Goal: Task Accomplishment & Management: Complete application form

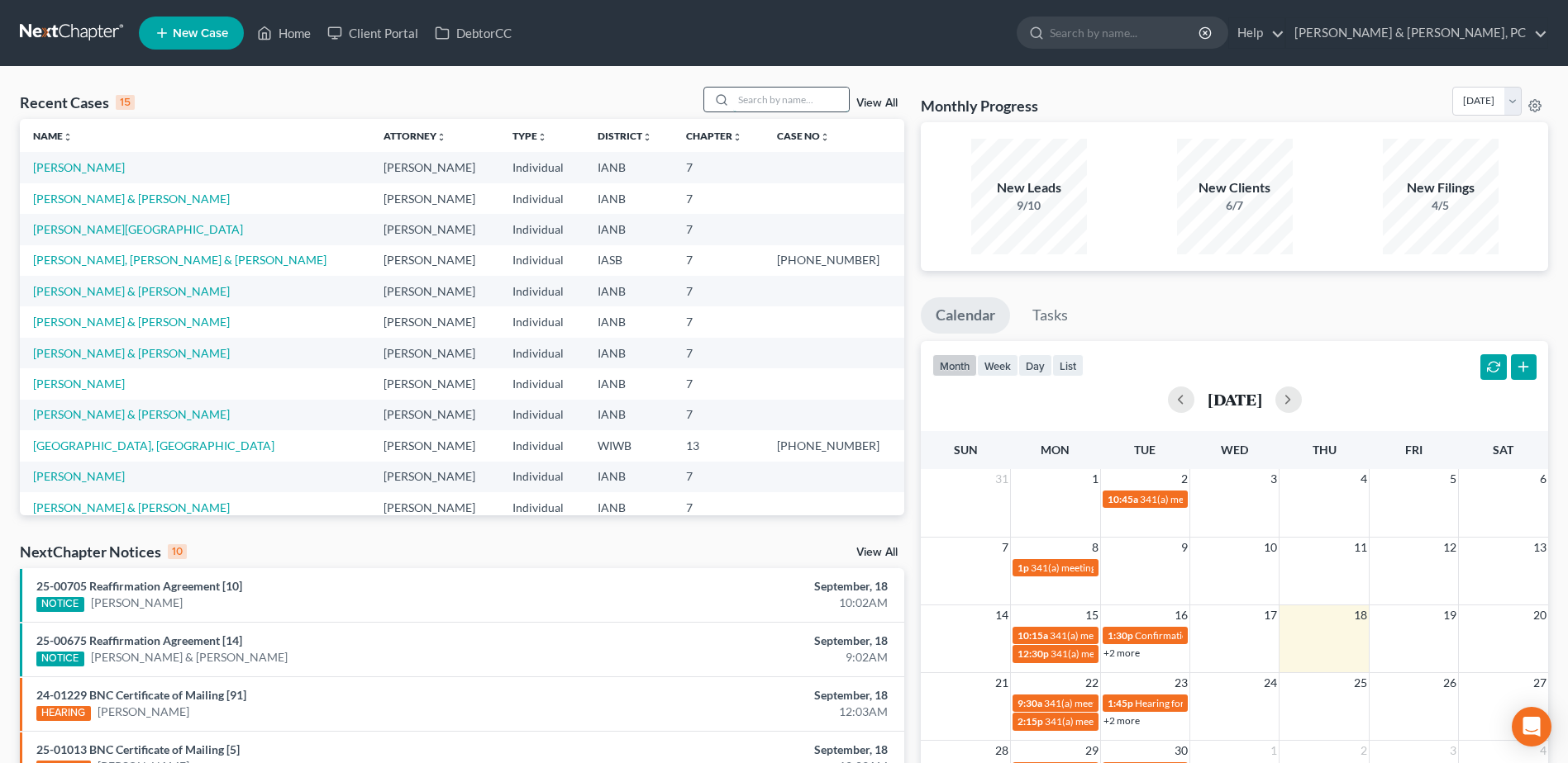
click at [756, 102] on input "search" at bounding box center [790, 99] width 115 height 24
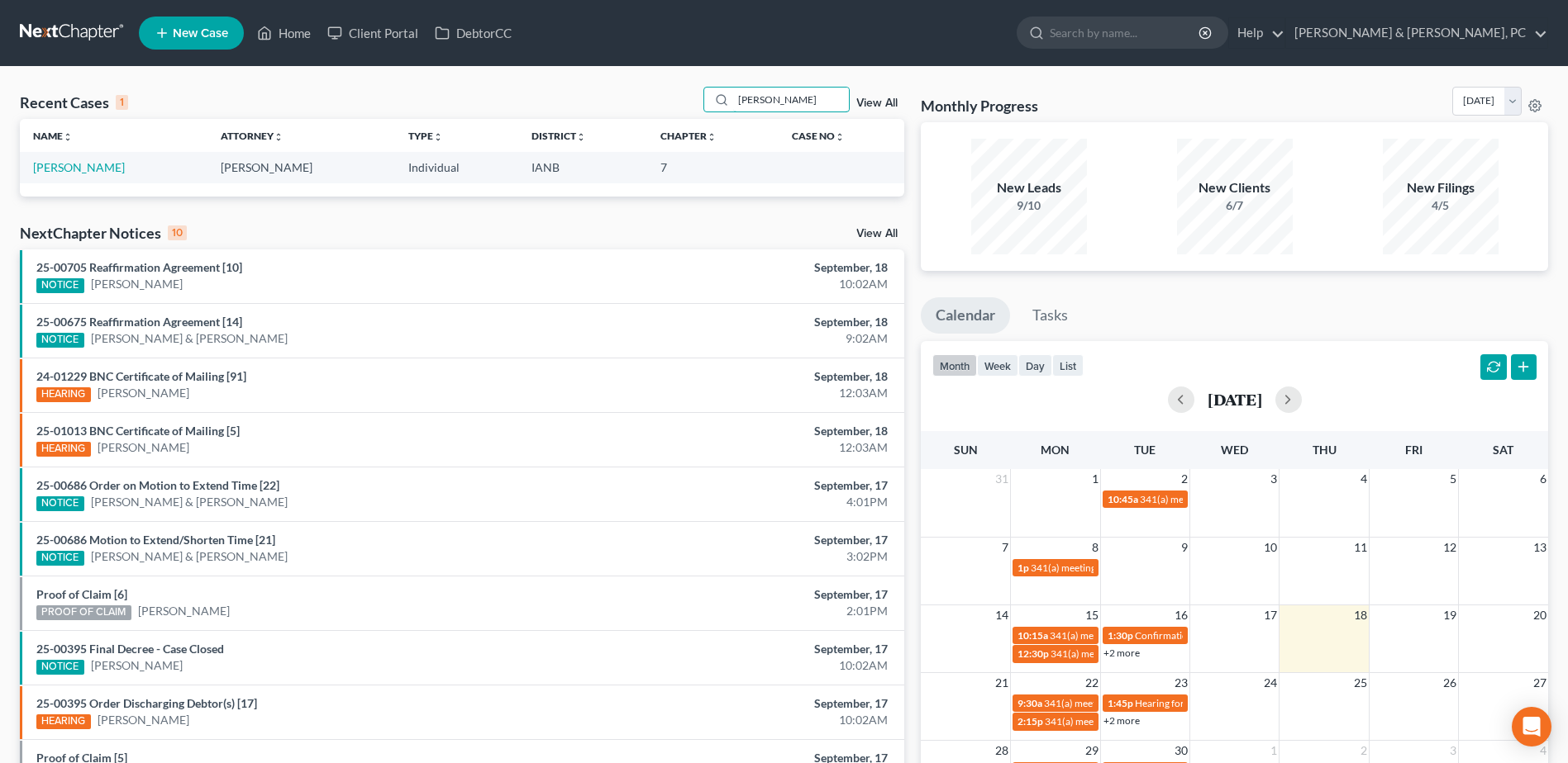
type input "[PERSON_NAME]"
click at [98, 168] on link "[PERSON_NAME]" at bounding box center [79, 167] width 92 height 14
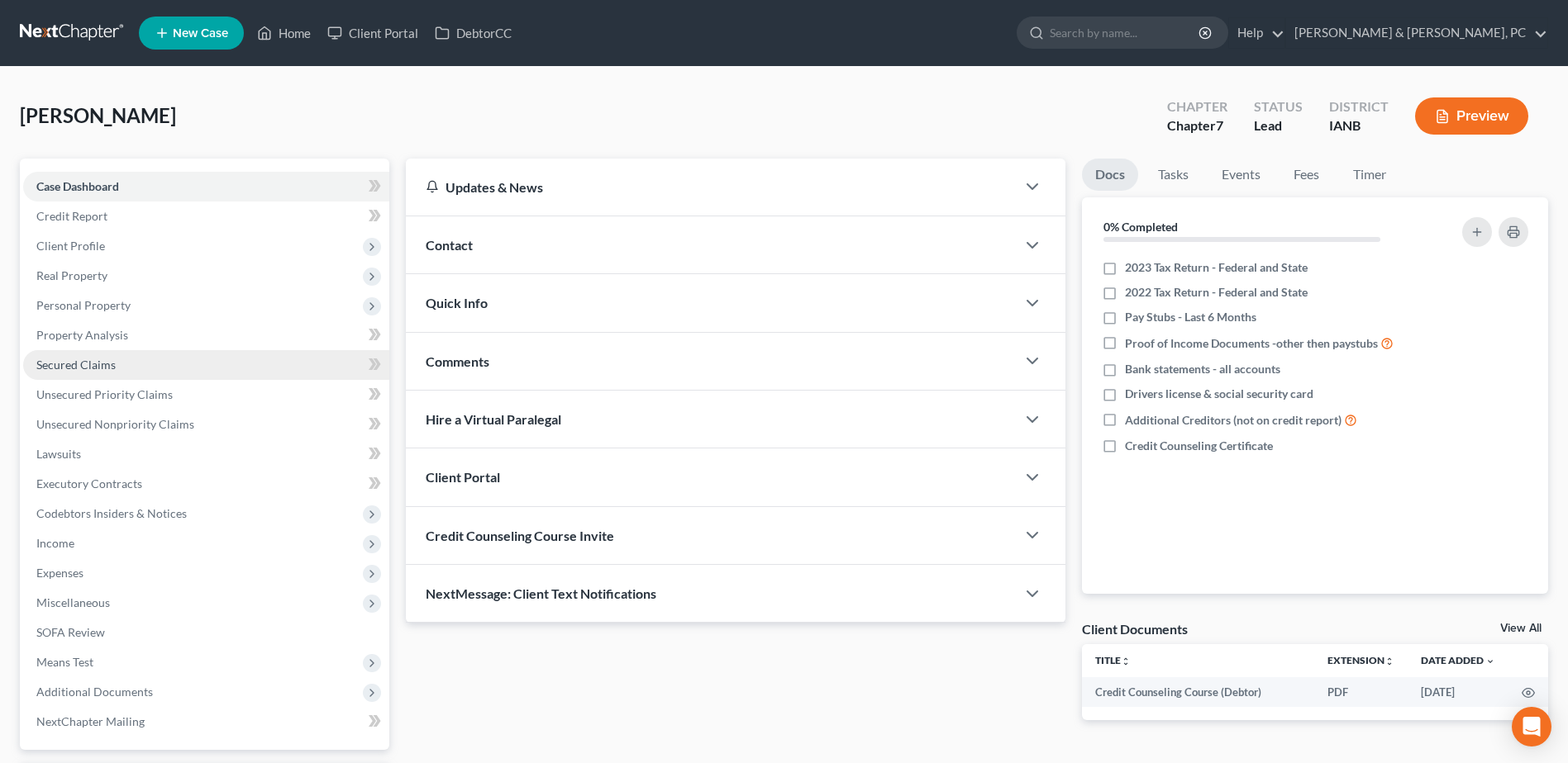
click at [114, 363] on span "Secured Claims" at bounding box center [76, 365] width 80 height 14
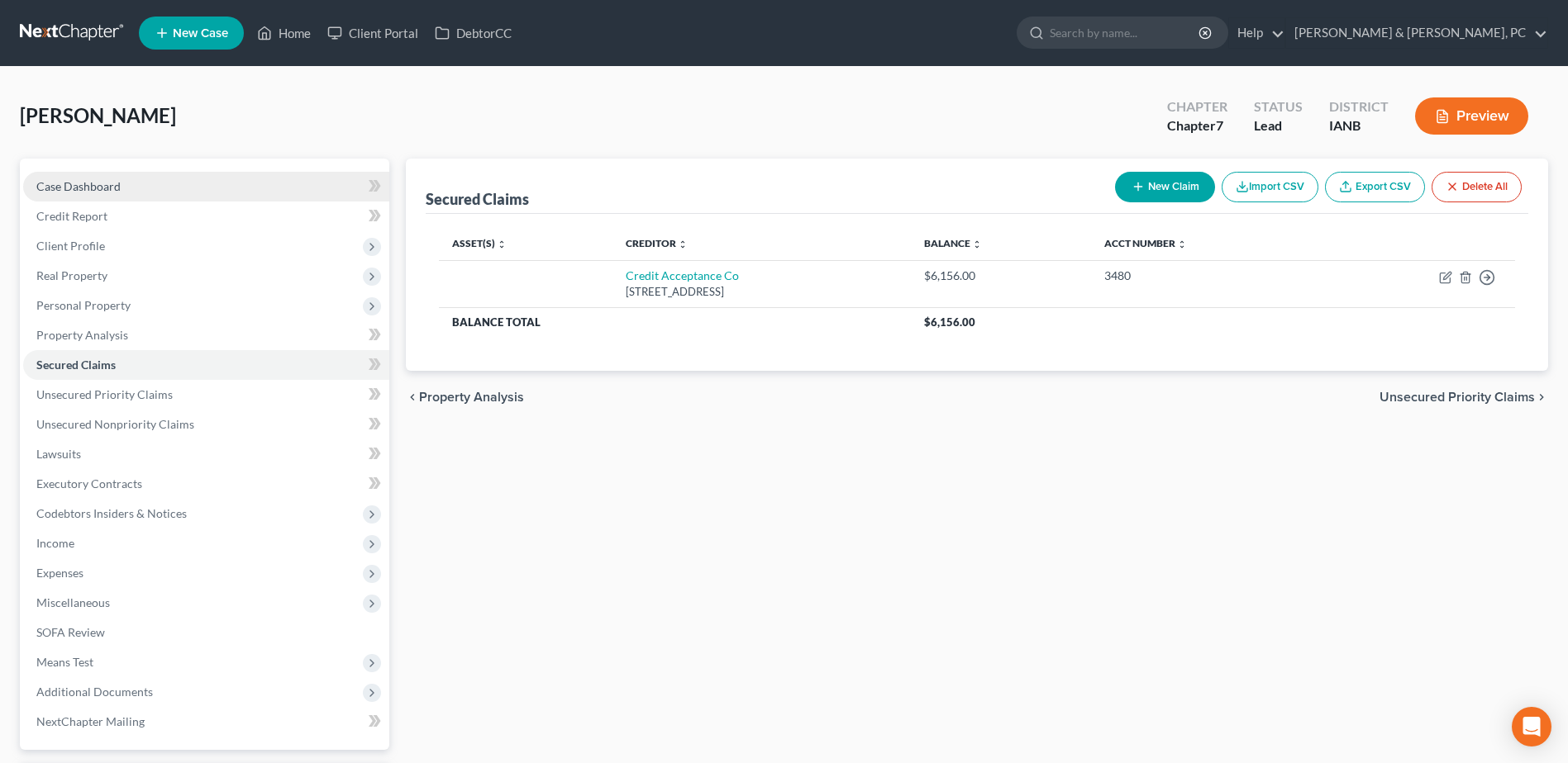
click at [150, 189] on link "Case Dashboard" at bounding box center [206, 186] width 366 height 30
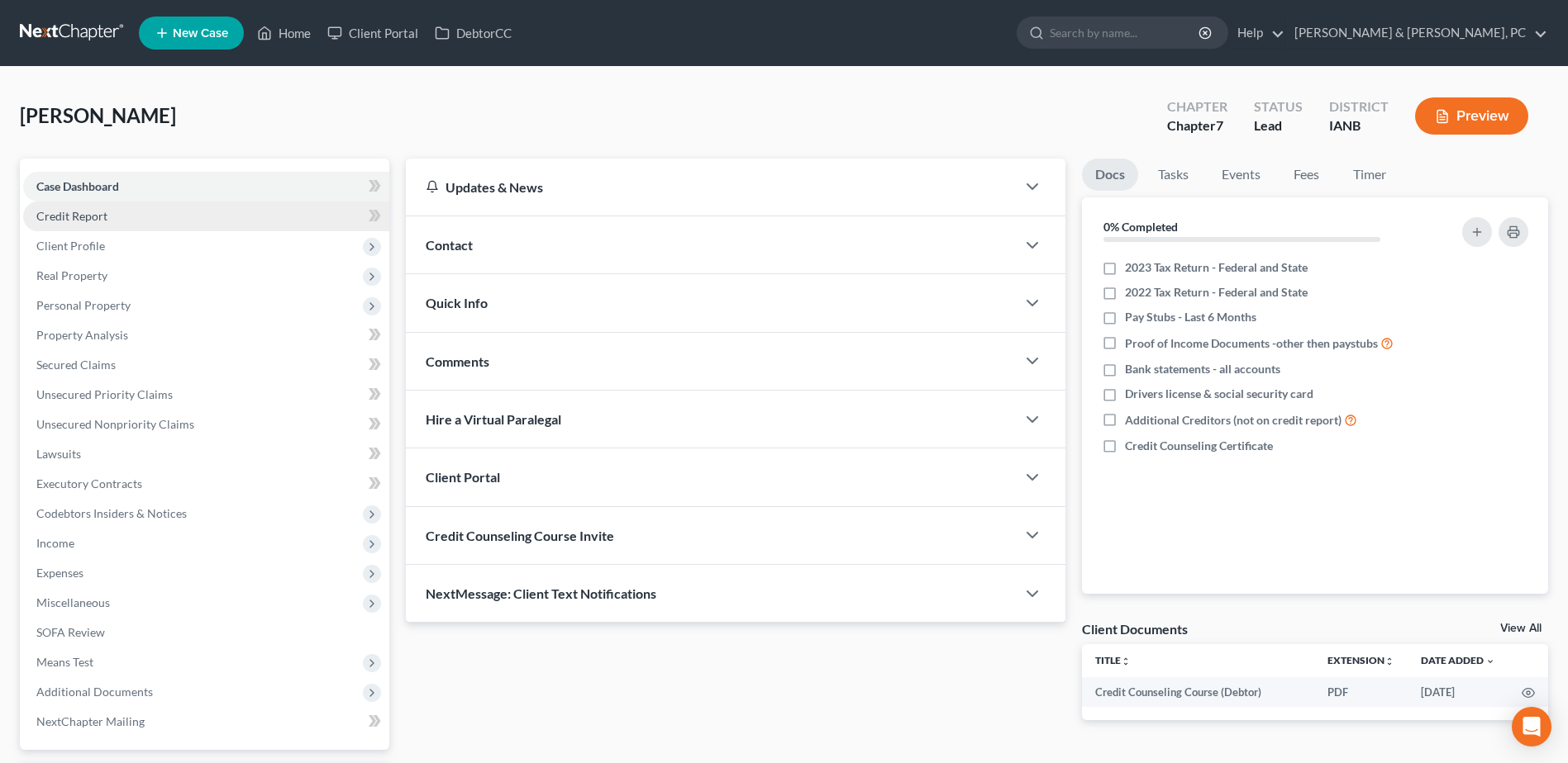
click at [146, 225] on link "Credit Report" at bounding box center [206, 216] width 366 height 30
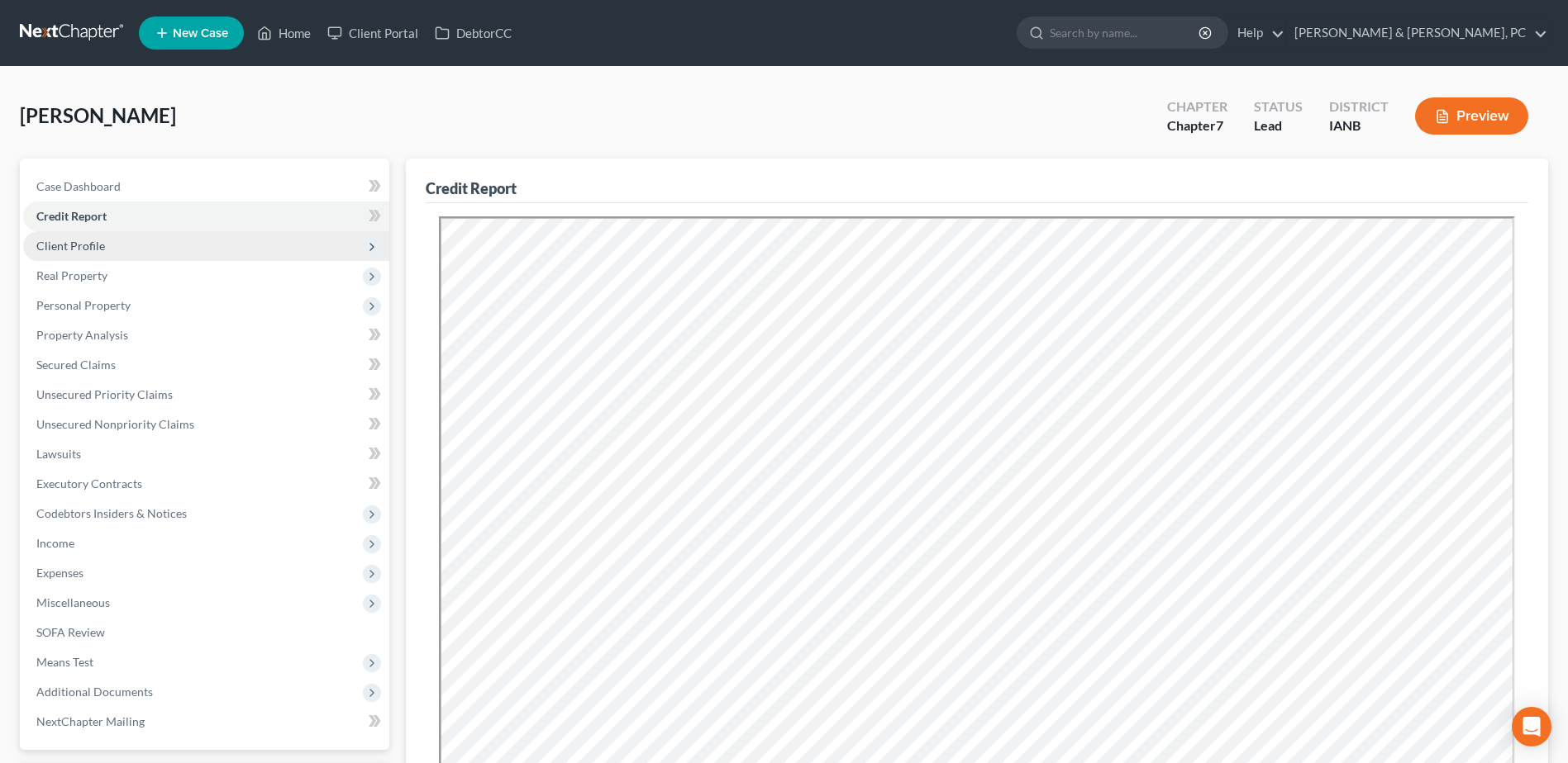
click at [103, 249] on span "Client Profile" at bounding box center [71, 246] width 69 height 14
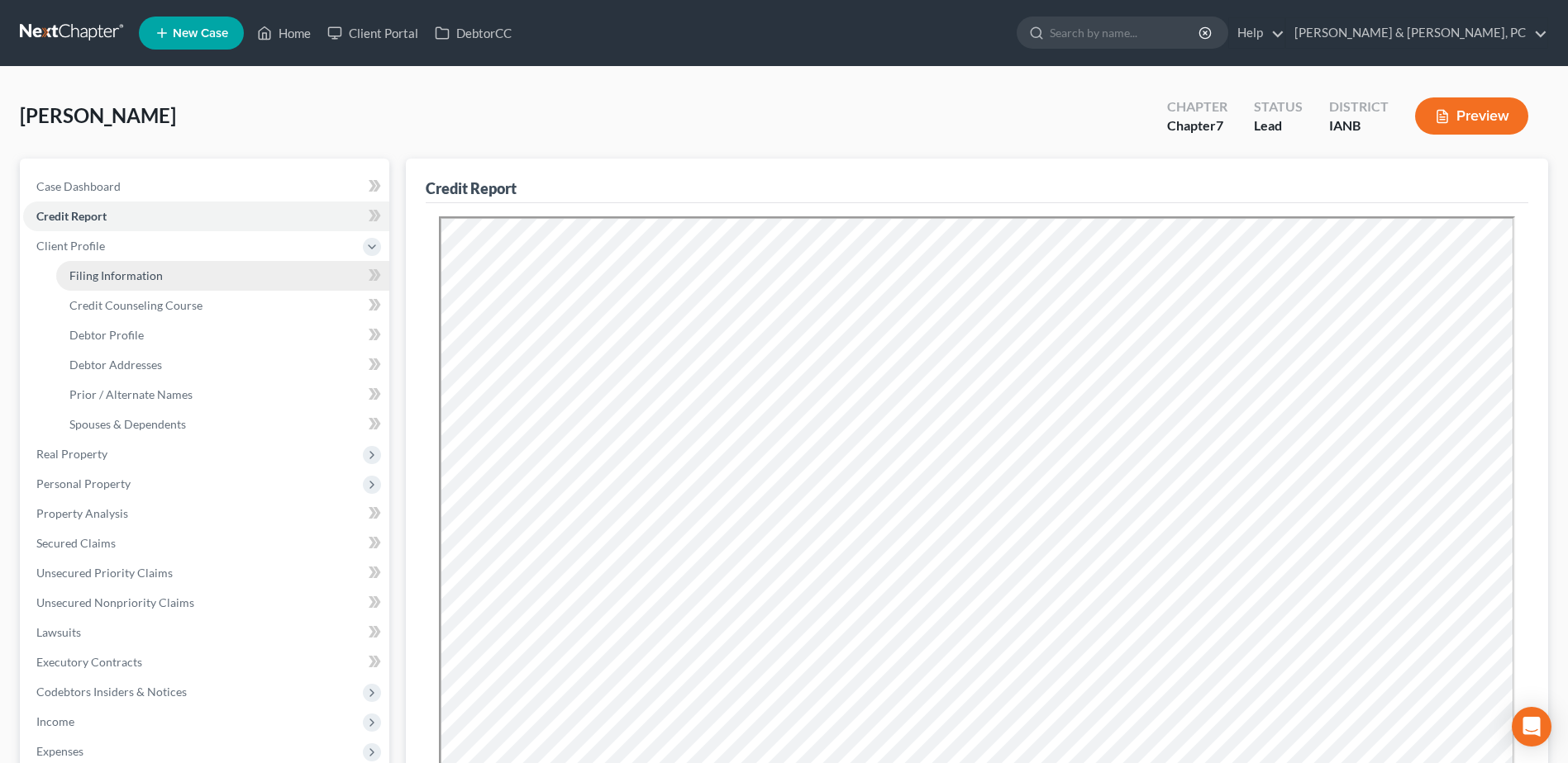
click at [103, 276] on span "Filing Information" at bounding box center [116, 276] width 93 height 14
select select "1"
select select "0"
select select "16"
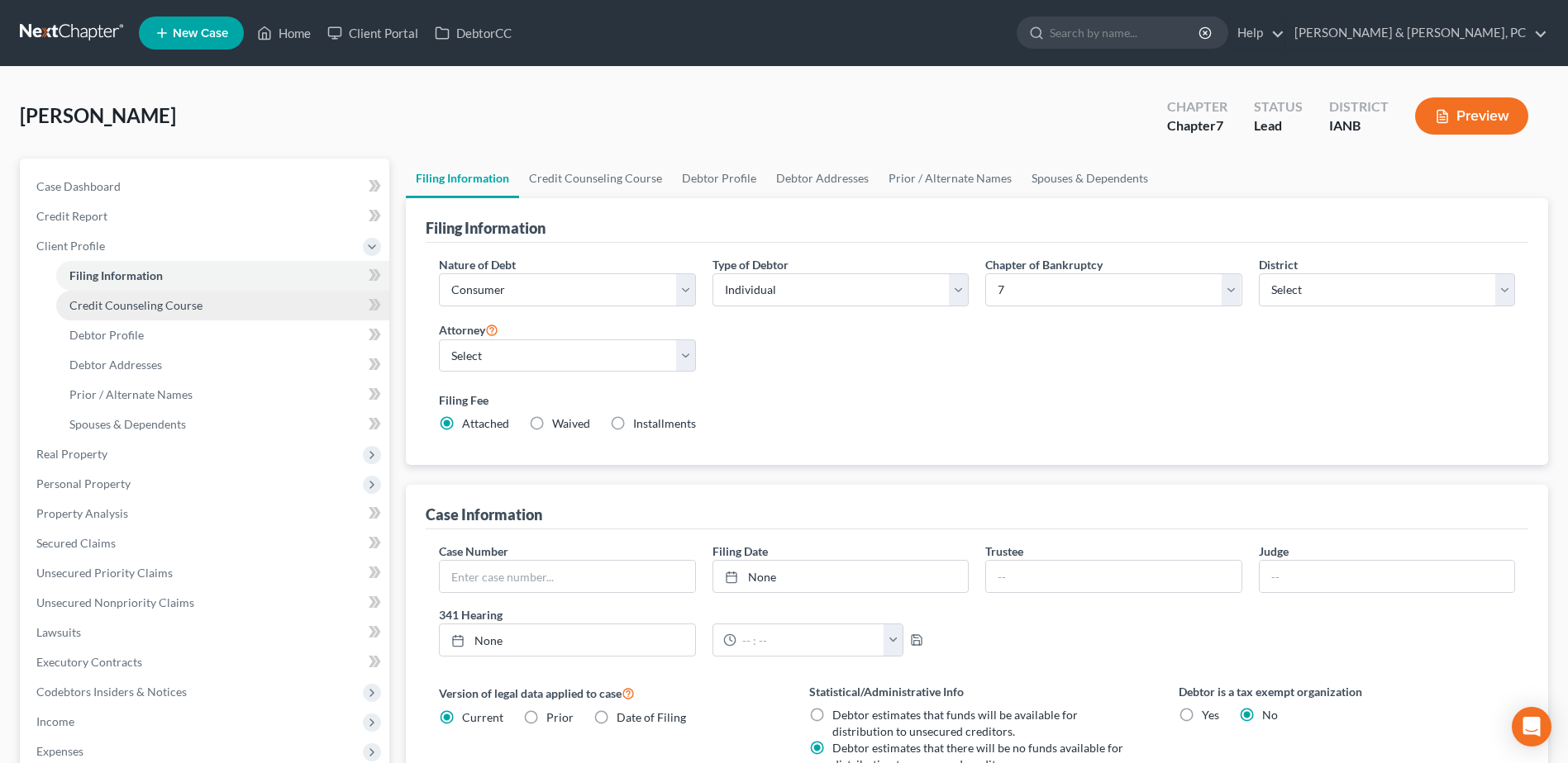
click at [103, 303] on span "Credit Counseling Course" at bounding box center [136, 305] width 133 height 14
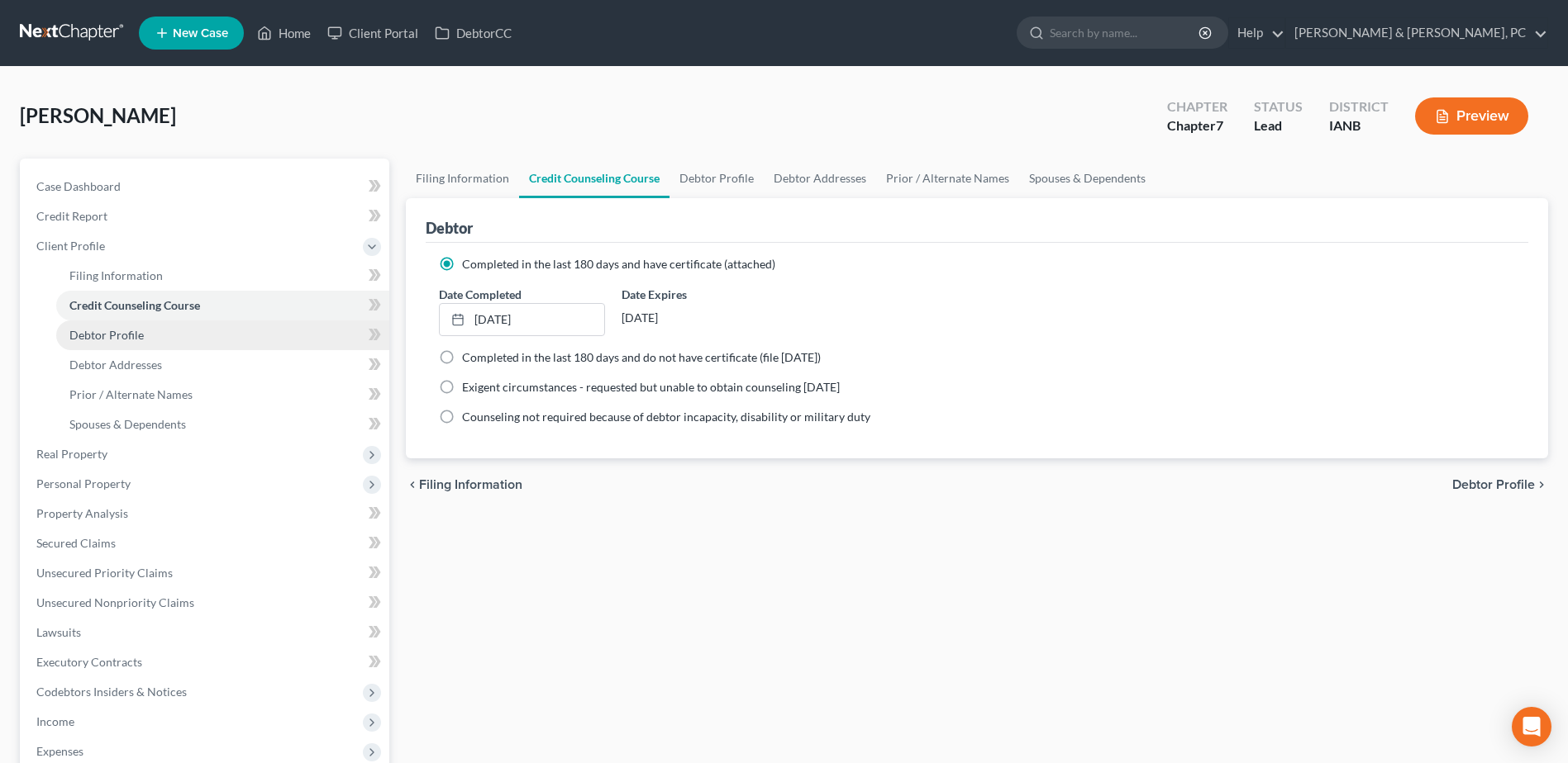
click at [95, 338] on span "Debtor Profile" at bounding box center [107, 335] width 74 height 14
select select "0"
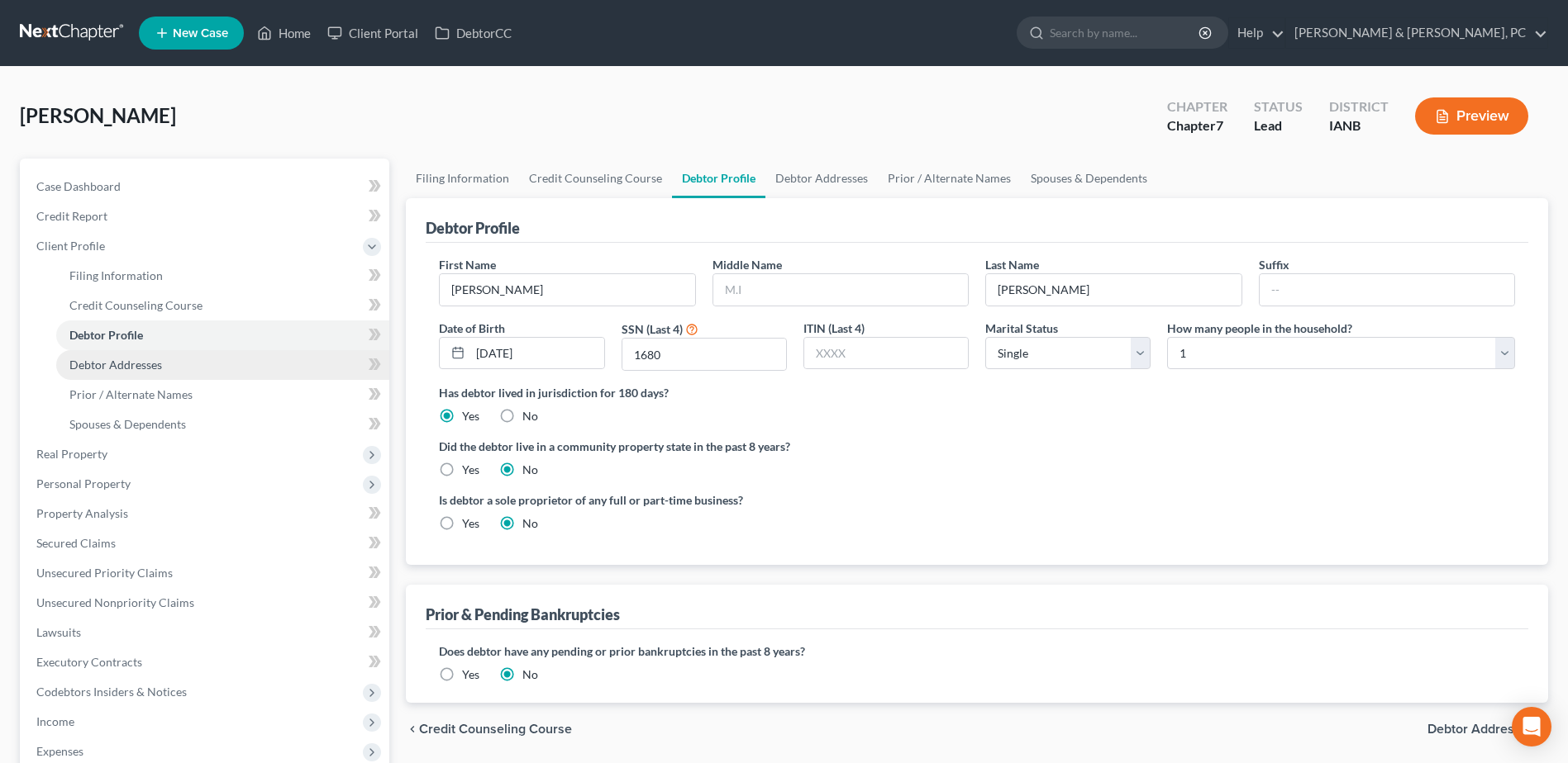
click at [95, 363] on span "Debtor Addresses" at bounding box center [115, 365] width 92 height 14
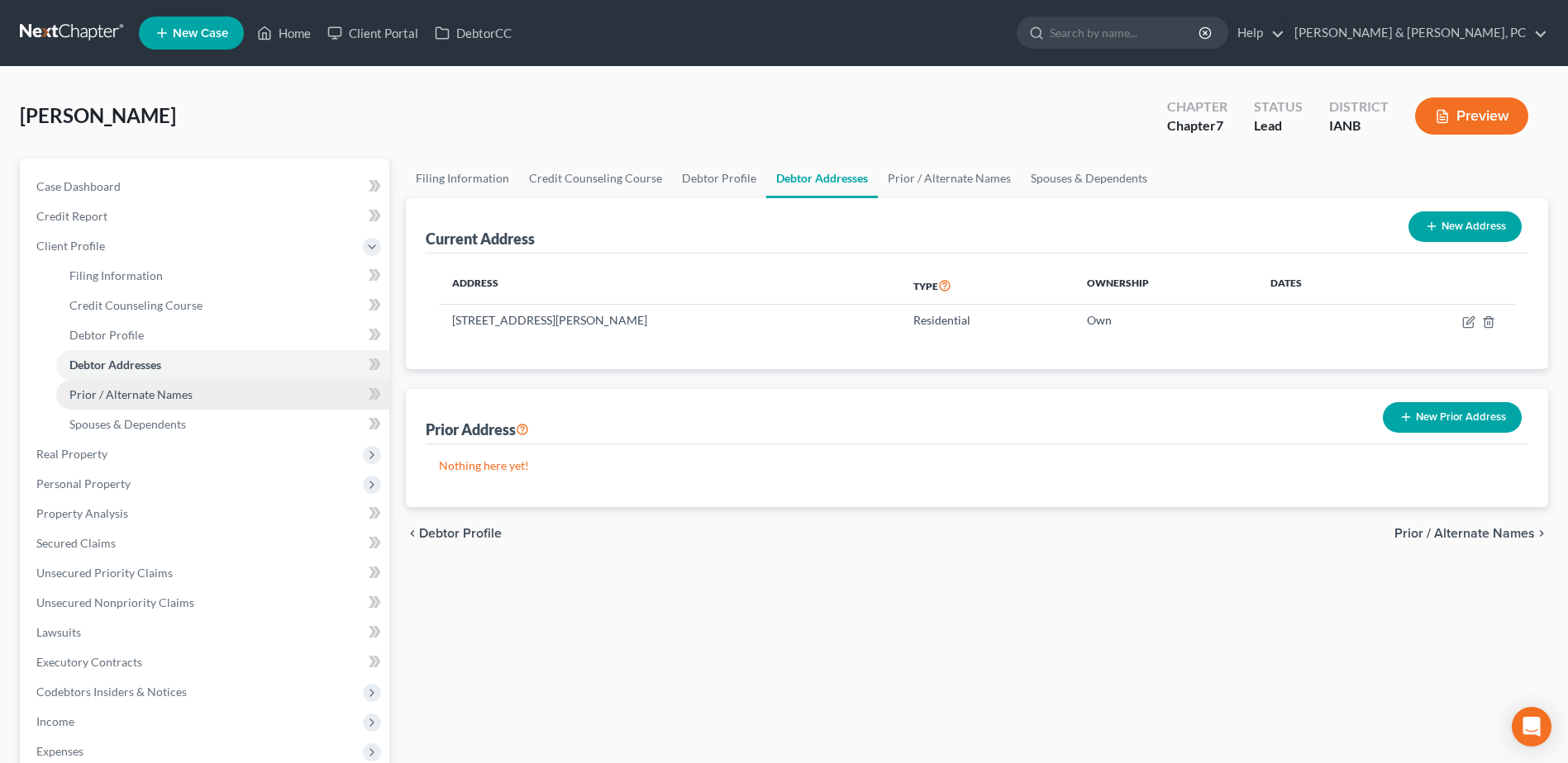
click at [98, 399] on span "Prior / Alternate Names" at bounding box center [132, 394] width 124 height 14
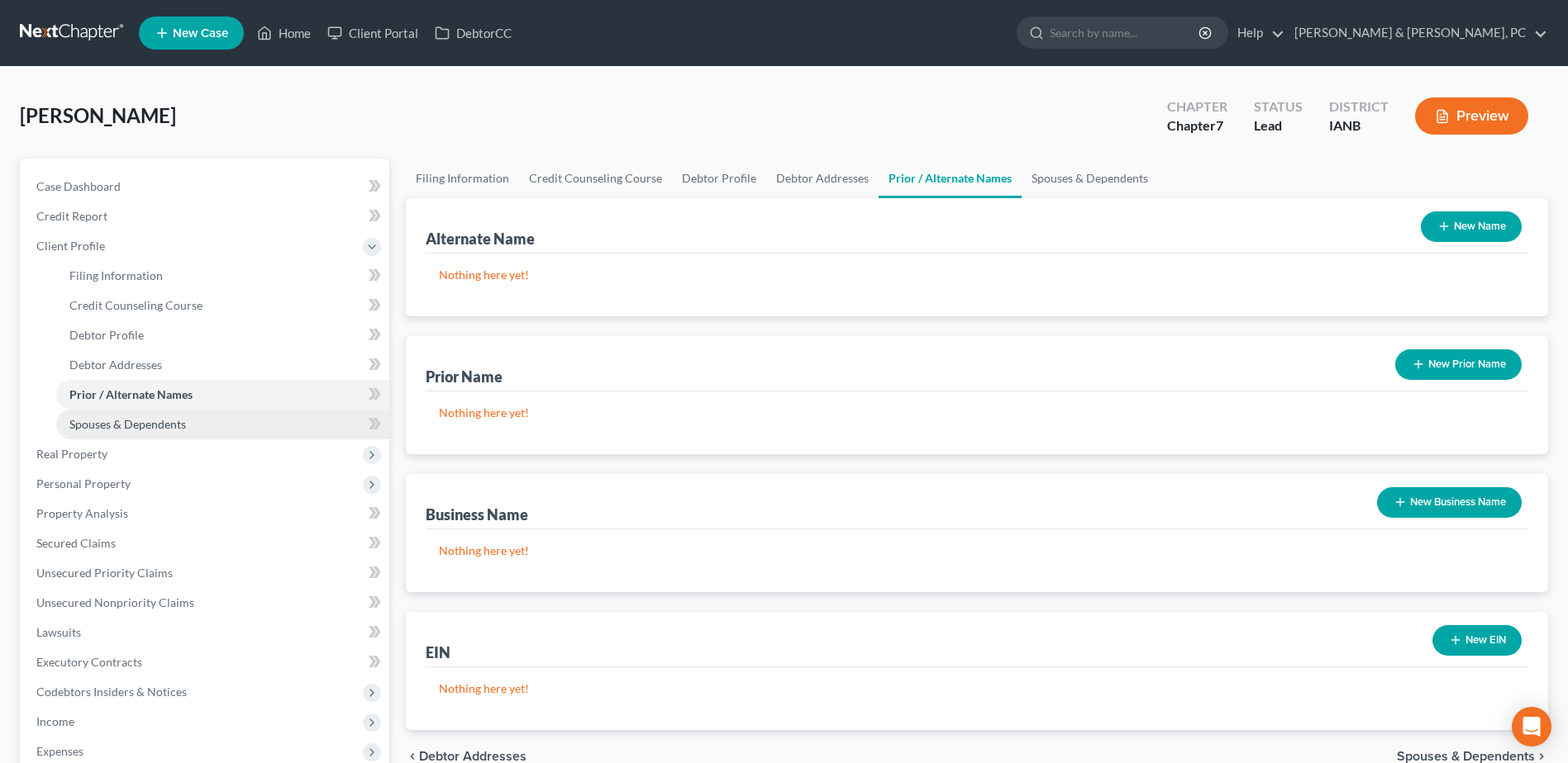
click at [101, 428] on span "Spouses & Dependents" at bounding box center [128, 424] width 116 height 14
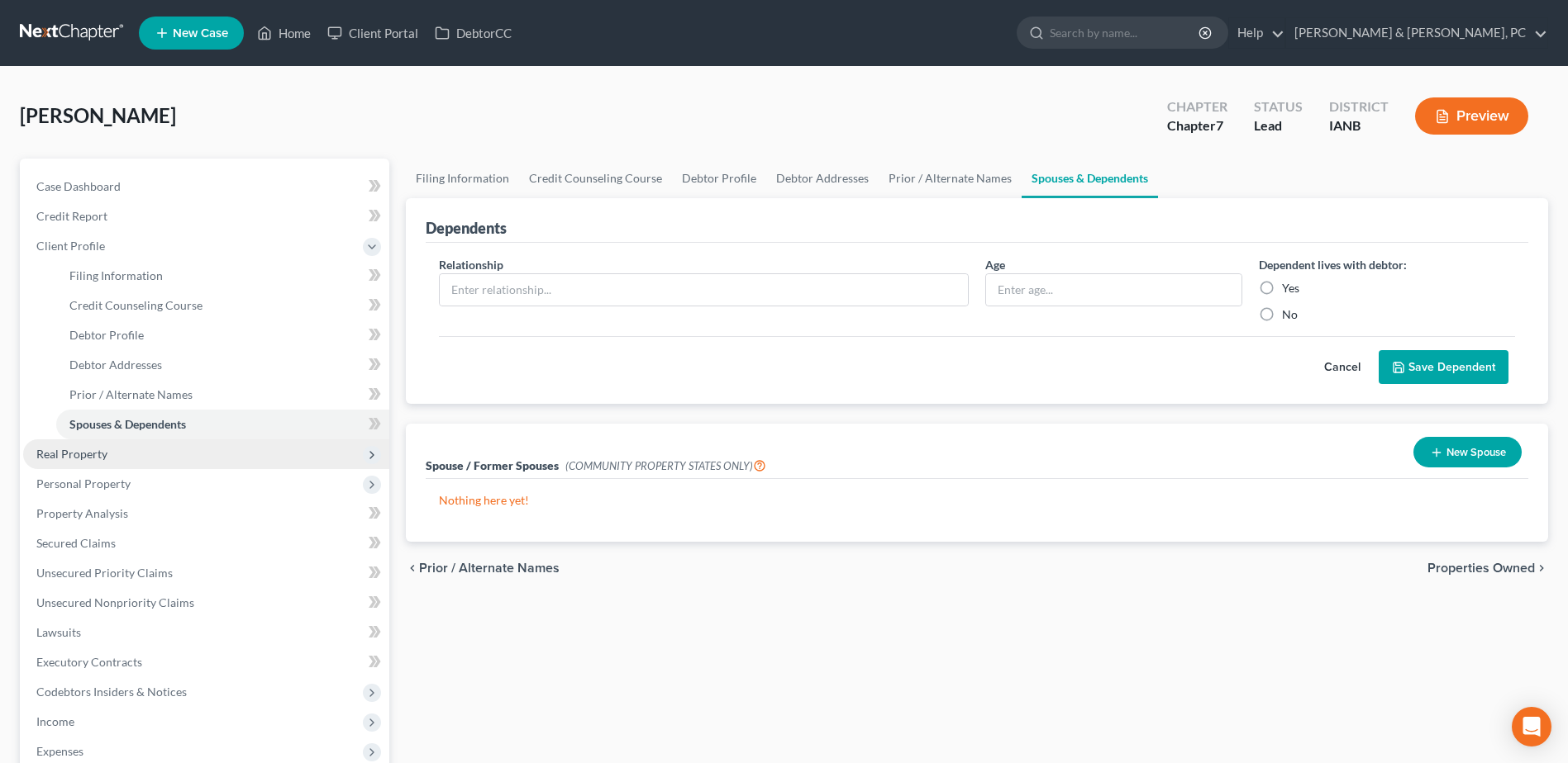
click at [94, 448] on span "Real Property" at bounding box center [72, 454] width 71 height 14
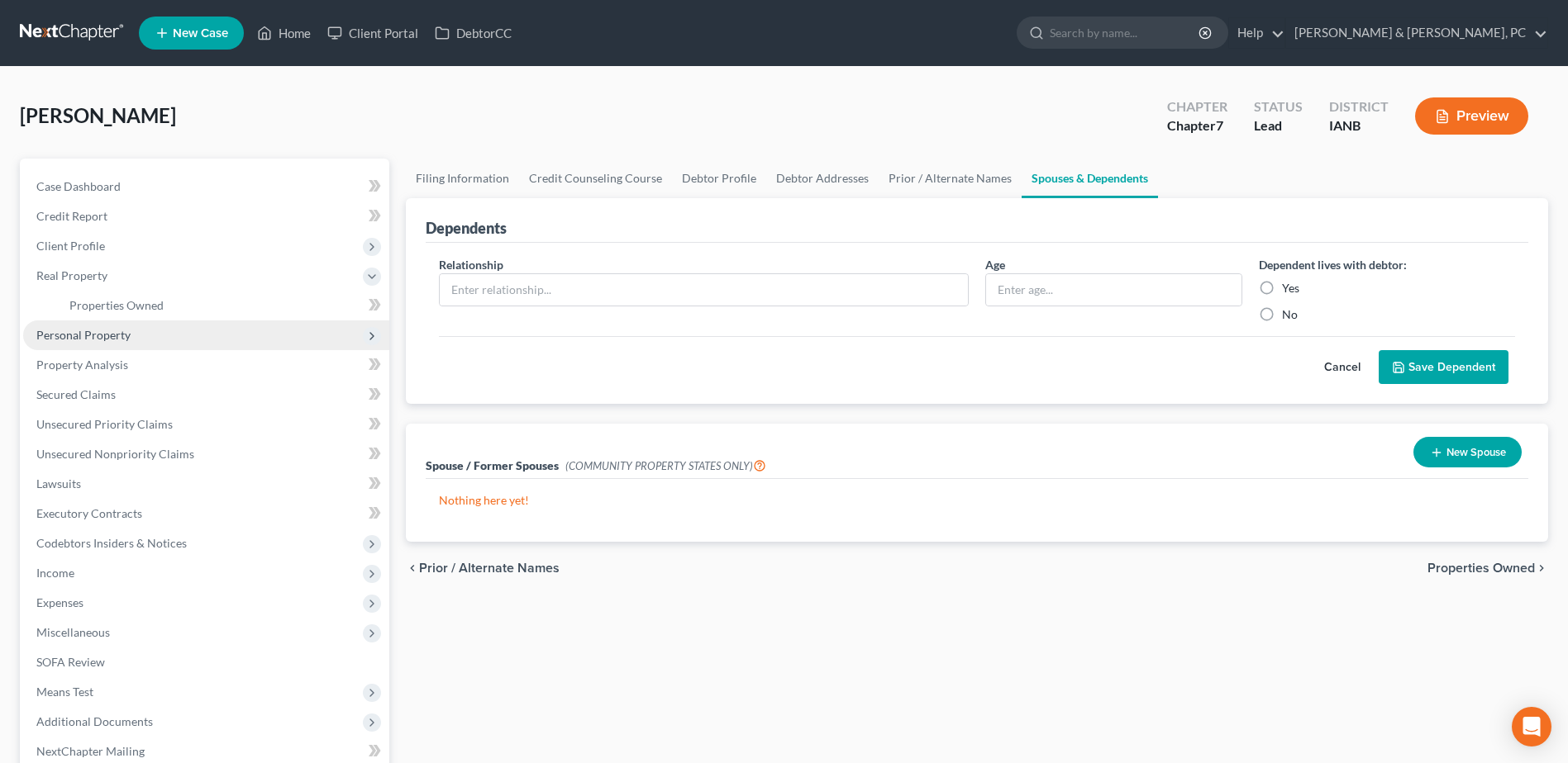
click at [71, 339] on span "Personal Property" at bounding box center [83, 335] width 94 height 14
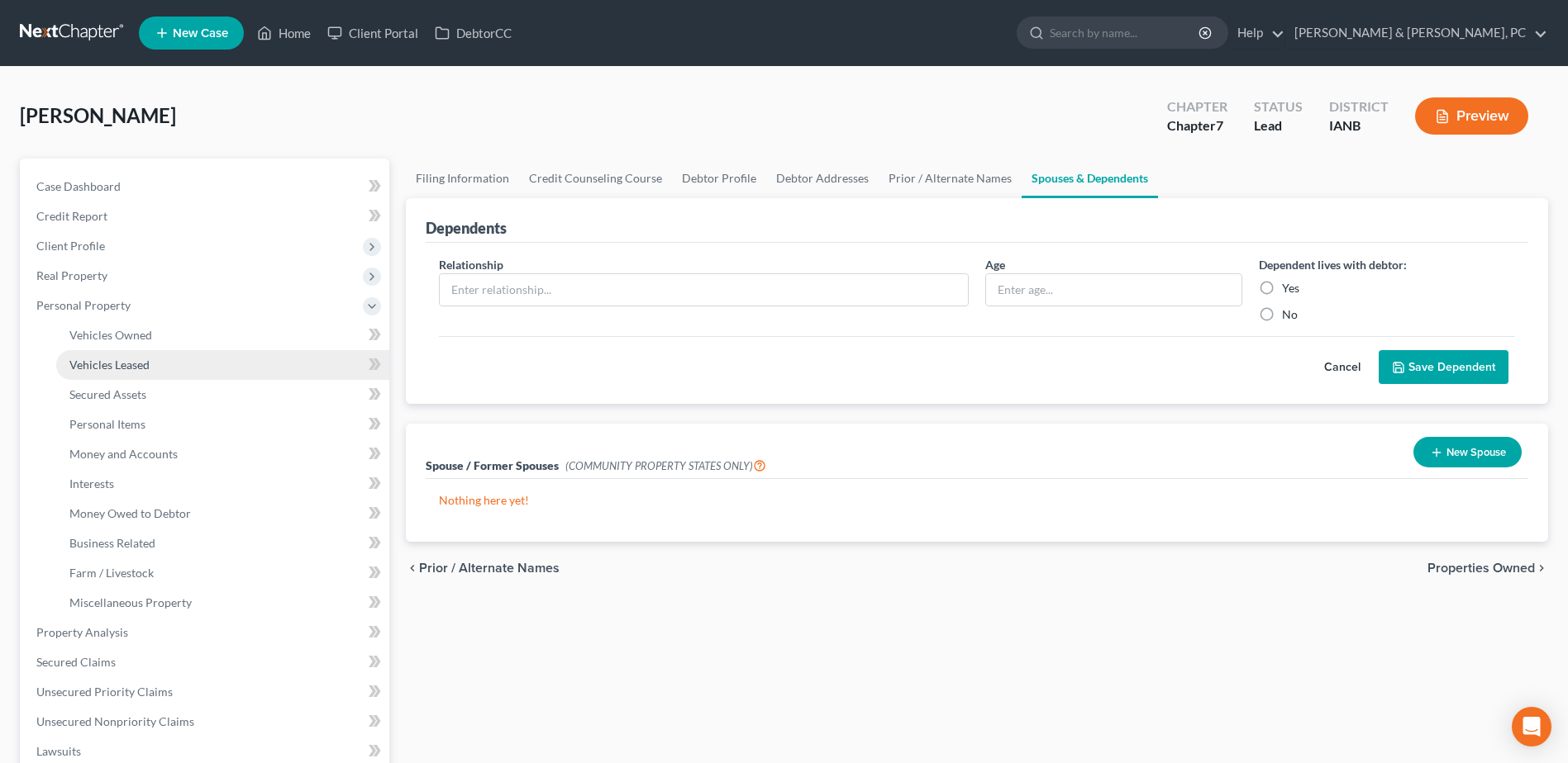
click at [73, 353] on link "Vehicles Leased" at bounding box center [223, 365] width 333 height 30
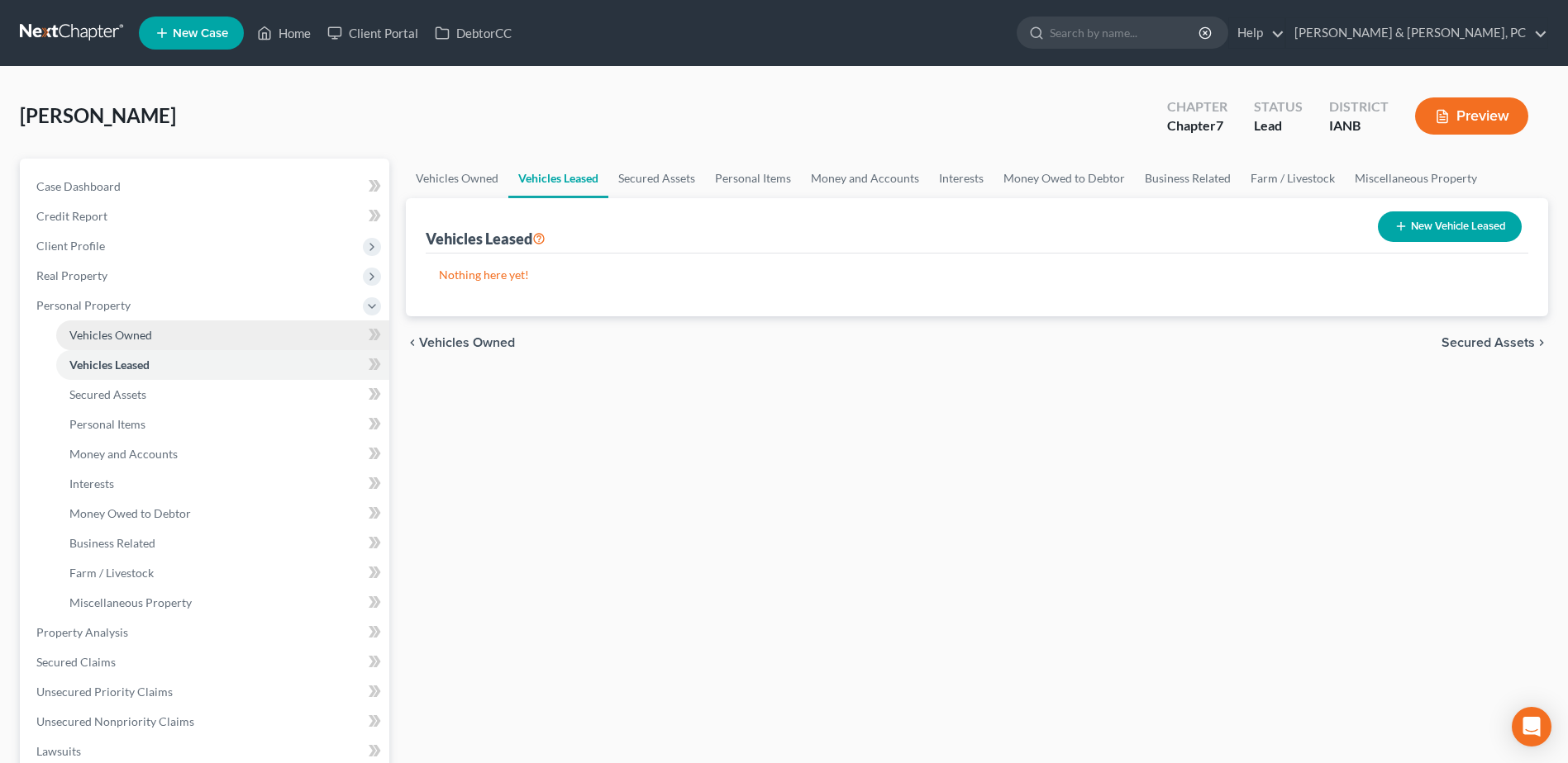
click at [75, 341] on span "Vehicles Owned" at bounding box center [111, 335] width 82 height 14
click at [81, 364] on span "Vehicles Leased" at bounding box center [110, 365] width 81 height 14
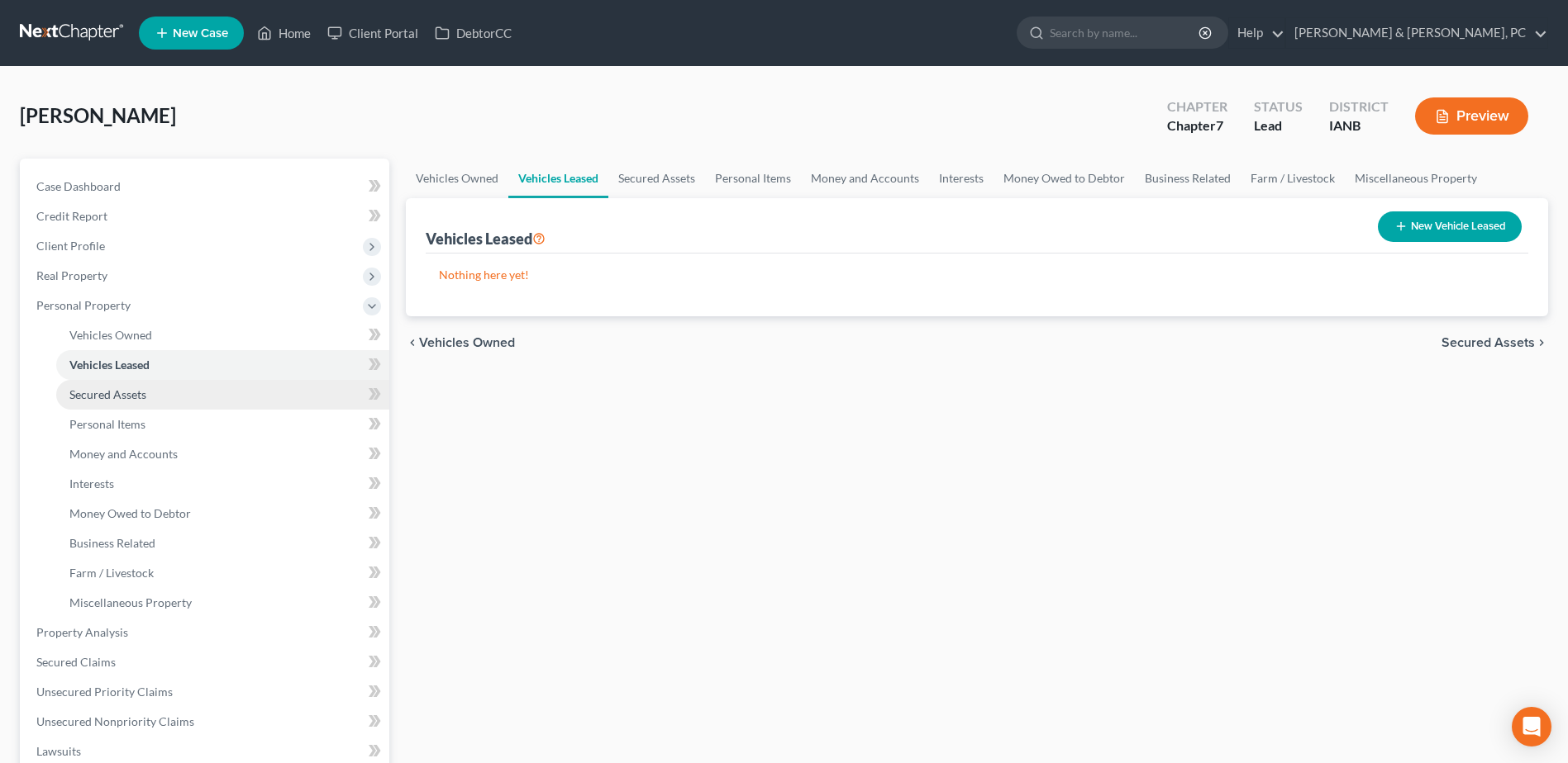
click at [89, 392] on span "Secured Assets" at bounding box center [108, 394] width 77 height 14
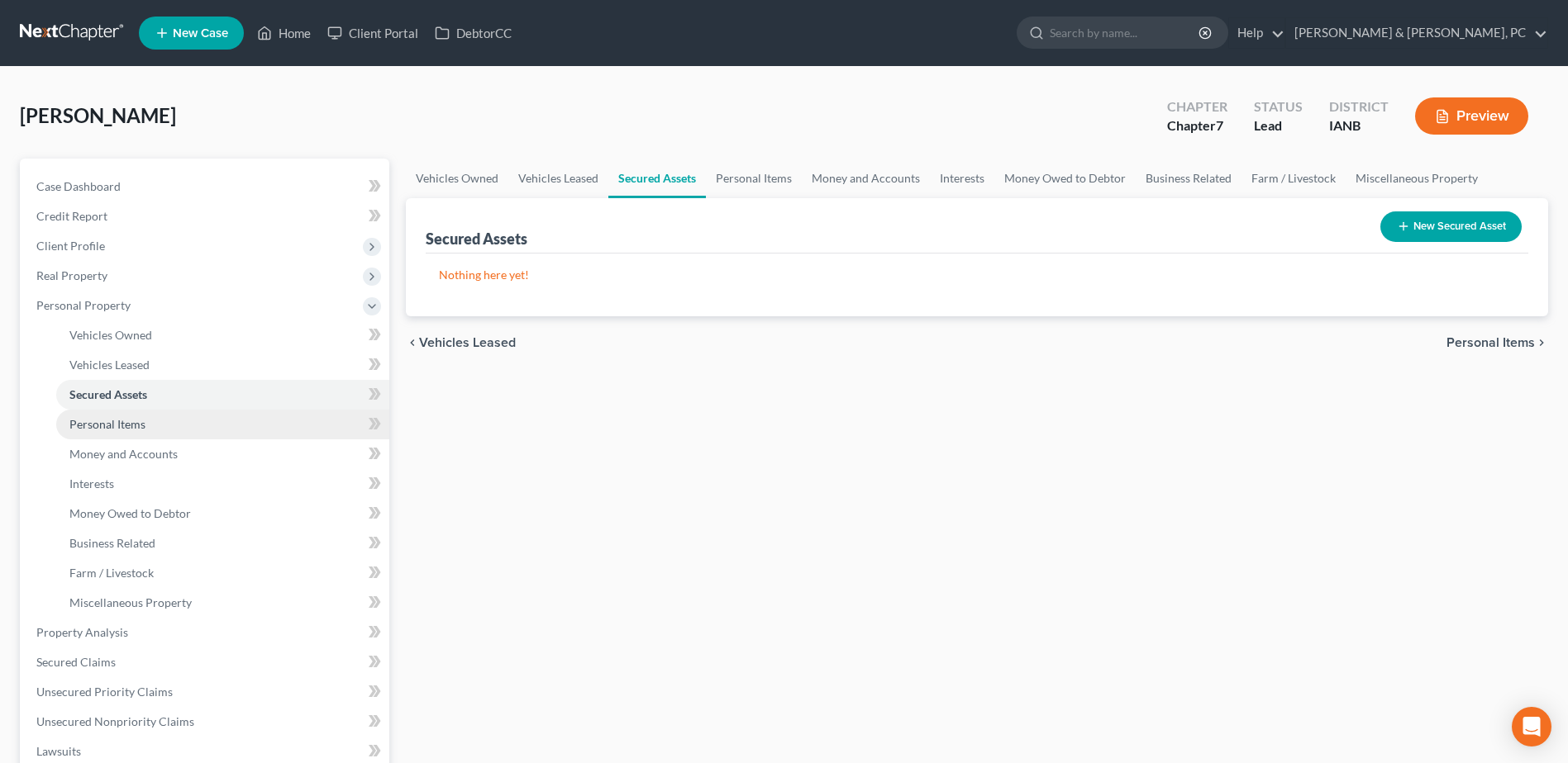
click at [89, 418] on span "Personal Items" at bounding box center [107, 424] width 76 height 14
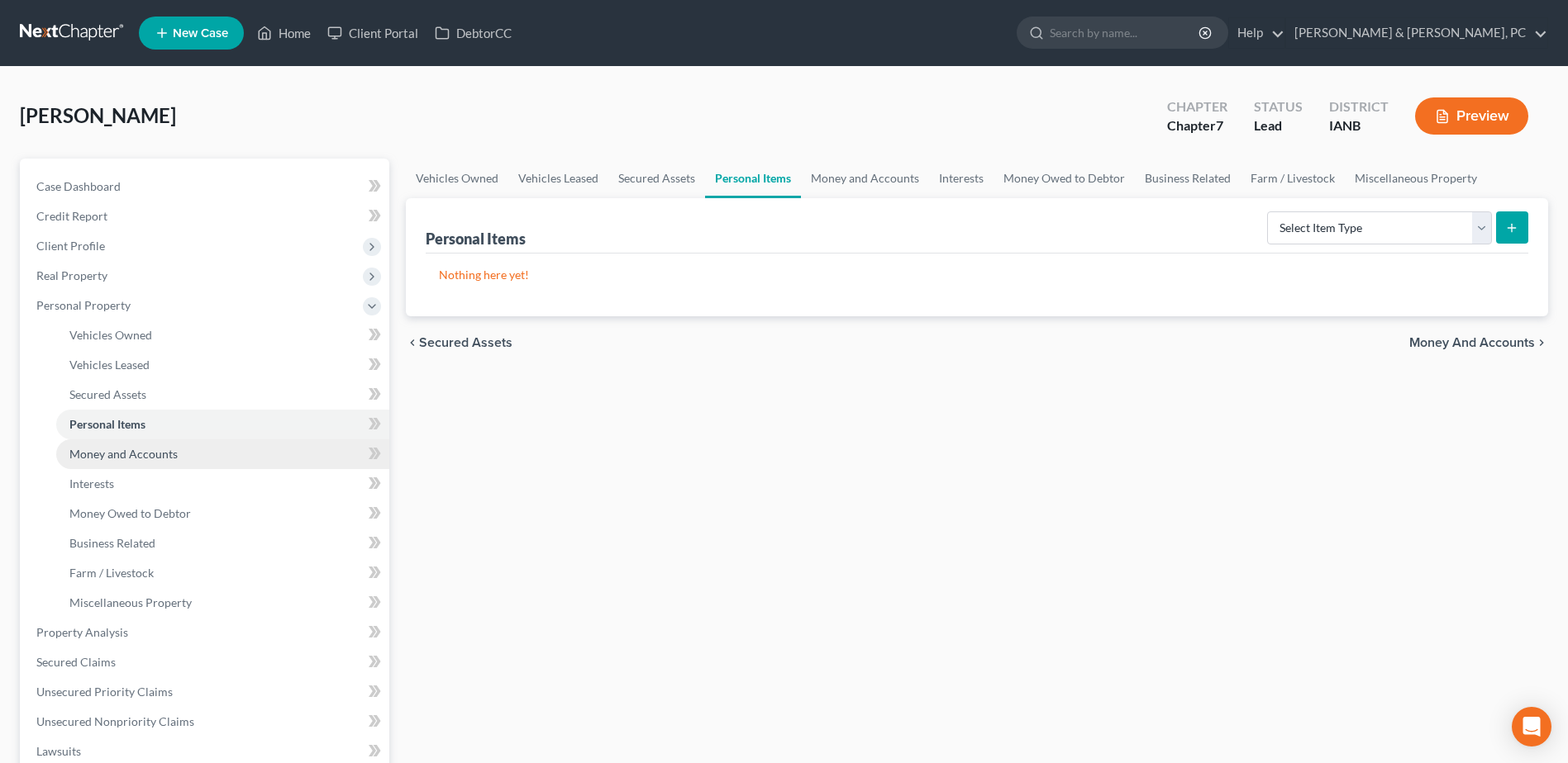
click at [90, 447] on span "Money and Accounts" at bounding box center [124, 454] width 108 height 14
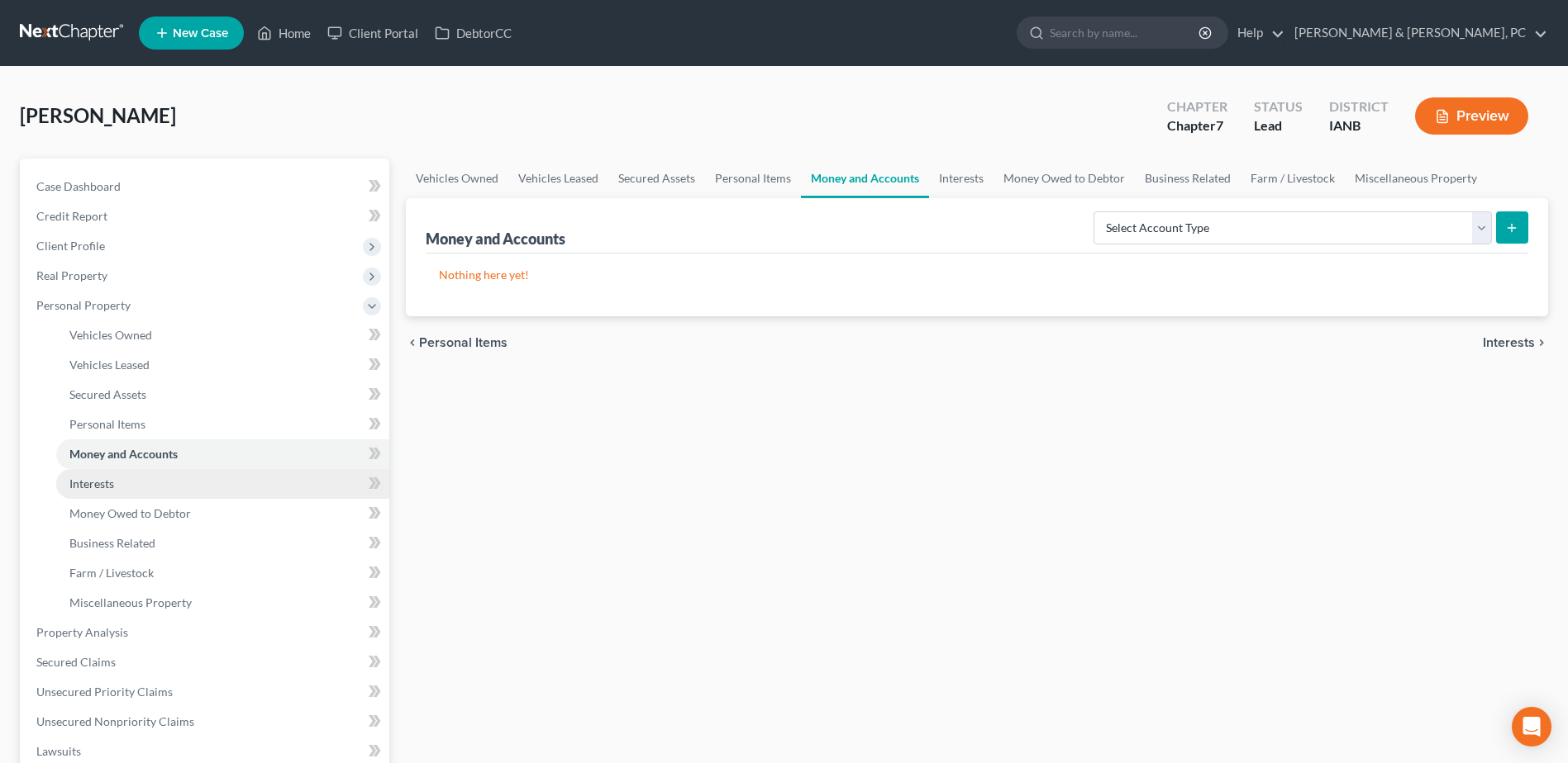
click at [85, 477] on span "Interests" at bounding box center [92, 484] width 45 height 14
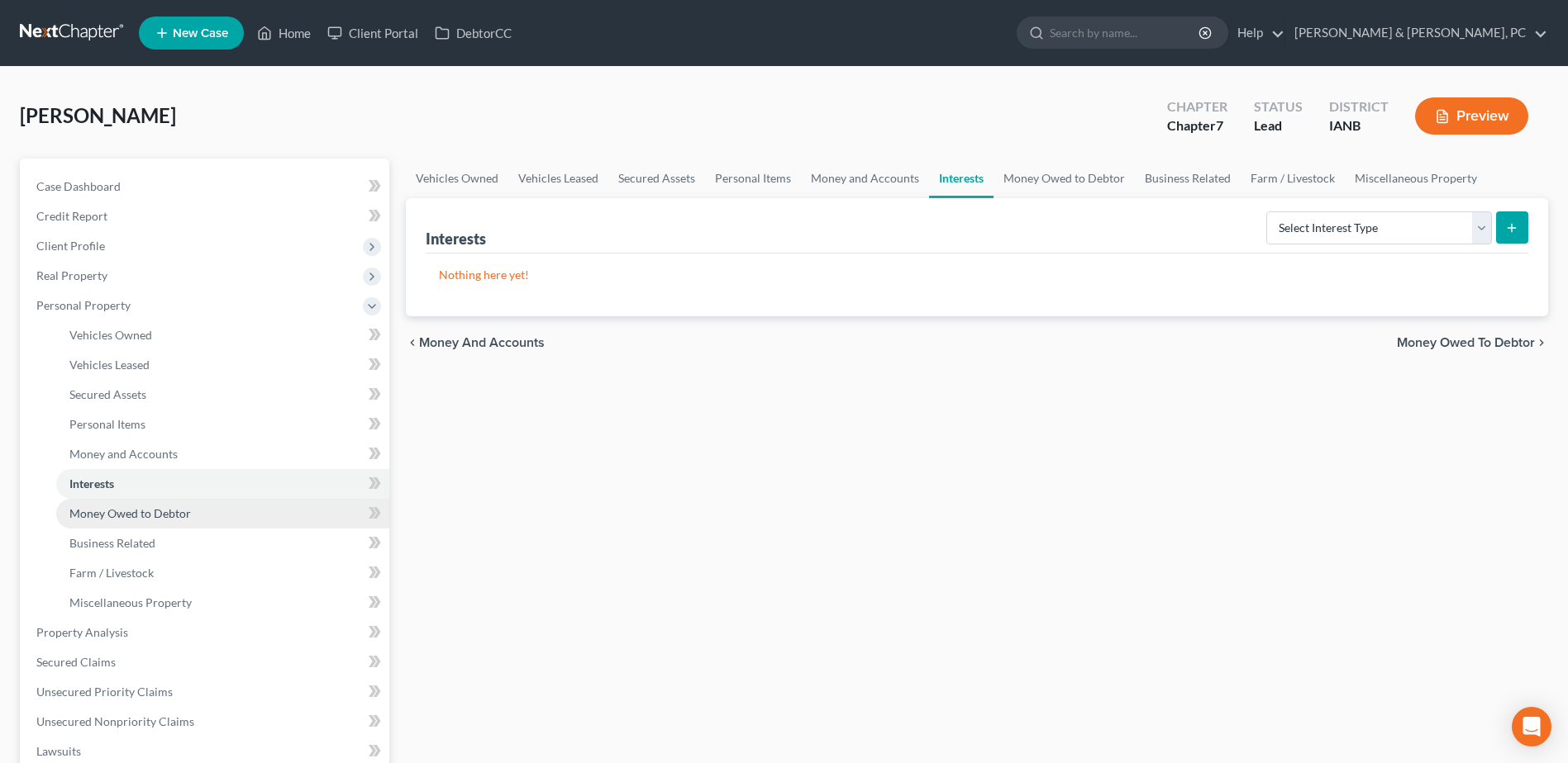
click at [86, 506] on span "Money Owed to Debtor" at bounding box center [131, 513] width 122 height 14
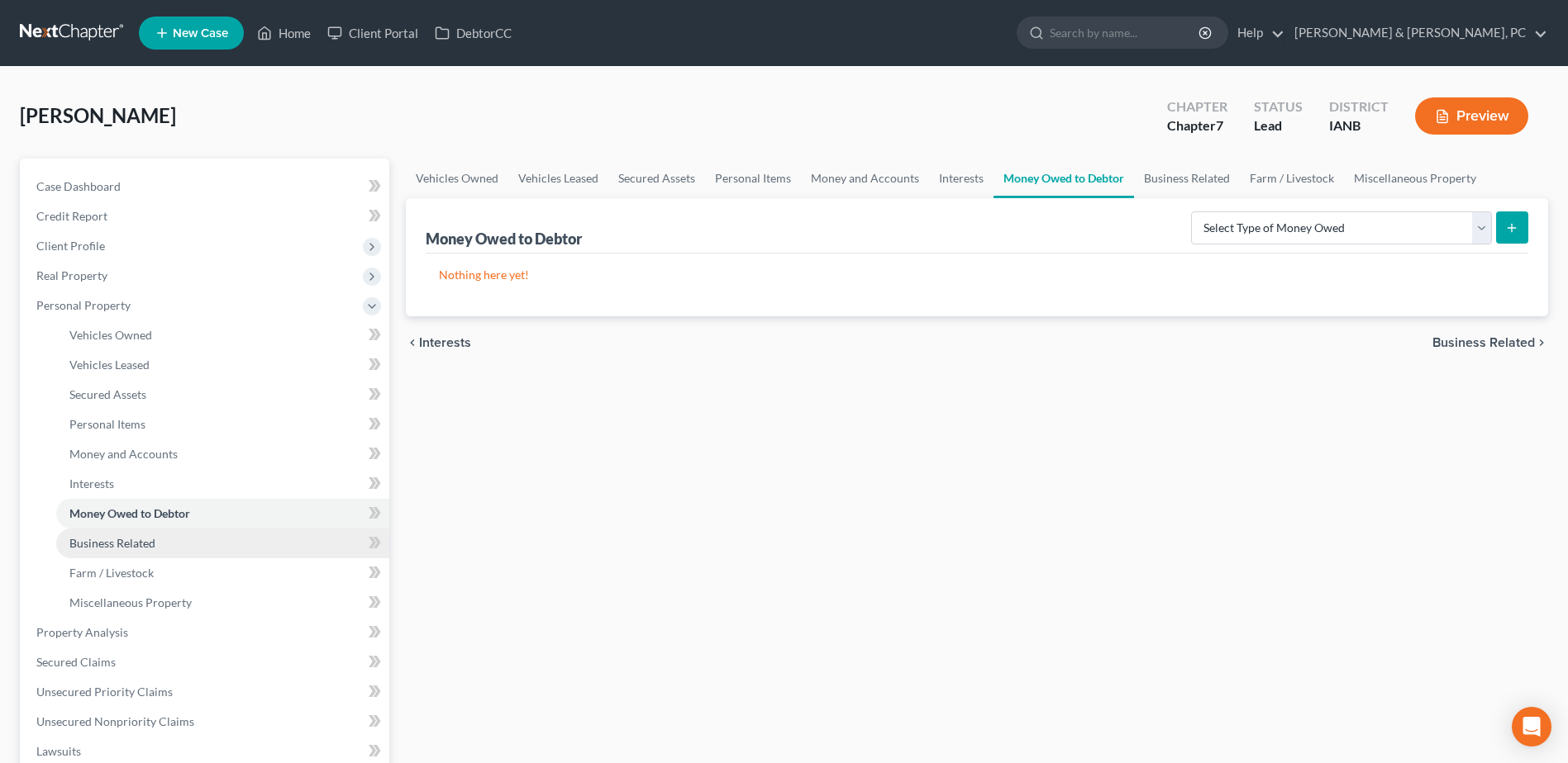
click at [82, 537] on span "Business Related" at bounding box center [113, 543] width 86 height 14
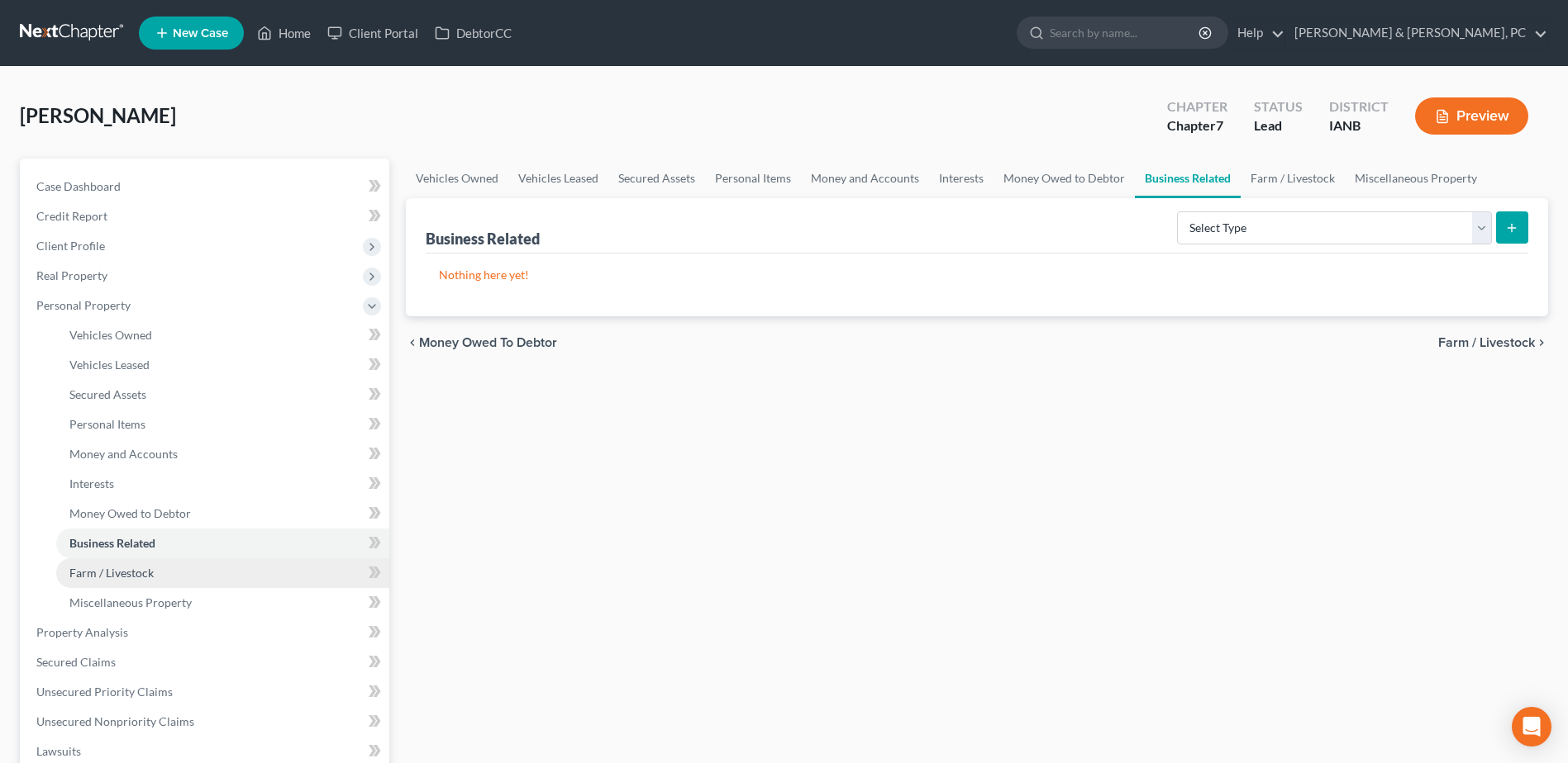
click at [86, 571] on span "Farm / Livestock" at bounding box center [112, 573] width 84 height 14
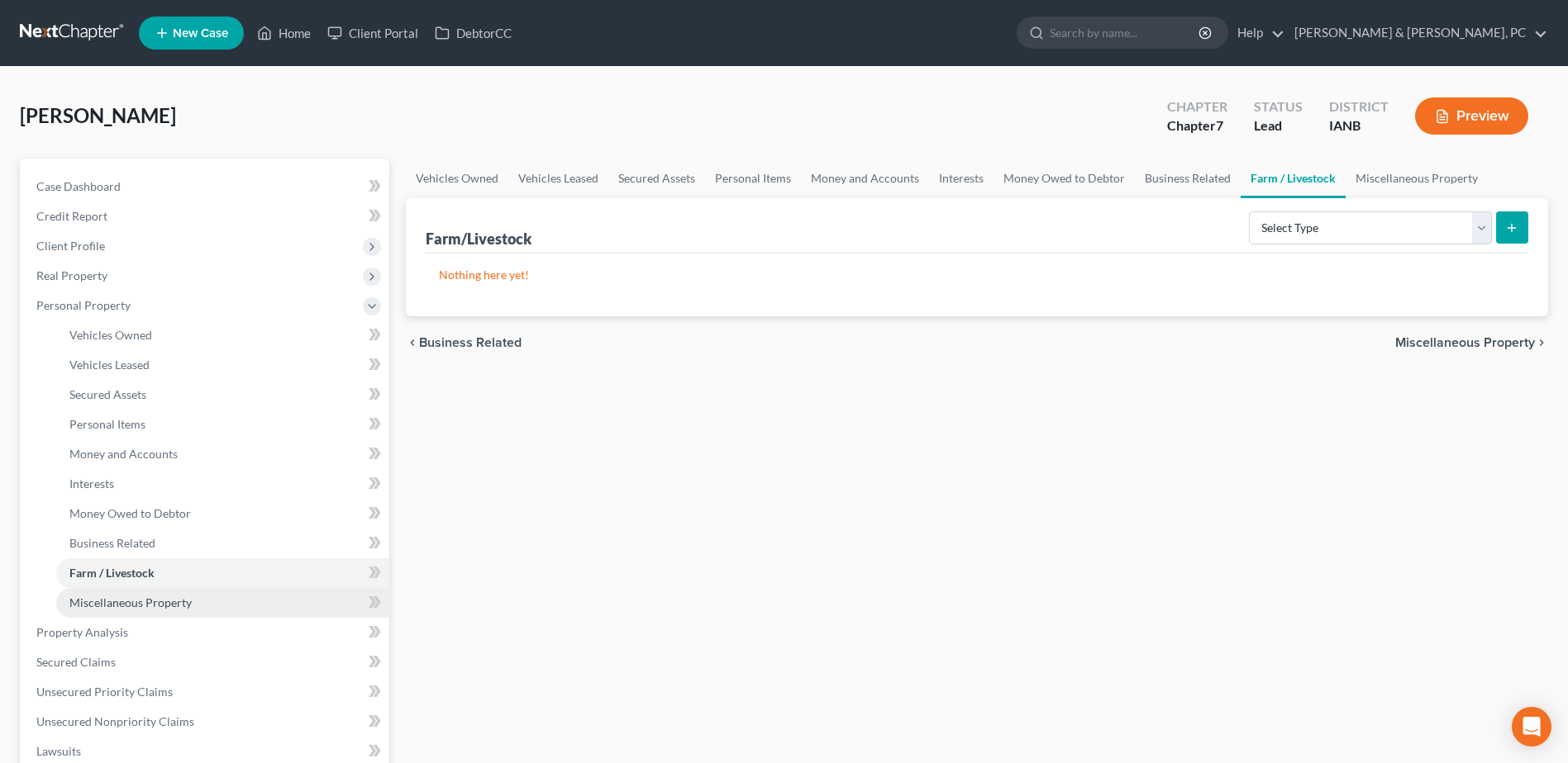
click at [92, 602] on span "Miscellaneous Property" at bounding box center [131, 603] width 123 height 14
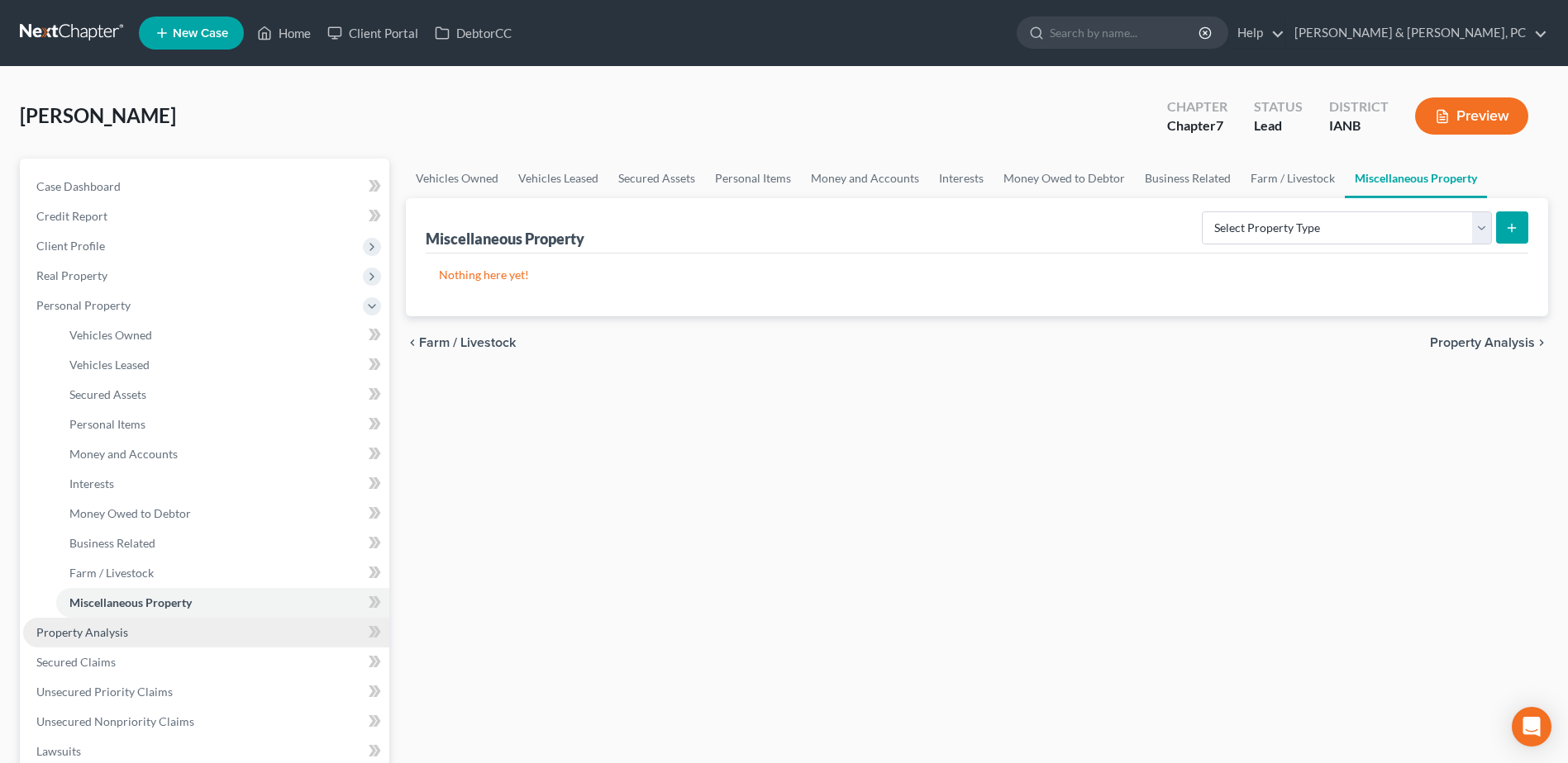
click at [98, 628] on span "Property Analysis" at bounding box center [82, 632] width 92 height 14
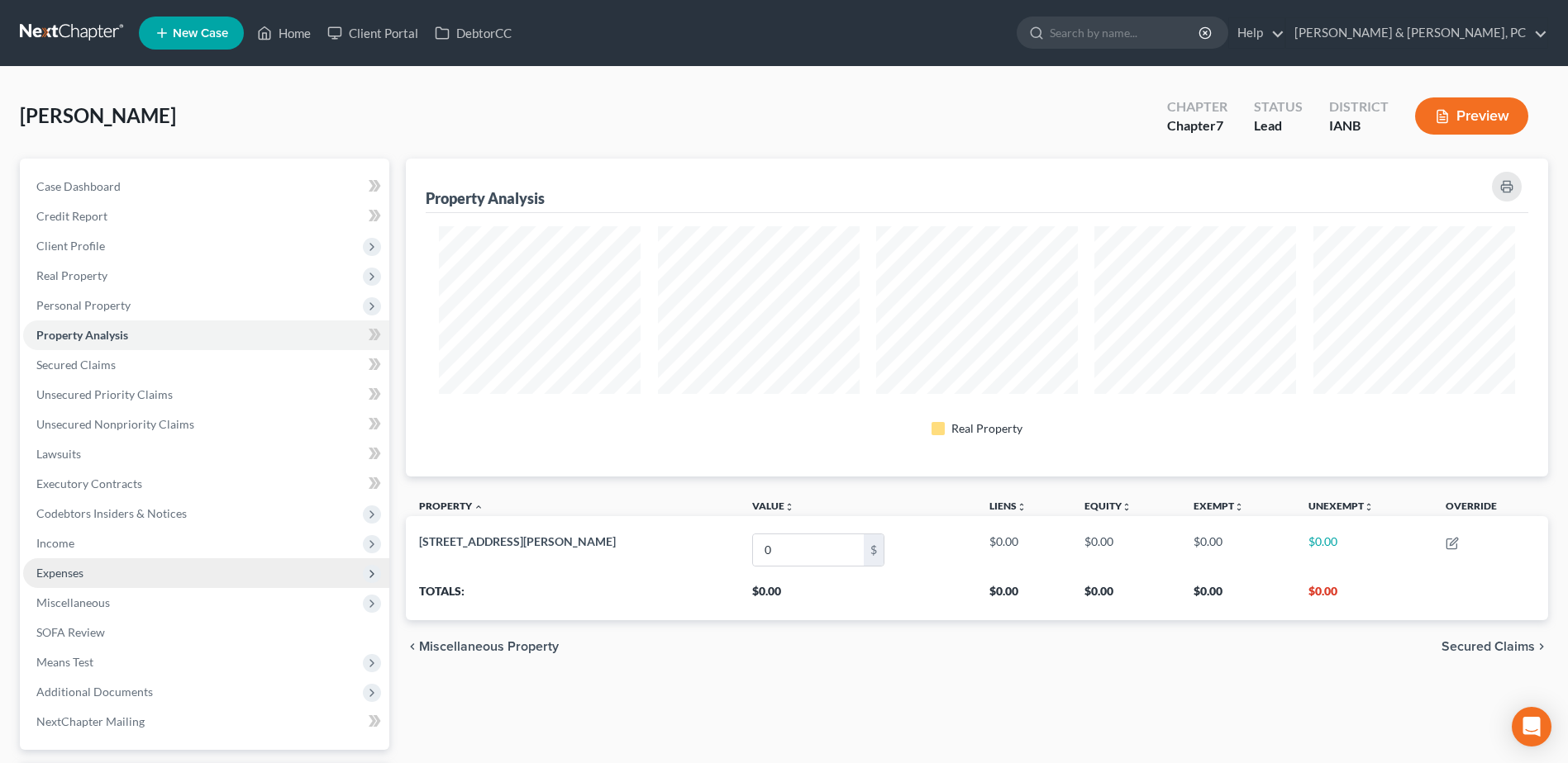
scroll to position [318, 1142]
click at [78, 361] on span "Secured Claims" at bounding box center [76, 365] width 80 height 14
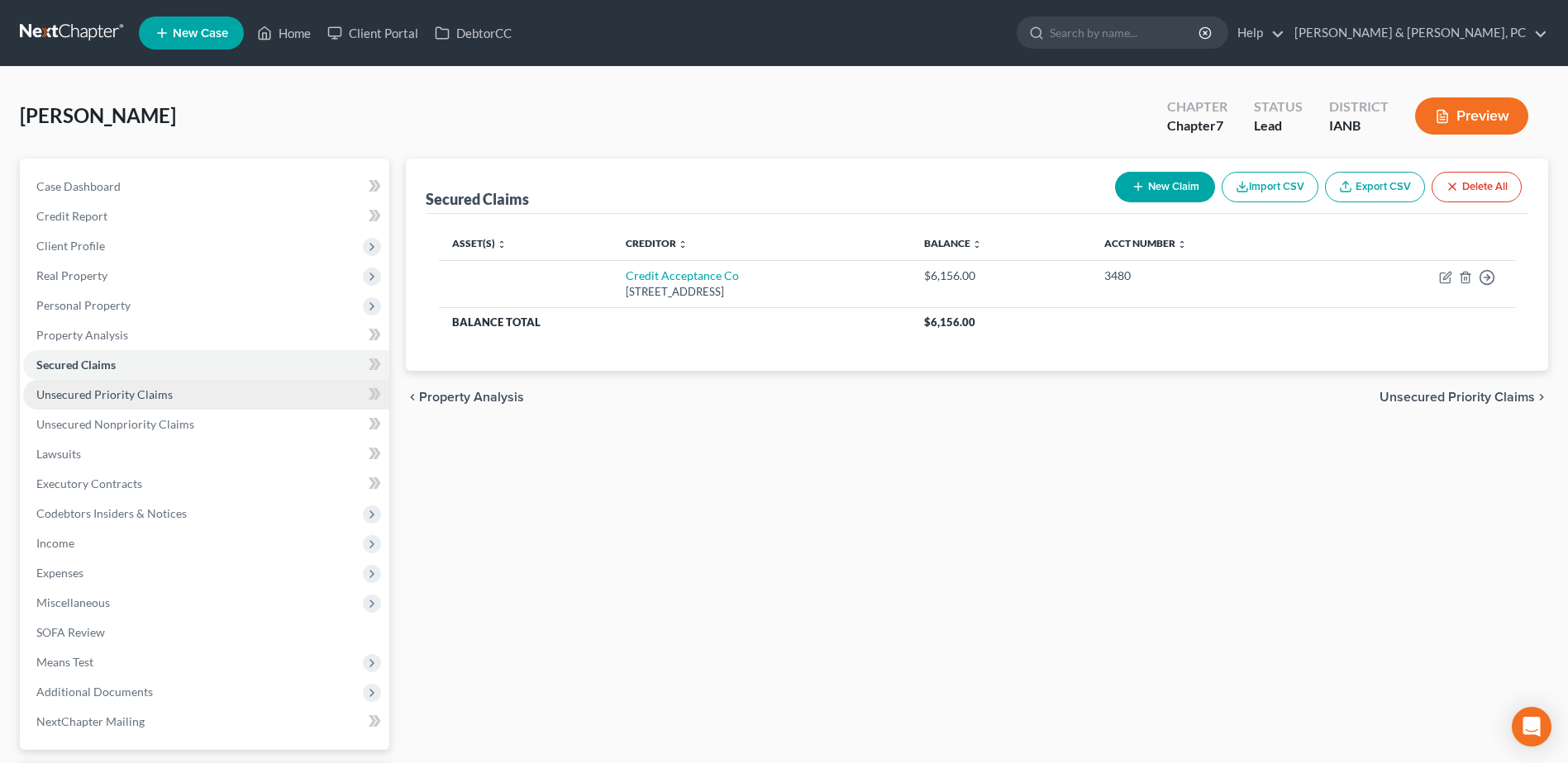
click at [92, 393] on span "Unsecured Priority Claims" at bounding box center [105, 394] width 136 height 14
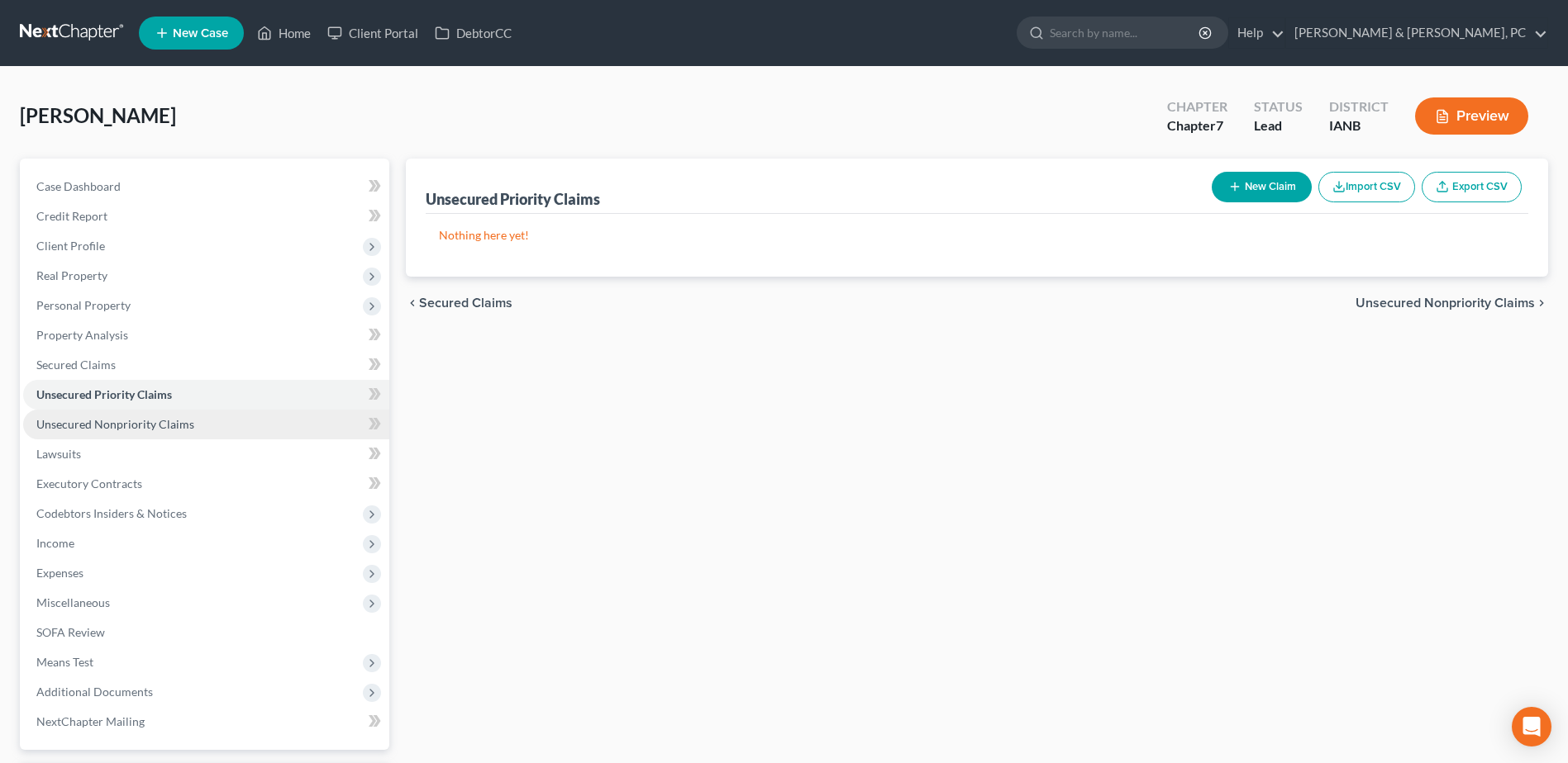
click at [93, 423] on span "Unsecured Nonpriority Claims" at bounding box center [115, 424] width 158 height 14
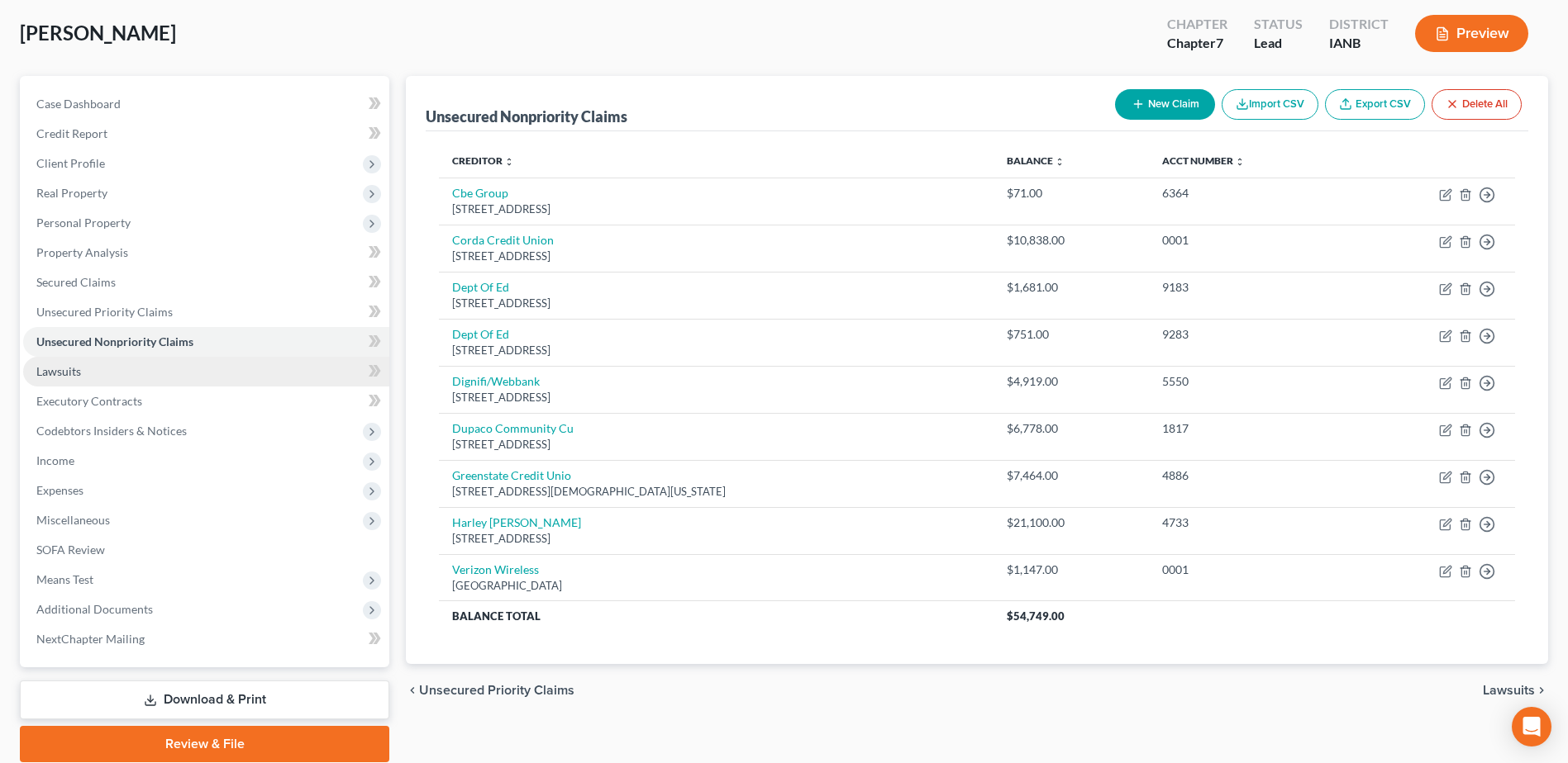
click at [81, 369] on span "Lawsuits" at bounding box center [59, 371] width 45 height 14
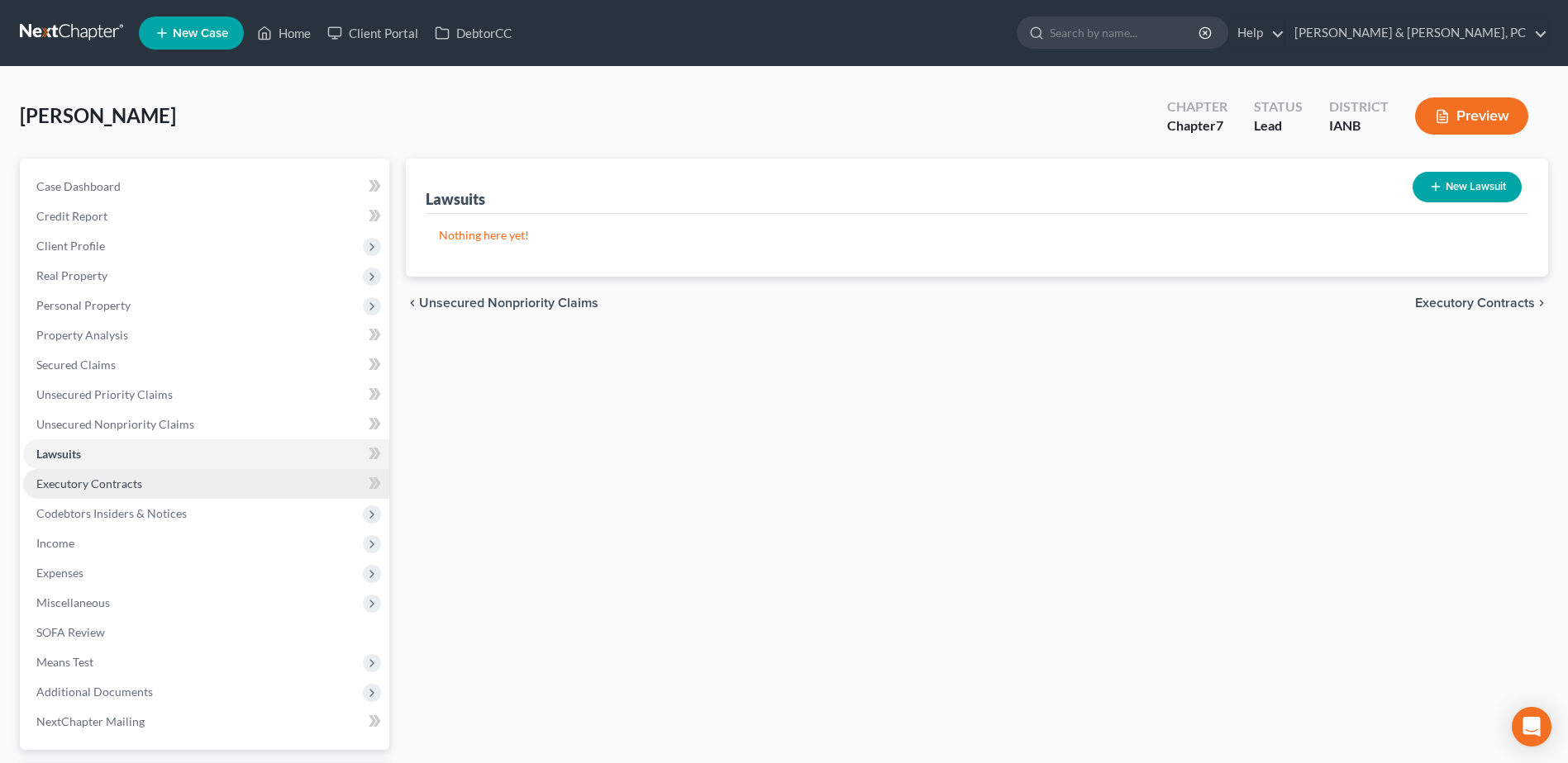
click at [87, 487] on span "Executory Contracts" at bounding box center [89, 484] width 106 height 14
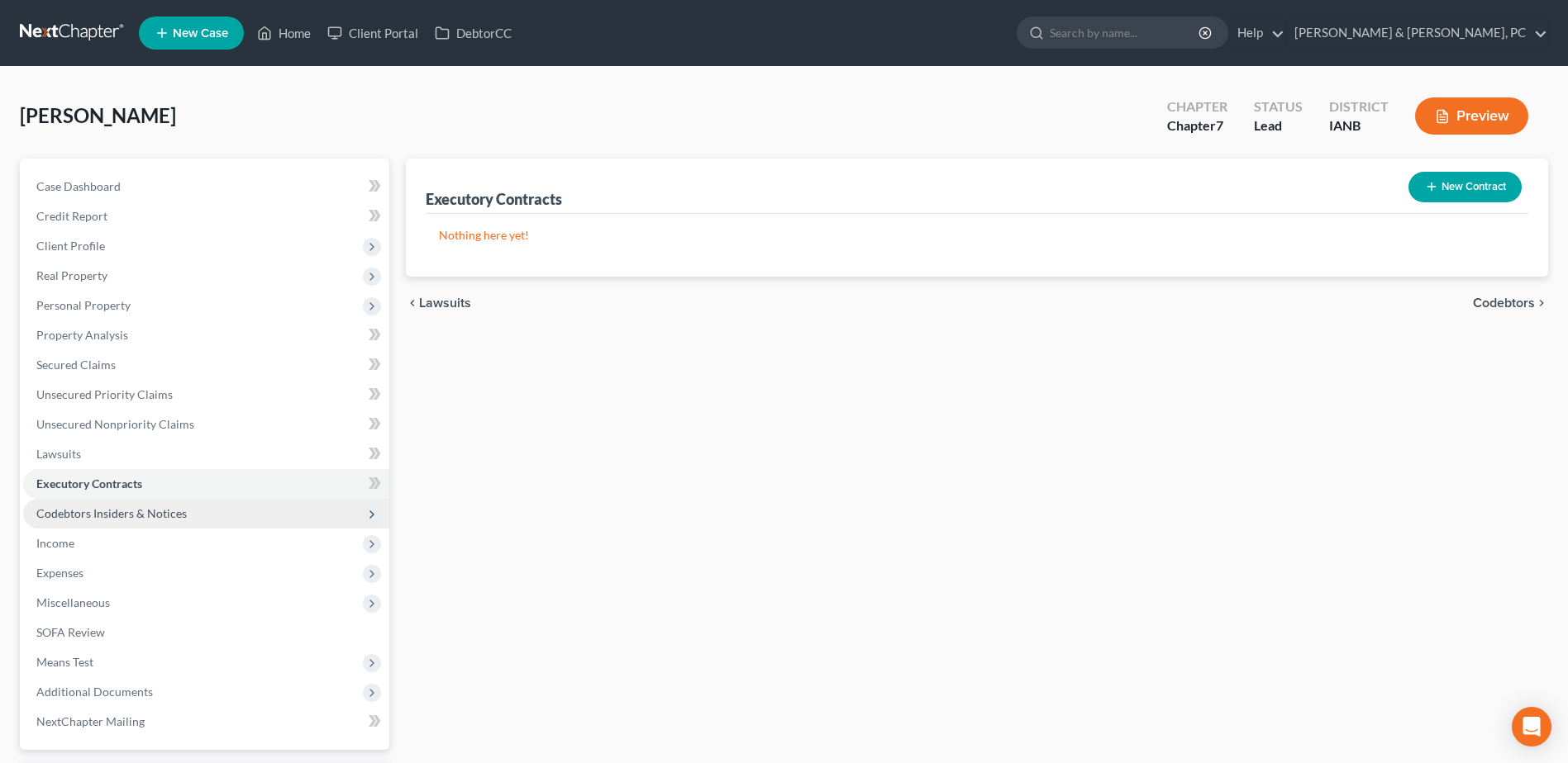
click at [94, 514] on span "Codebtors Insiders & Notices" at bounding box center [112, 513] width 150 height 14
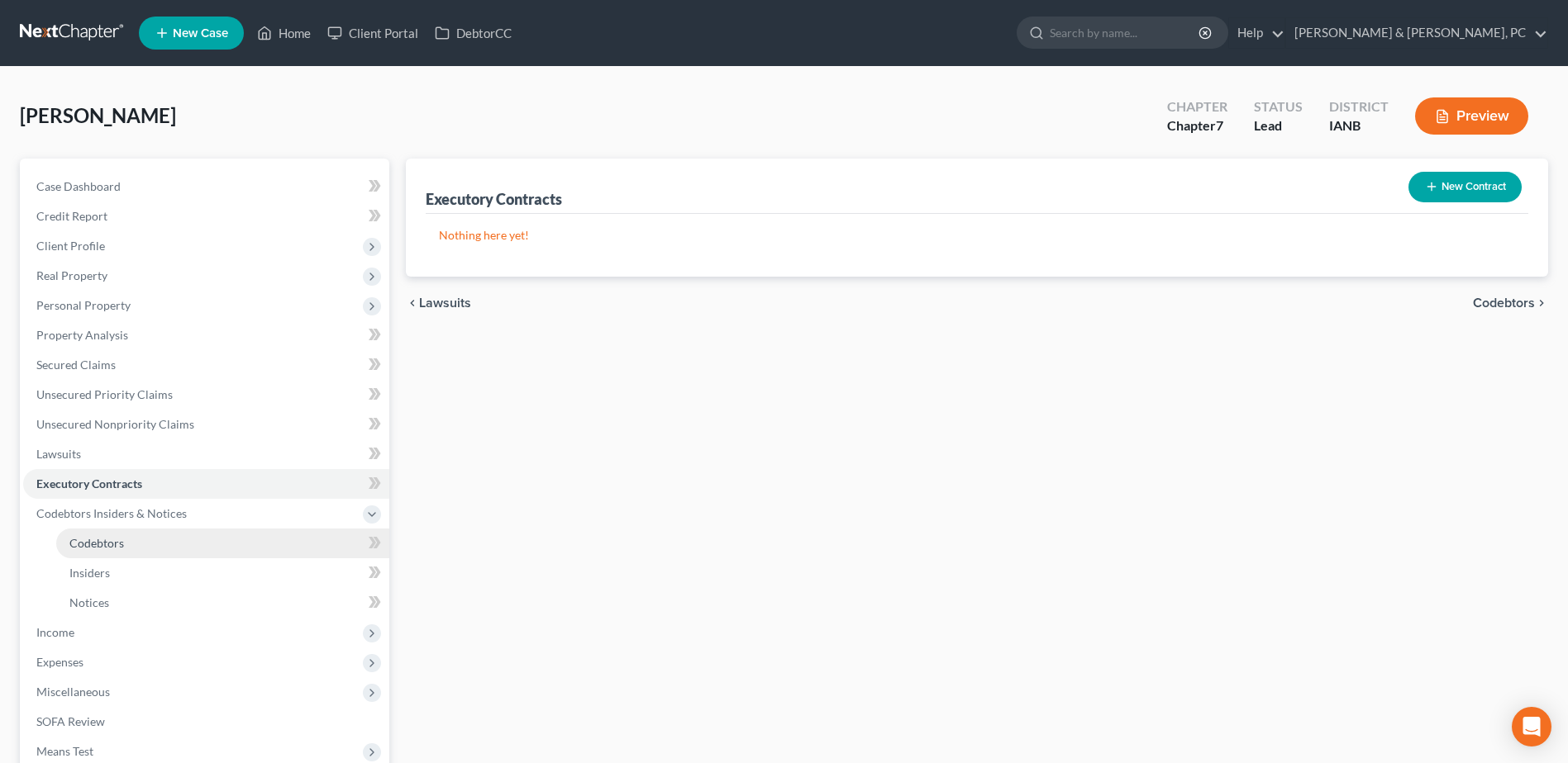
click at [91, 546] on span "Codebtors" at bounding box center [97, 543] width 55 height 14
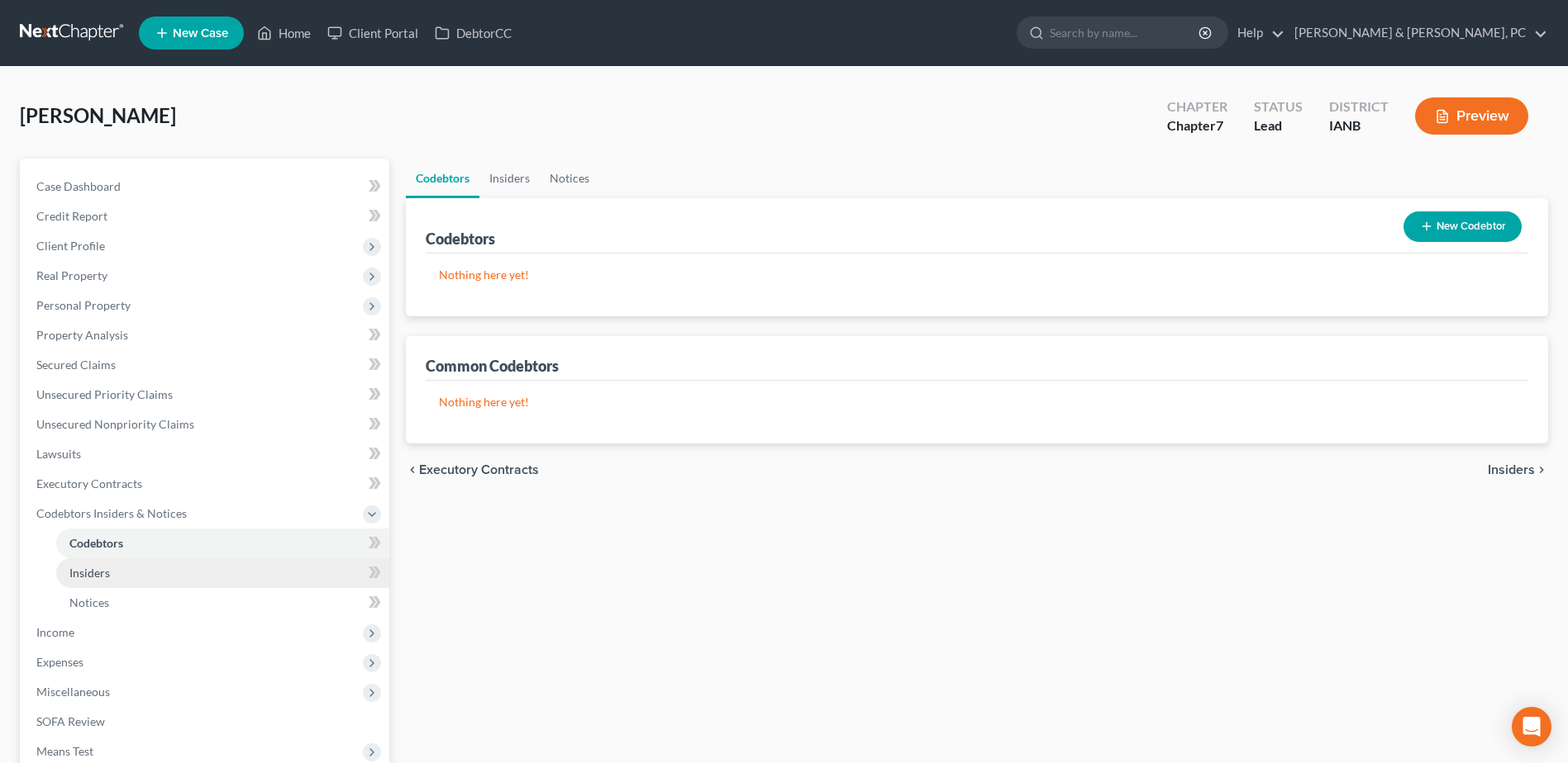
click at [89, 570] on span "Insiders" at bounding box center [89, 573] width 40 height 14
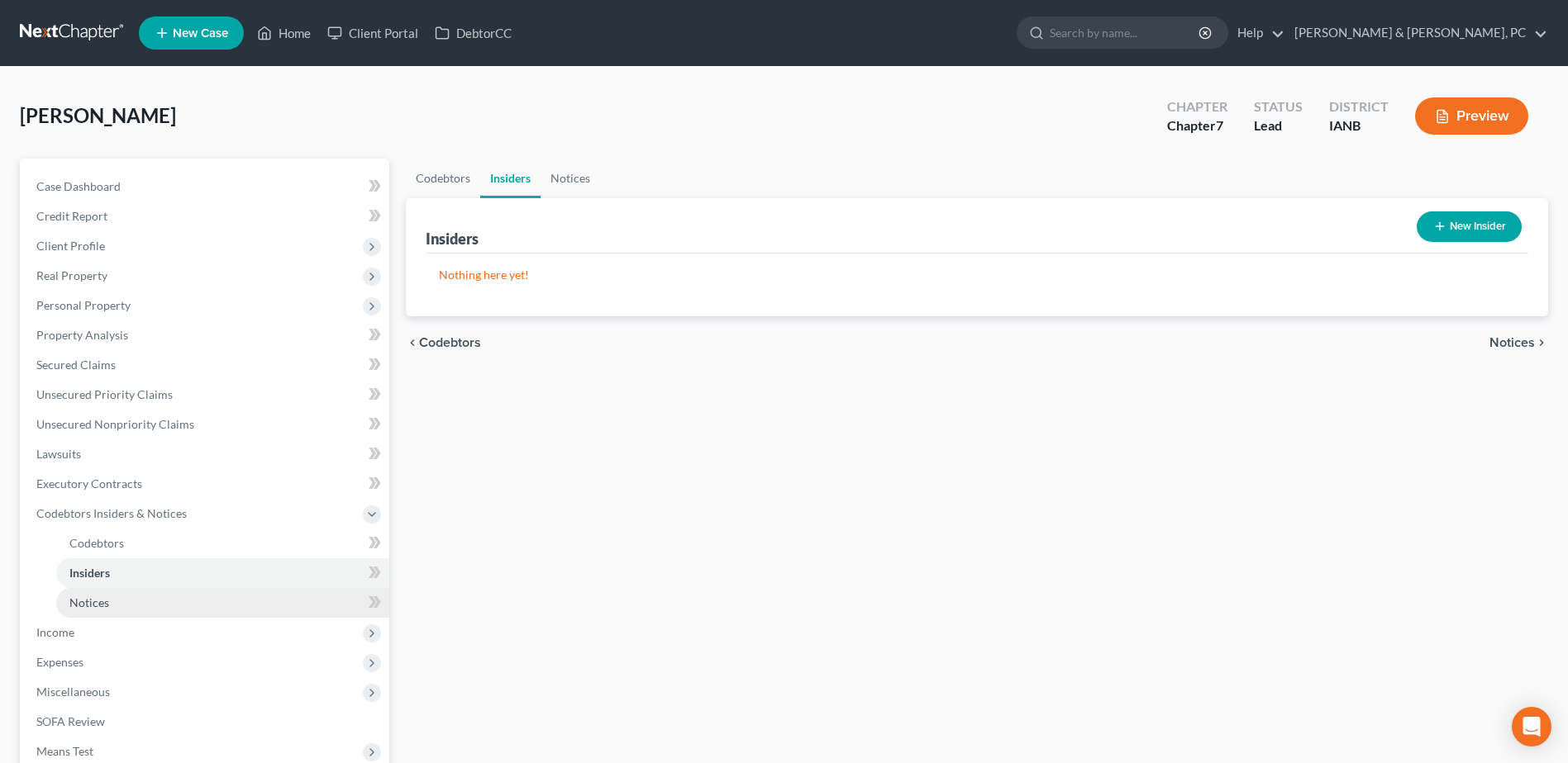
click at [87, 609] on span "Notices" at bounding box center [89, 603] width 39 height 14
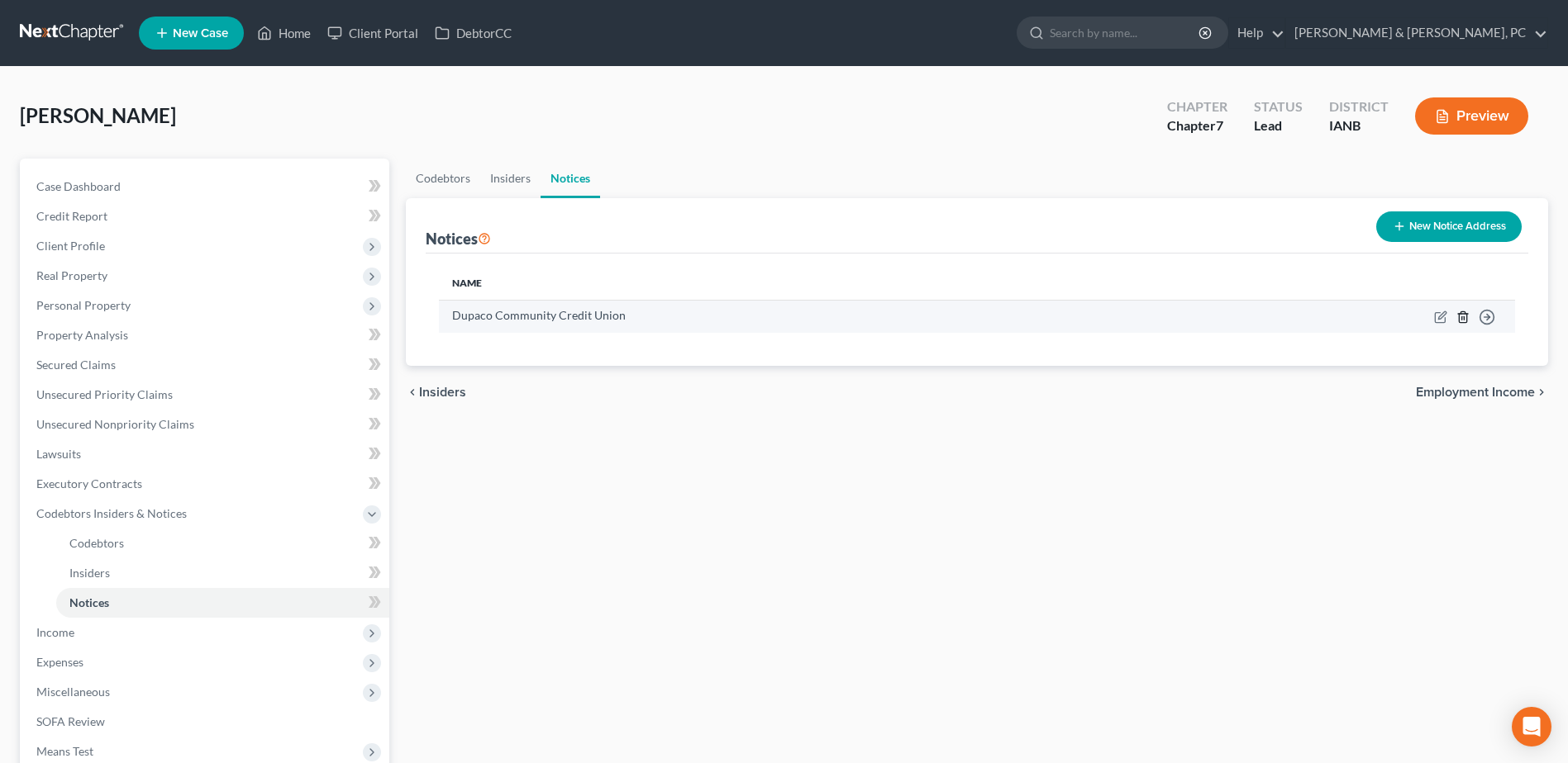
click at [1461, 314] on icon "button" at bounding box center [1462, 317] width 7 height 11
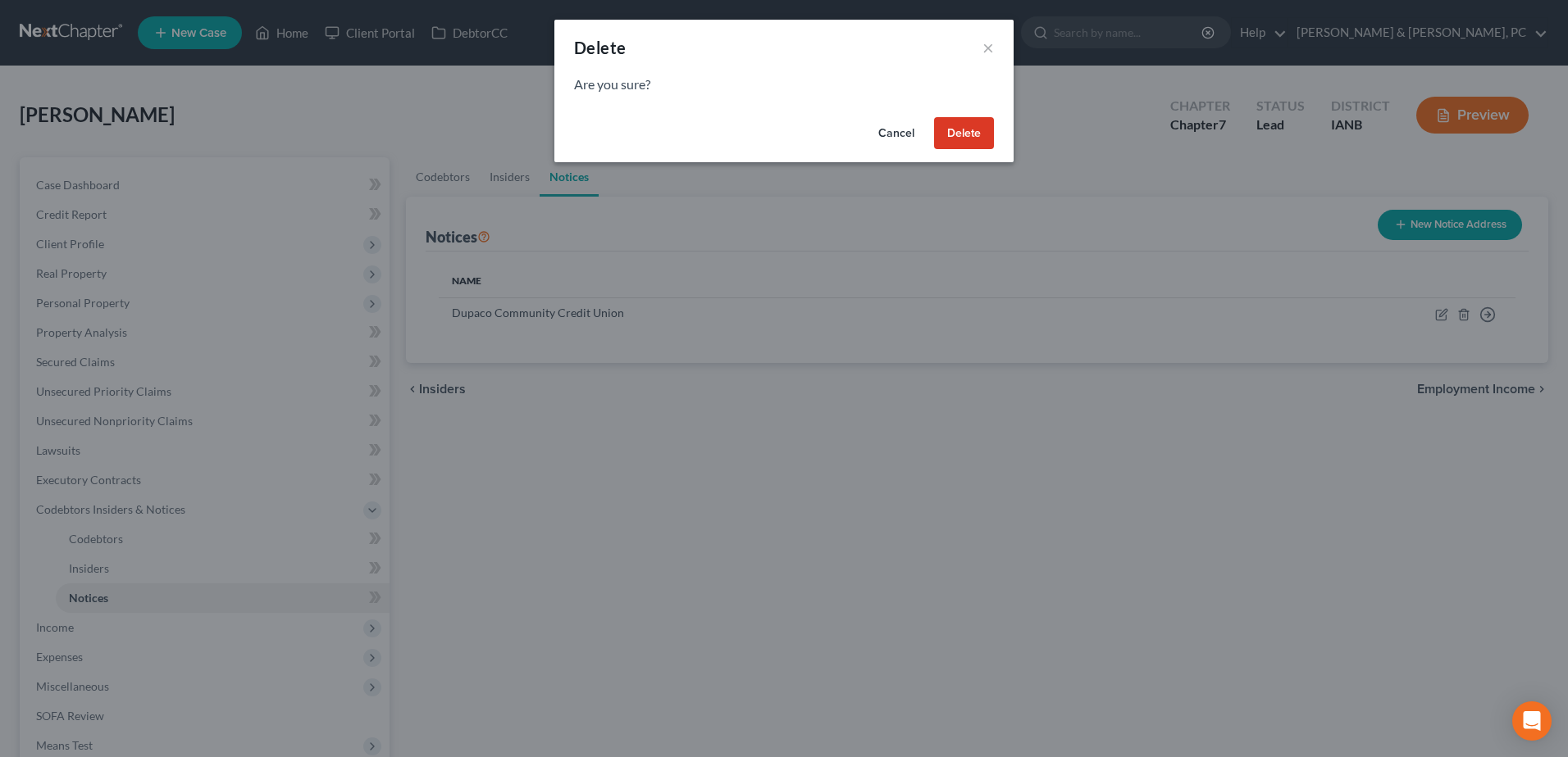
click at [974, 135] on button "Delete" at bounding box center [963, 133] width 59 height 33
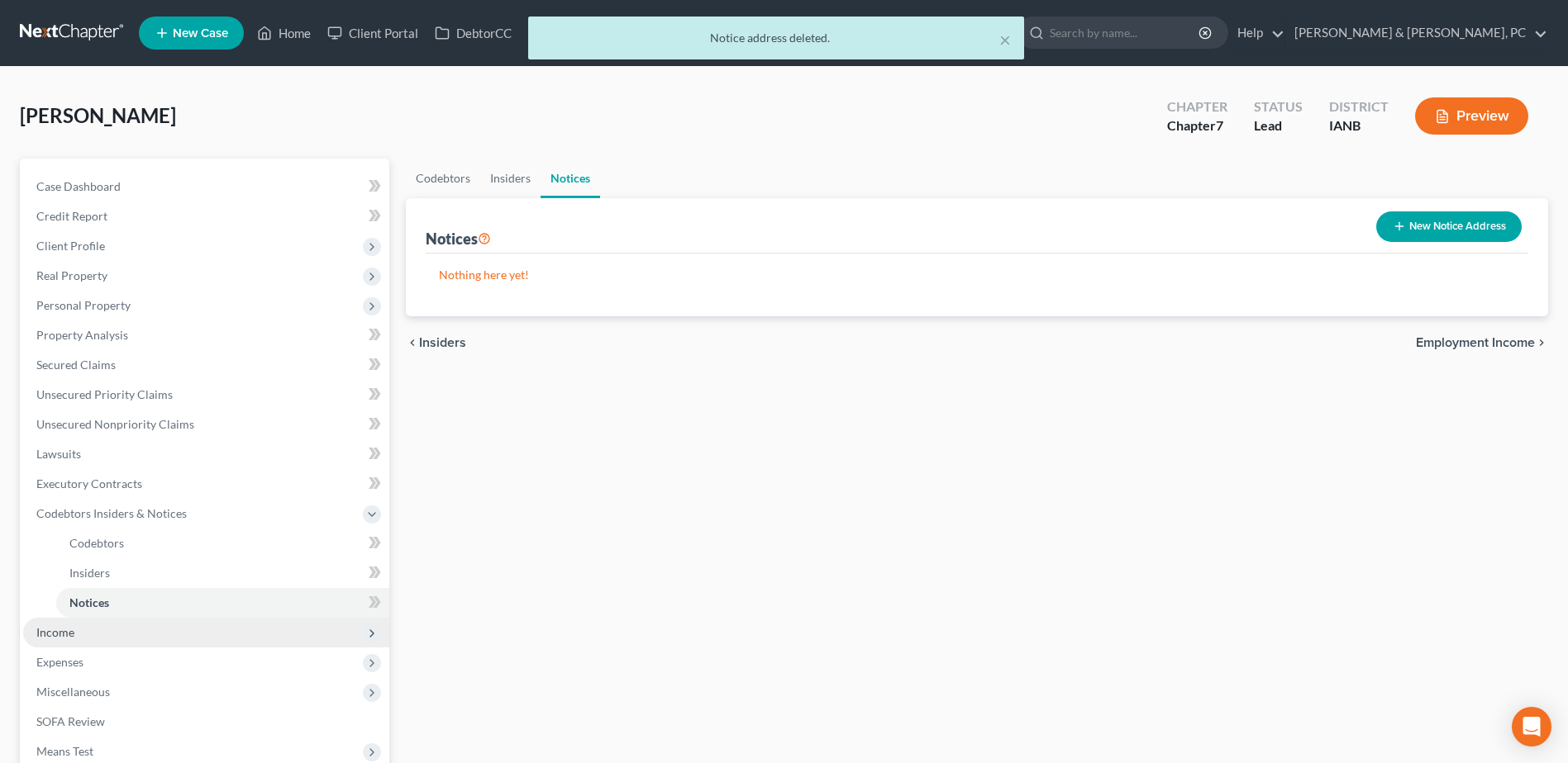
click at [72, 642] on span "Income" at bounding box center [206, 632] width 366 height 30
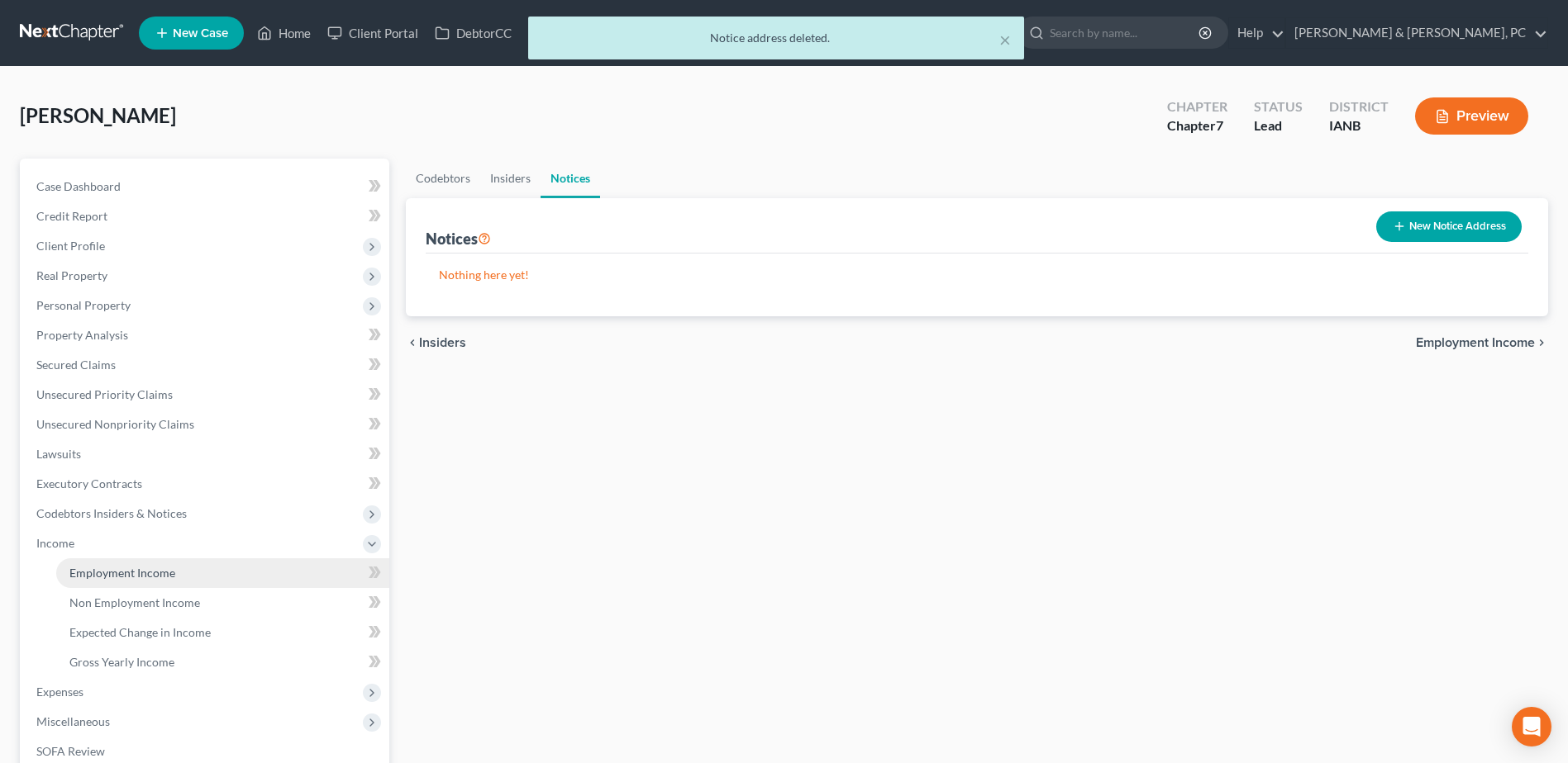
click at [101, 564] on link "Employment Income" at bounding box center [223, 572] width 333 height 30
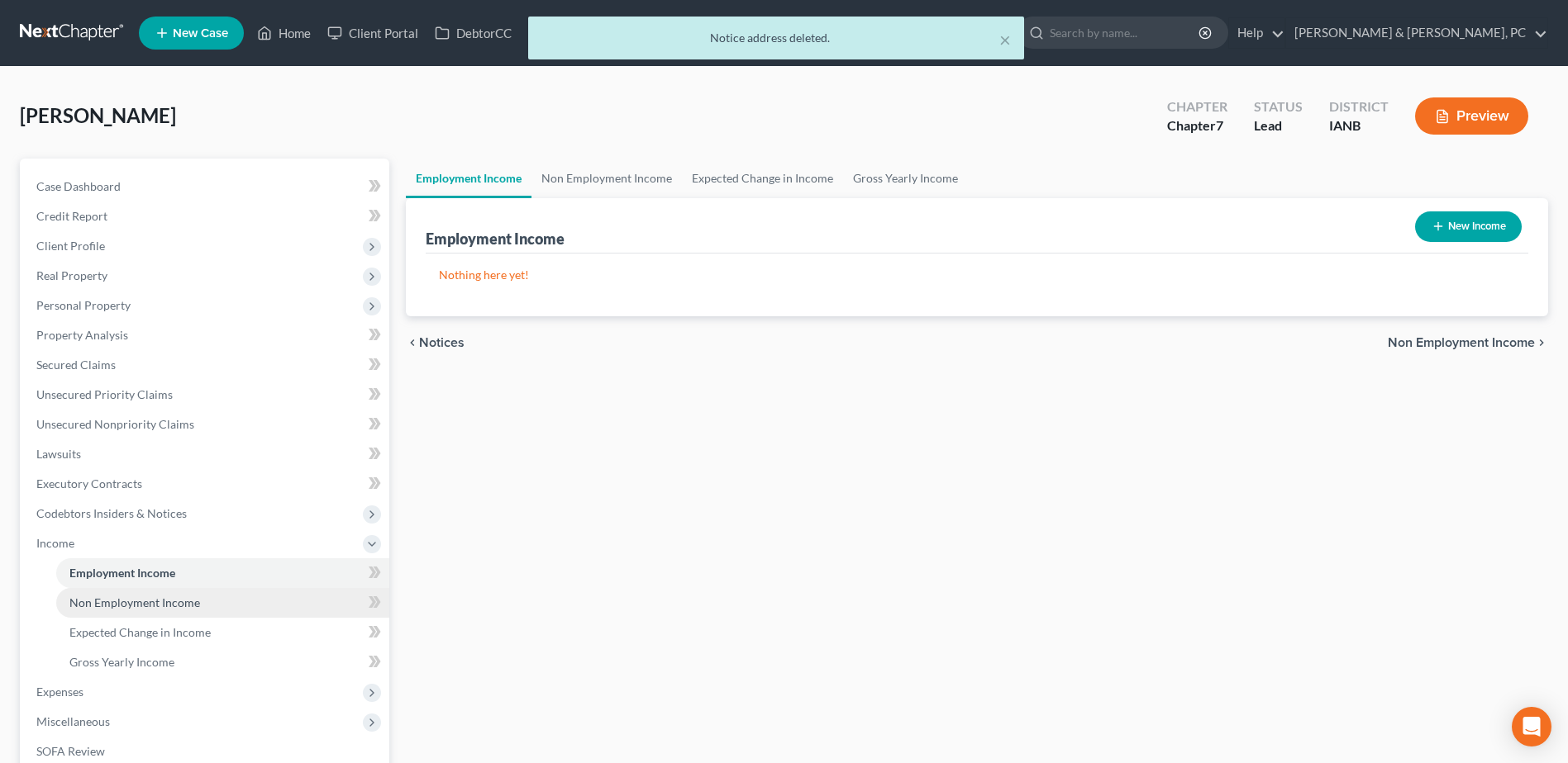
click at [110, 604] on span "Non Employment Income" at bounding box center [135, 603] width 131 height 14
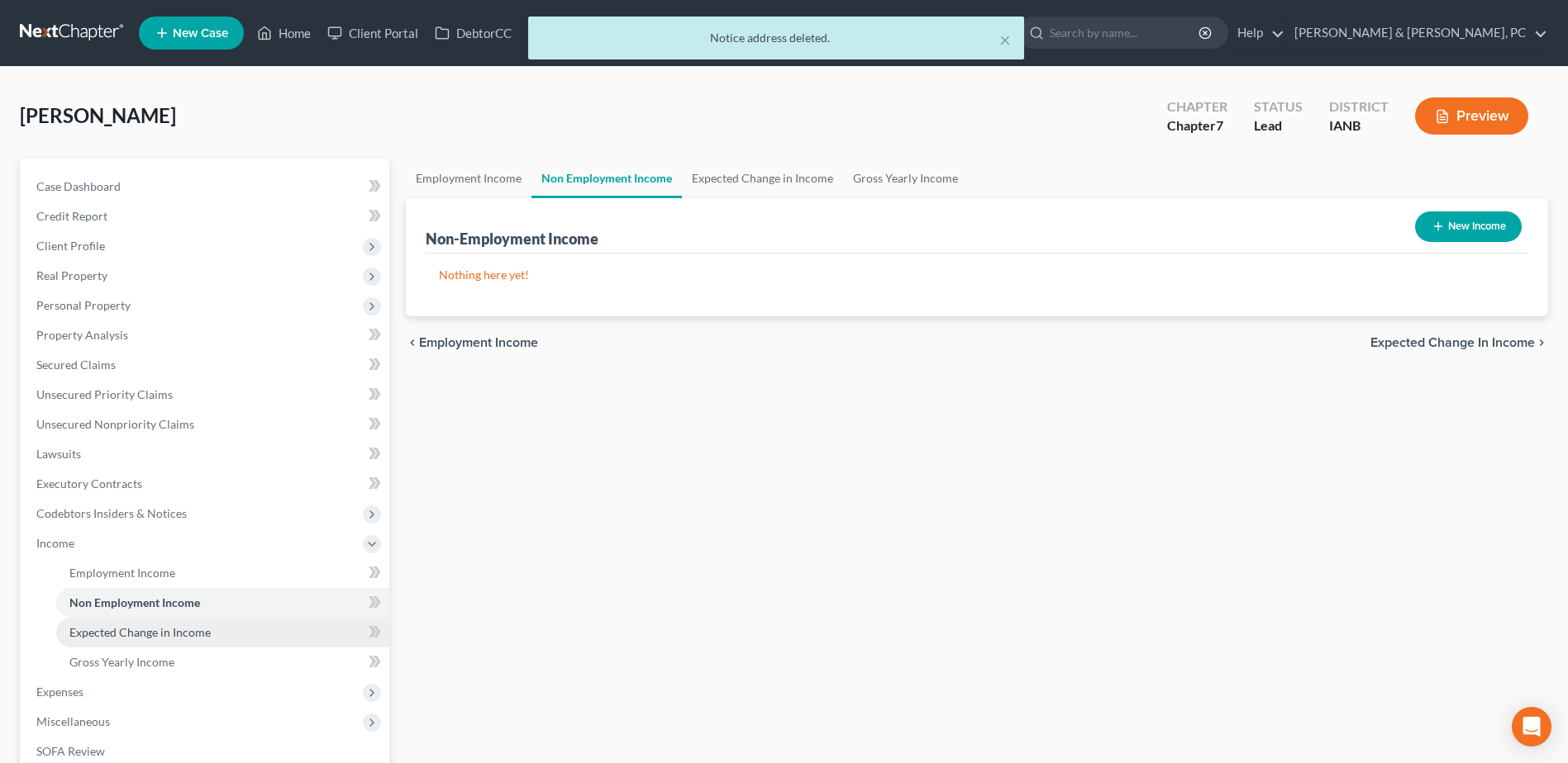
drag, startPoint x: 116, startPoint y: 625, endPoint x: 115, endPoint y: 635, distance: 10.0
click at [116, 626] on span "Expected Change in Income" at bounding box center [141, 632] width 141 height 14
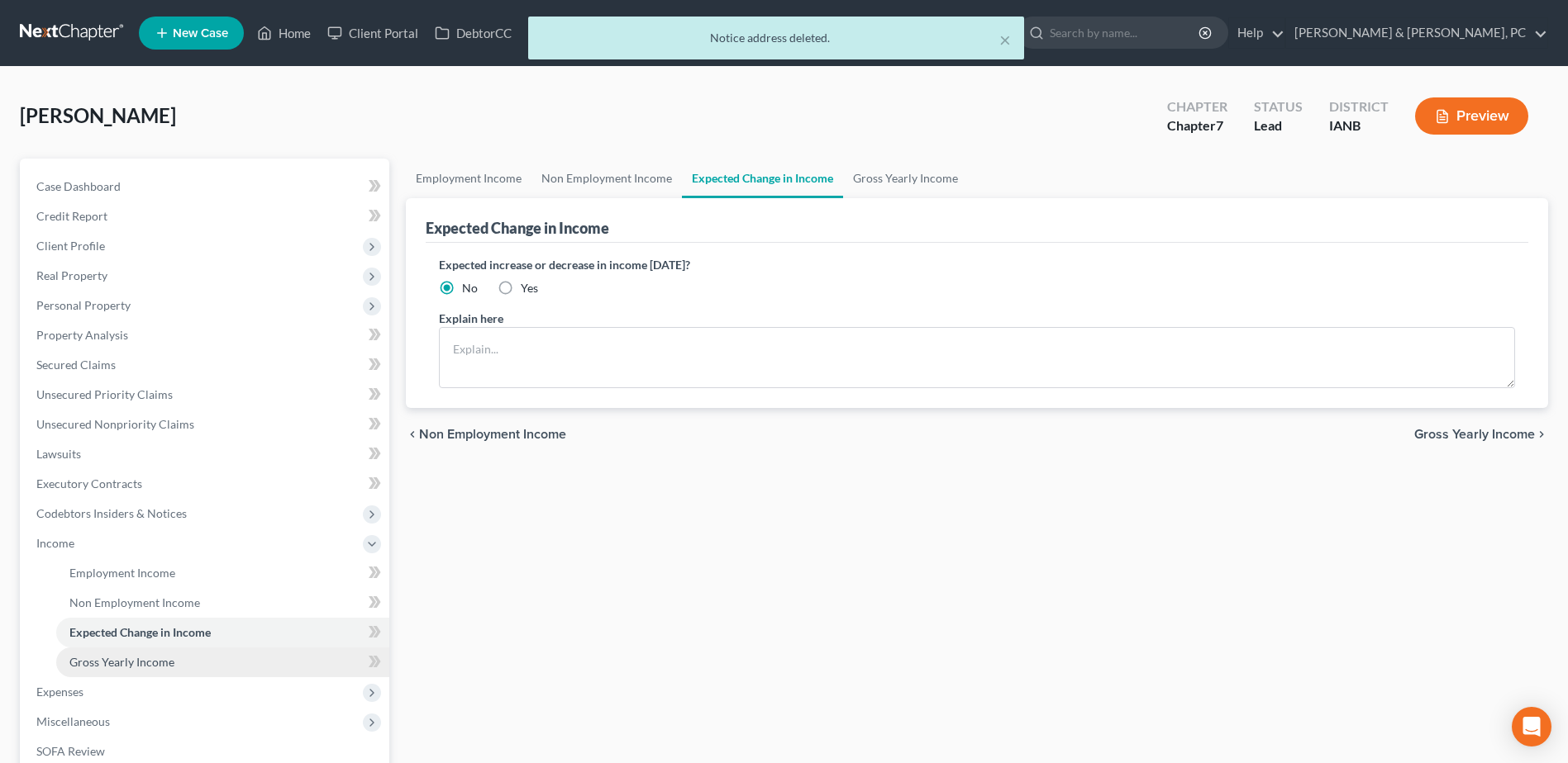
click at [110, 655] on span "Gross Yearly Income" at bounding box center [122, 662] width 105 height 14
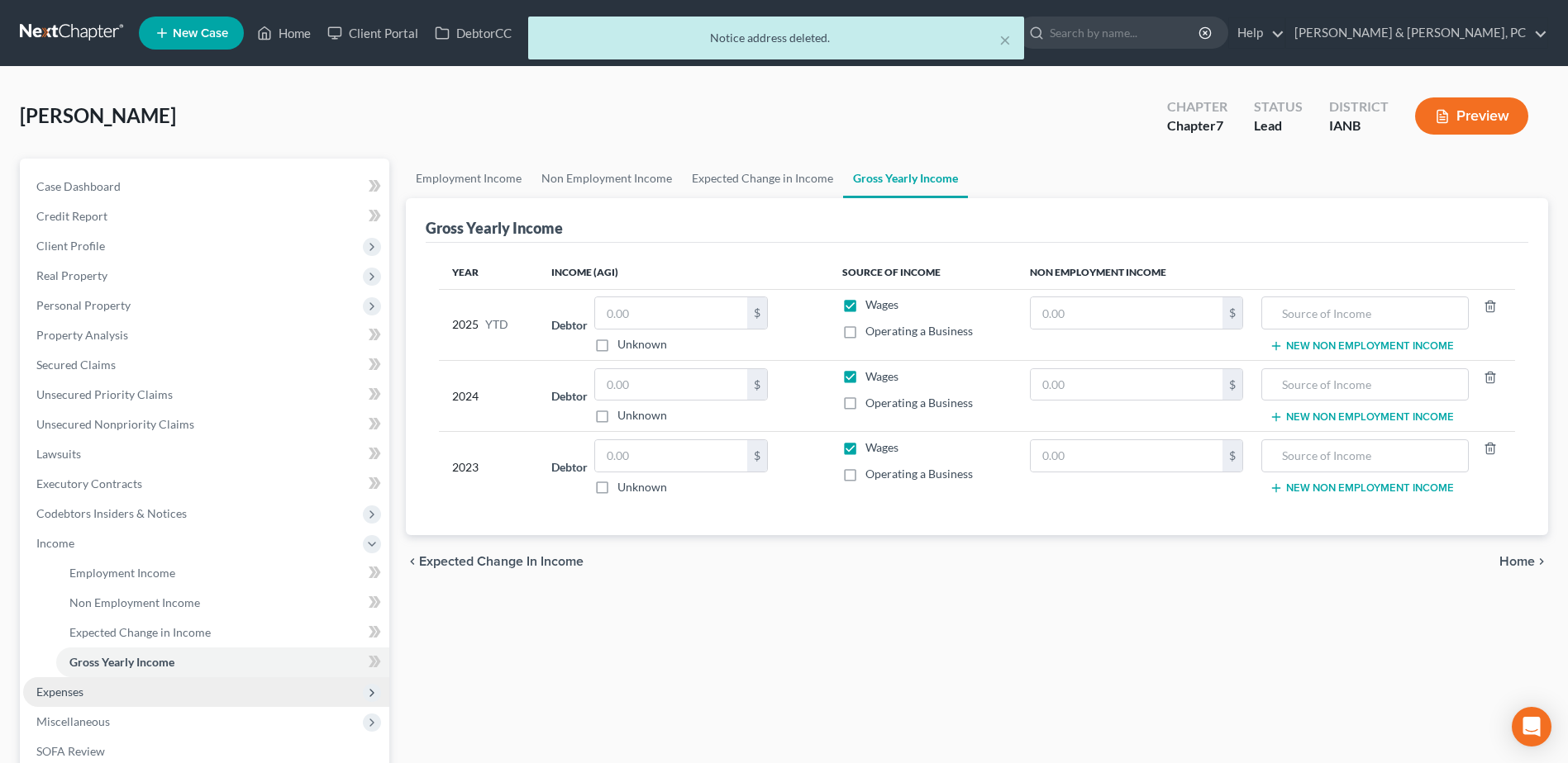
click at [93, 681] on span "Expenses" at bounding box center [206, 691] width 366 height 30
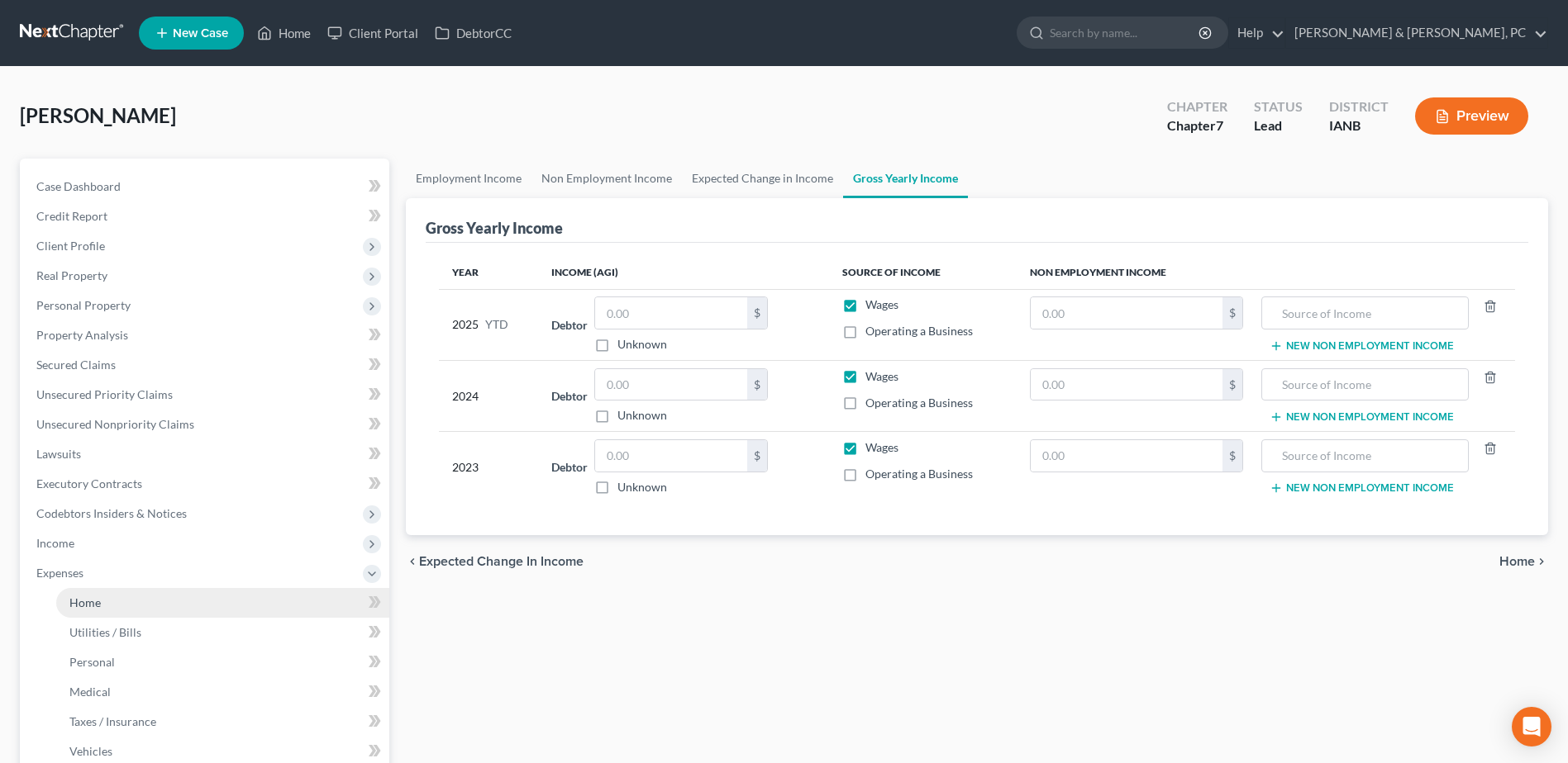
click at [113, 604] on link "Home" at bounding box center [223, 603] width 333 height 30
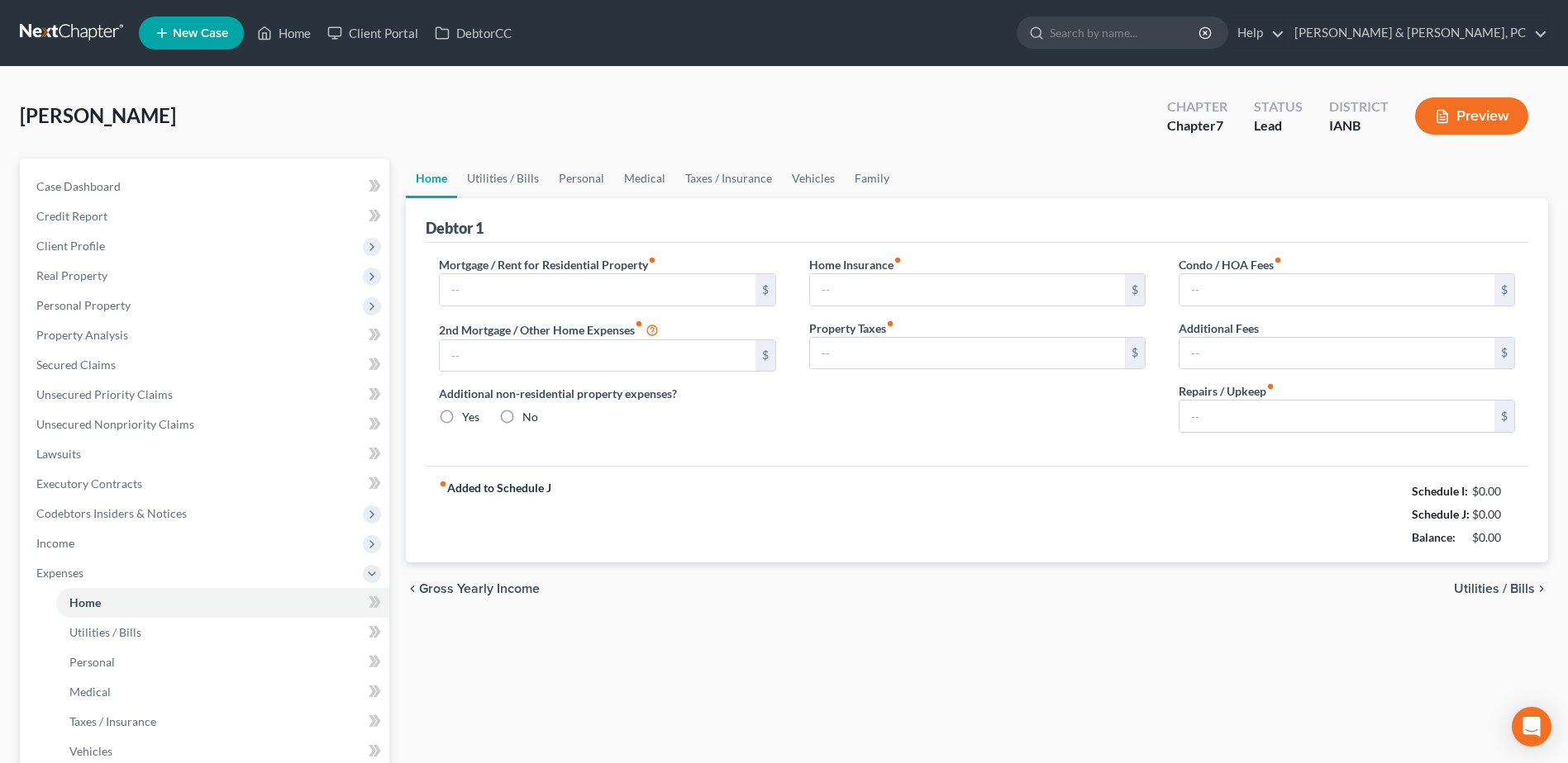
type input "0.00"
radio input "true"
type input "0.00"
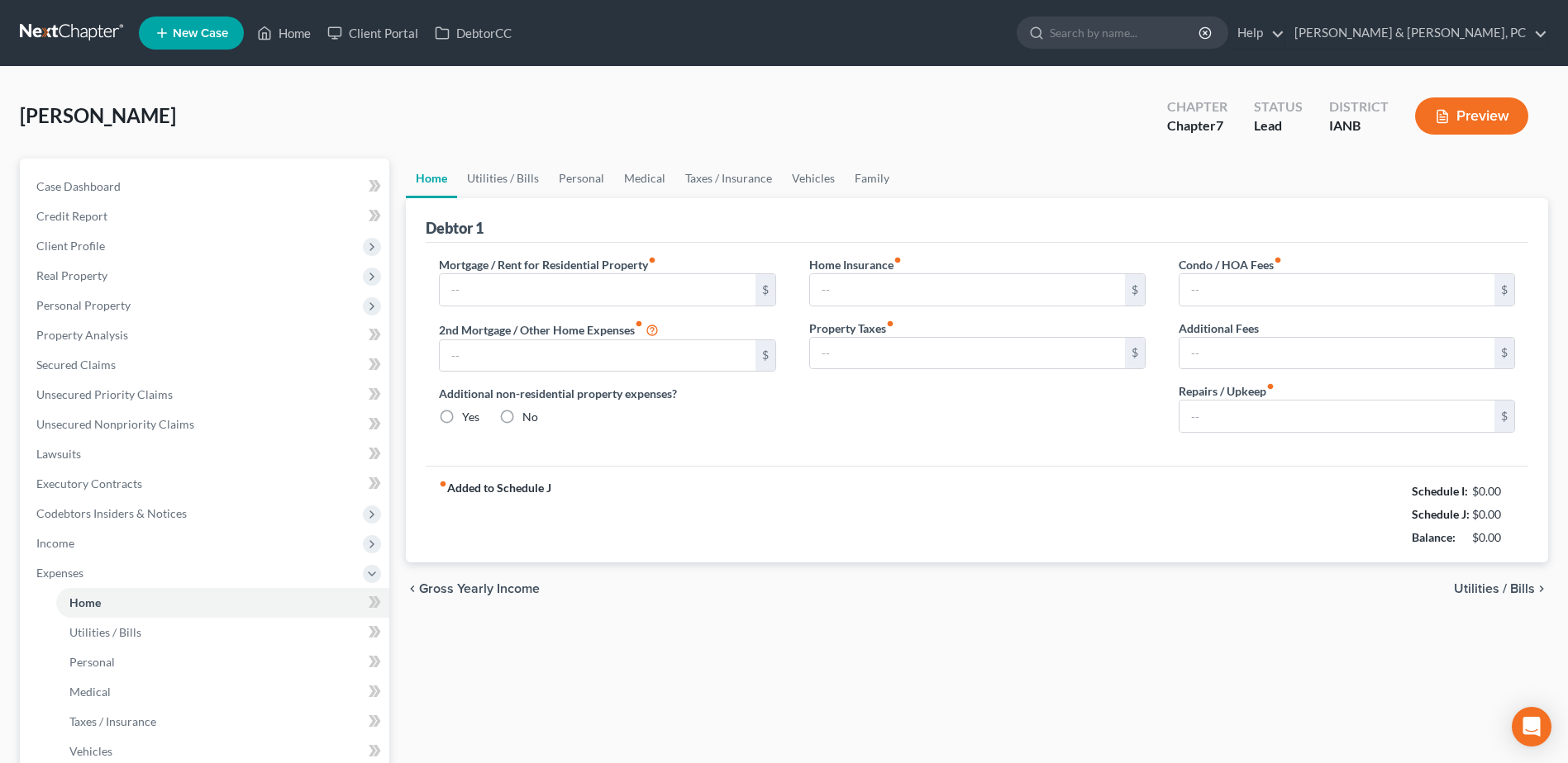
type input "0.00"
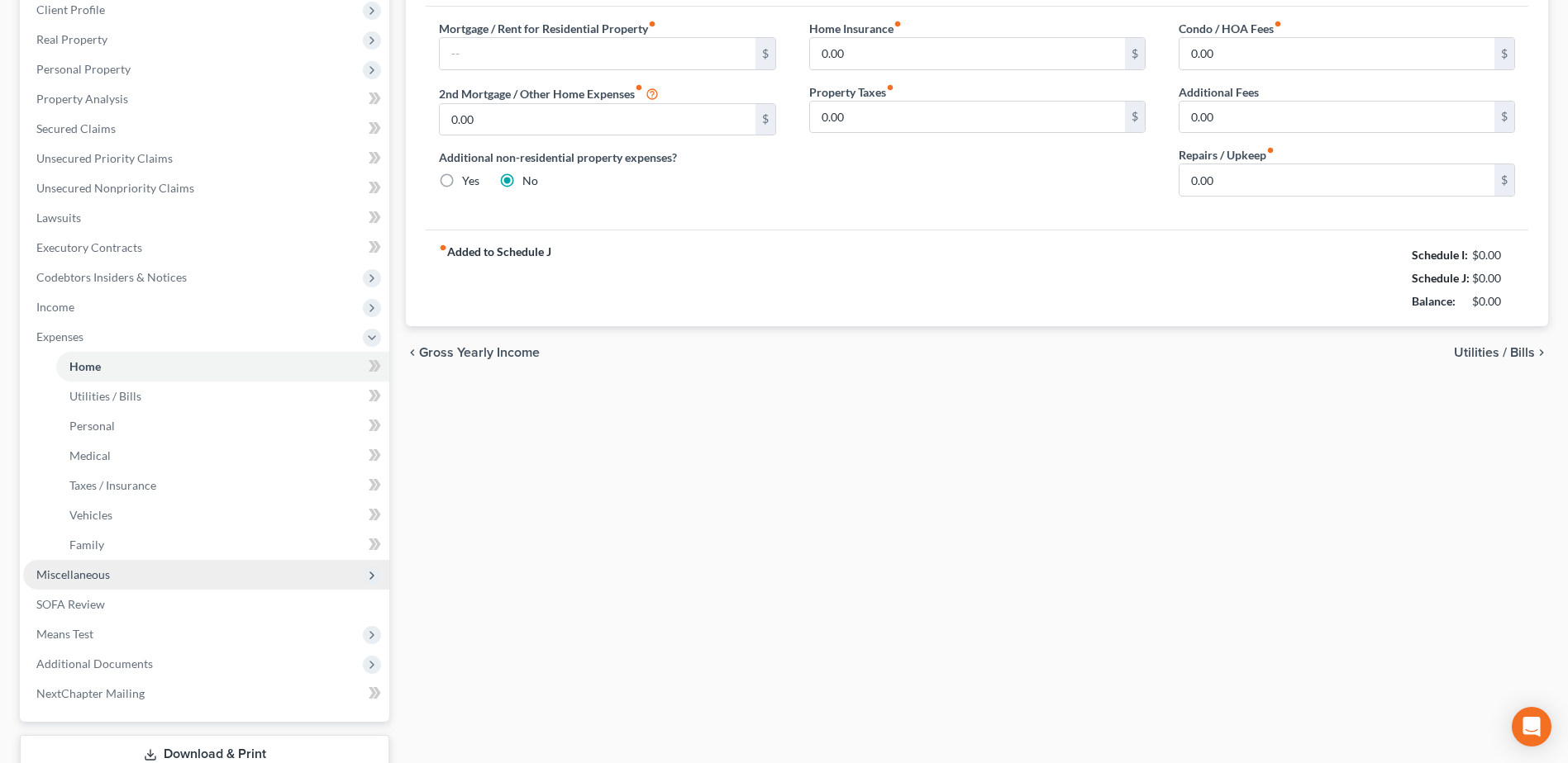
scroll to position [248, 0]
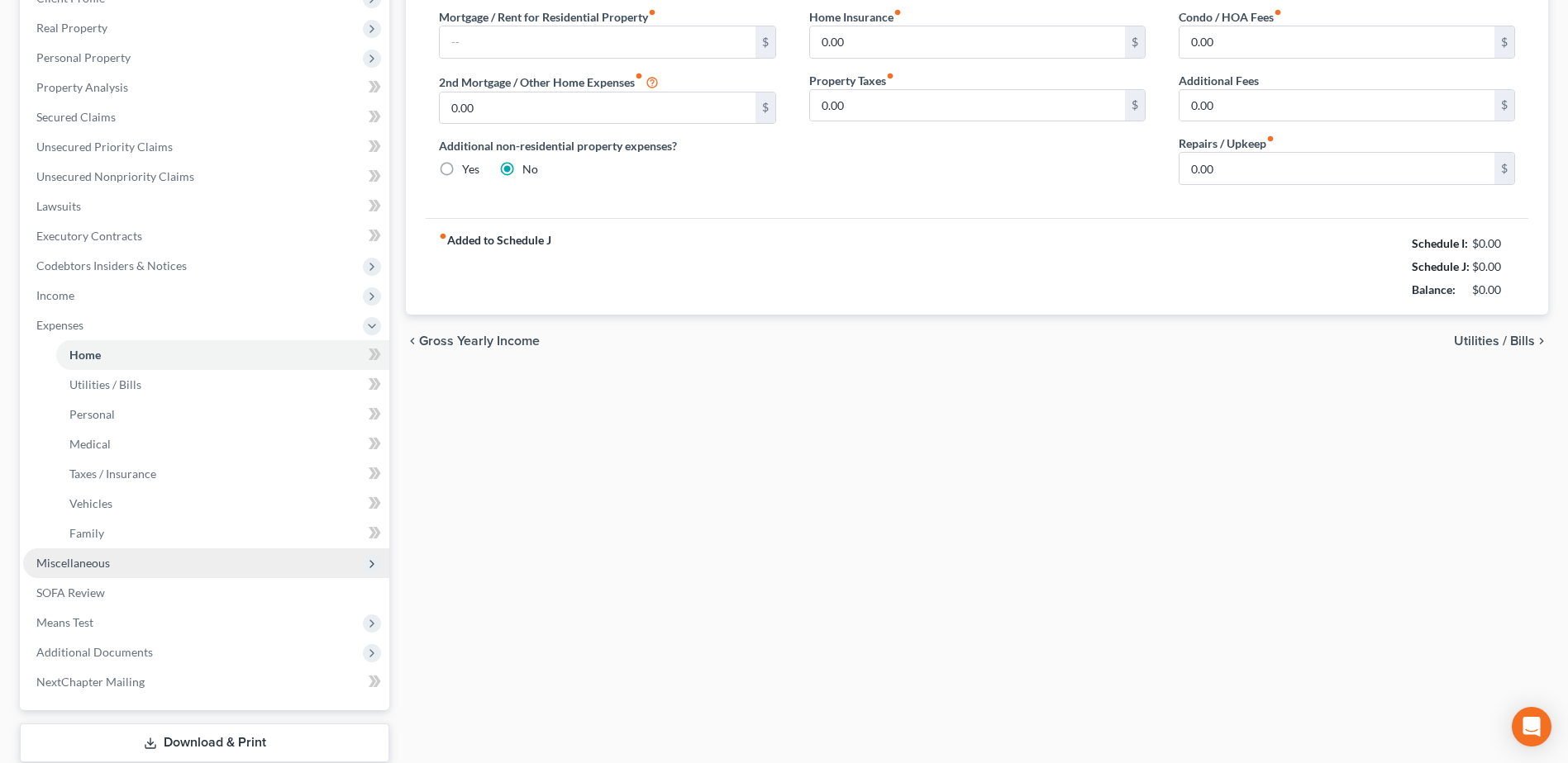
click at [113, 568] on span "Miscellaneous" at bounding box center [206, 563] width 366 height 30
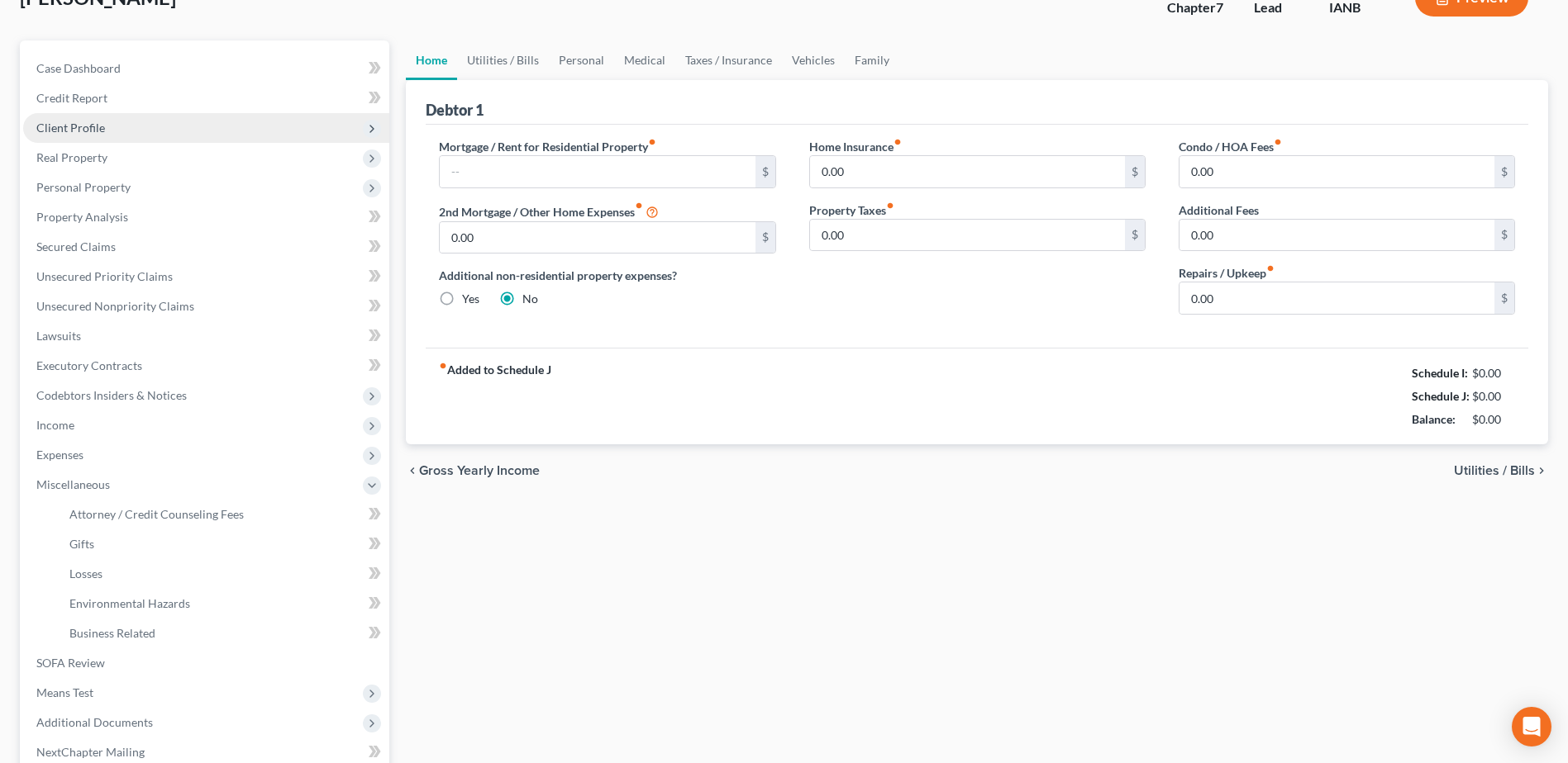
scroll to position [0, 0]
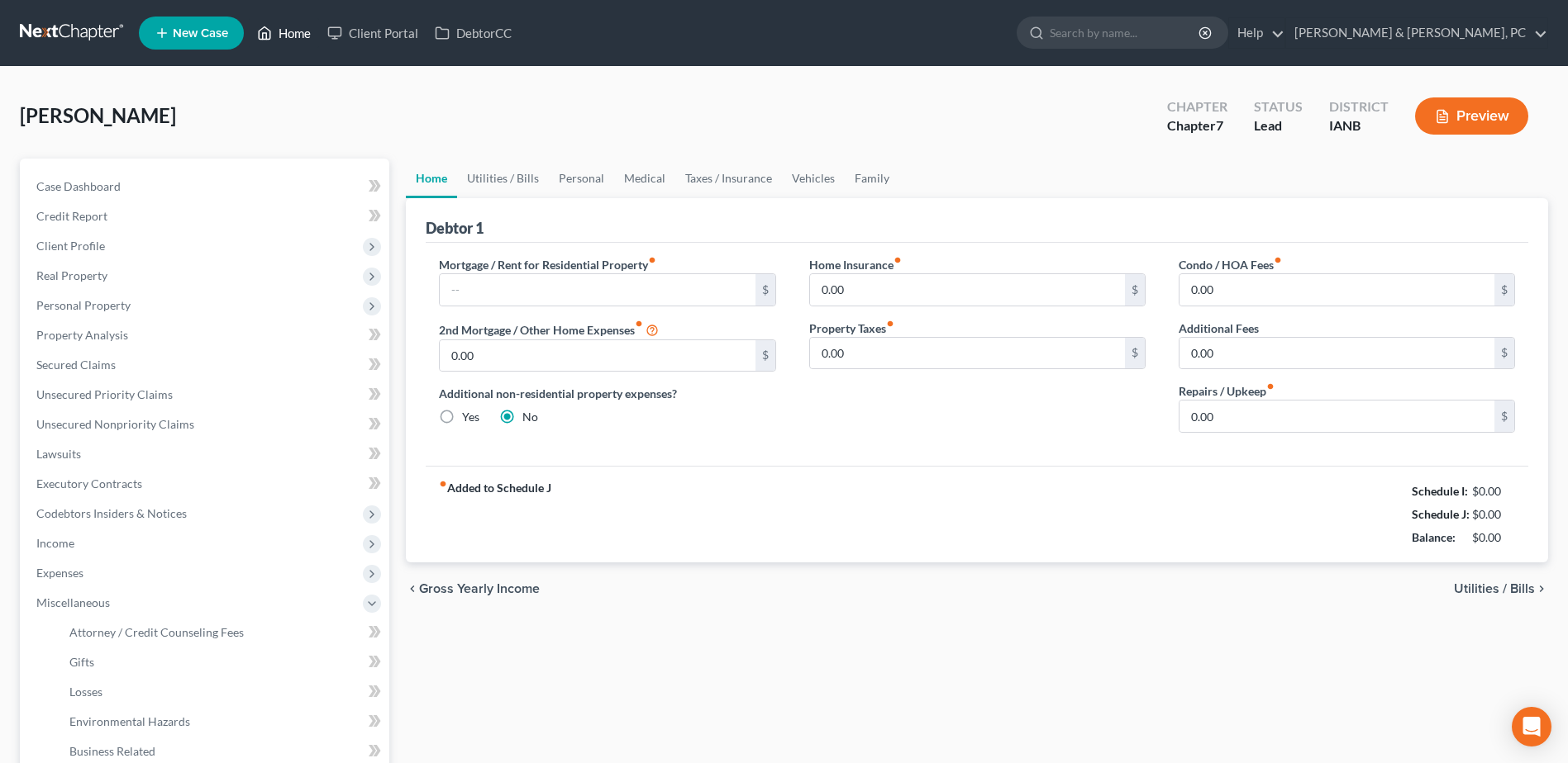
click at [277, 30] on link "Home" at bounding box center [284, 32] width 70 height 30
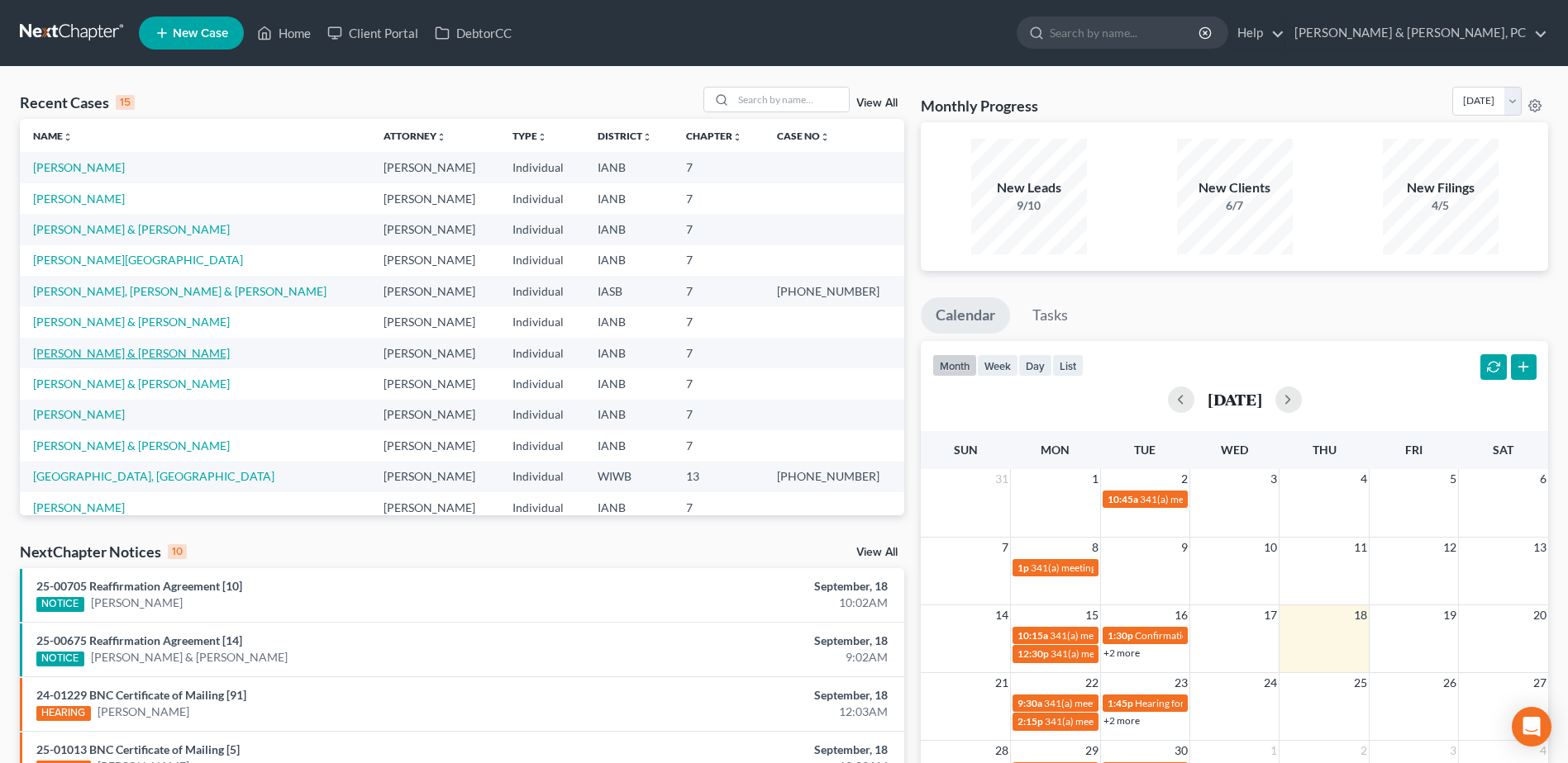
click at [88, 351] on link "[PERSON_NAME] & [PERSON_NAME]" at bounding box center [132, 353] width 197 height 14
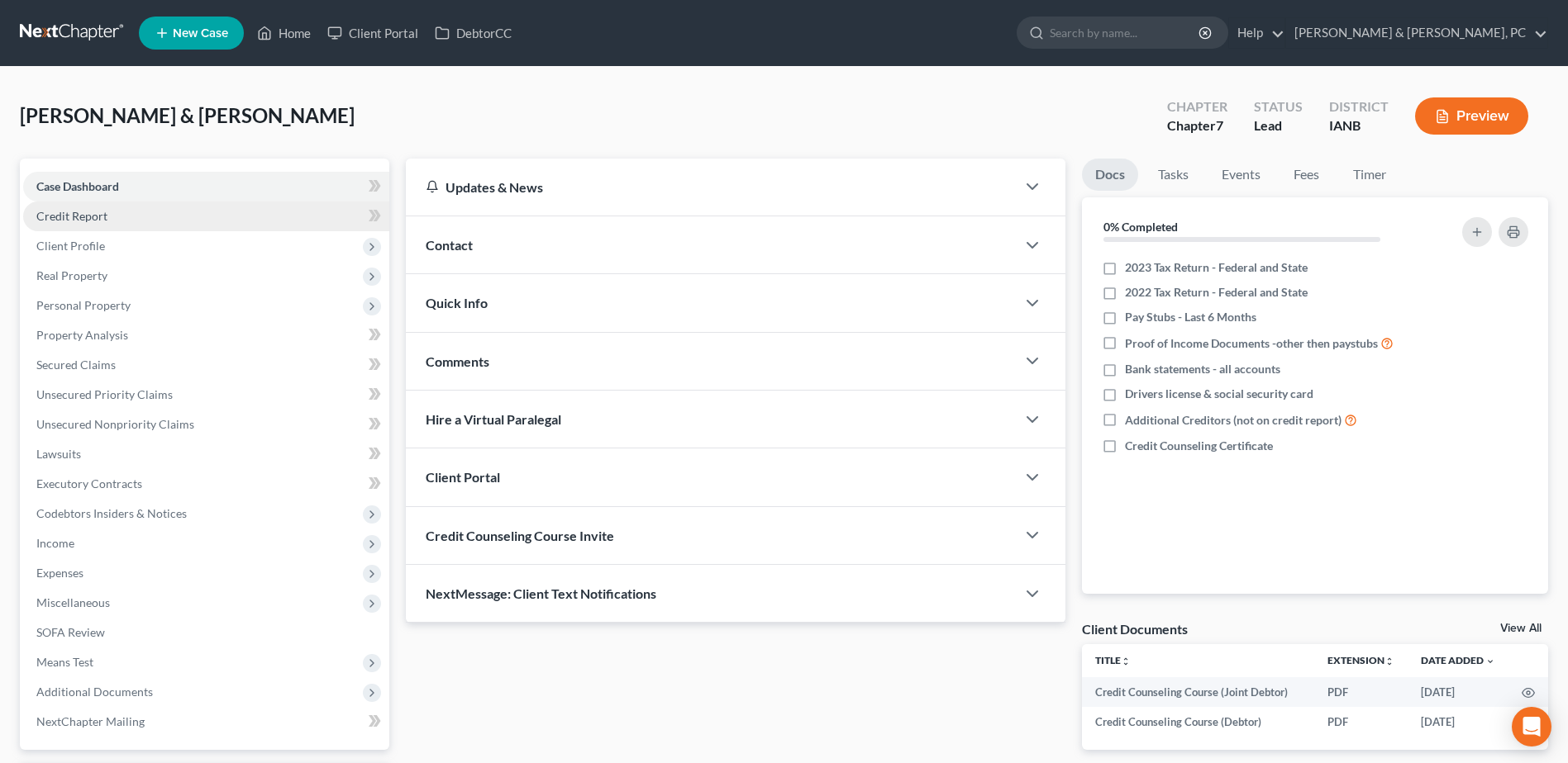
click at [189, 209] on link "Credit Report" at bounding box center [206, 216] width 366 height 30
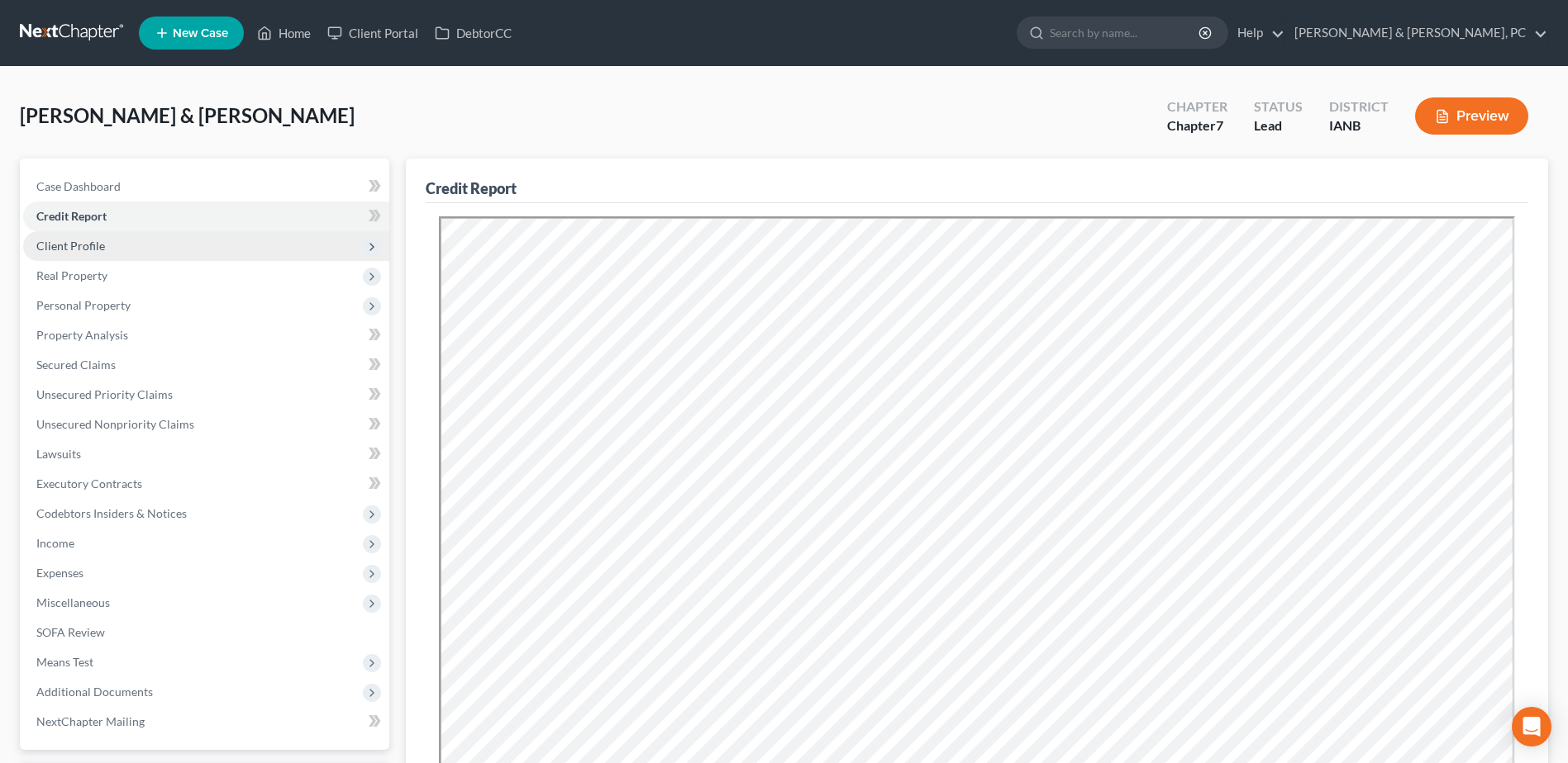
click at [192, 239] on span "Client Profile" at bounding box center [206, 246] width 366 height 30
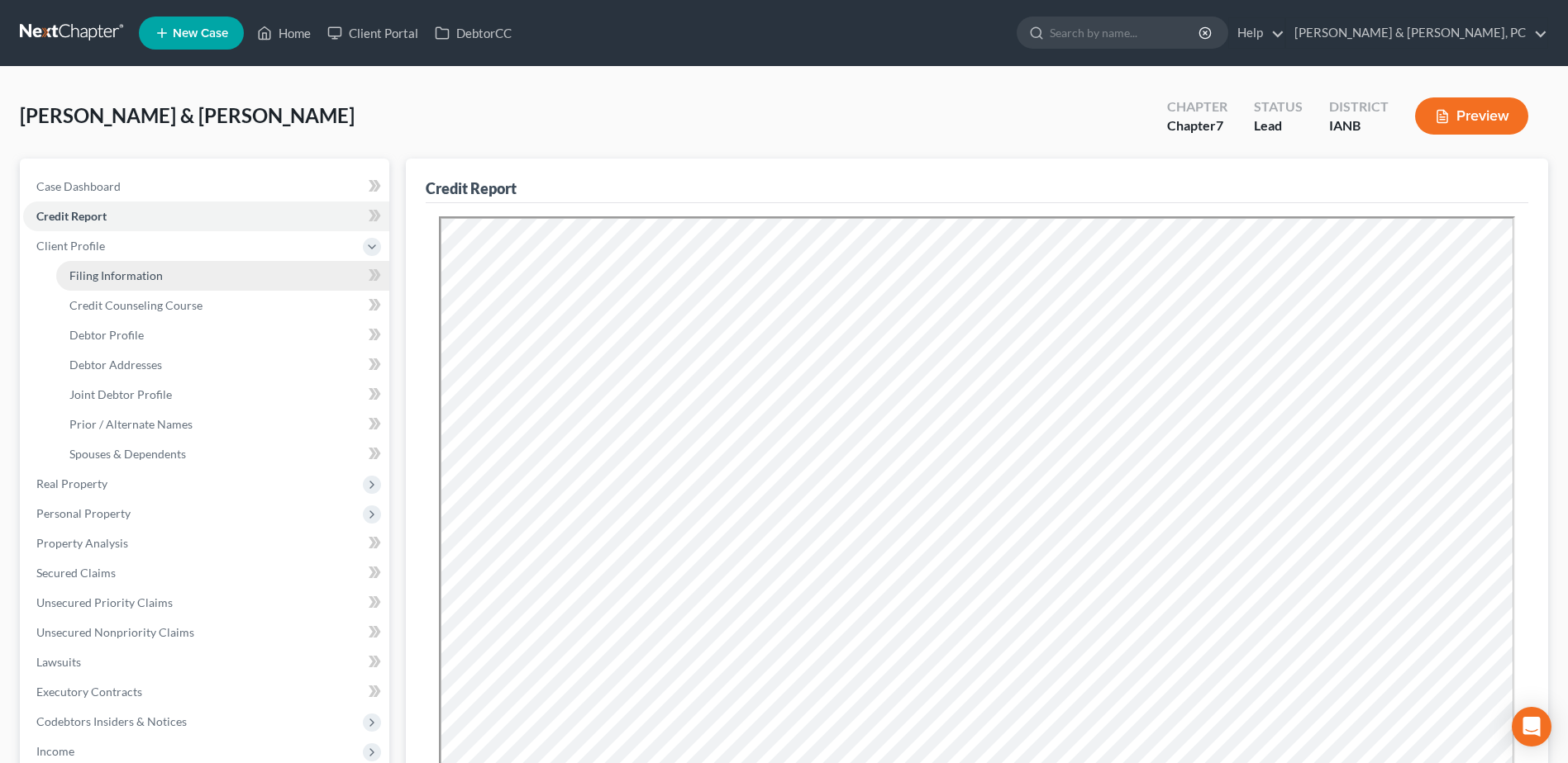
click at [175, 269] on link "Filing Information" at bounding box center [223, 276] width 333 height 30
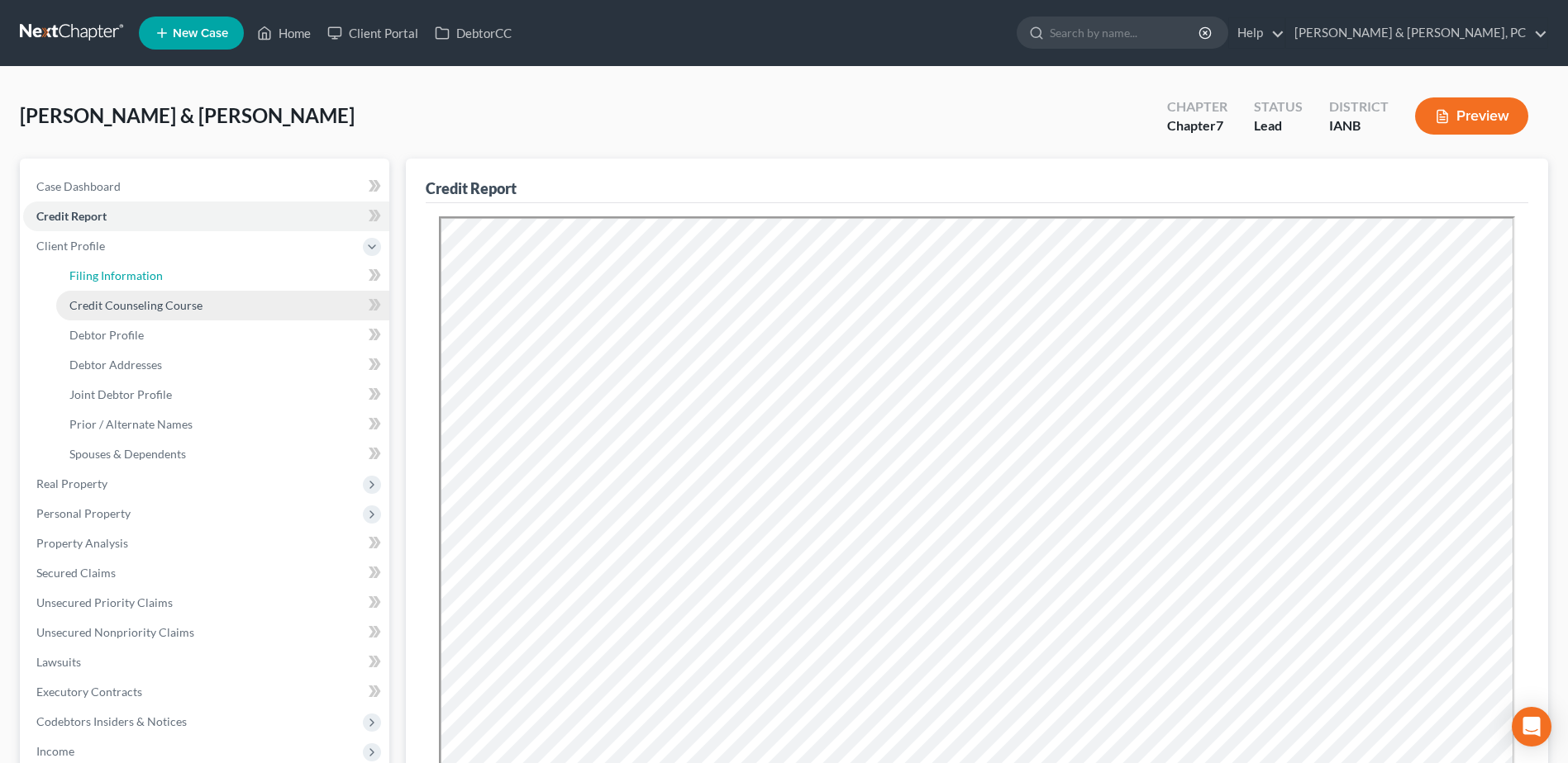
select select "1"
select select "0"
select select "29"
select select "0"
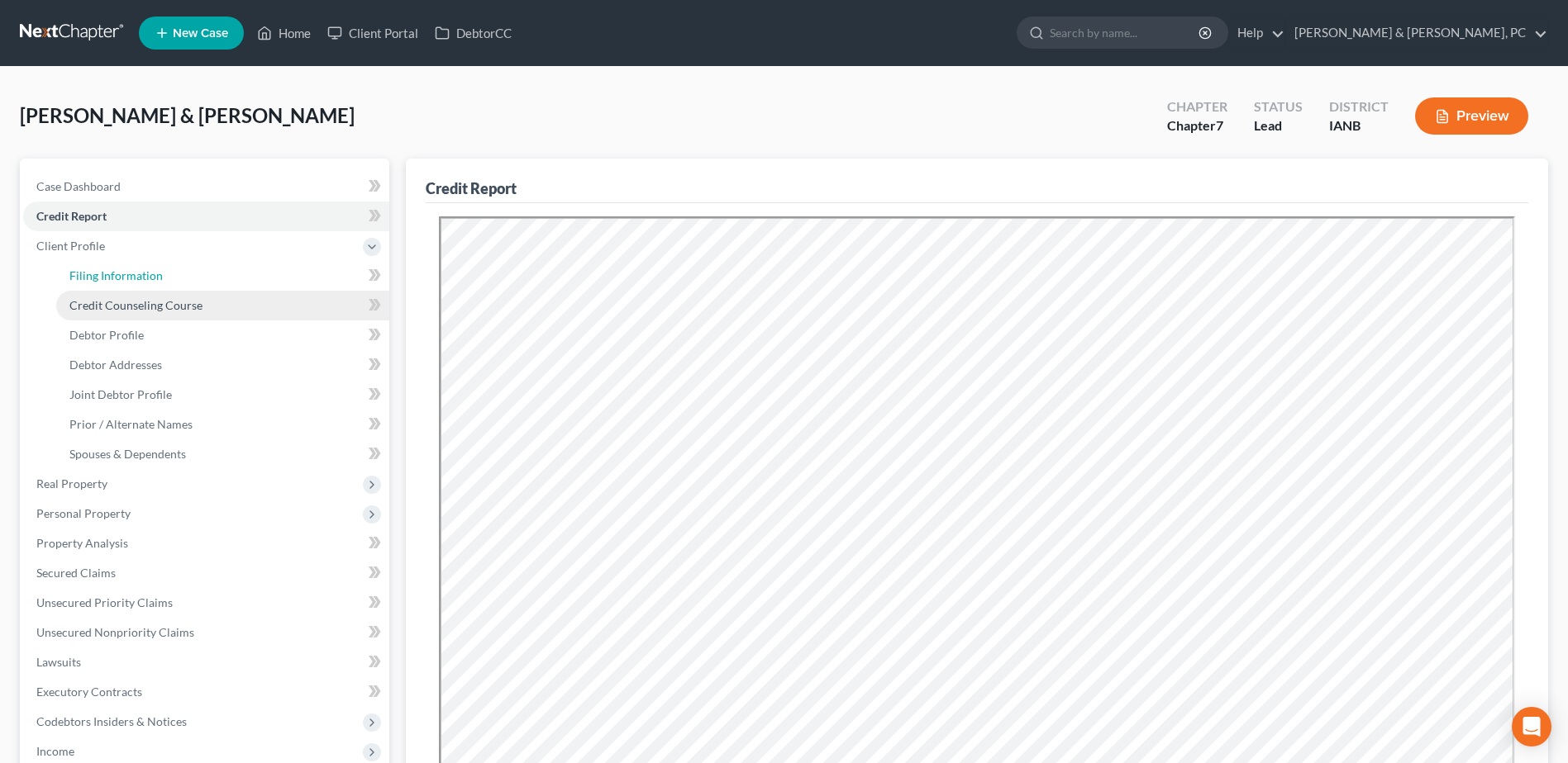
select select "16"
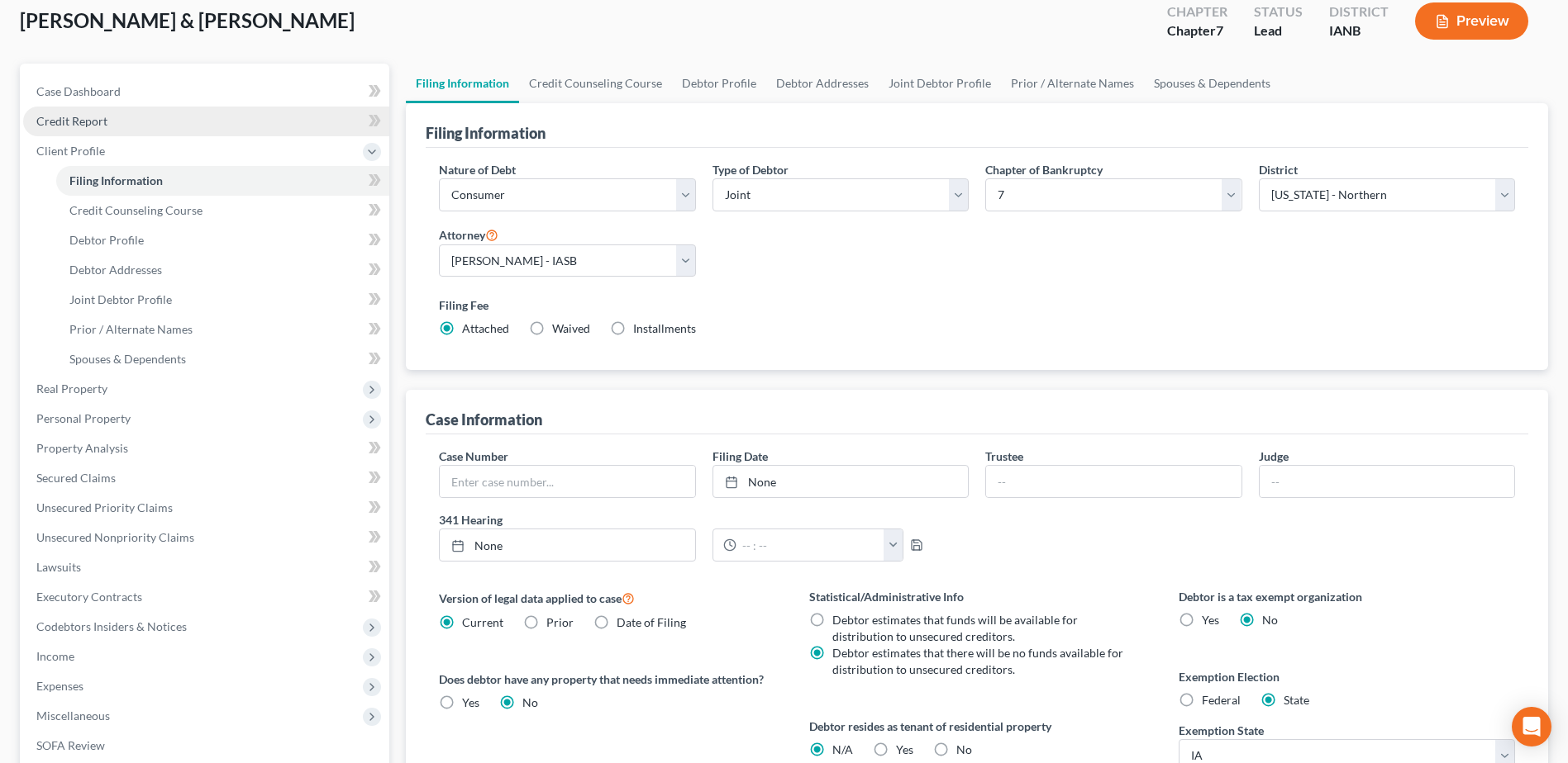
scroll to position [82, 0]
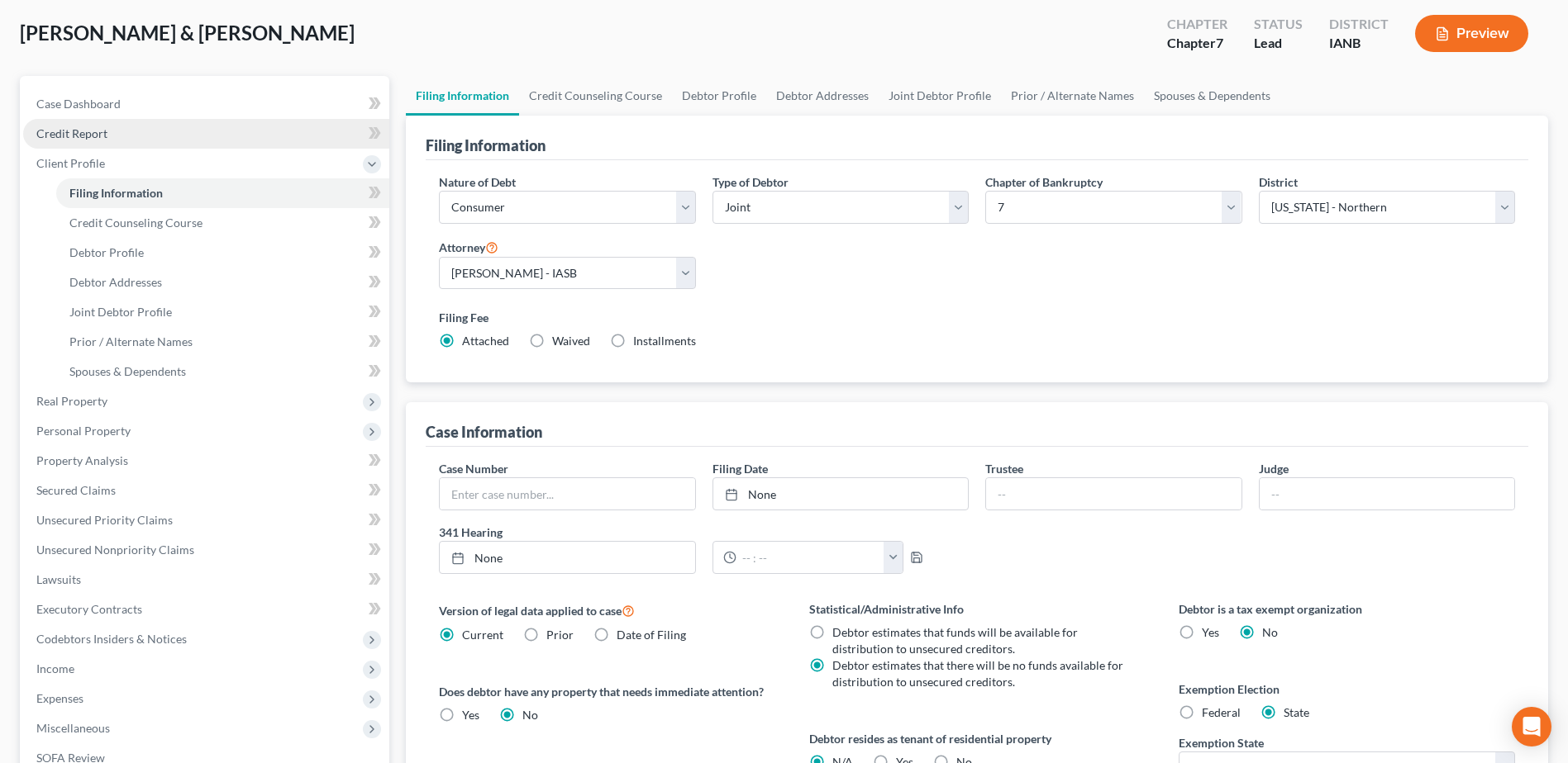
click at [120, 139] on link "Credit Report" at bounding box center [206, 133] width 366 height 30
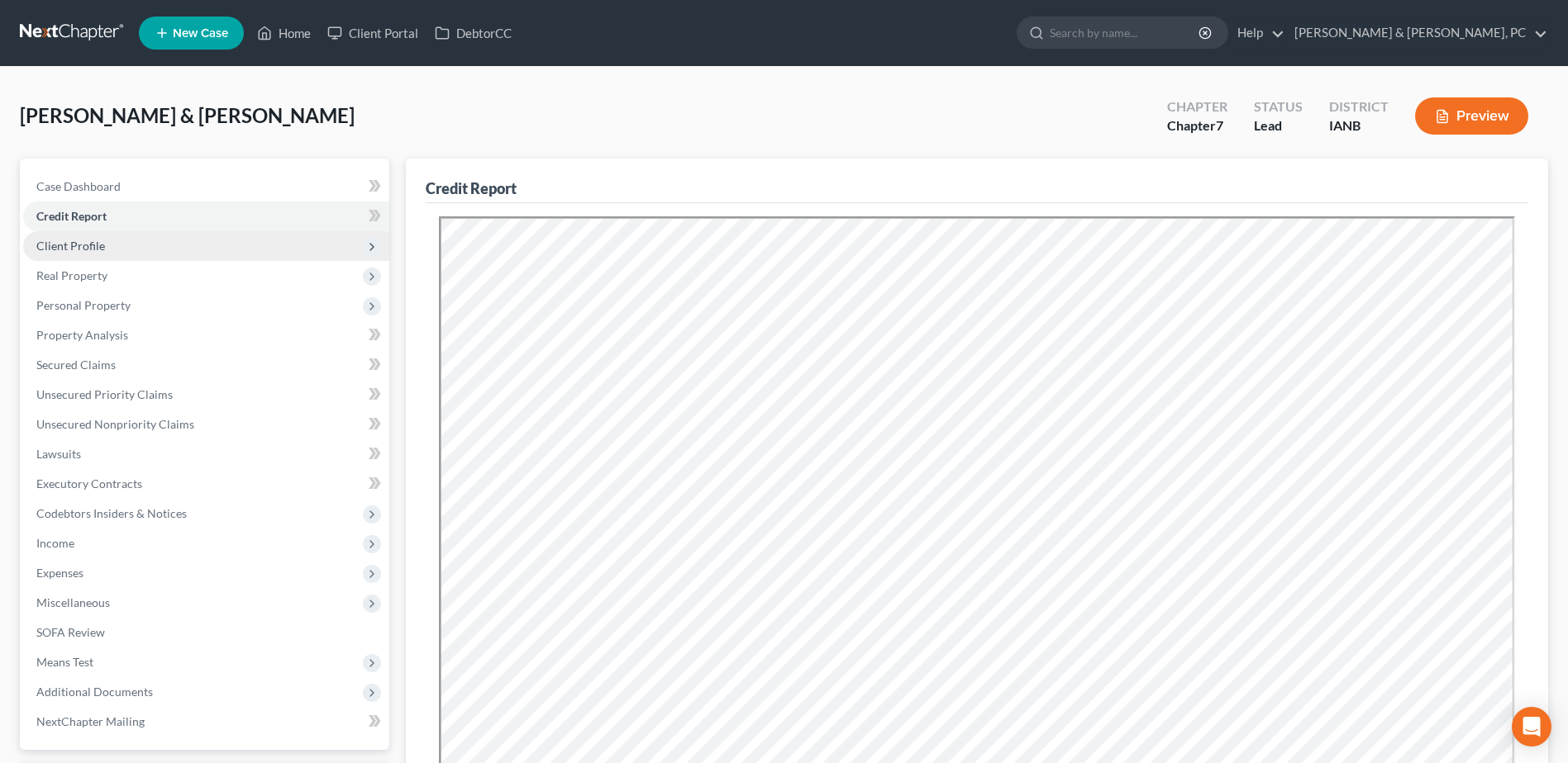
click at [141, 248] on span "Client Profile" at bounding box center [206, 246] width 366 height 30
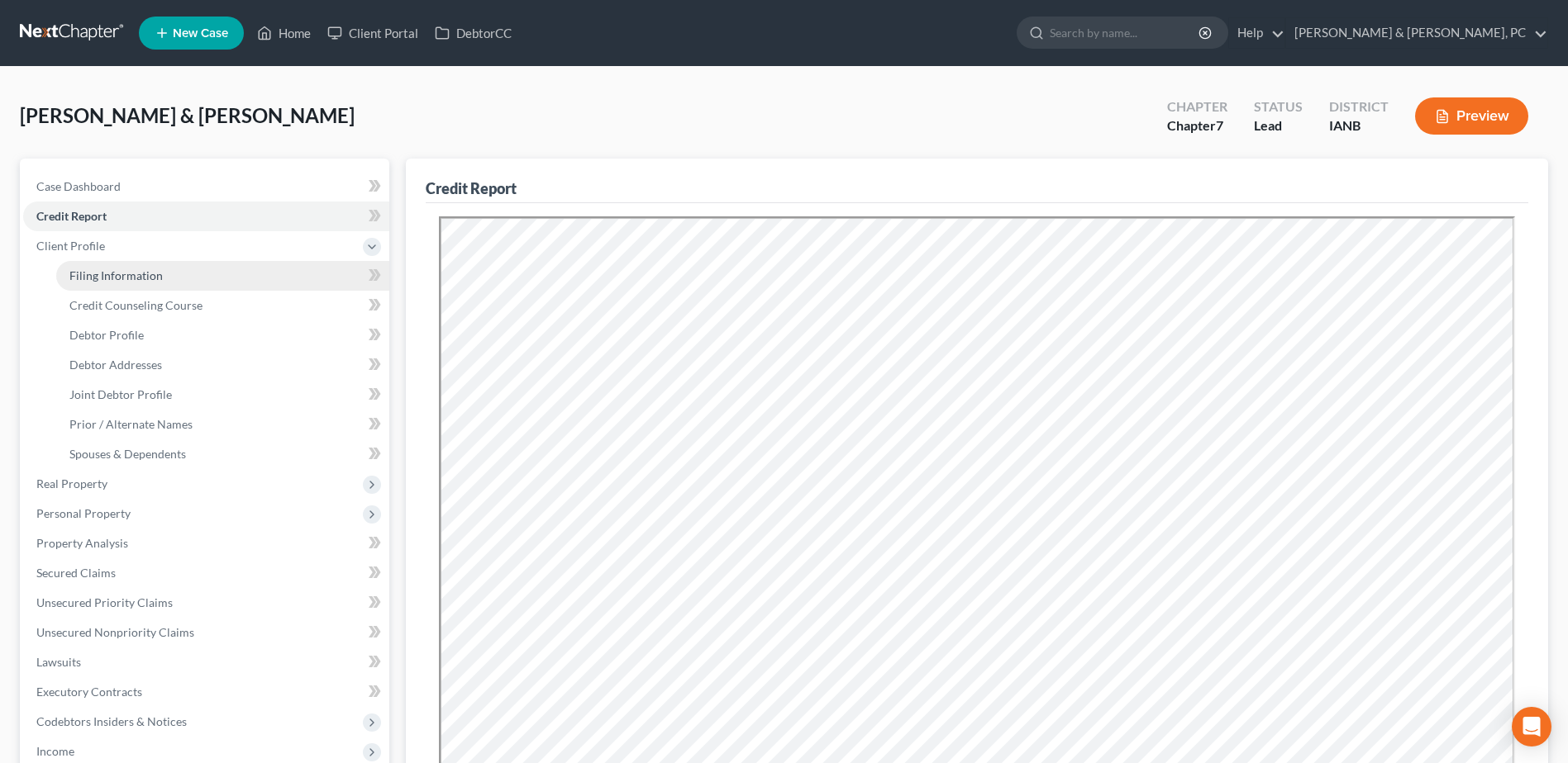
click at [149, 267] on link "Filing Information" at bounding box center [223, 276] width 333 height 30
select select "1"
select select "0"
select select "29"
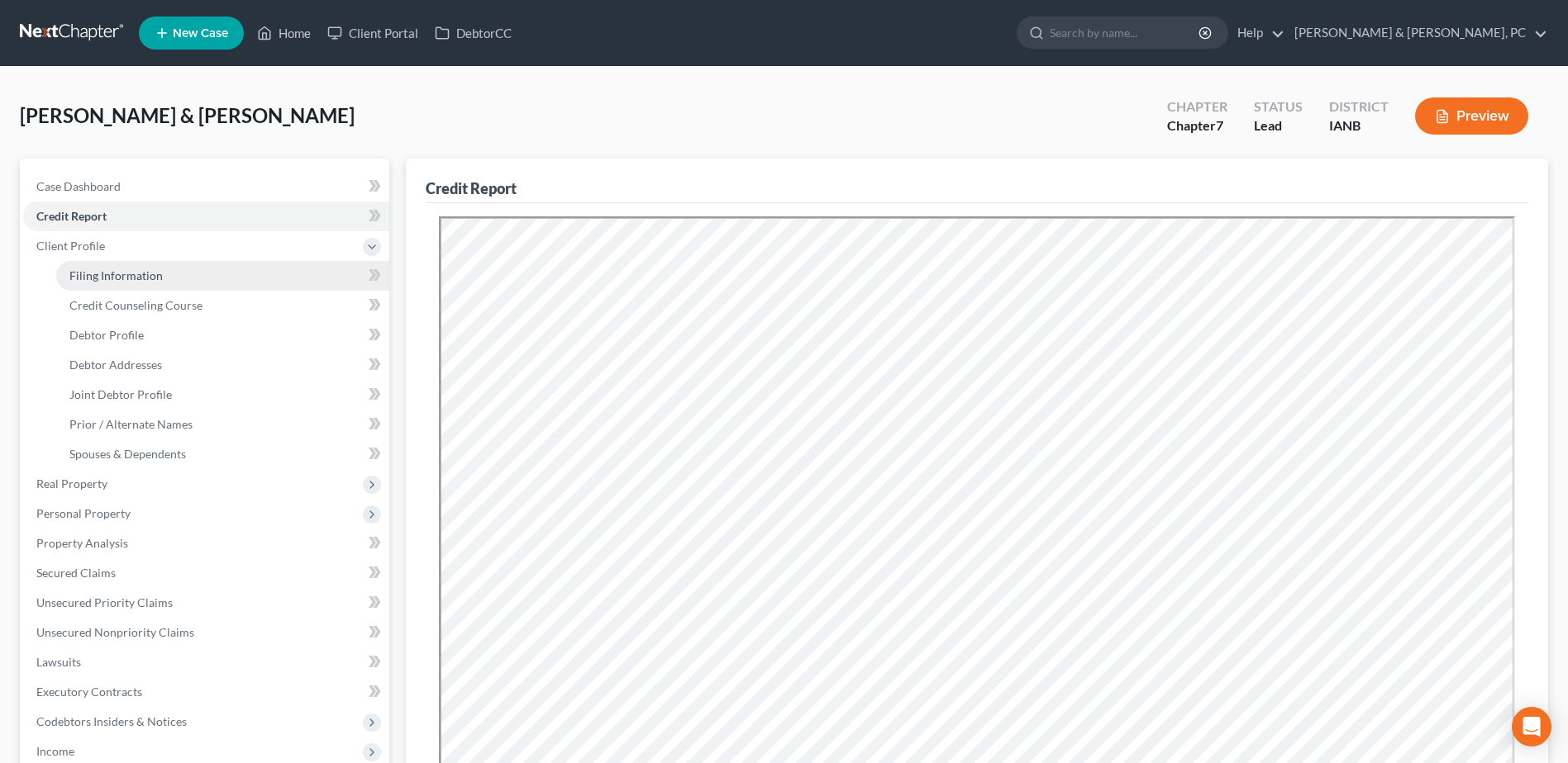
select select "0"
select select "16"
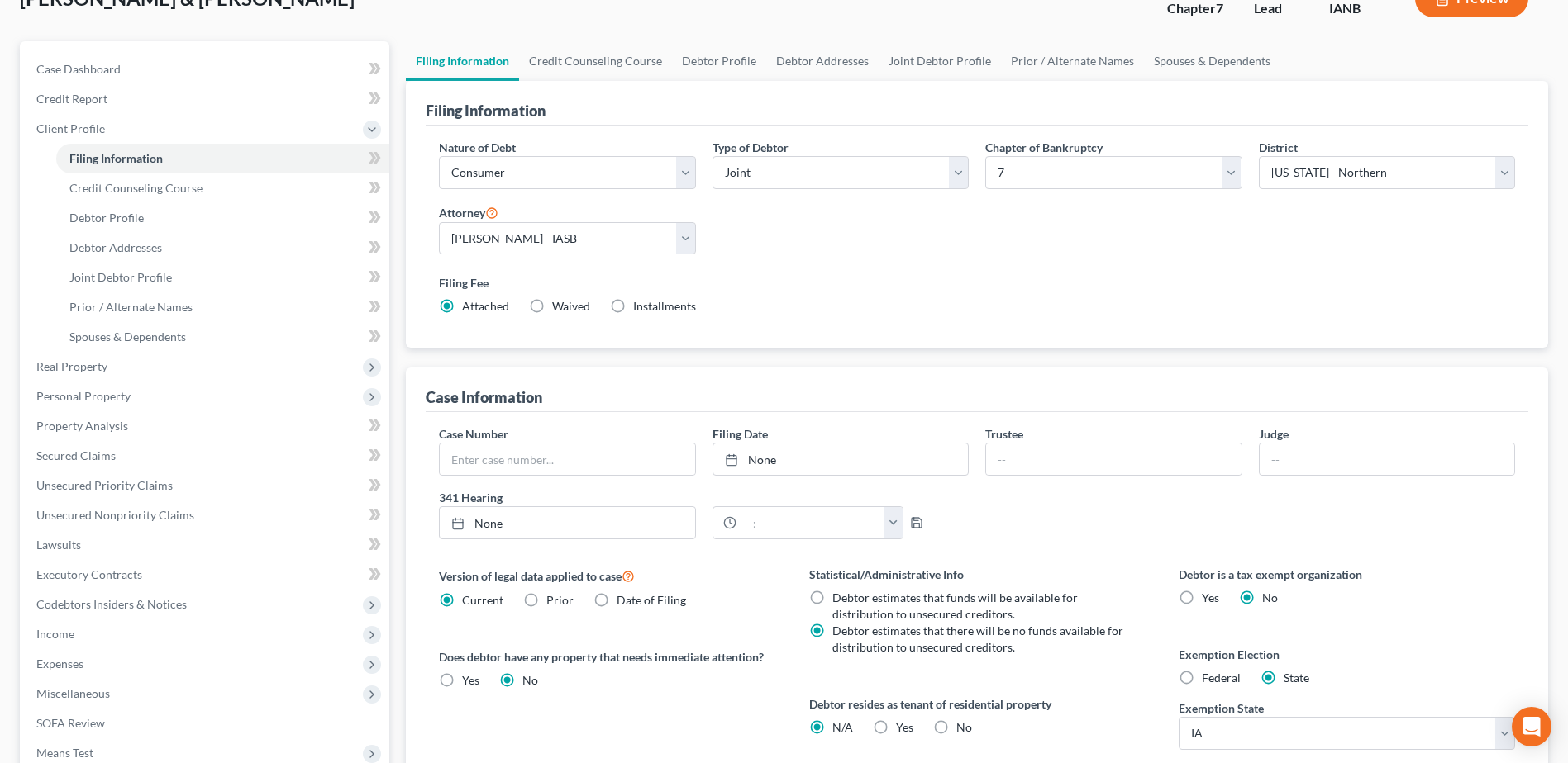
scroll to position [248, 0]
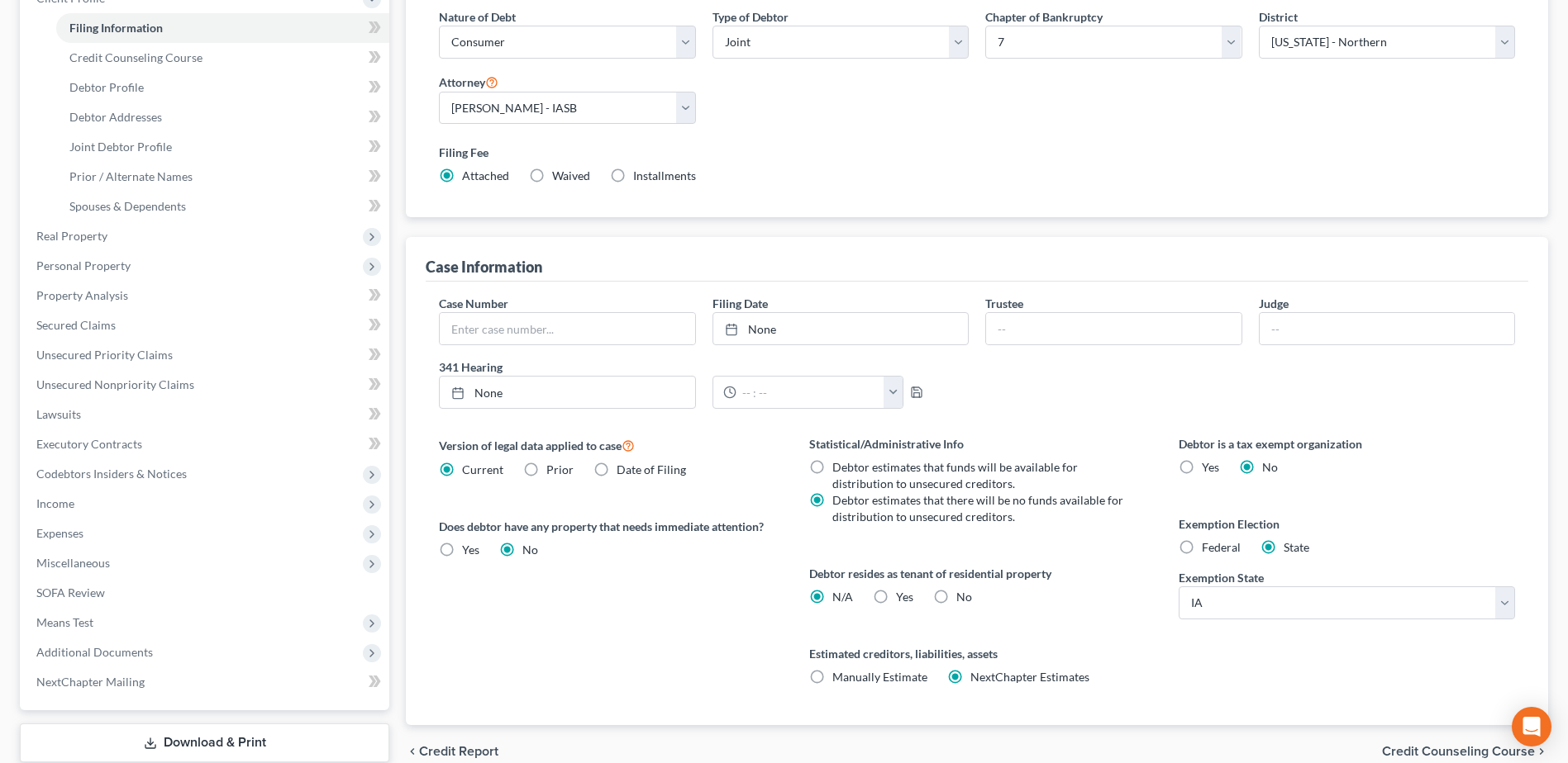
click at [957, 594] on label "No" at bounding box center [965, 597] width 16 height 16
click at [963, 594] on input "No" at bounding box center [968, 594] width 11 height 11
radio input "true"
radio input "false"
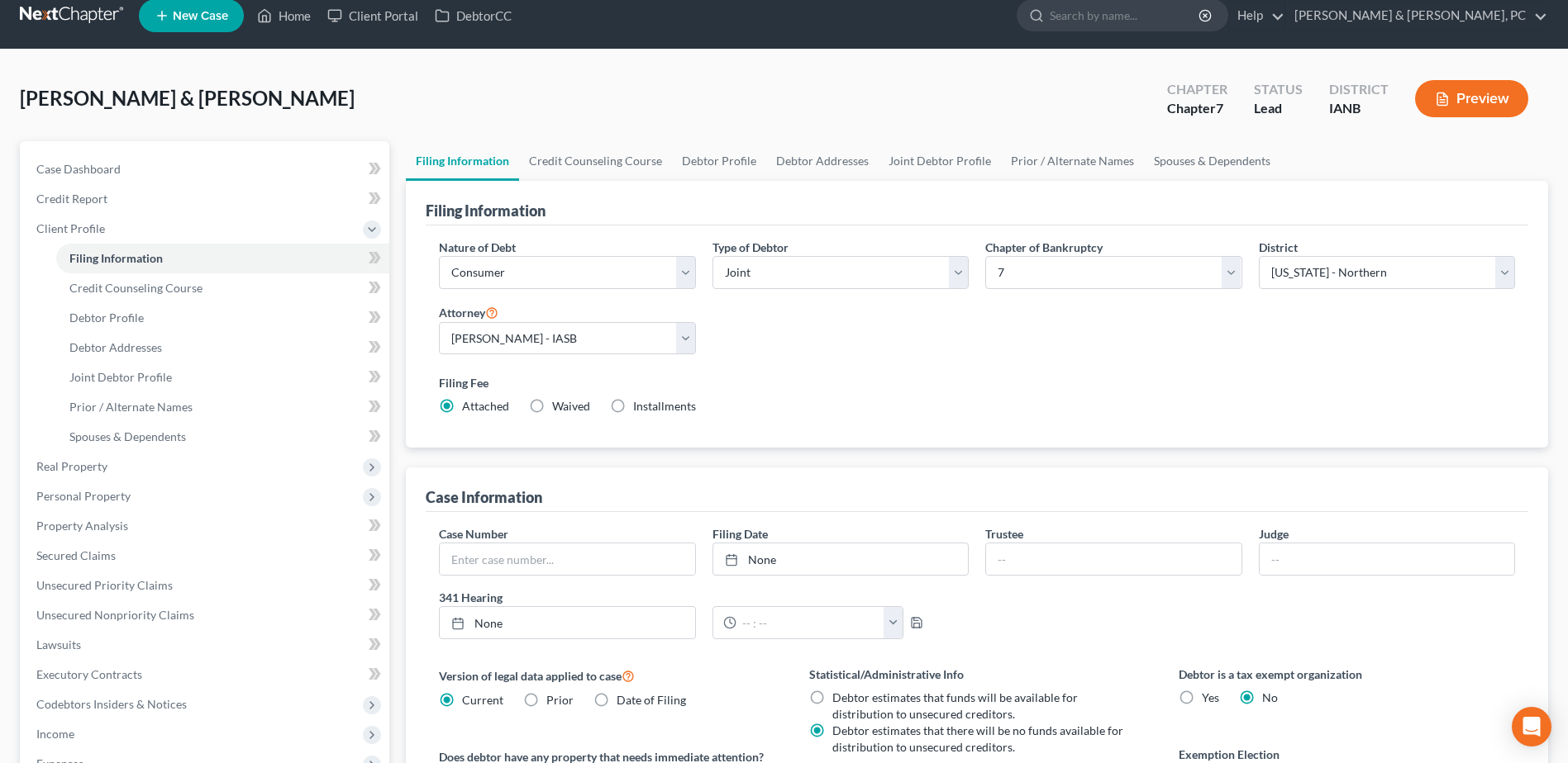
scroll to position [0, 0]
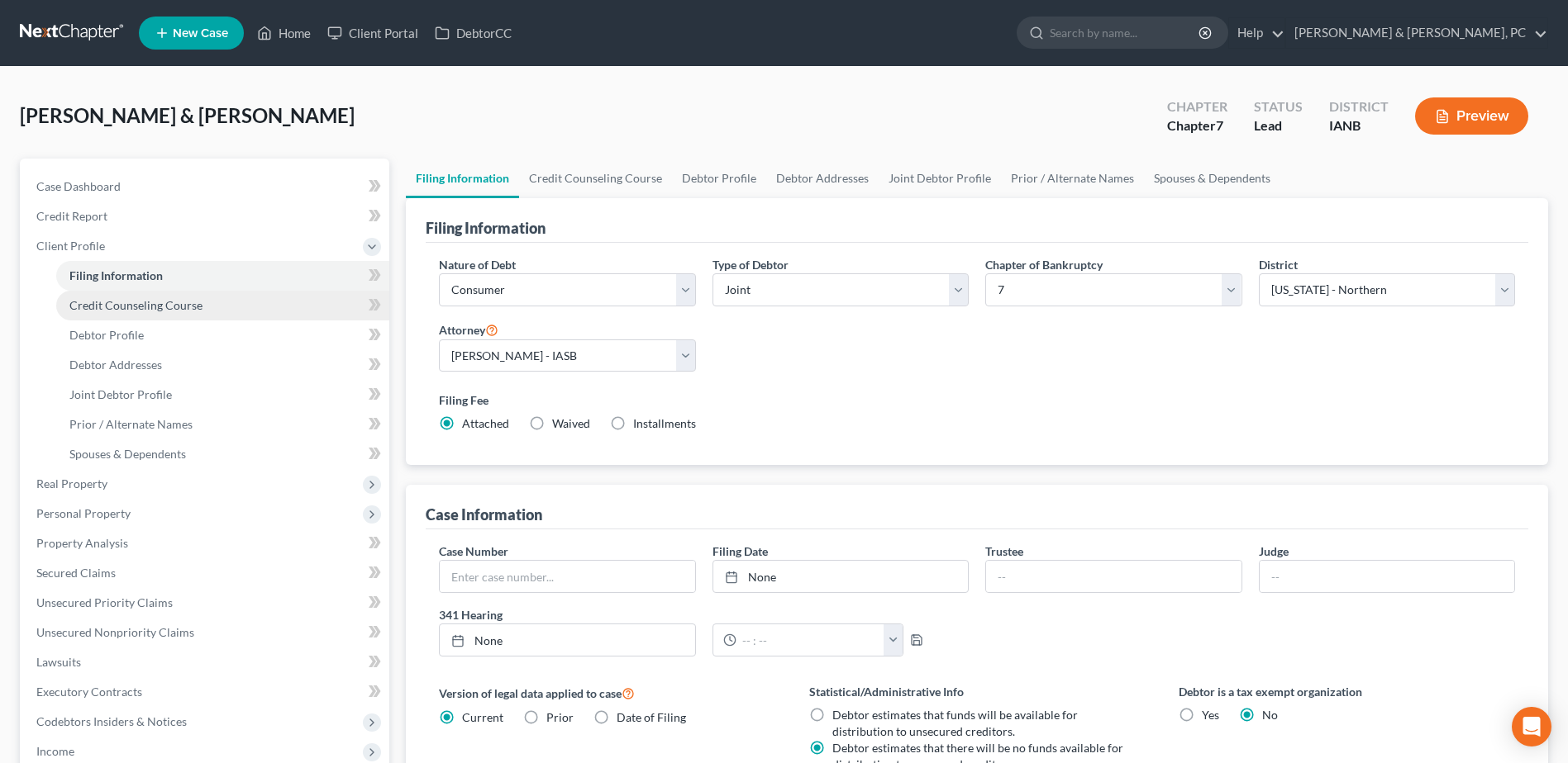
click at [224, 307] on link "Credit Counseling Course" at bounding box center [223, 305] width 333 height 30
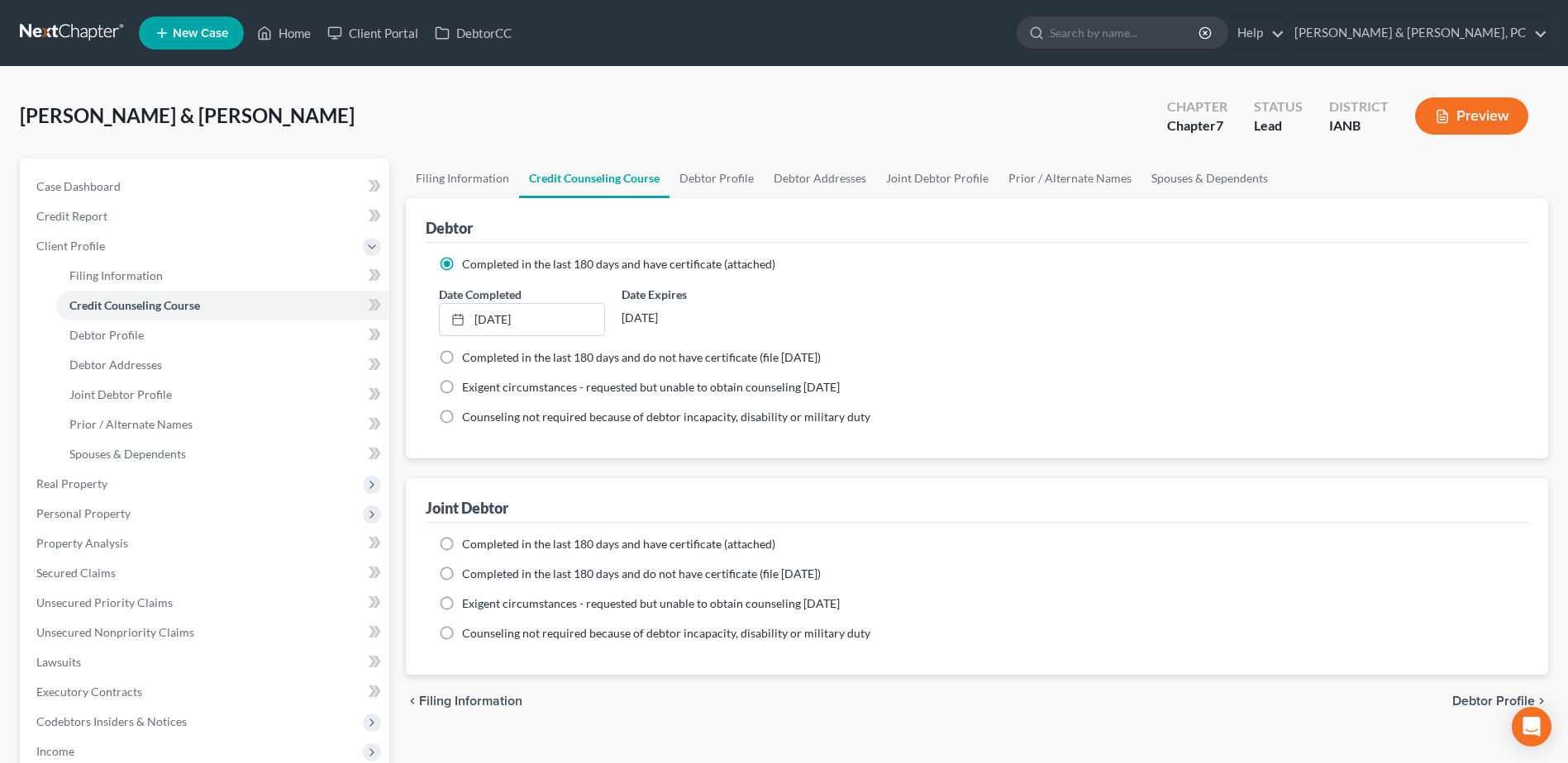
click at [462, 549] on label "Completed in the last 180 days and have certificate (attached)" at bounding box center [618, 544] width 313 height 16
click at [469, 547] on input "Completed in the last 180 days and have certificate (attached)" at bounding box center [474, 541] width 11 height 11
radio input "true"
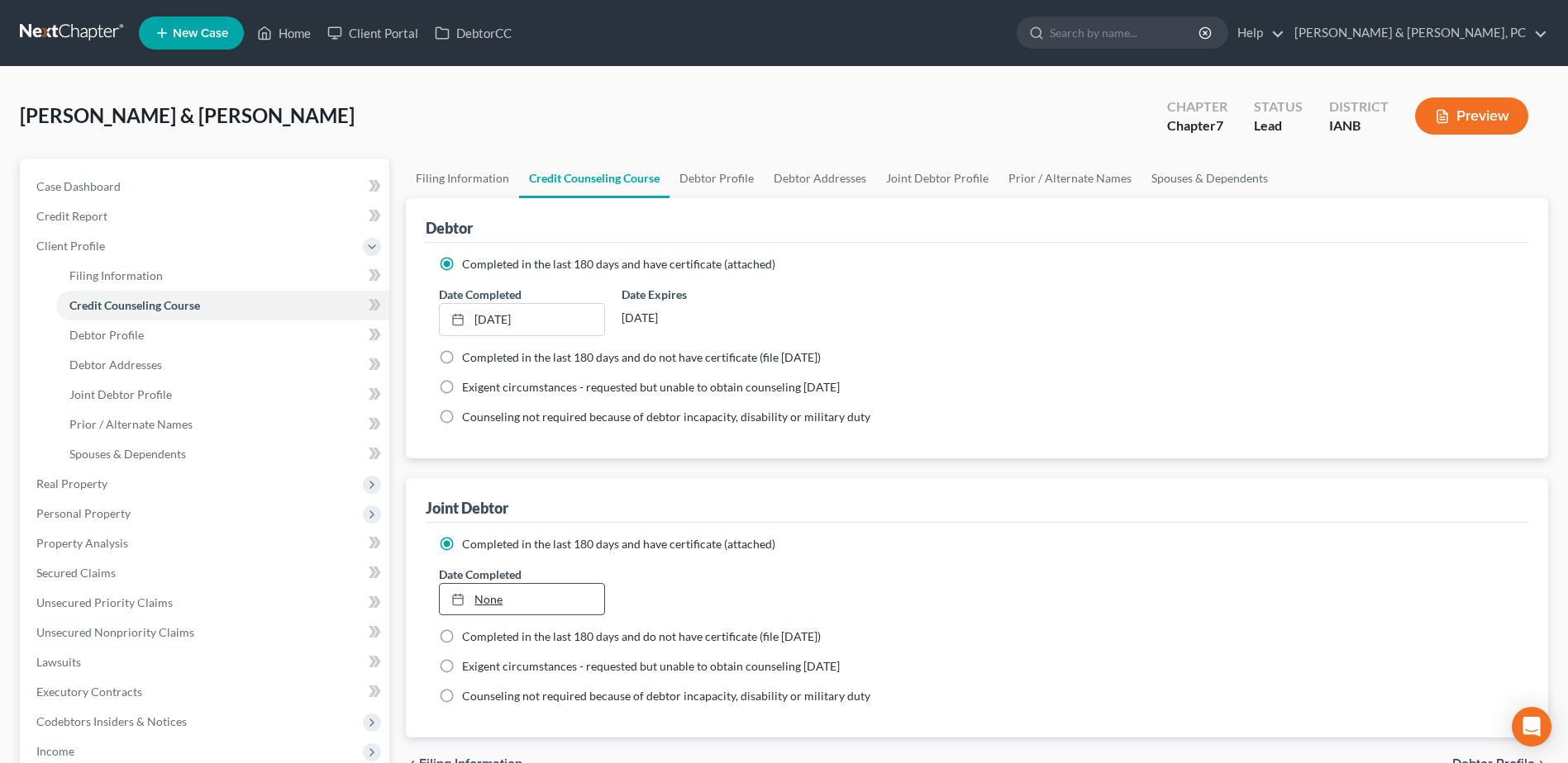
type input "[DATE]"
click at [484, 604] on link "None" at bounding box center [521, 599] width 164 height 31
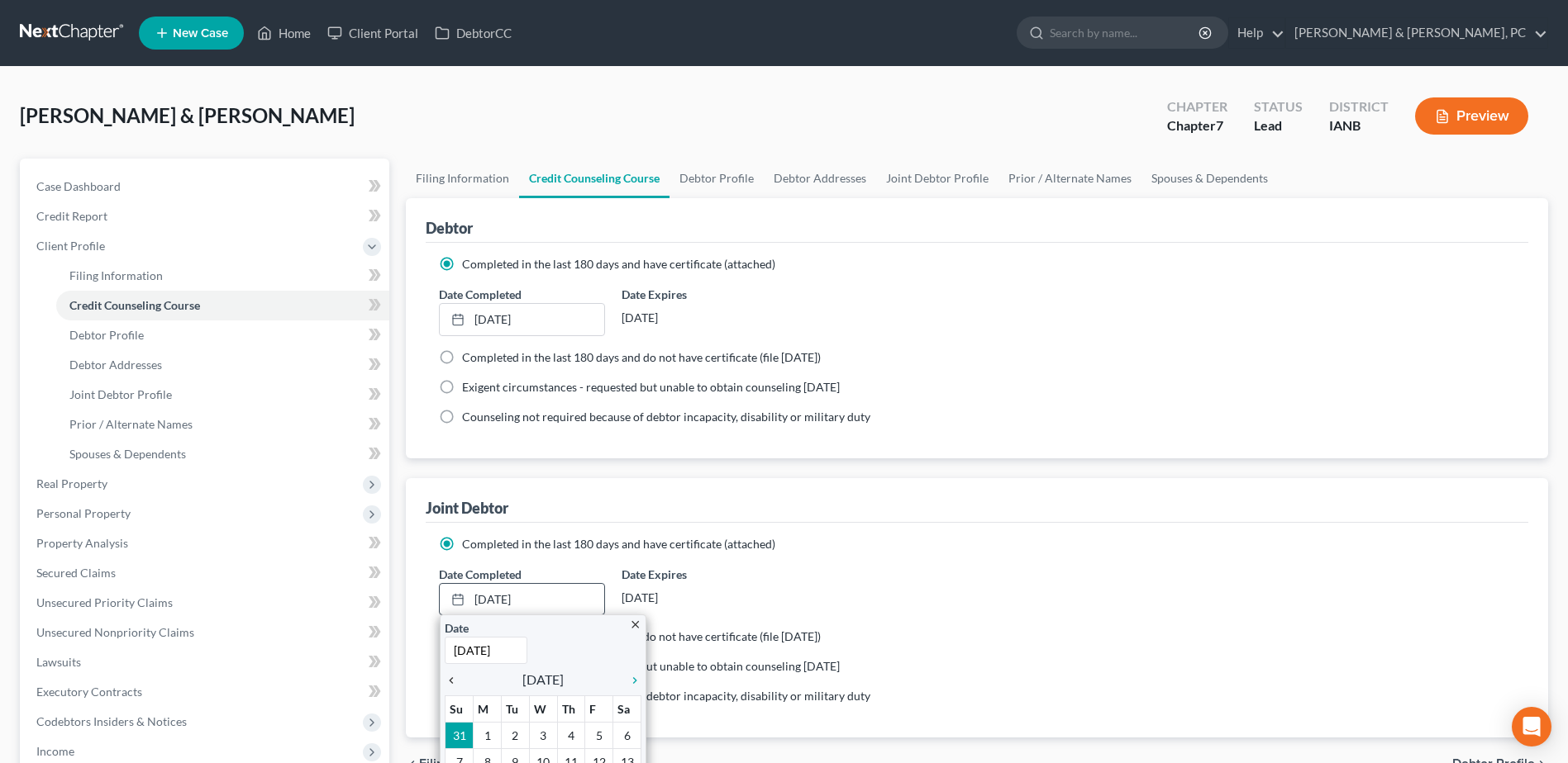
click at [460, 674] on div "chevron_left" at bounding box center [456, 680] width 21 height 16
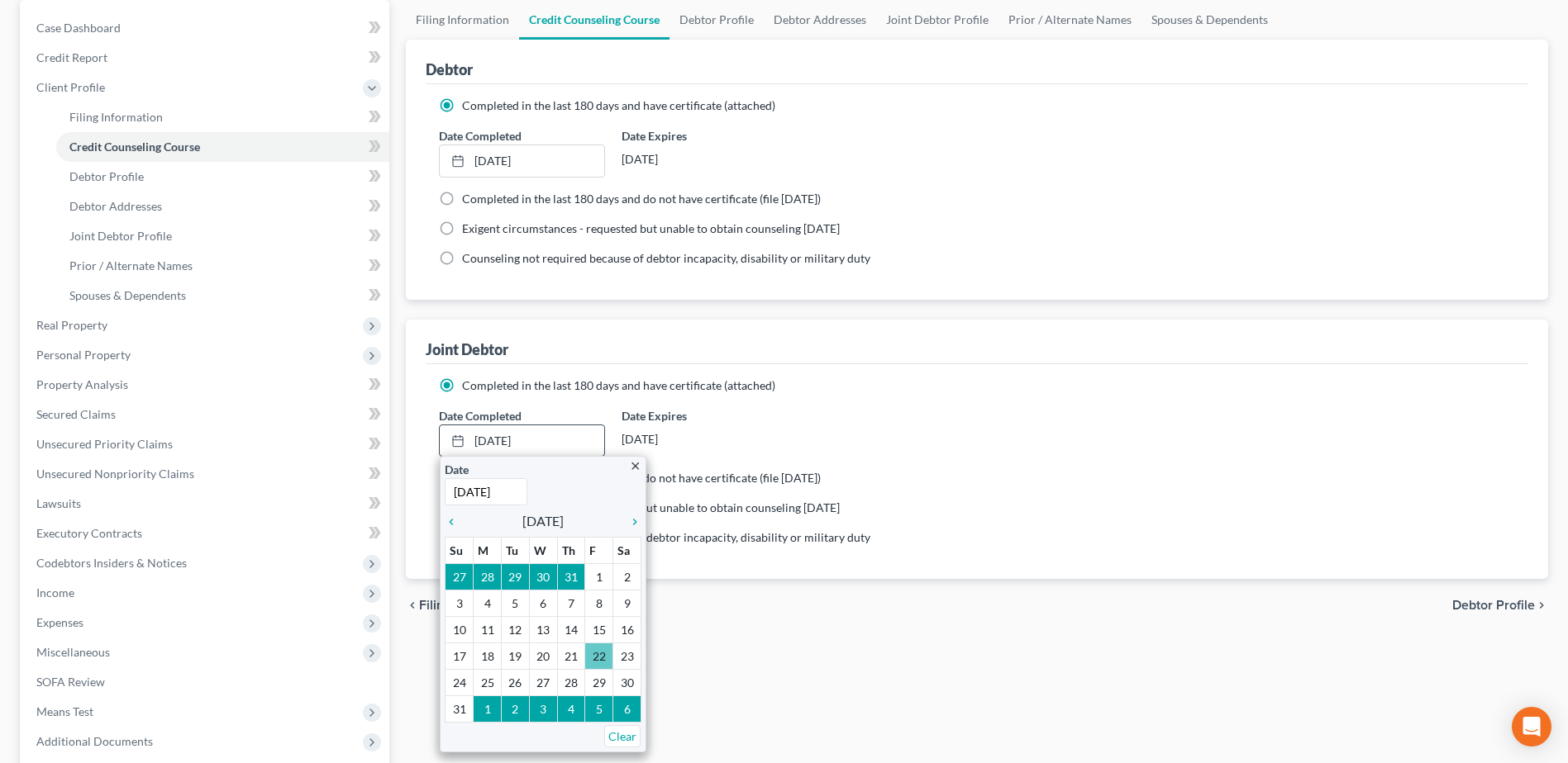
scroll to position [165, 0]
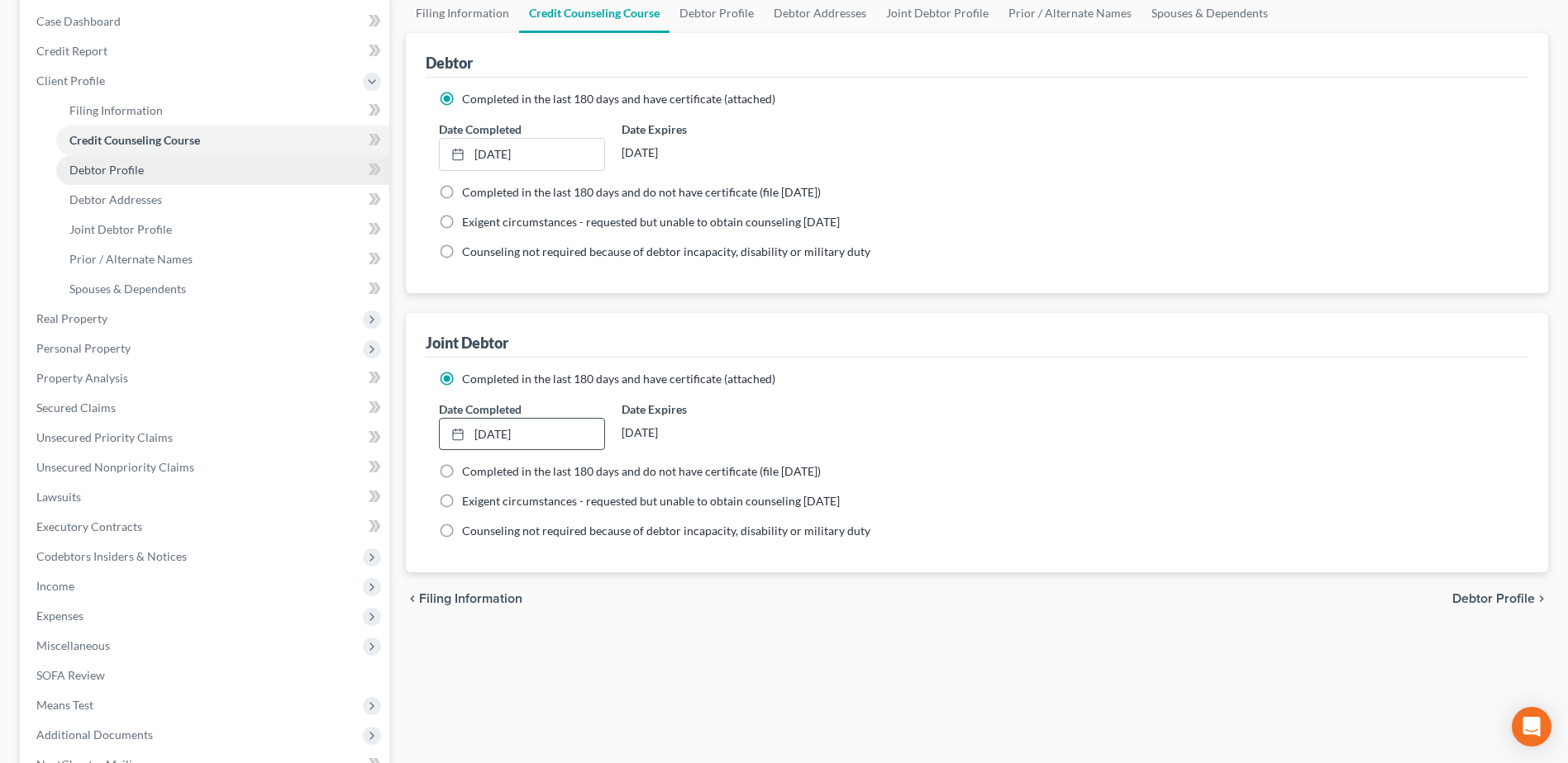
click at [149, 167] on link "Debtor Profile" at bounding box center [223, 170] width 333 height 30
select select "1"
select select "0"
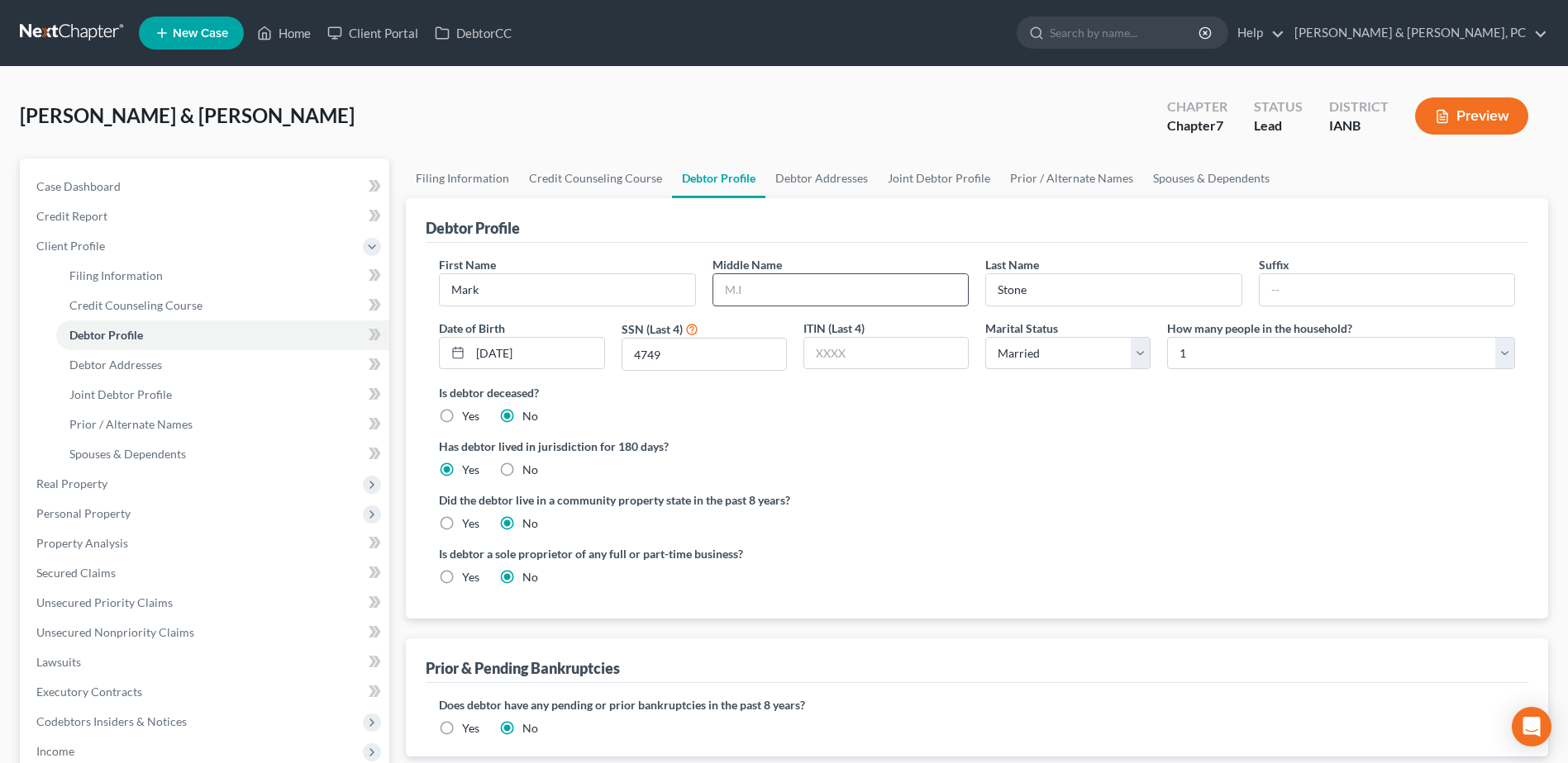
click at [931, 287] on input "text" at bounding box center [840, 290] width 254 height 31
type input "[PERSON_NAME]"
click at [1217, 362] on select "Select 1 2 3 4 5 6 7 8 9 10 11 12 13 14 15 16 17 18 19 20" at bounding box center [1341, 353] width 348 height 33
select select "1"
click at [1167, 337] on select "Select 1 2 3 4 5 6 7 8 9 10 11 12 13 14 15 16 17 18 19 20" at bounding box center [1341, 353] width 348 height 33
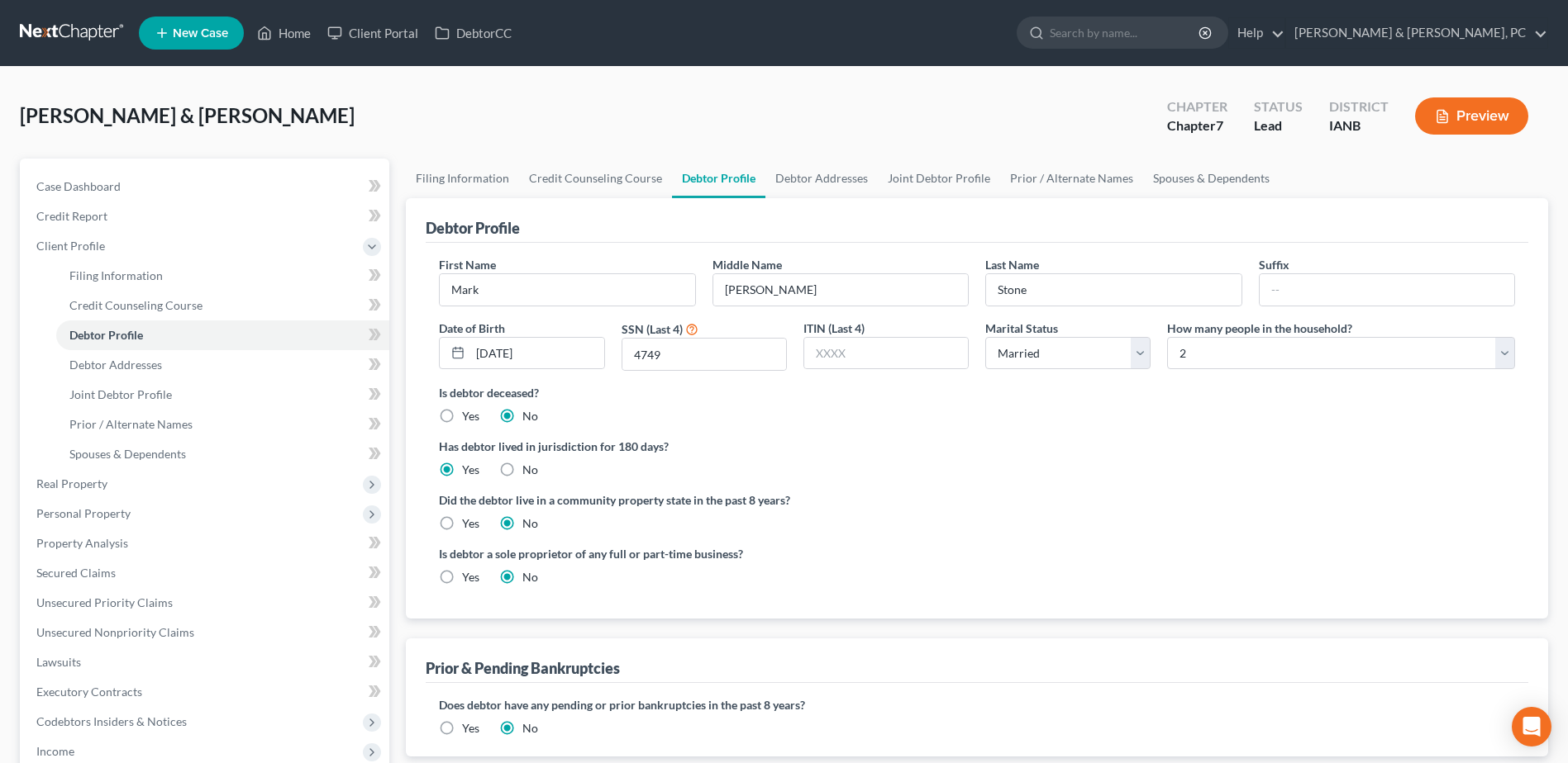
click at [1036, 440] on label "Has debtor lived in jurisdiction for 180 days?" at bounding box center [976, 445] width 1076 height 17
click at [149, 342] on link "Debtor Profile" at bounding box center [223, 335] width 333 height 30
click at [157, 376] on link "Debtor Addresses" at bounding box center [223, 365] width 333 height 30
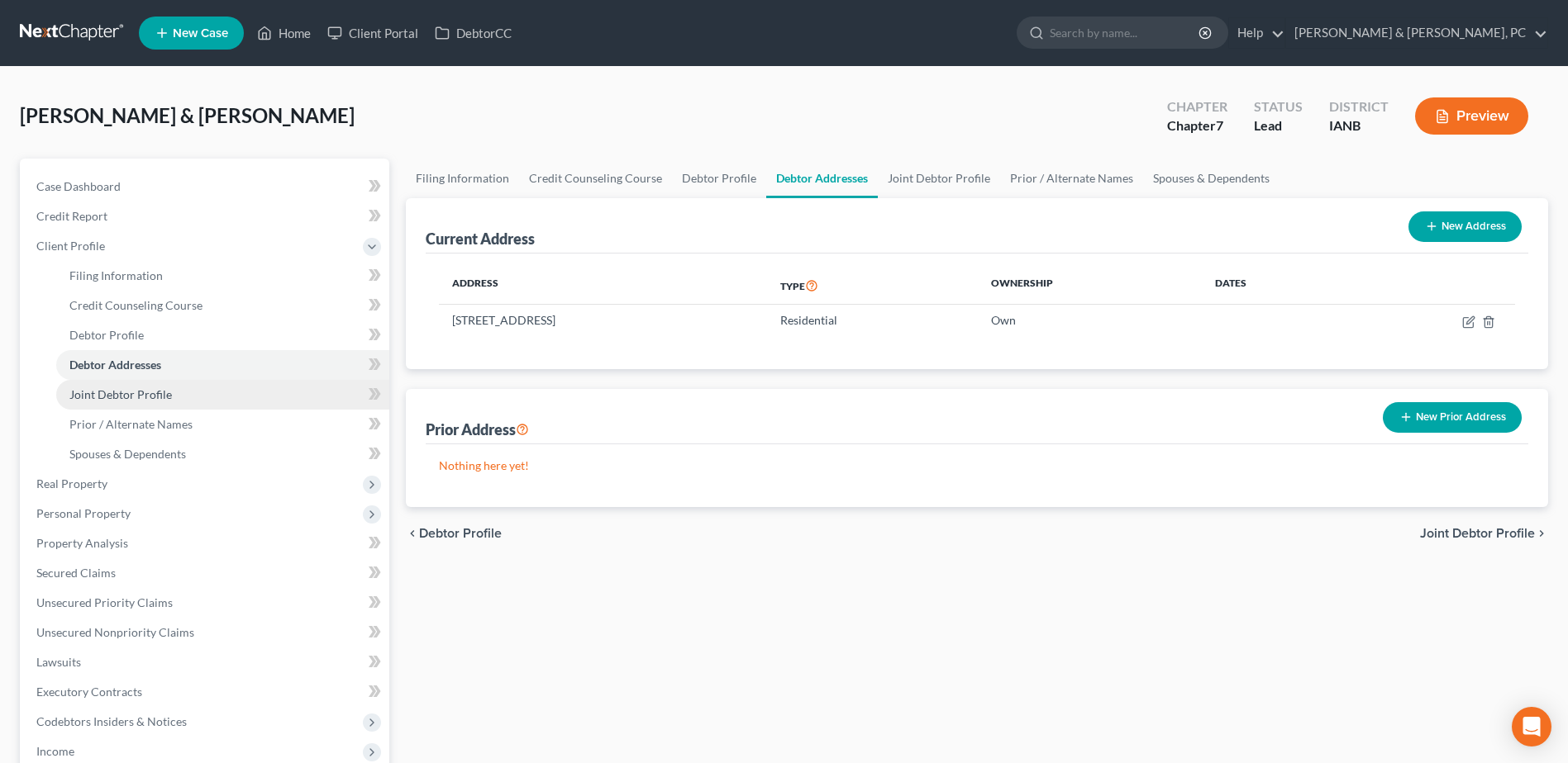
click at [174, 401] on link "Joint Debtor Profile" at bounding box center [223, 394] width 333 height 30
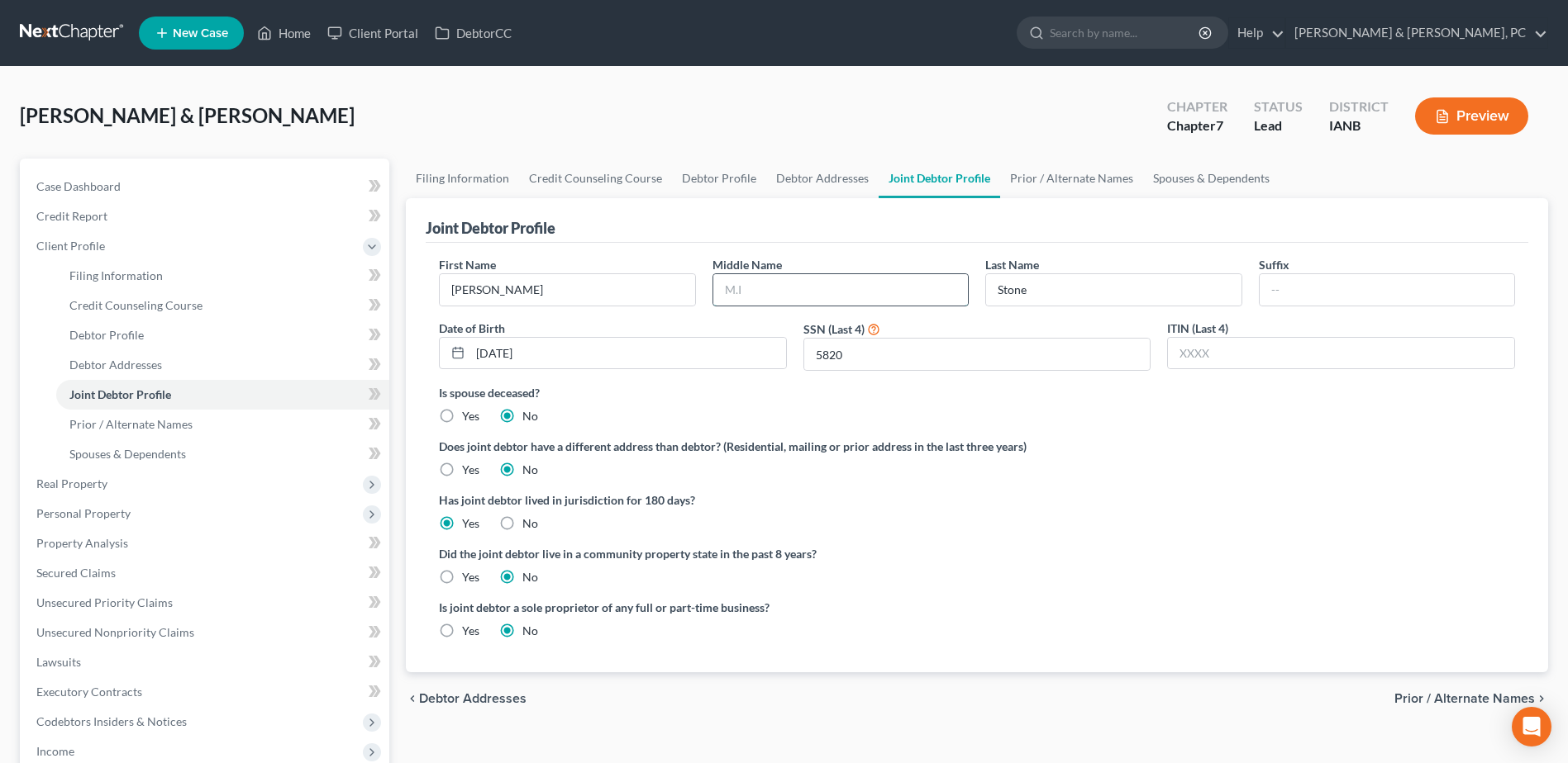
click at [777, 281] on input "text" at bounding box center [840, 290] width 254 height 31
type input "[PERSON_NAME]"
click at [182, 420] on span "Prior / Alternate Names" at bounding box center [132, 424] width 124 height 14
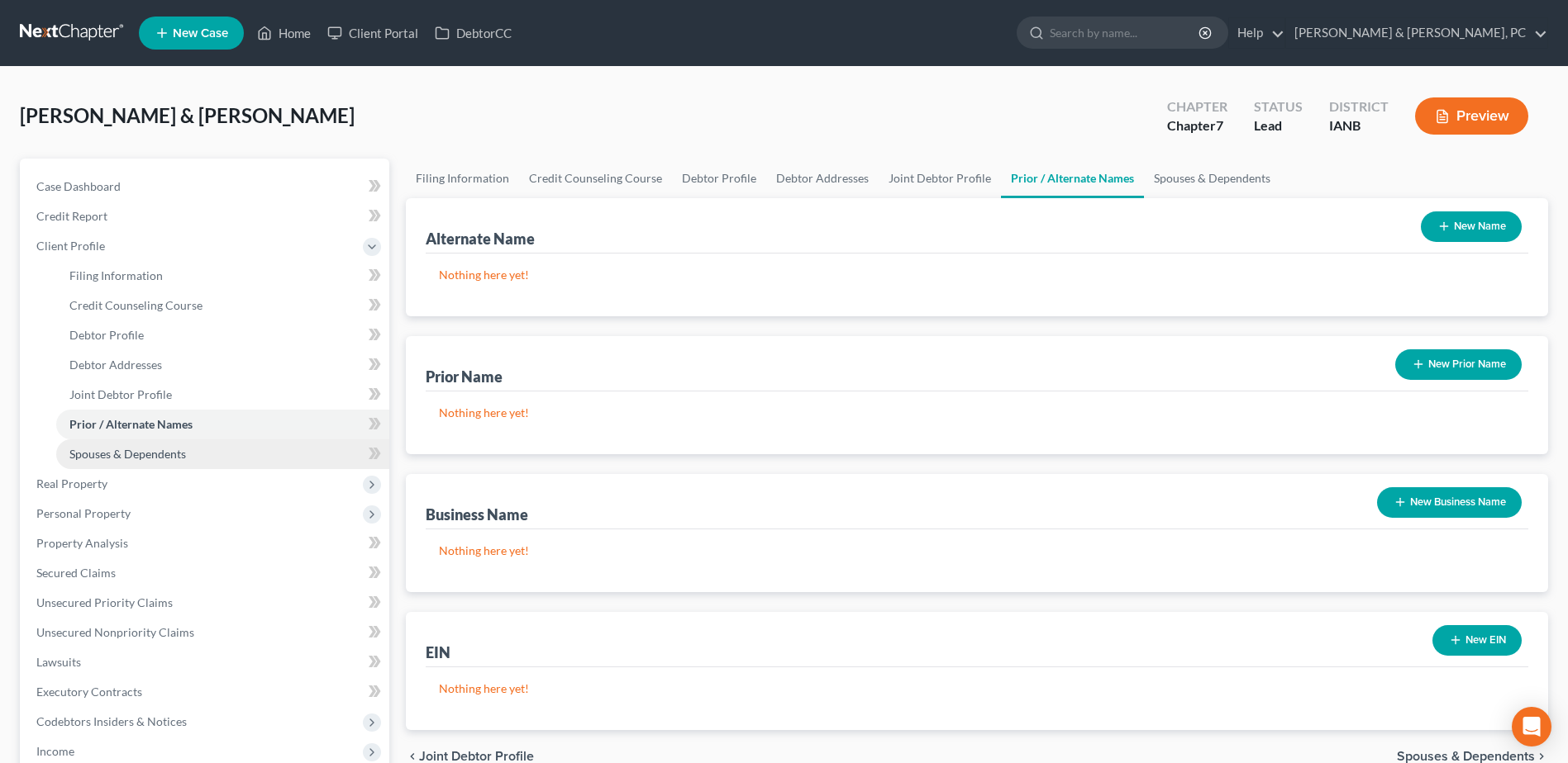
click at [183, 444] on link "Spouses & Dependents" at bounding box center [223, 454] width 333 height 30
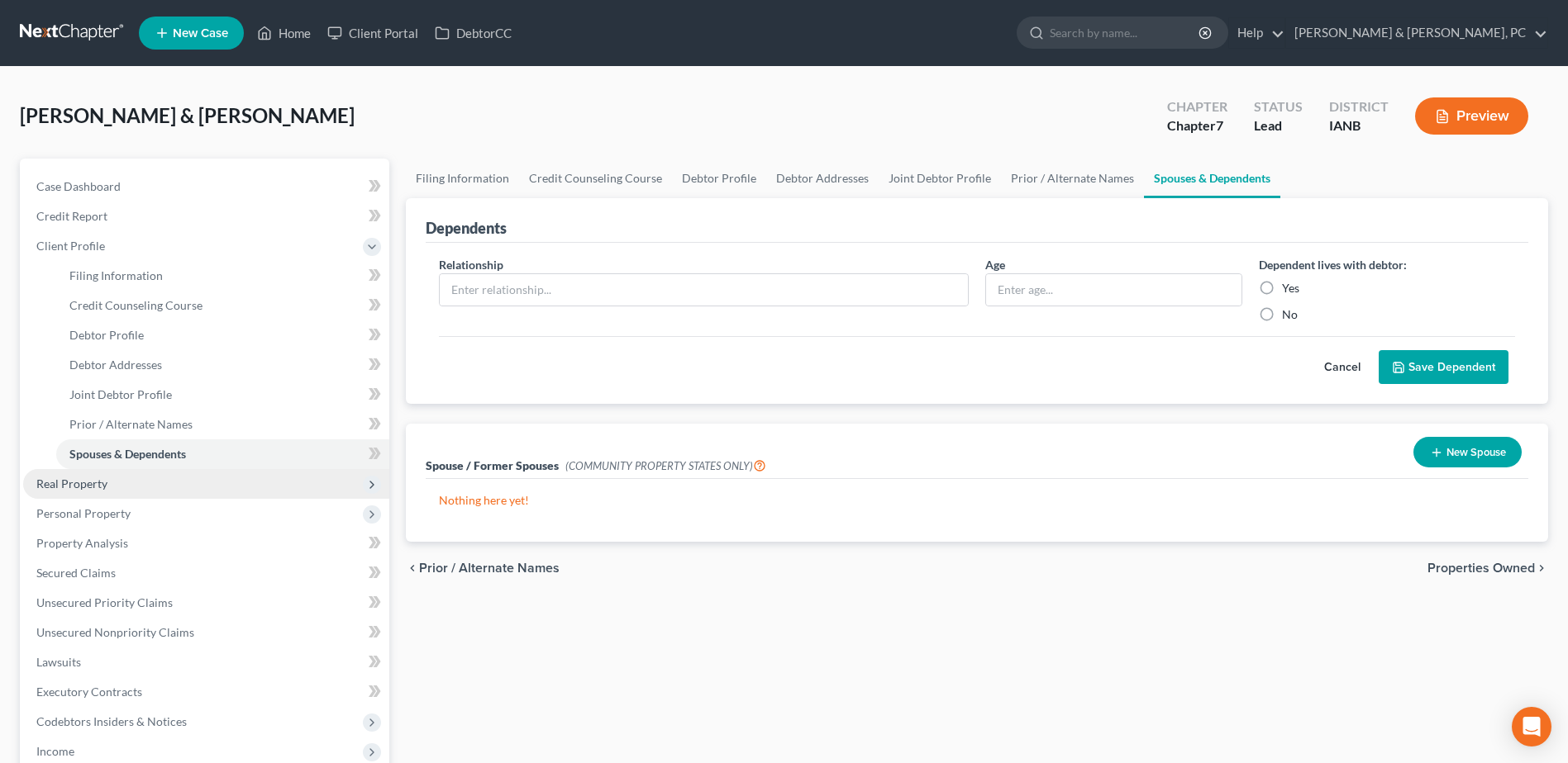
click at [160, 470] on span "Real Property" at bounding box center [206, 484] width 366 height 30
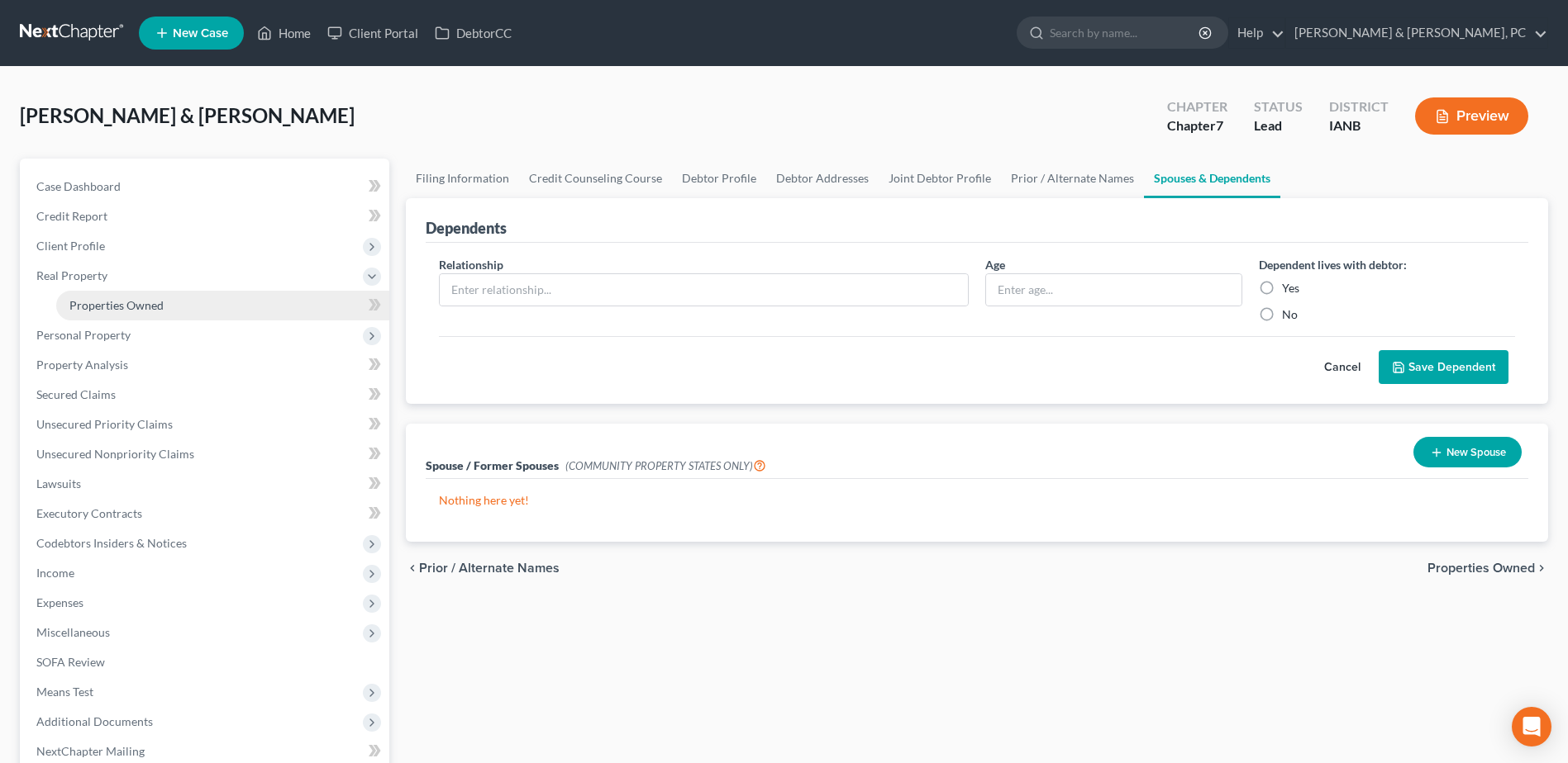
click at [143, 308] on span "Properties Owned" at bounding box center [116, 305] width 94 height 14
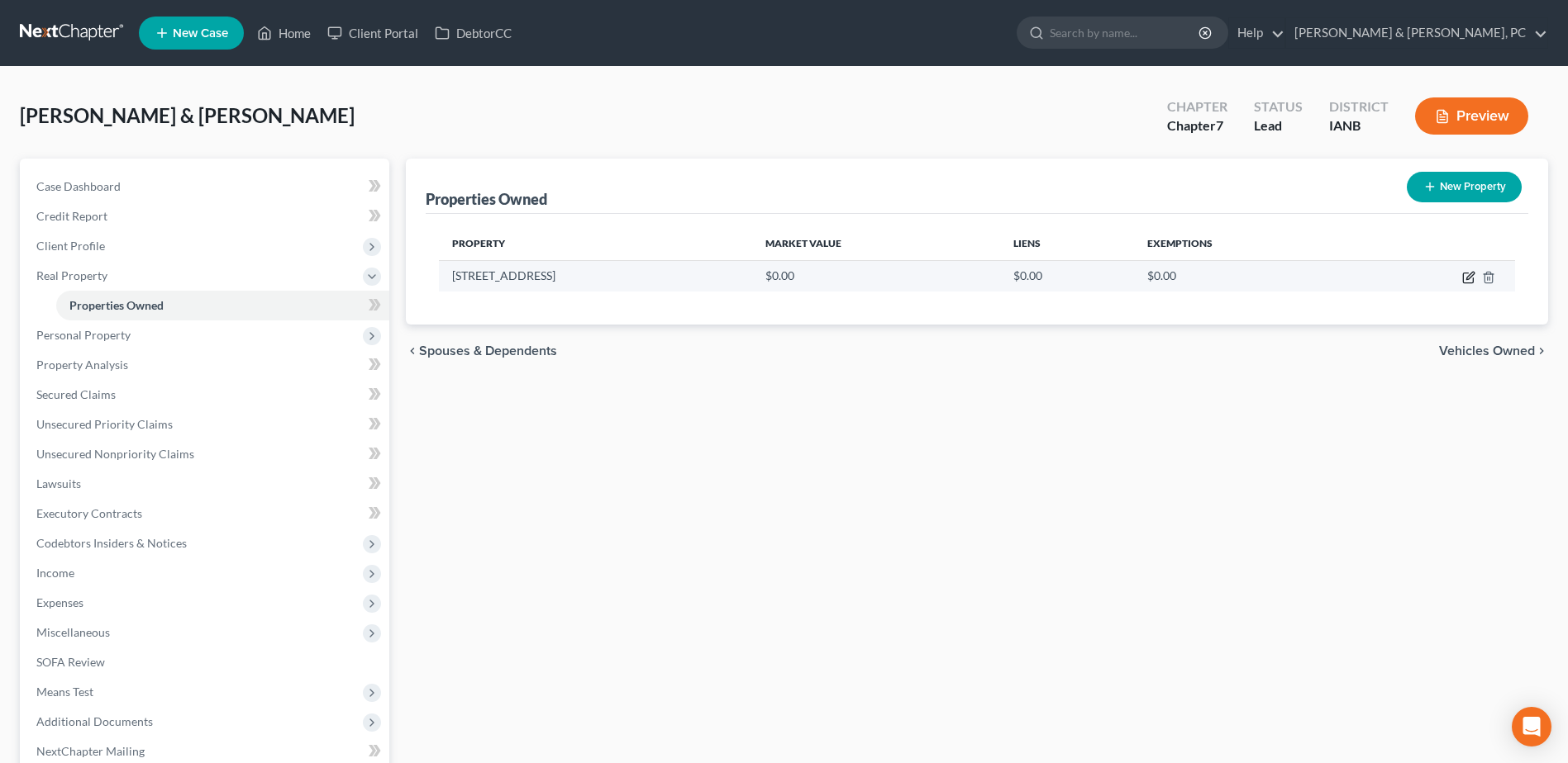
click at [1462, 273] on icon "button" at bounding box center [1469, 277] width 13 height 13
select select "16"
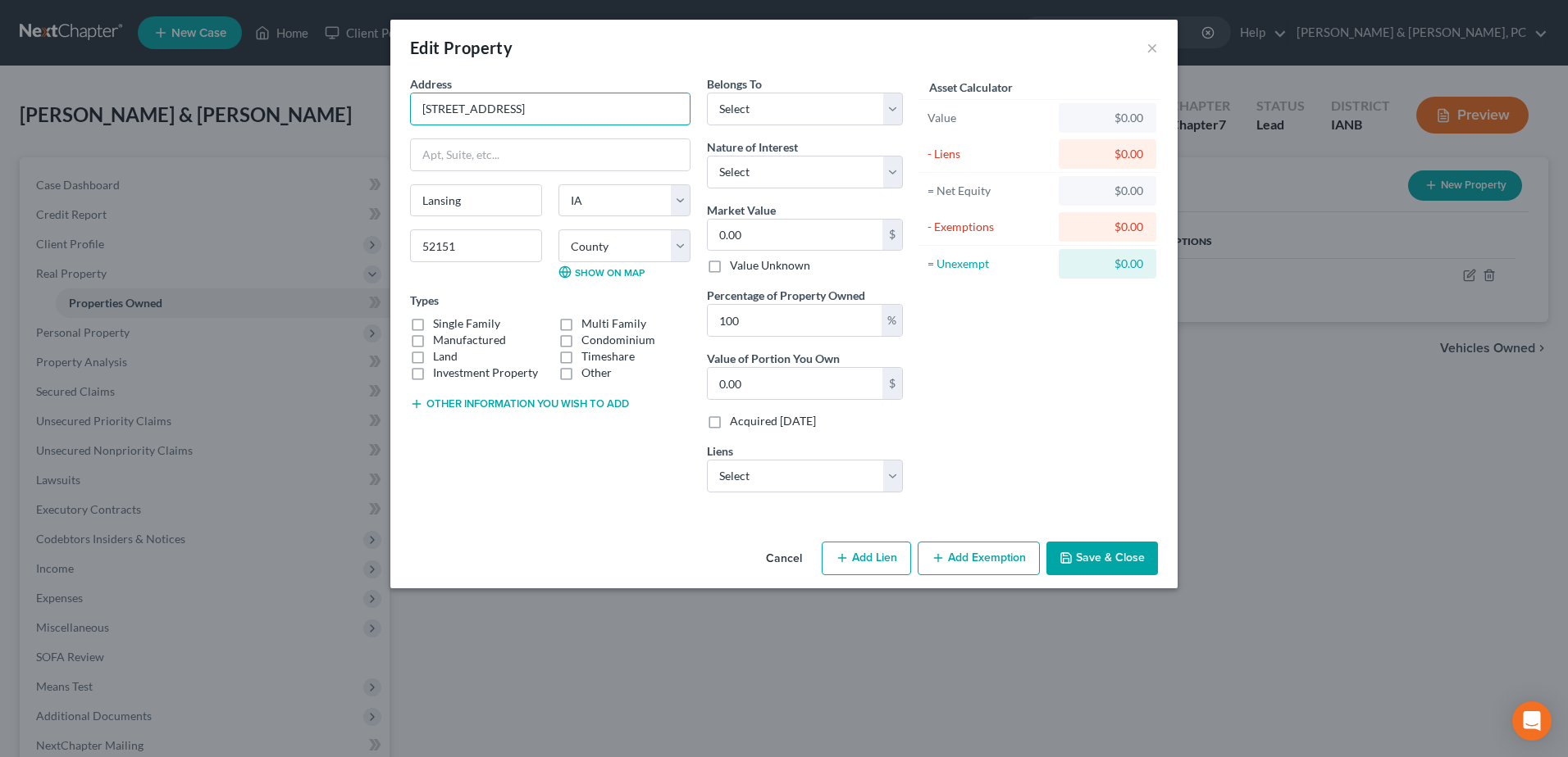
drag, startPoint x: 591, startPoint y: 122, endPoint x: 326, endPoint y: 93, distance: 266.6
click at [326, 93] on div "Edit Property × Address * 1862 [GEOGRAPHIC_DATA] [GEOGRAPHIC_DATA] [US_STATE][G…" at bounding box center [784, 378] width 1568 height 757
click at [802, 113] on select "Select Debtor 1 Only Debtor 2 Only Debtor 1 And Debtor 2 Only At Least One Of T…" at bounding box center [804, 108] width 196 height 33
select select "2"
click at [707, 92] on select "Select Debtor 1 Only Debtor 2 Only Debtor 1 And Debtor 2 Only At Least One Of T…" at bounding box center [804, 108] width 196 height 33
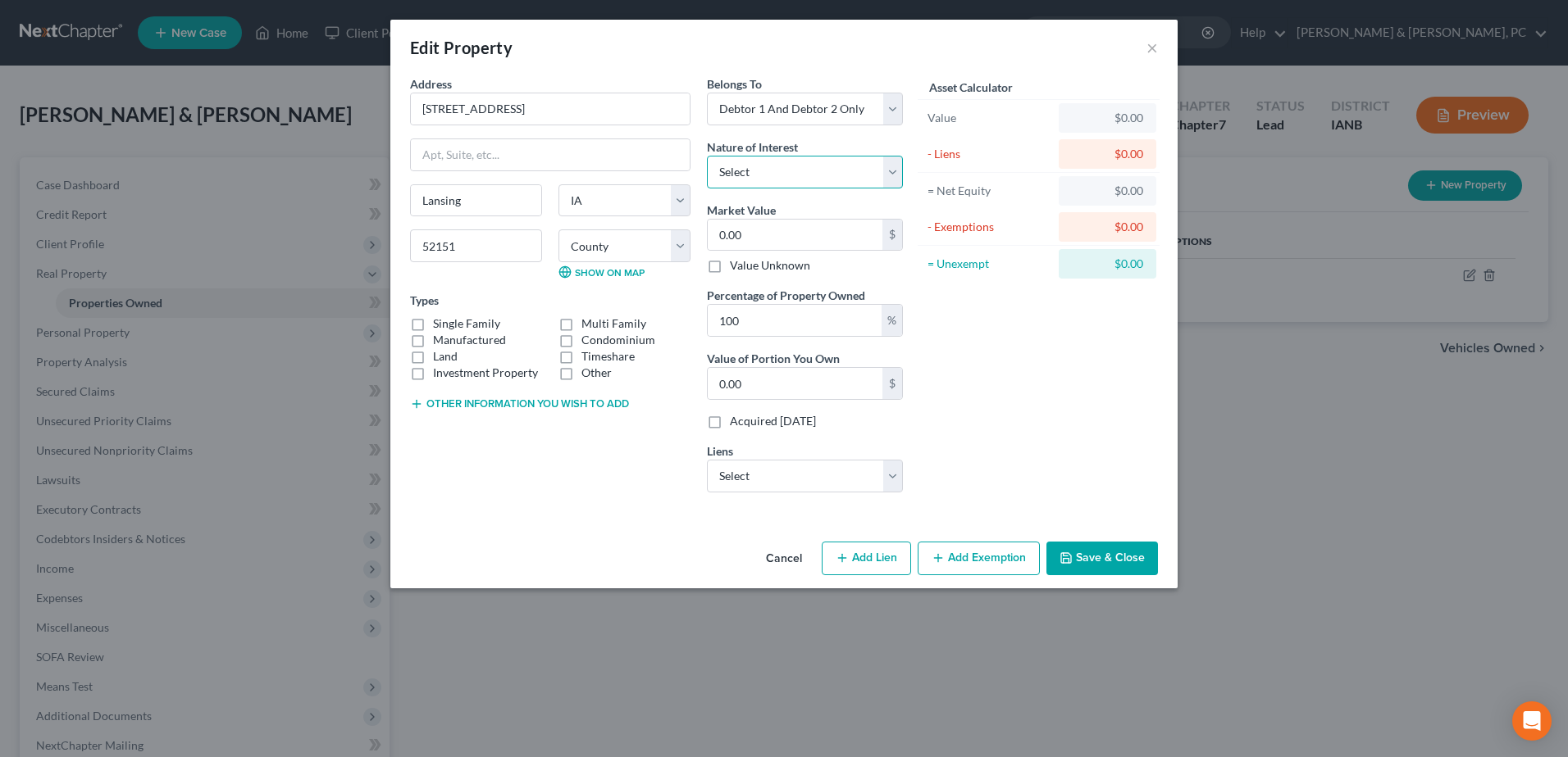
click at [782, 187] on select "Select Fee Simple Joint Tenant Life Estate Equitable Interest Future Interest T…" at bounding box center [804, 171] width 196 height 33
select select "0"
click at [707, 155] on select "Select Fee Simple Joint Tenant Life Estate Equitable Interest Future Interest T…" at bounding box center [804, 171] width 196 height 33
click at [781, 227] on input "0.00" at bounding box center [795, 235] width 175 height 31
type input "1"
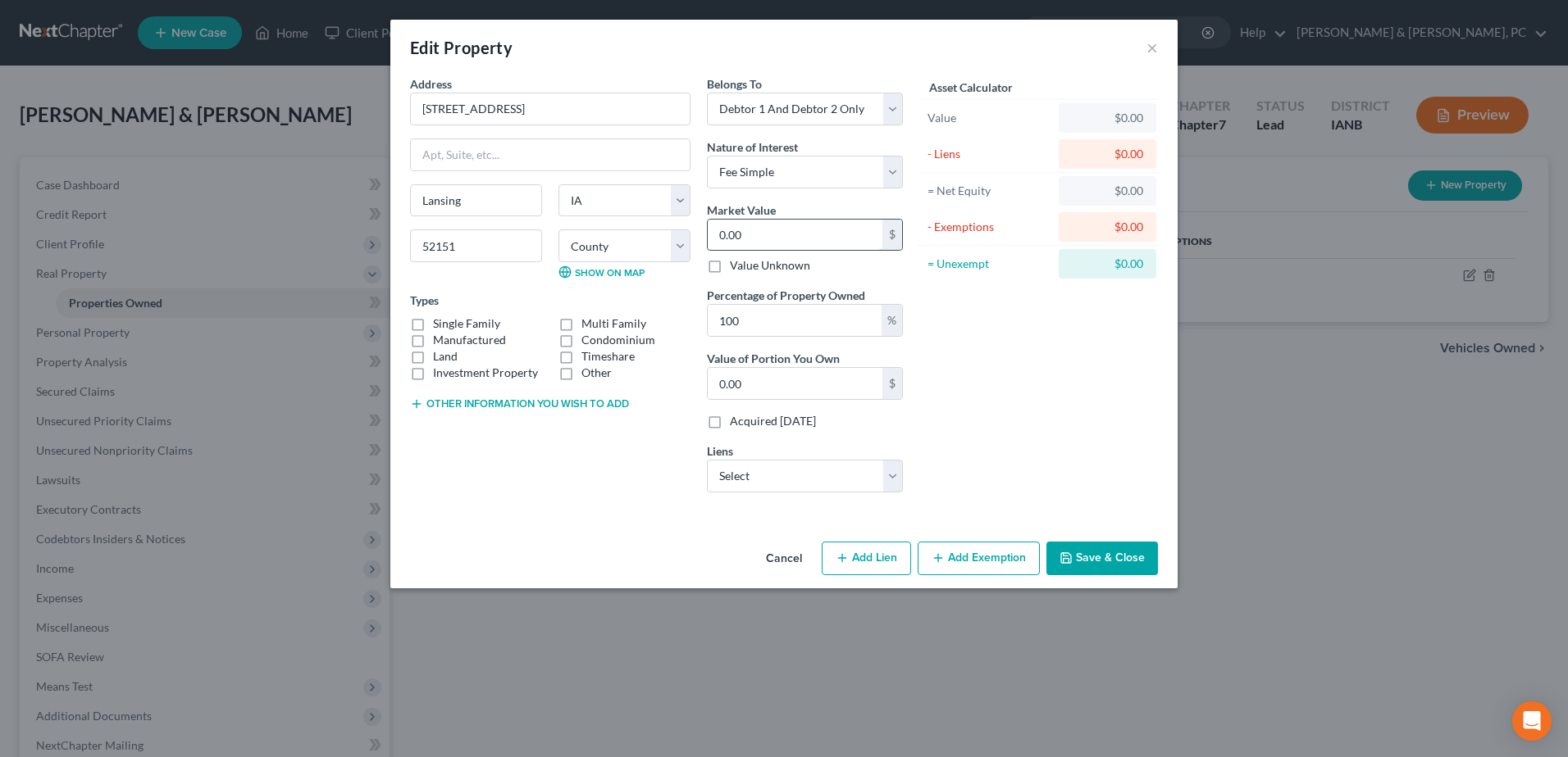
type input "1.00"
type input "18"
type input "18.00"
type input "187"
type input "187.00"
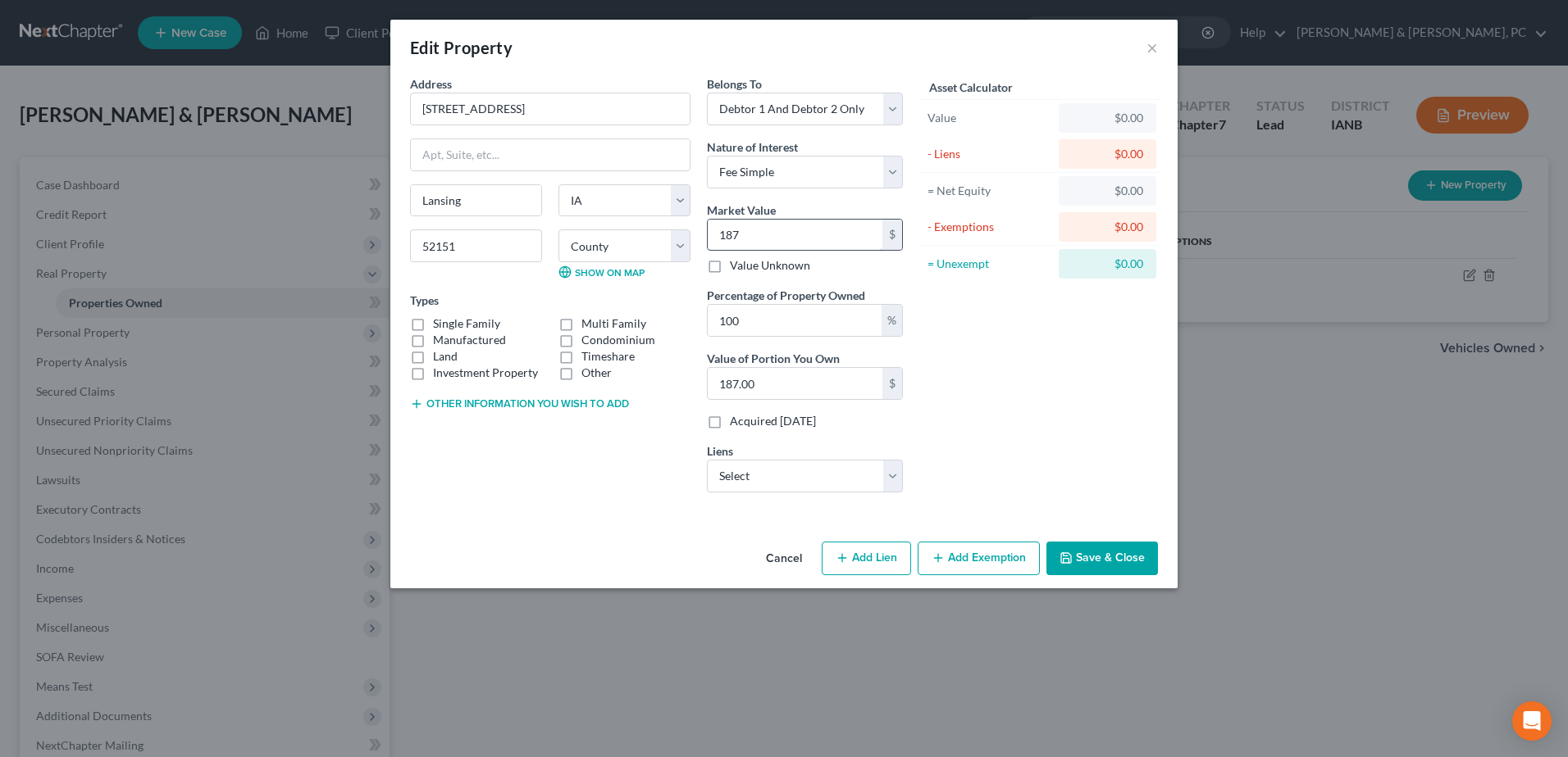
type input "1870"
type input "1,870.00"
type input "1,8700"
type input "18,700.00"
type input "18,7000"
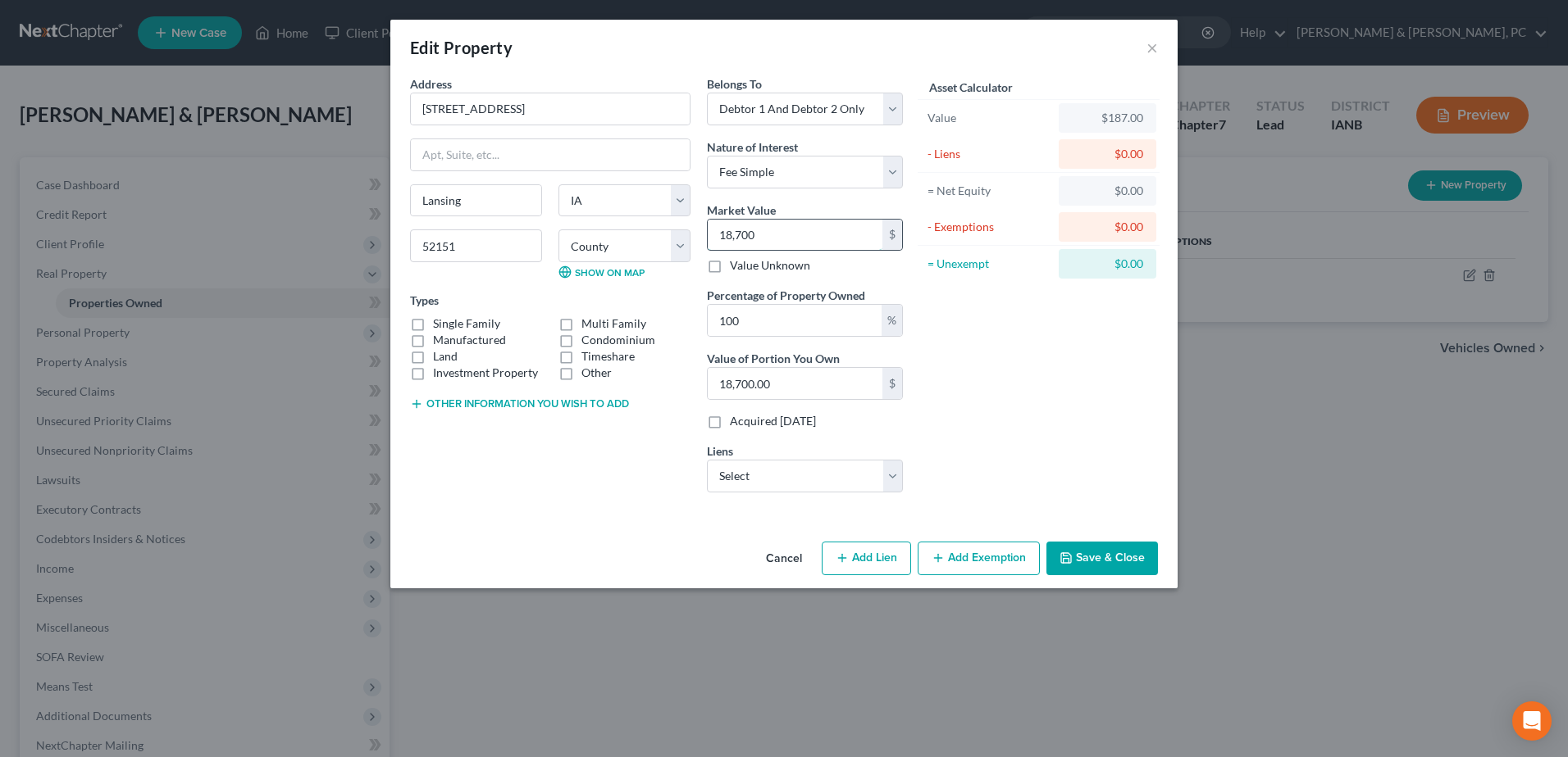
type input "187,000.00"
type input "187,000"
click at [778, 485] on select "Select [PERSON_NAME] Brothers Savi - $90,335.00 Greenstate Credit Unio - $18,38…" at bounding box center [804, 476] width 196 height 33
select select "0"
click at [707, 460] on select "Select [PERSON_NAME] Brothers Savi - $90,335.00 Greenstate Credit Unio - $18,38…" at bounding box center [804, 476] width 196 height 33
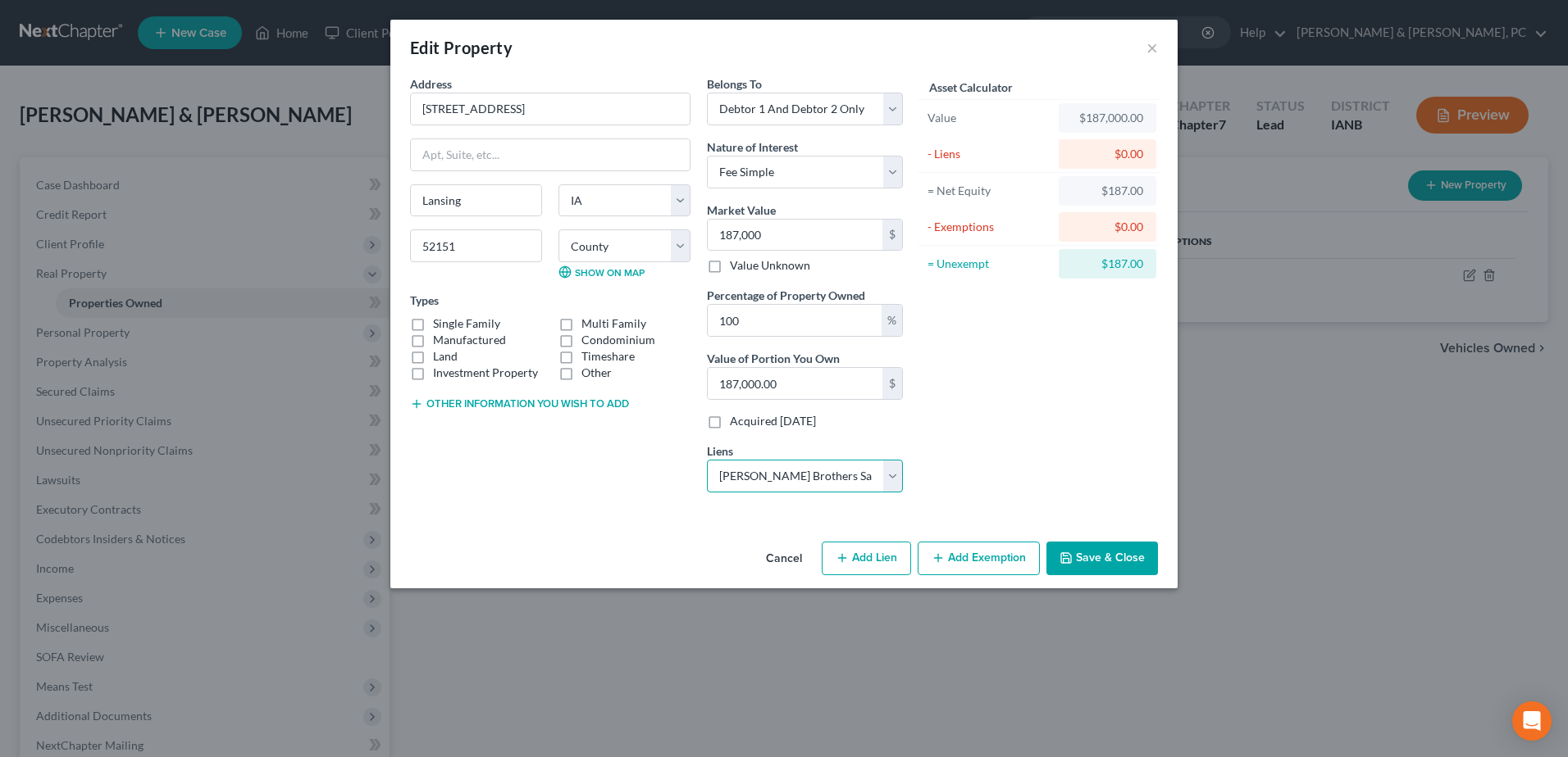
select select
select select "16"
select select "2"
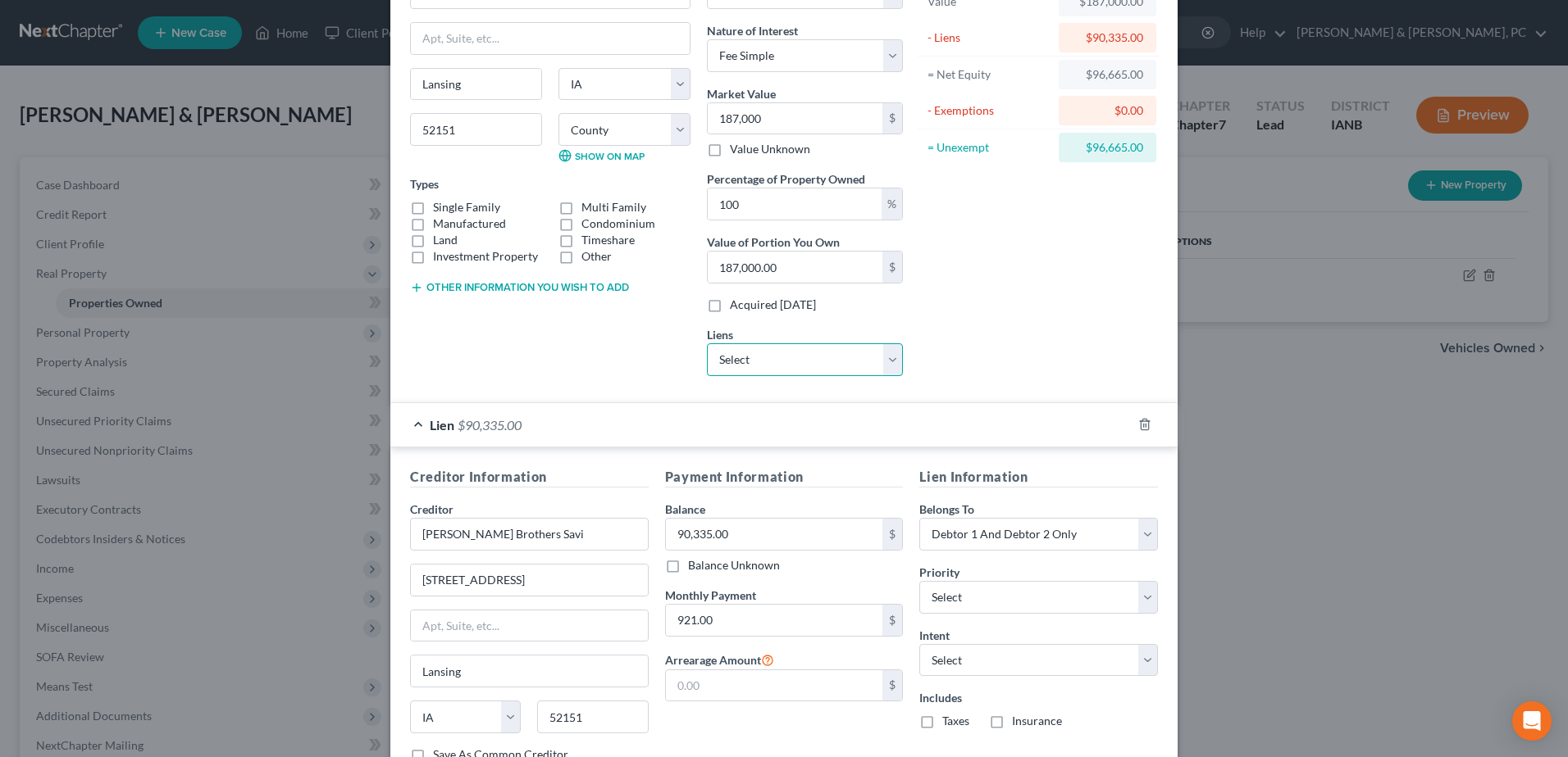
scroll to position [239, 0]
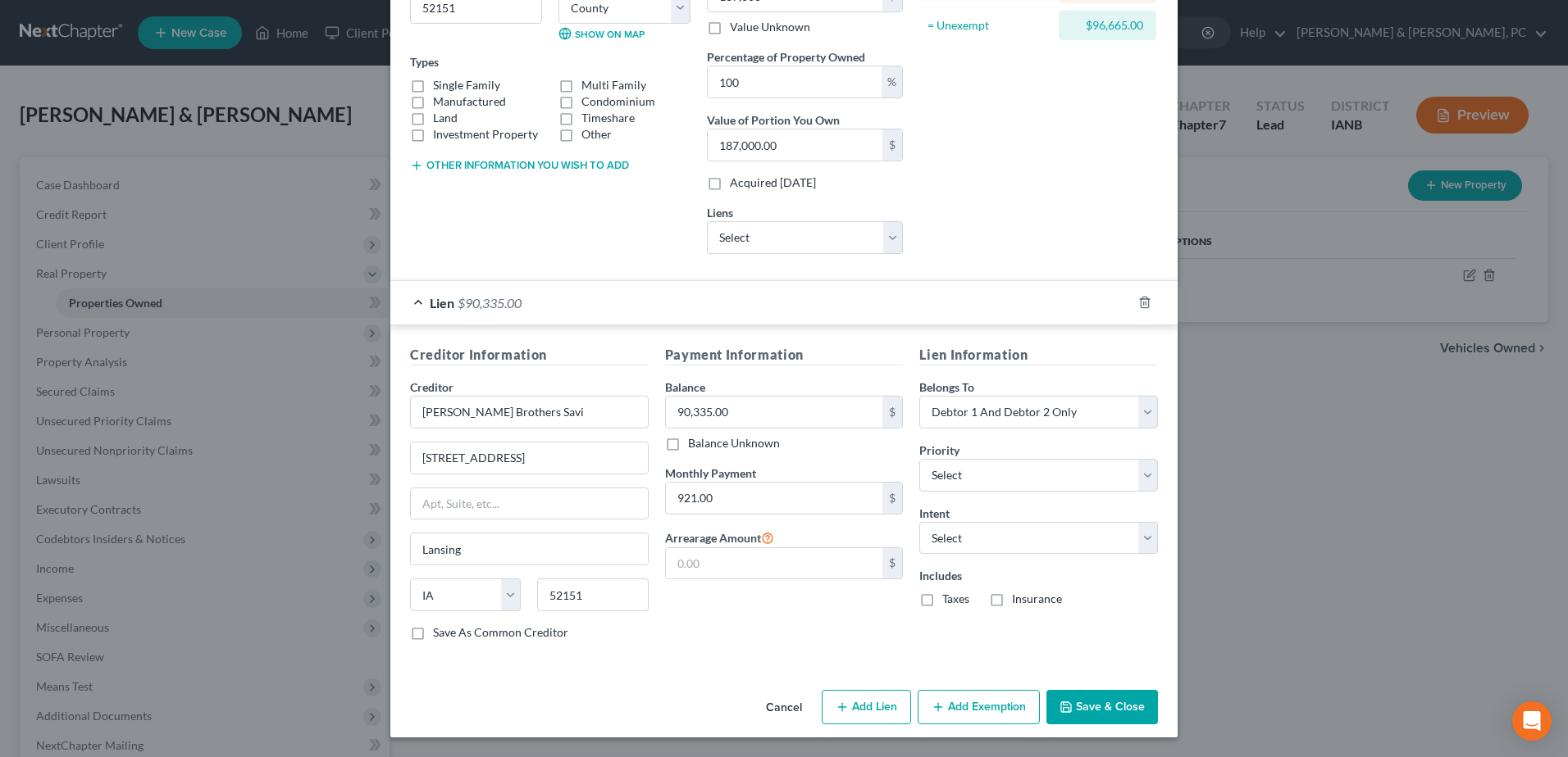
click at [1088, 708] on button "Save & Close" at bounding box center [1102, 707] width 112 height 35
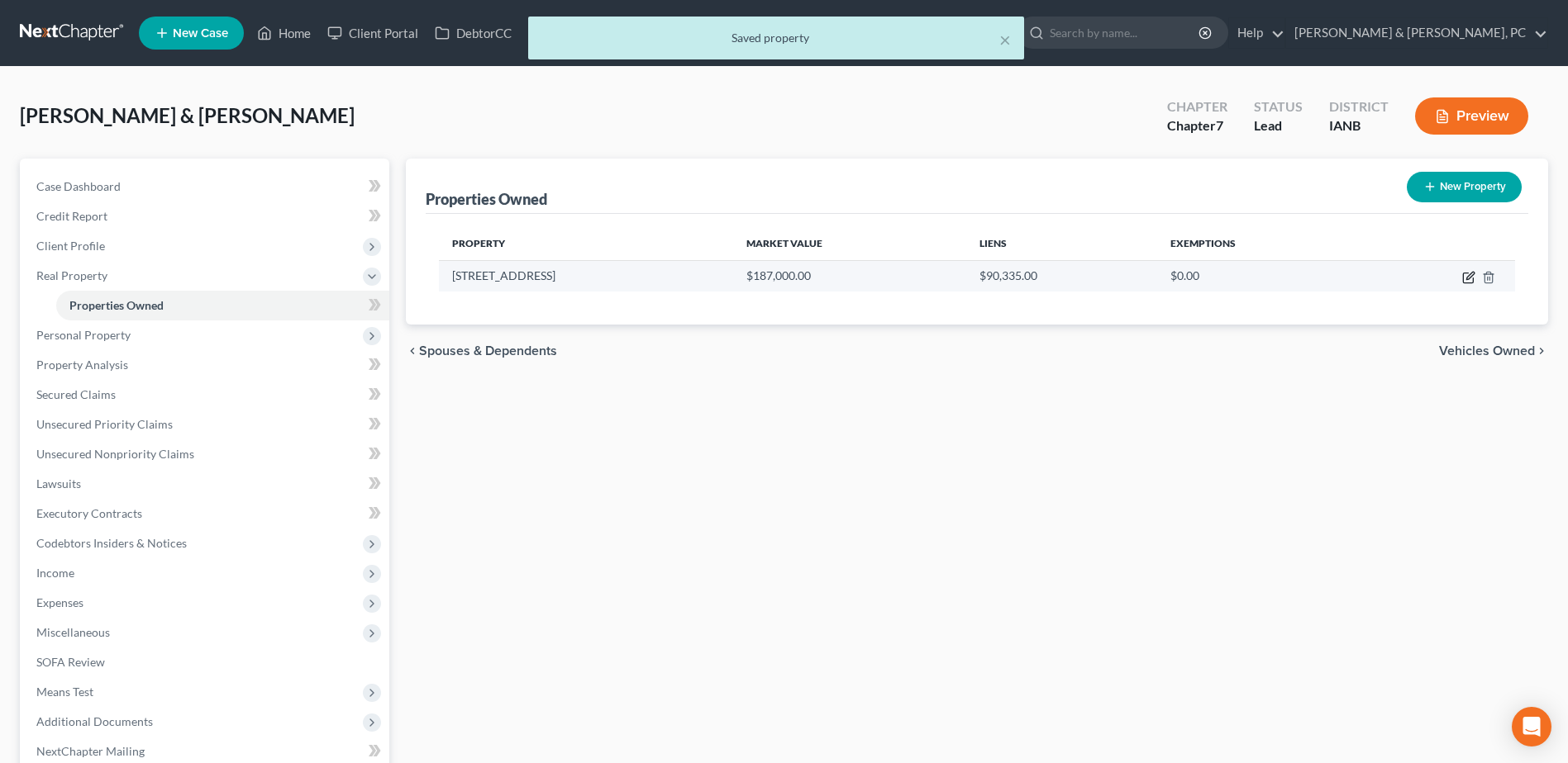
click at [1470, 275] on icon "button" at bounding box center [1470, 276] width 7 height 7
select select "16"
select select "2"
select select "0"
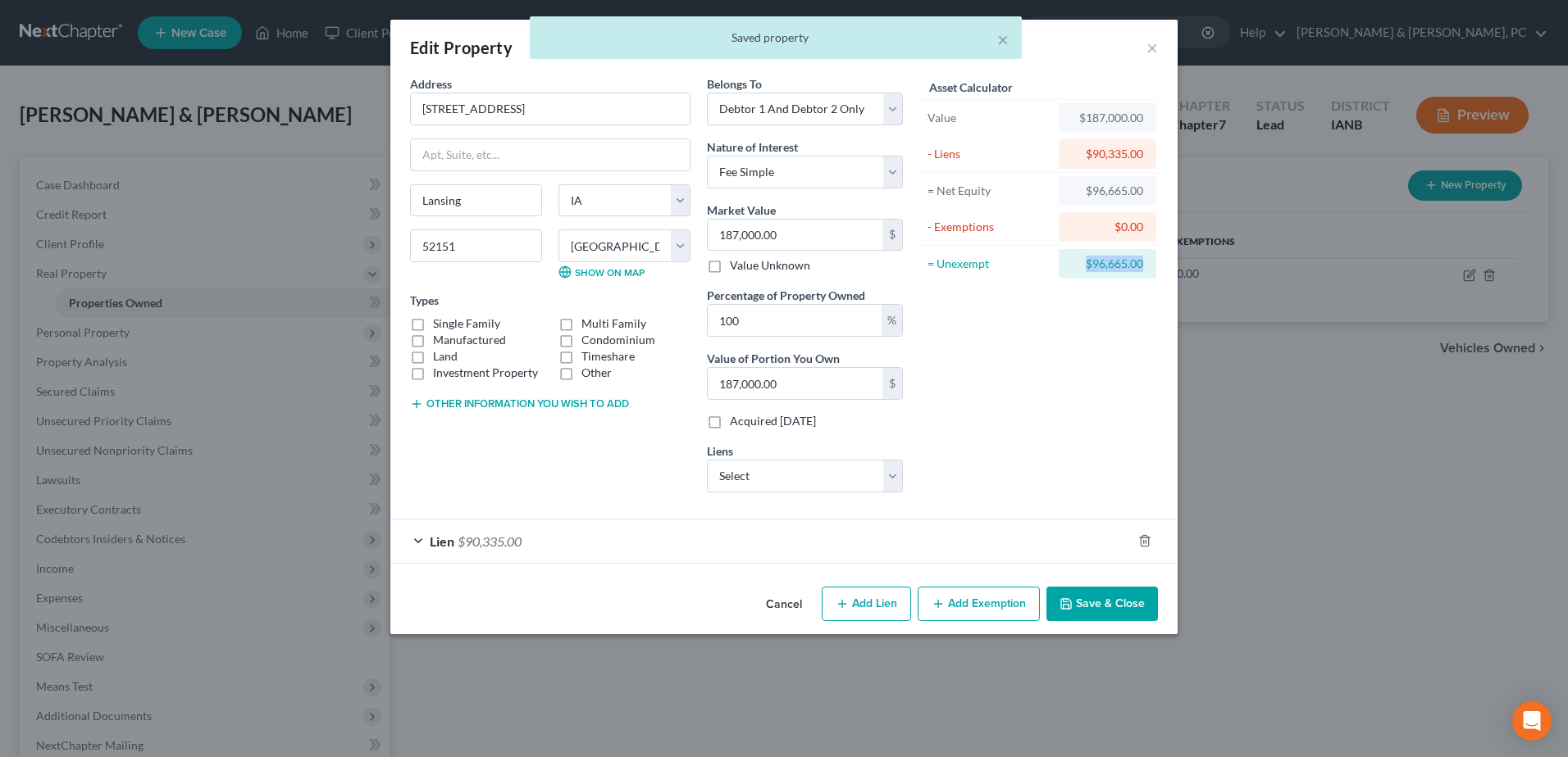
drag, startPoint x: 1086, startPoint y: 263, endPoint x: 1153, endPoint y: 261, distance: 67.0
click at [1153, 261] on div "$96,665.00" at bounding box center [1107, 264] width 98 height 29
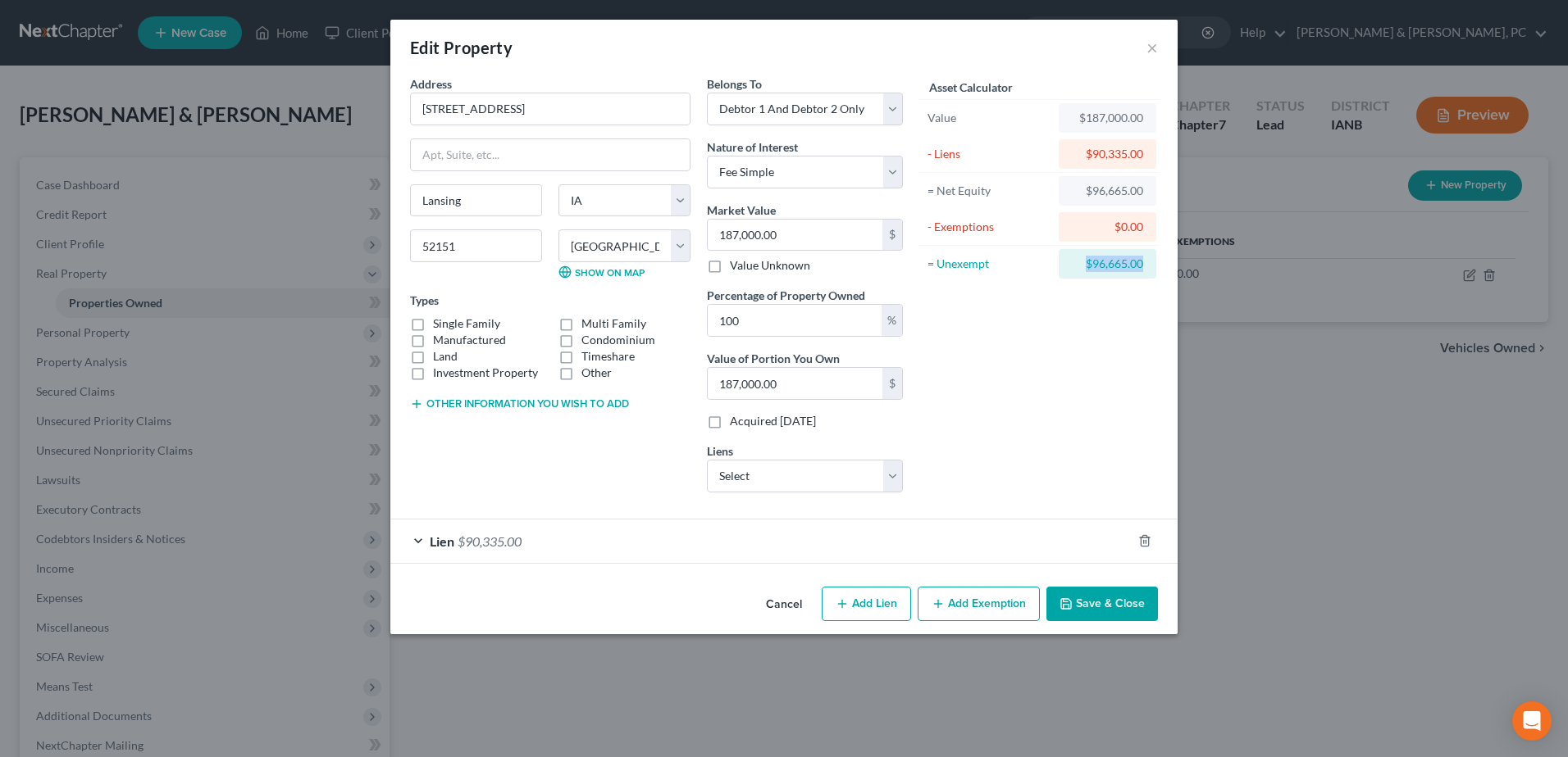
copy div "$96,665.00"
click at [968, 607] on button "Add Exemption" at bounding box center [978, 603] width 123 height 35
select select "2"
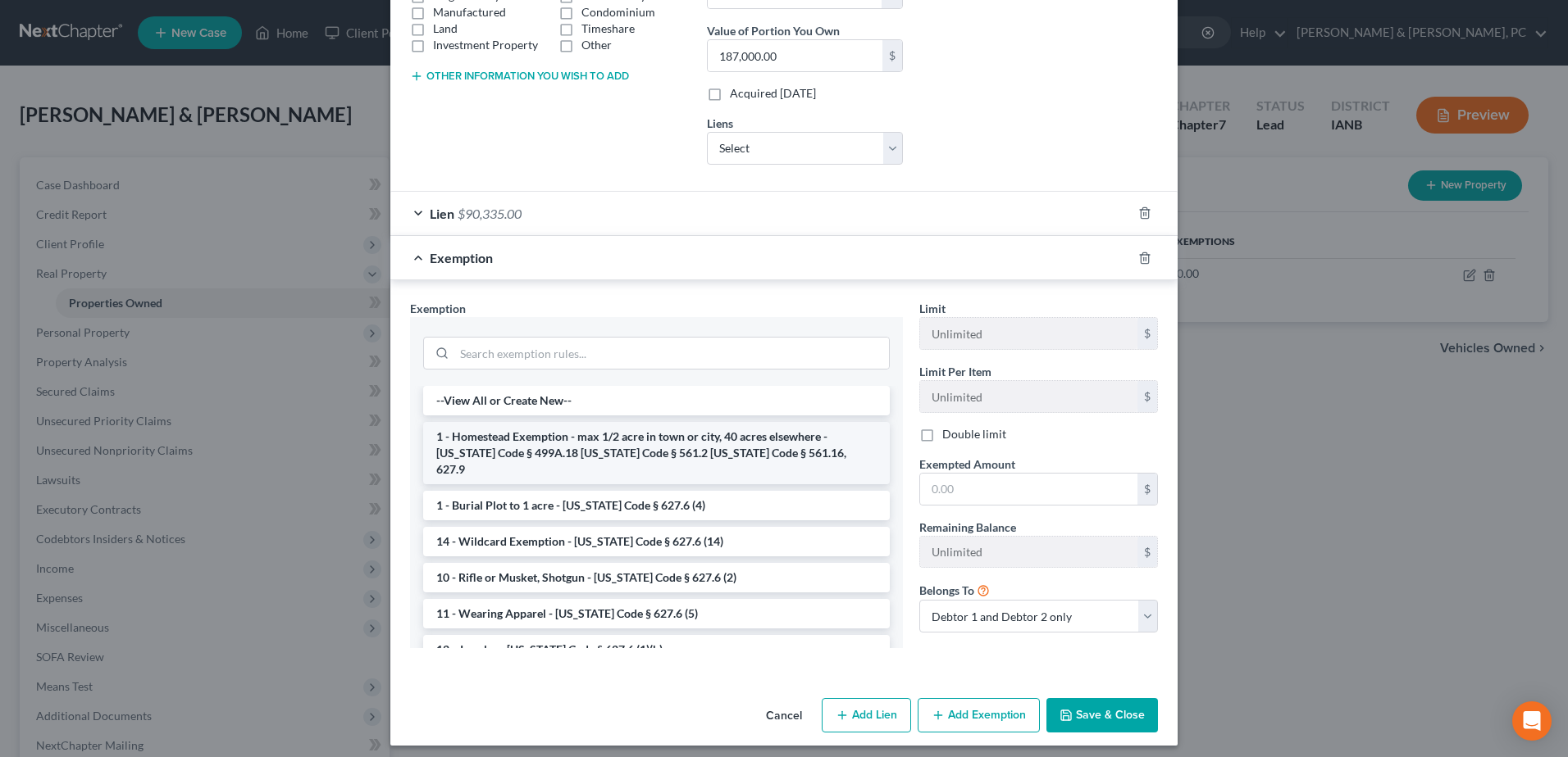
click at [649, 454] on li "1 - Homestead Exemption - max 1/2 acre in town or city, 40 acres elsewhere - [U…" at bounding box center [656, 453] width 466 height 62
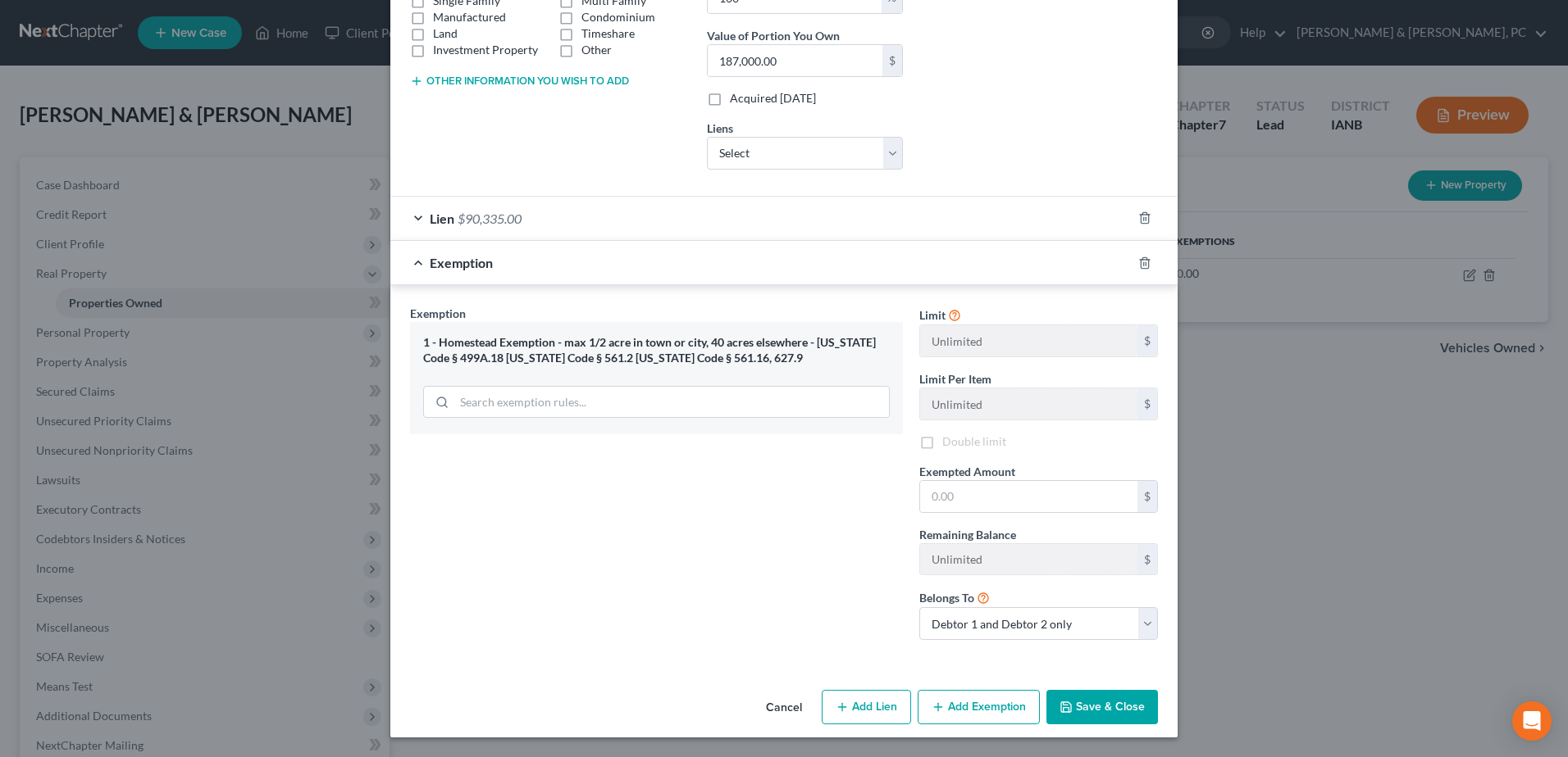
scroll to position [323, 0]
paste input "$96,665.00"
type input "$96,665.00"
click at [1089, 704] on button "Save & Close" at bounding box center [1102, 707] width 112 height 35
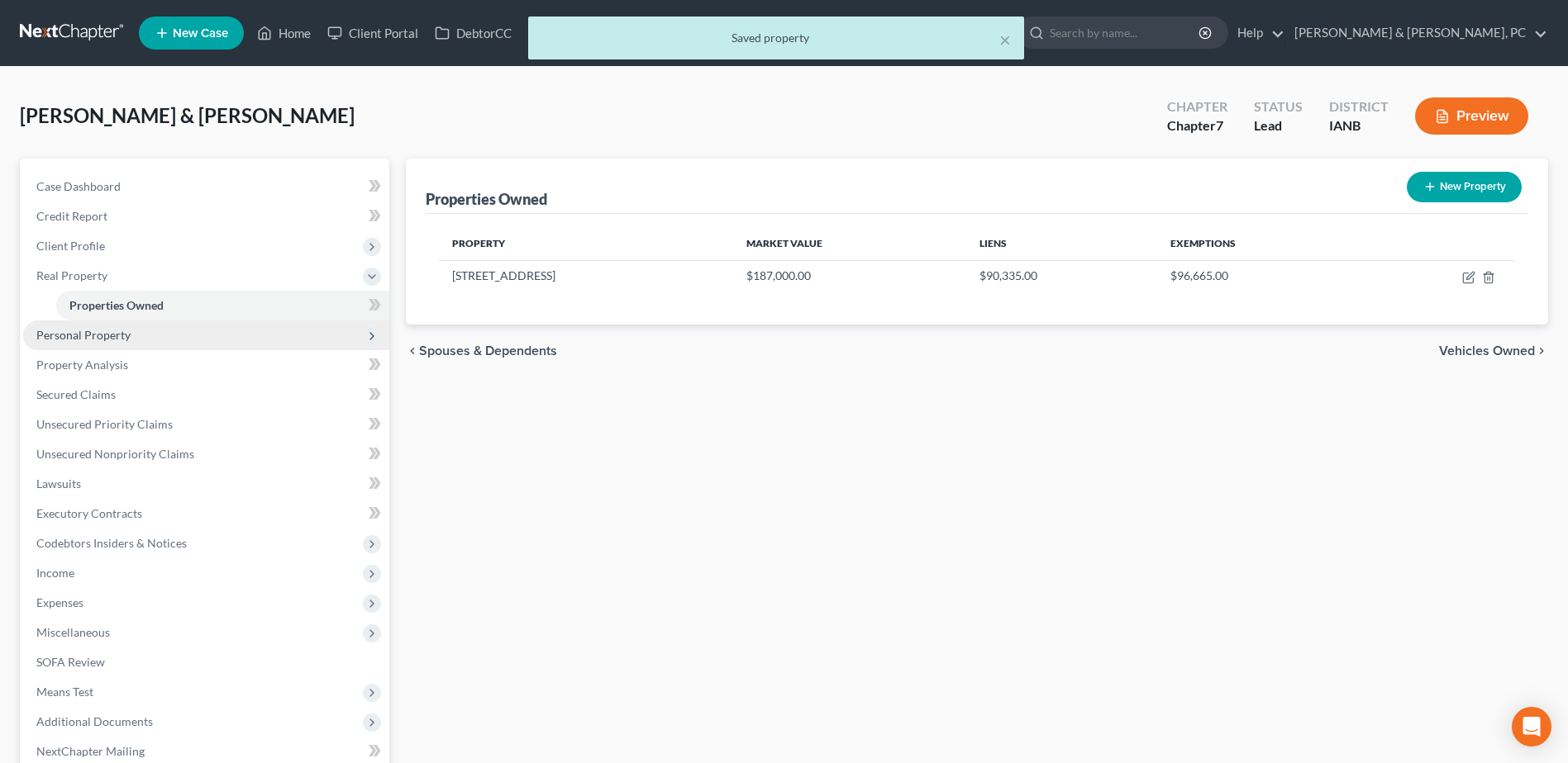
click at [209, 337] on span "Personal Property" at bounding box center [206, 335] width 366 height 30
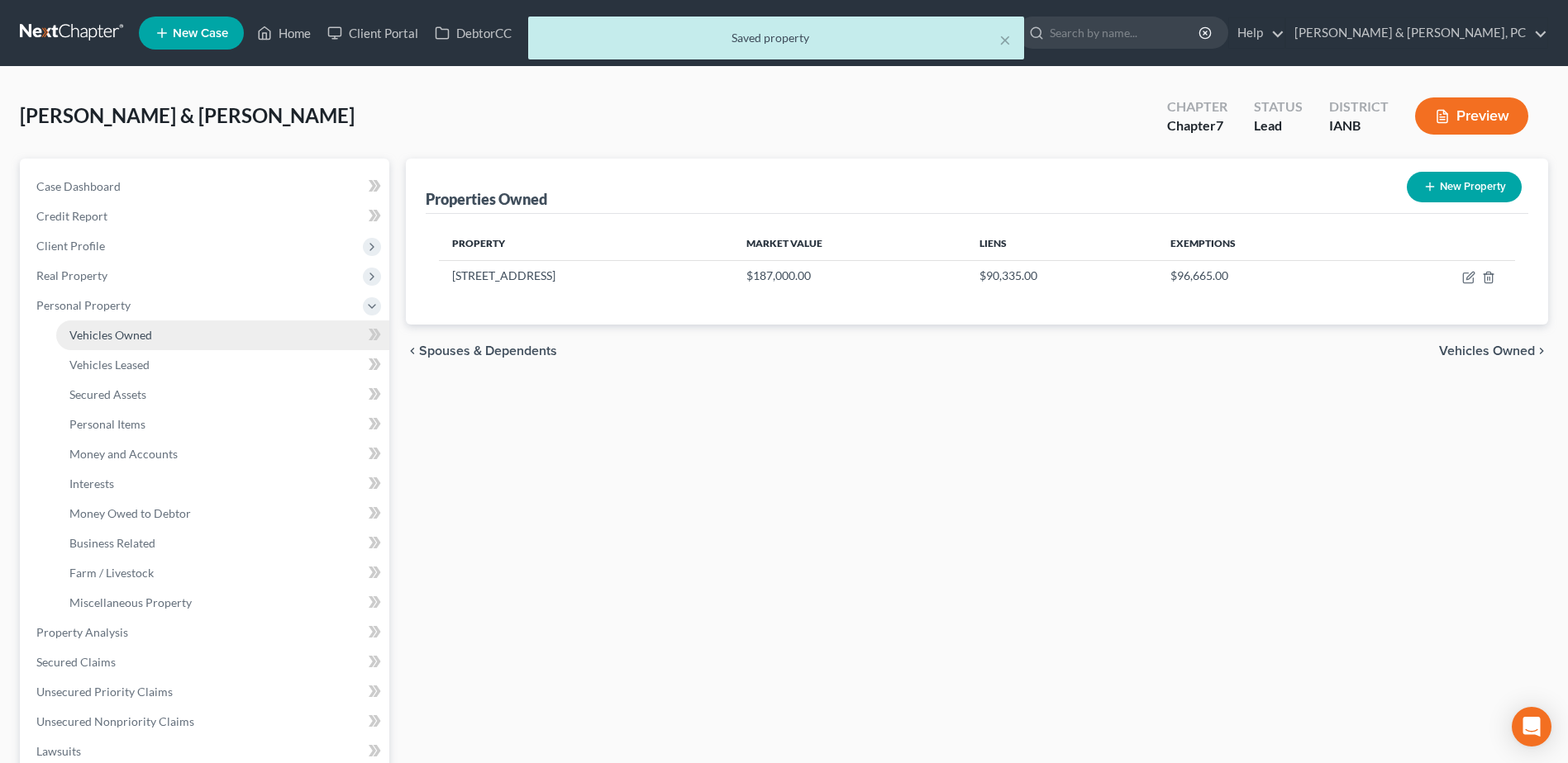
click at [168, 335] on link "Vehicles Owned" at bounding box center [223, 335] width 333 height 30
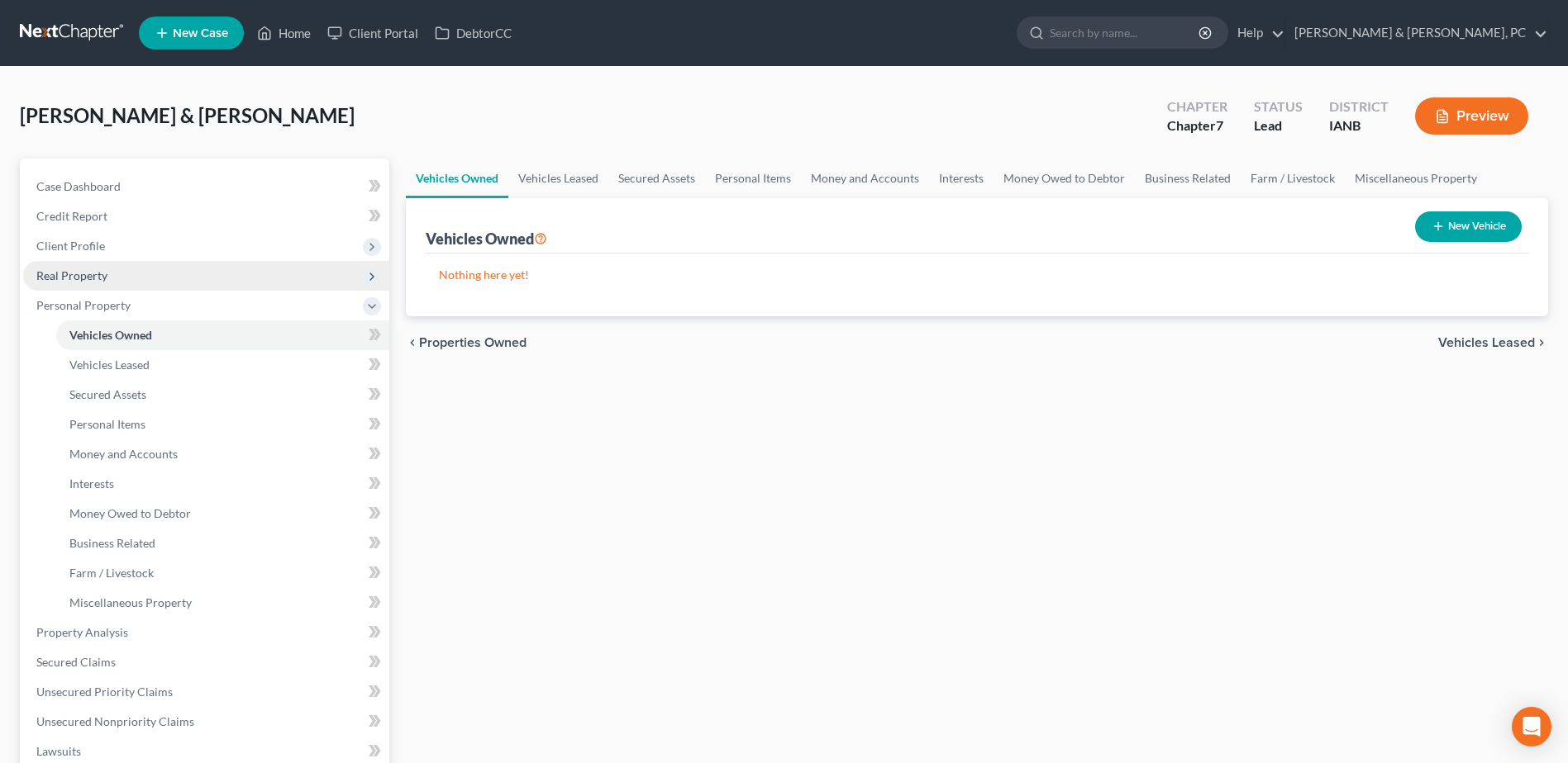
click at [147, 277] on span "Real Property" at bounding box center [206, 276] width 366 height 30
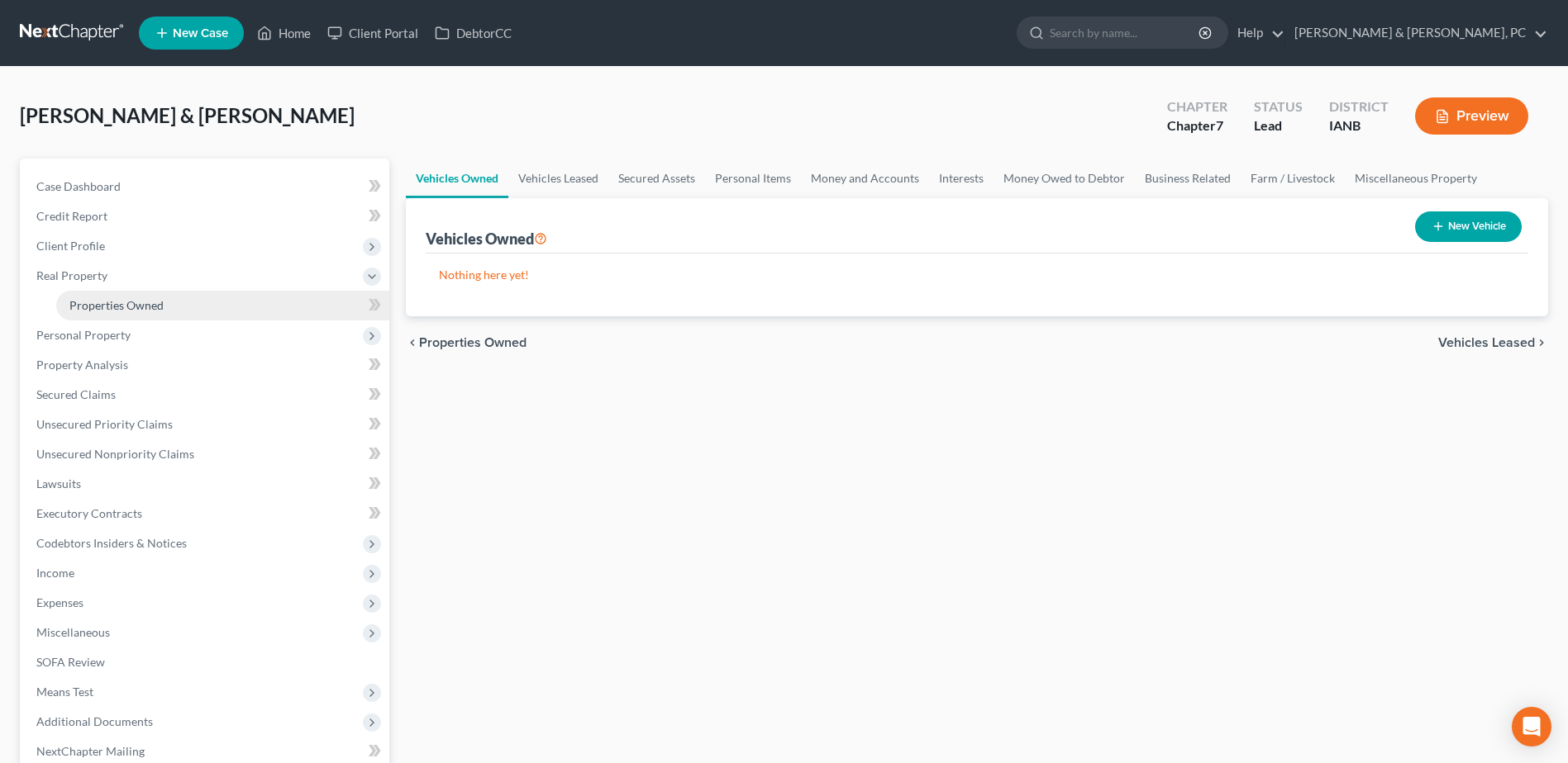
click at [149, 292] on link "Properties Owned" at bounding box center [223, 305] width 333 height 30
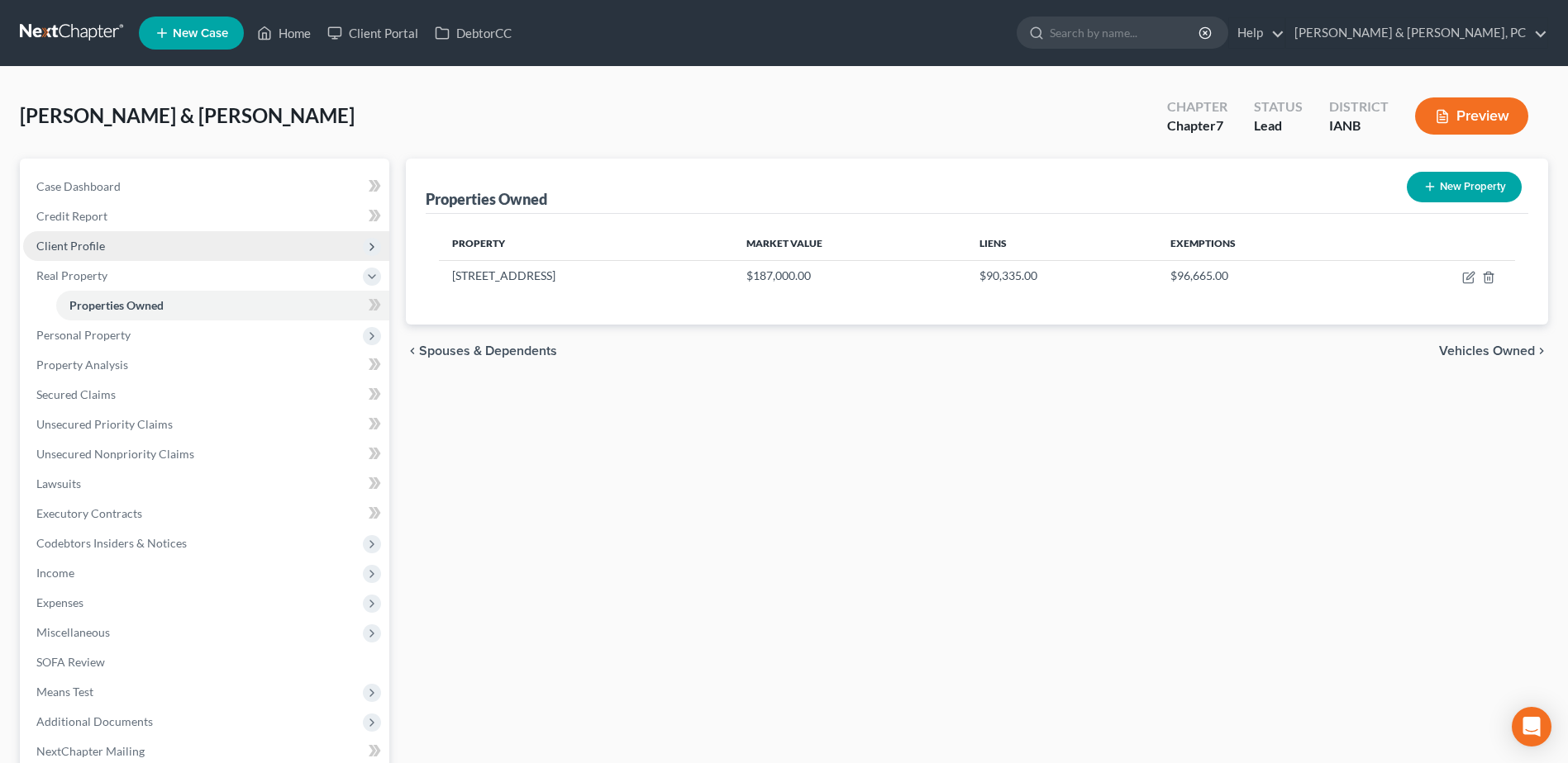
click at [75, 250] on span "Client Profile" at bounding box center [71, 246] width 69 height 14
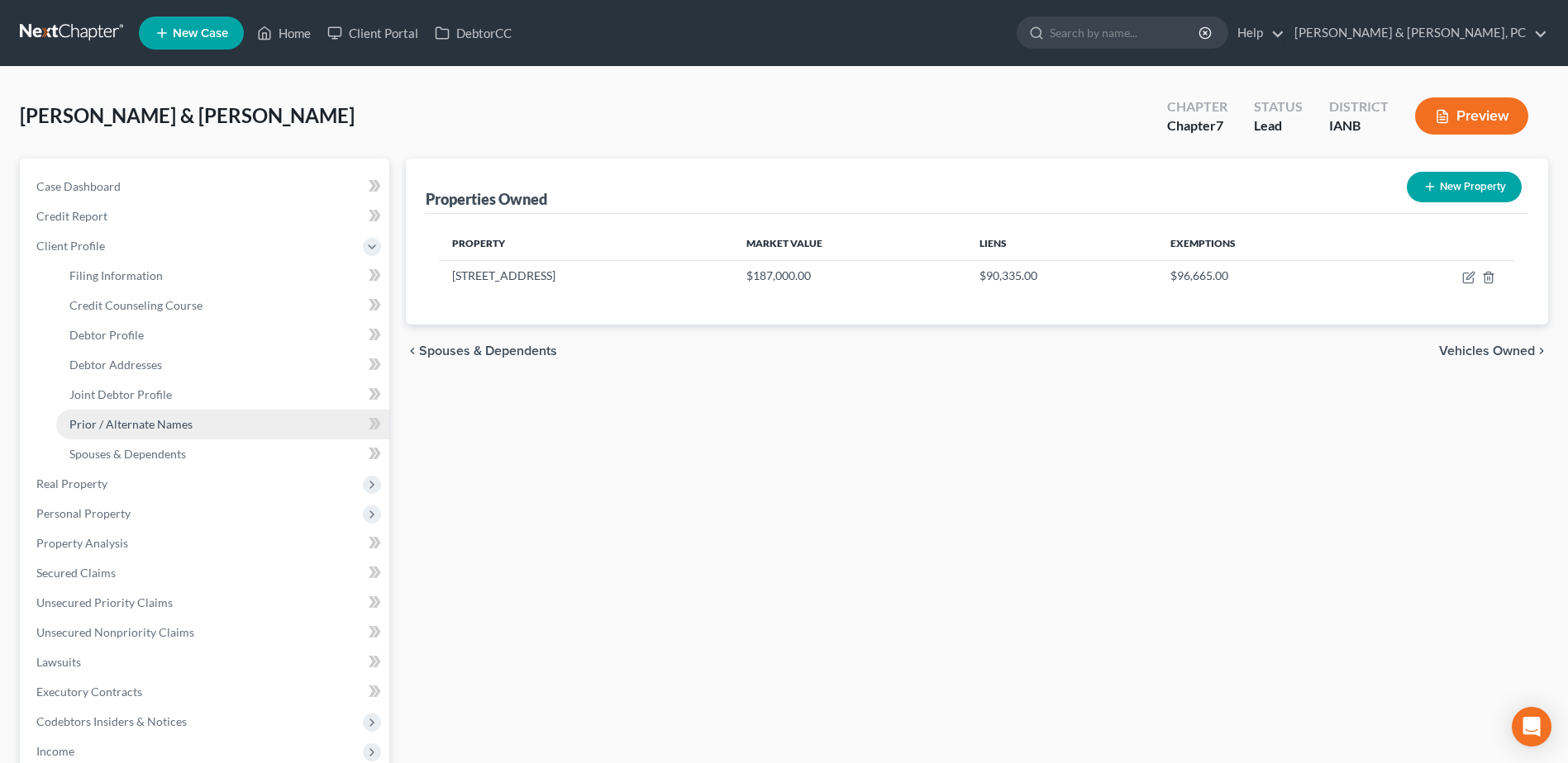
click at [149, 428] on span "Prior / Alternate Names" at bounding box center [132, 424] width 124 height 14
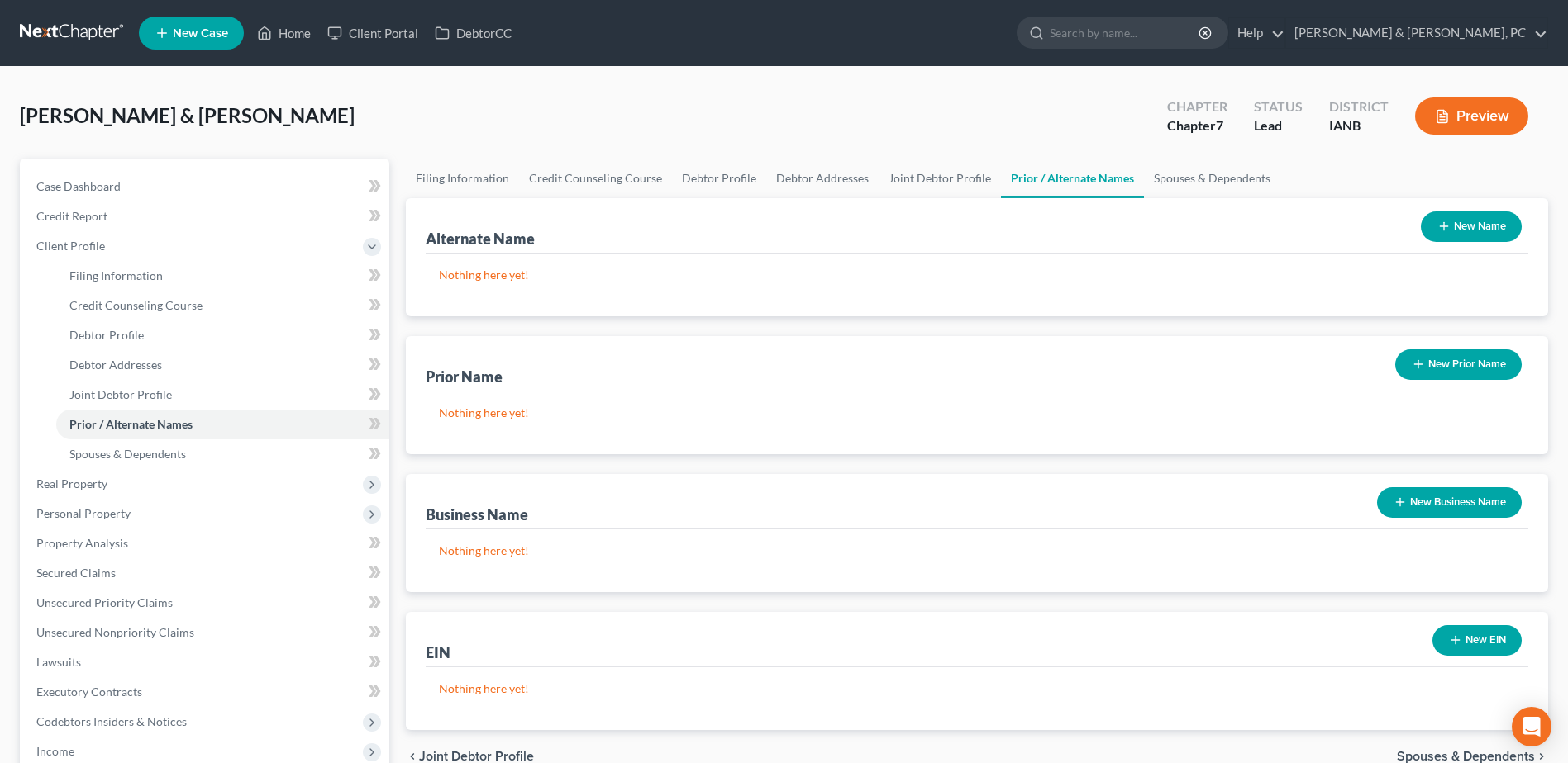
click at [1445, 363] on button "New Prior Name" at bounding box center [1458, 365] width 126 height 30
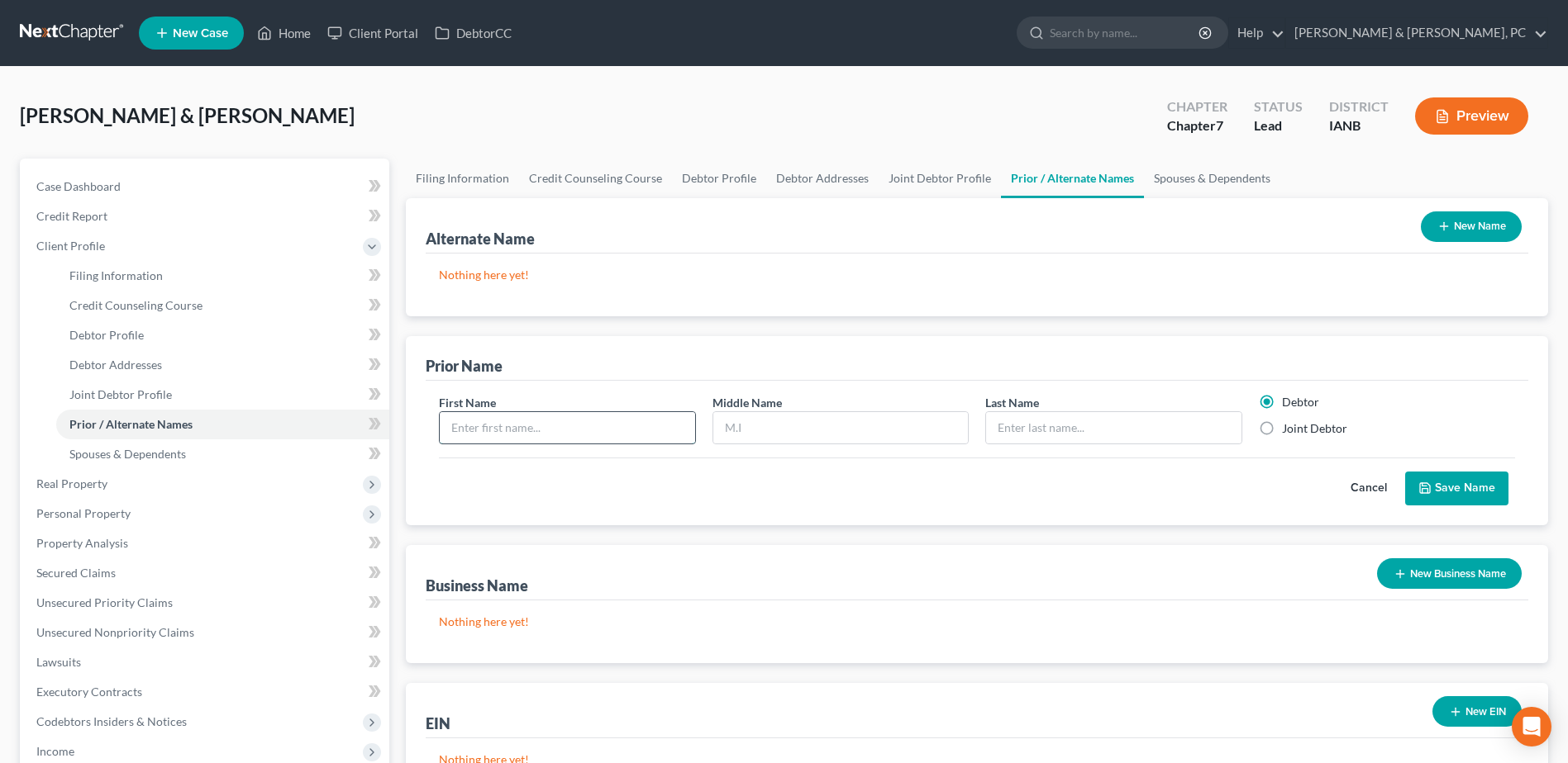
click at [614, 437] on input "text" at bounding box center [567, 428] width 254 height 31
type input "[PERSON_NAME]"
type input "Stussy"
click at [1296, 427] on label "Joint Debtor" at bounding box center [1314, 428] width 65 height 16
click at [1296, 427] on input "Joint Debtor" at bounding box center [1294, 426] width 11 height 11
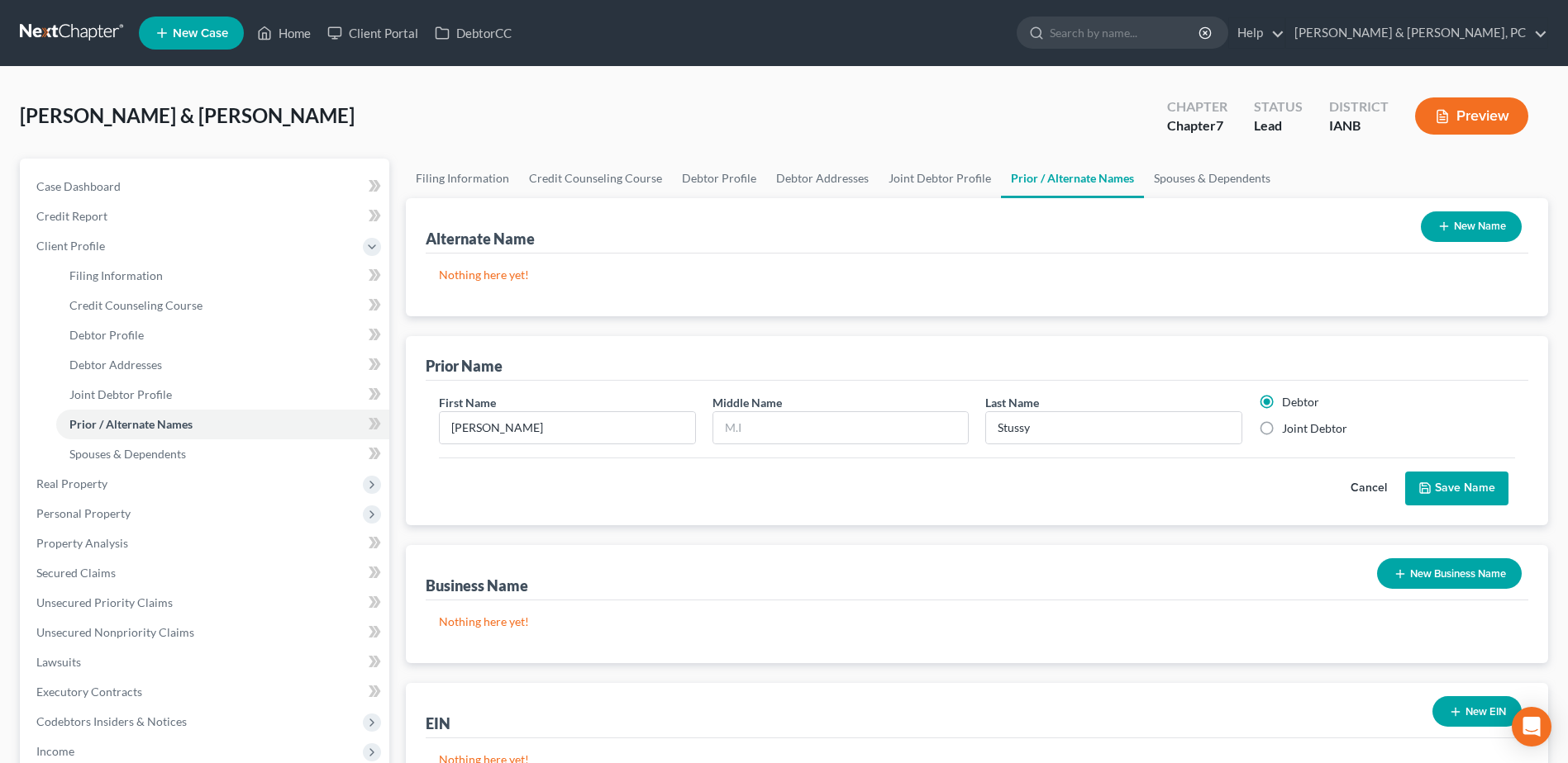
radio input "true"
radio input "false"
click at [1477, 494] on button "Save Name" at bounding box center [1456, 488] width 103 height 35
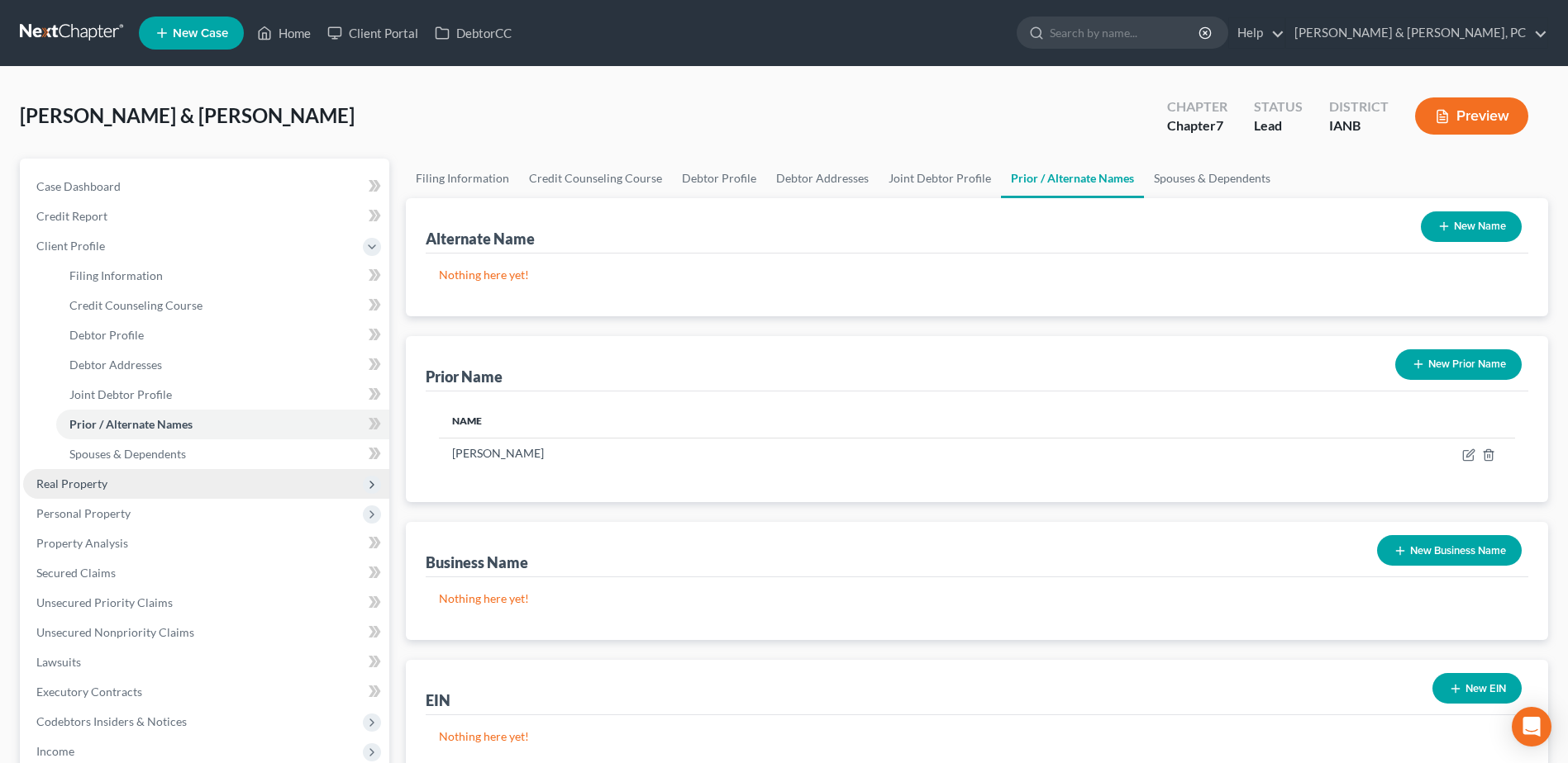
click at [79, 491] on span "Real Property" at bounding box center [206, 484] width 366 height 30
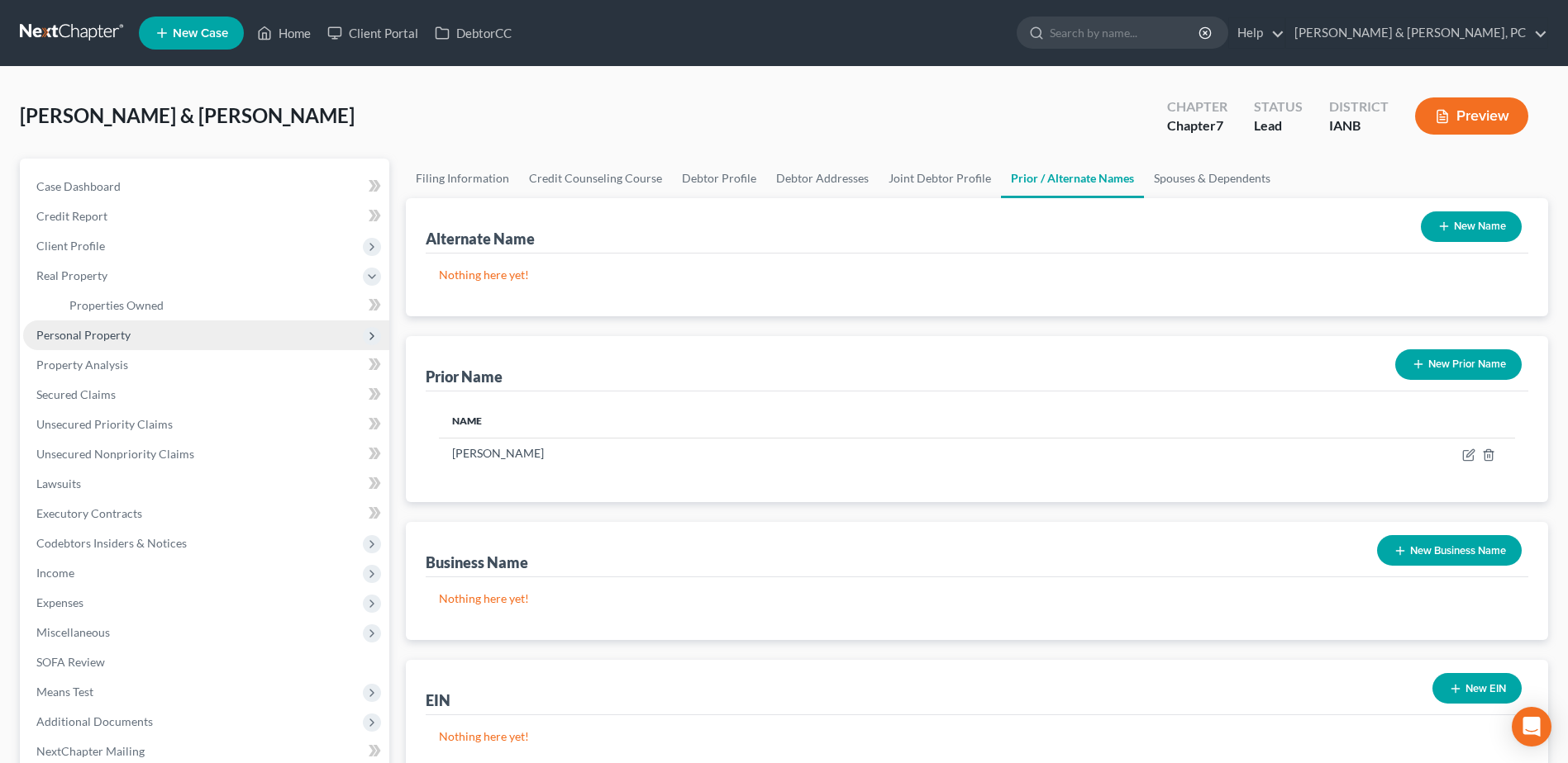
click at [99, 343] on span "Personal Property" at bounding box center [206, 335] width 366 height 30
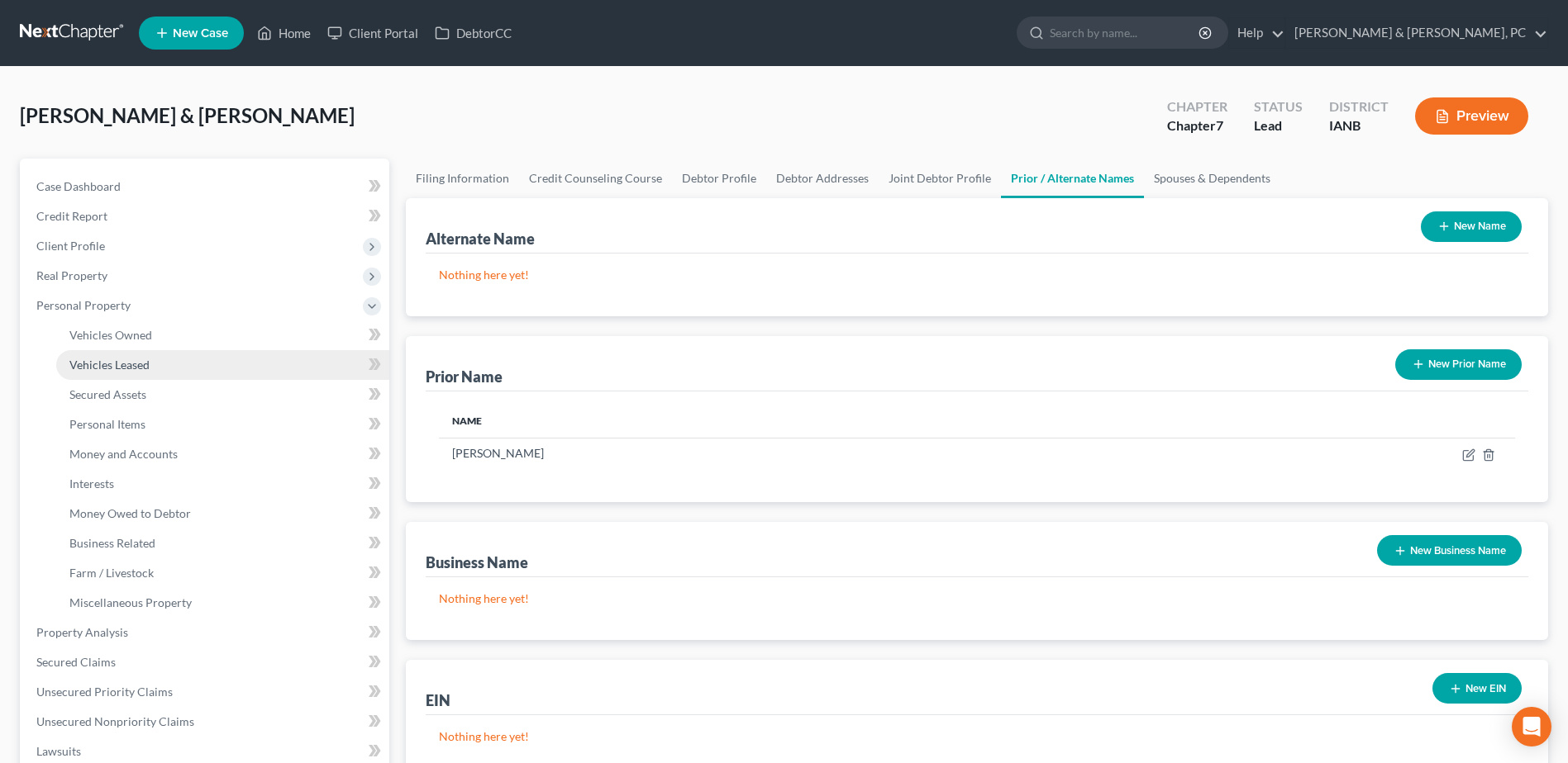
click at [99, 368] on span "Vehicles Leased" at bounding box center [110, 365] width 81 height 14
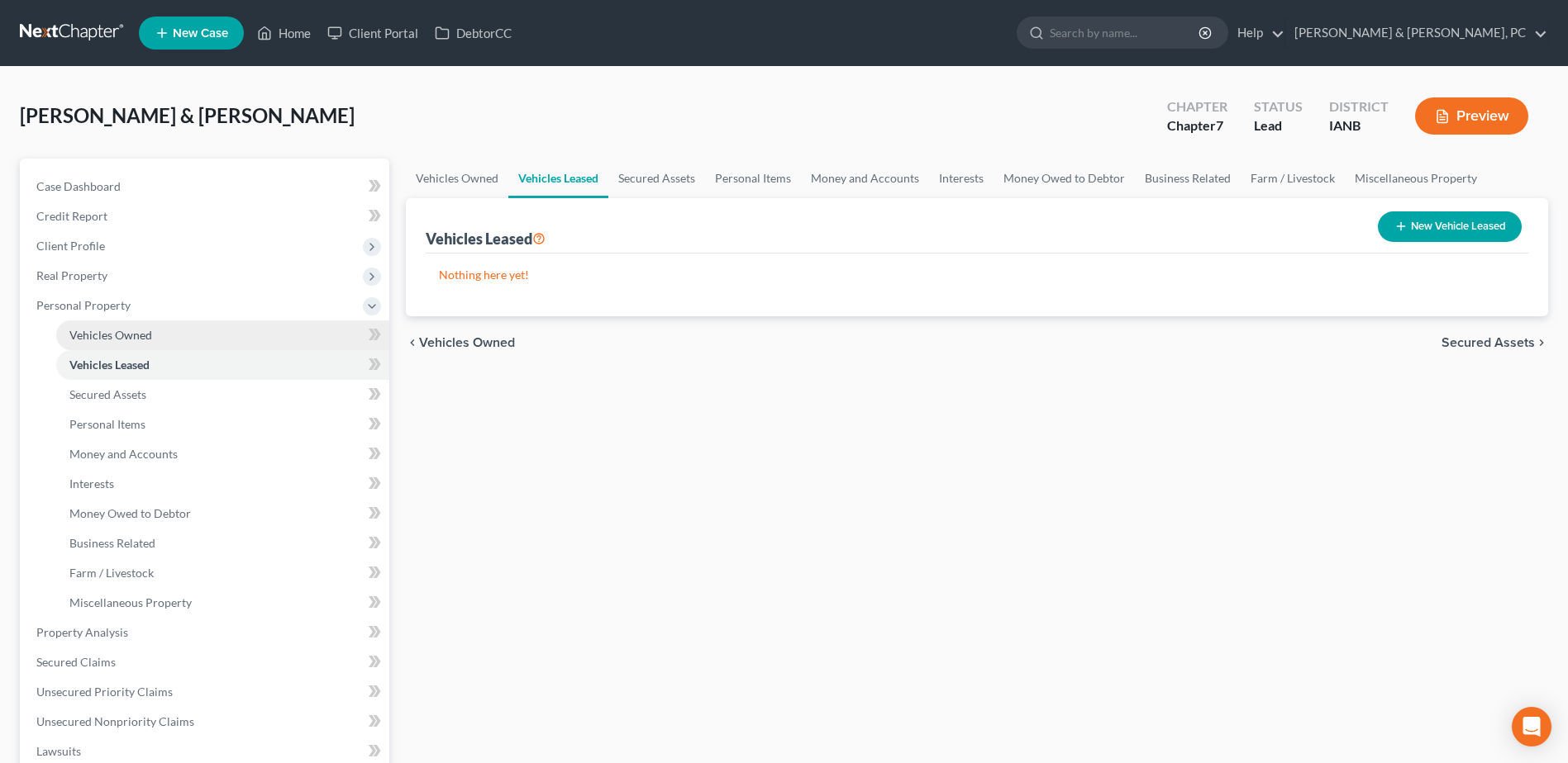
click at [110, 337] on span "Vehicles Owned" at bounding box center [111, 335] width 82 height 14
click at [1438, 225] on line "button" at bounding box center [1438, 226] width 0 height 7
select select "0"
select select "2"
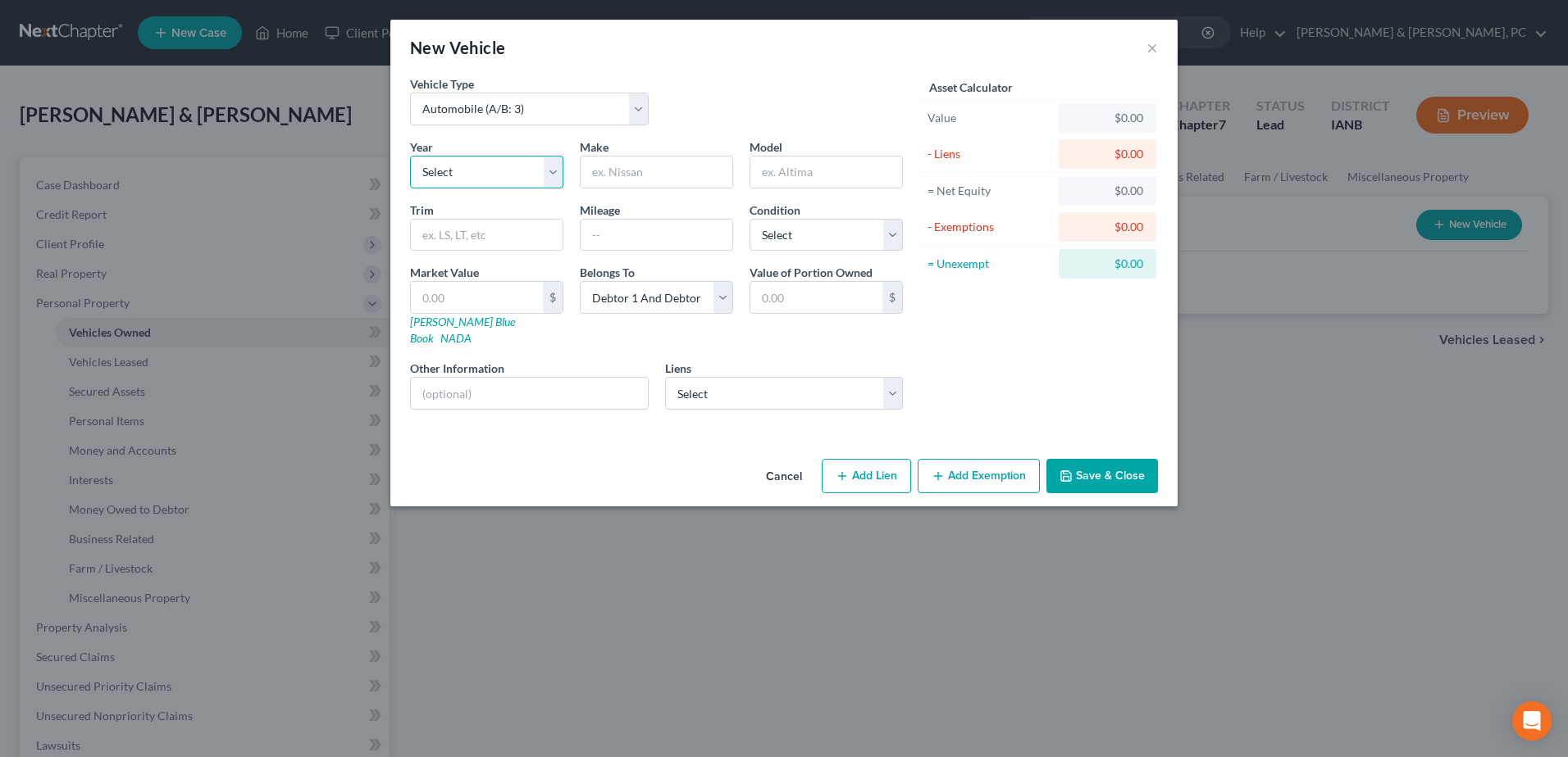
click at [515, 170] on select "Select 2026 2025 2024 2023 2022 2021 2020 2019 2018 2017 2016 2015 2014 2013 20…" at bounding box center [487, 171] width 154 height 33
select select "56"
click at [410, 155] on select "Select 2026 2025 2024 2023 2022 2021 2020 2019 2018 2017 2016 2015 2014 2013 20…" at bounding box center [487, 171] width 154 height 33
click at [623, 171] on input "text" at bounding box center [656, 171] width 152 height 31
type input "Chevrolet"
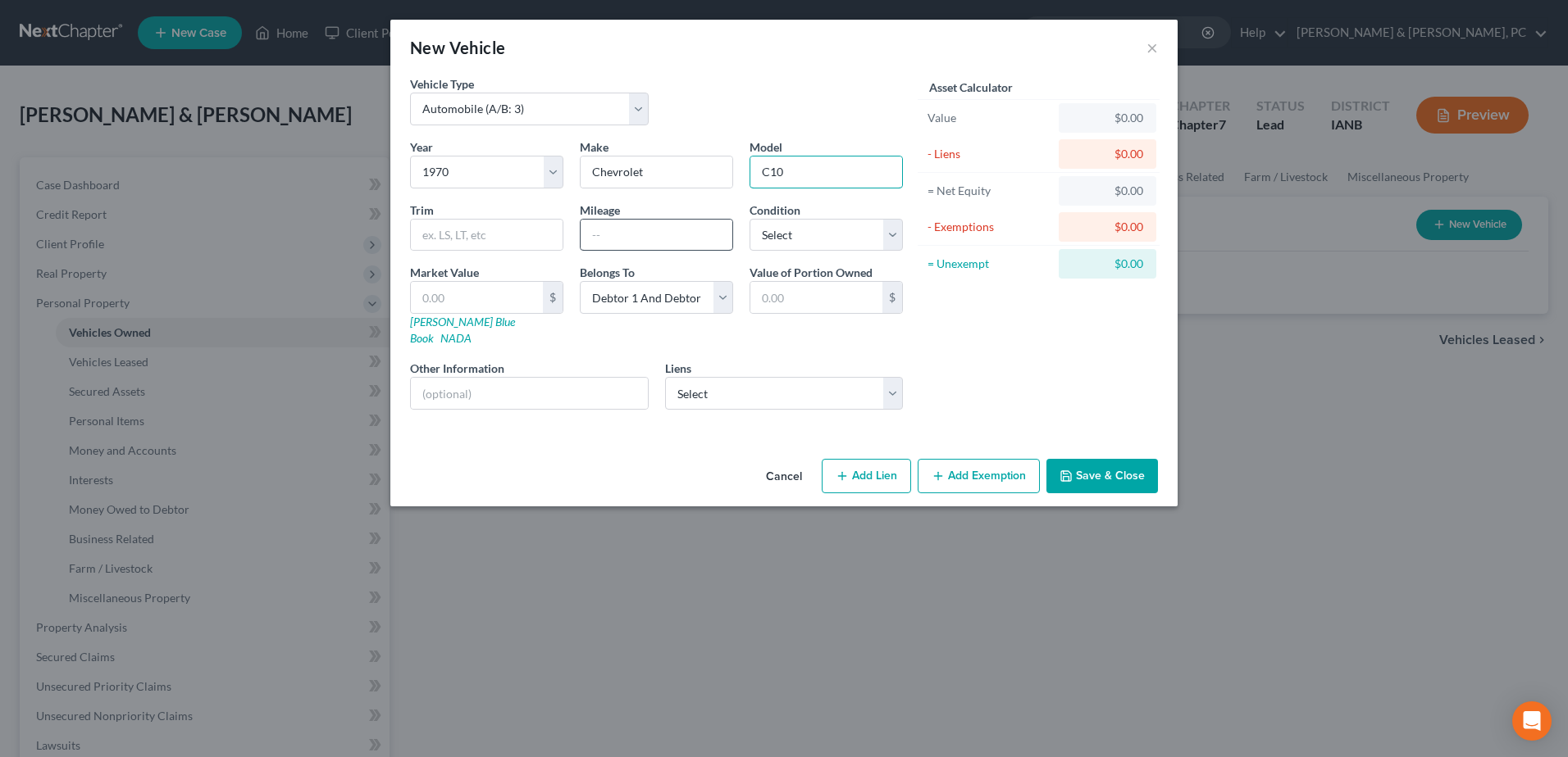
type input "C10"
click at [599, 241] on input "text" at bounding box center [656, 235] width 152 height 31
click at [842, 228] on select "Select Excellent Very Good Good Fair Poor" at bounding box center [826, 235] width 154 height 33
select select "2"
click at [749, 219] on select "Select Excellent Very Good Good Fair Poor" at bounding box center [826, 235] width 154 height 33
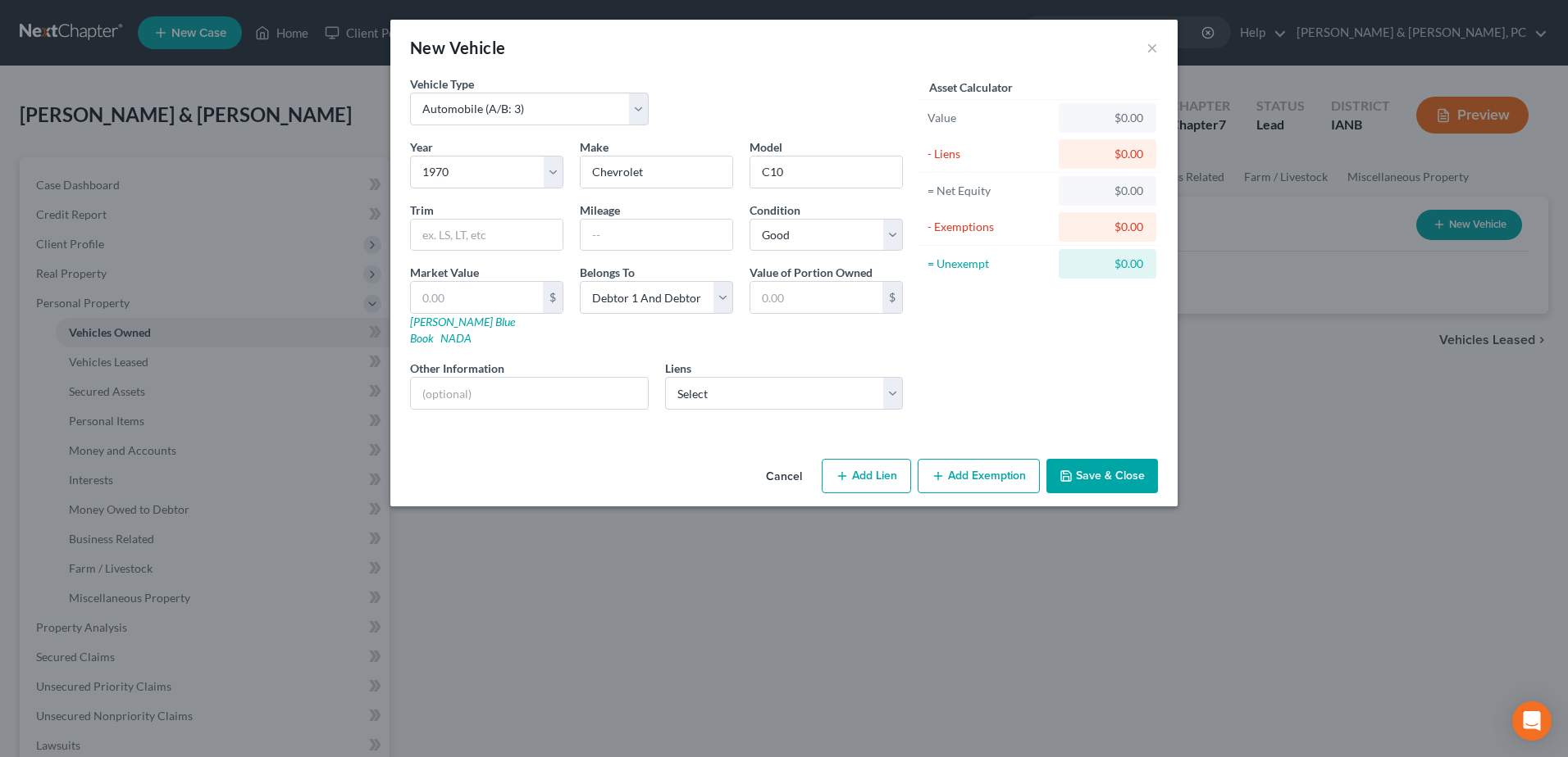
click at [1105, 459] on button "Save & Close" at bounding box center [1102, 476] width 112 height 35
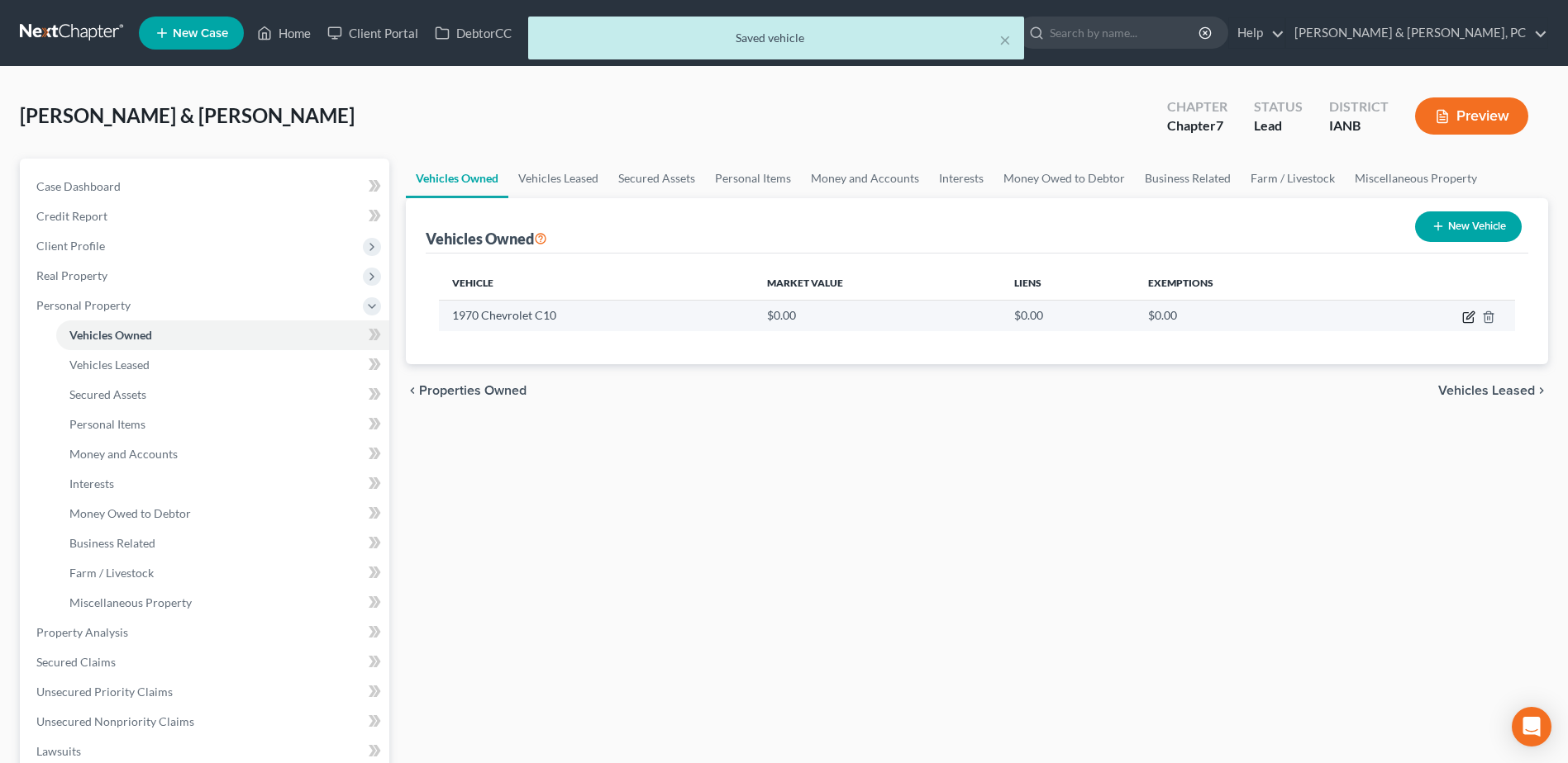
click at [1470, 318] on icon "button" at bounding box center [1470, 315] width 7 height 7
select select "0"
select select "56"
select select "2"
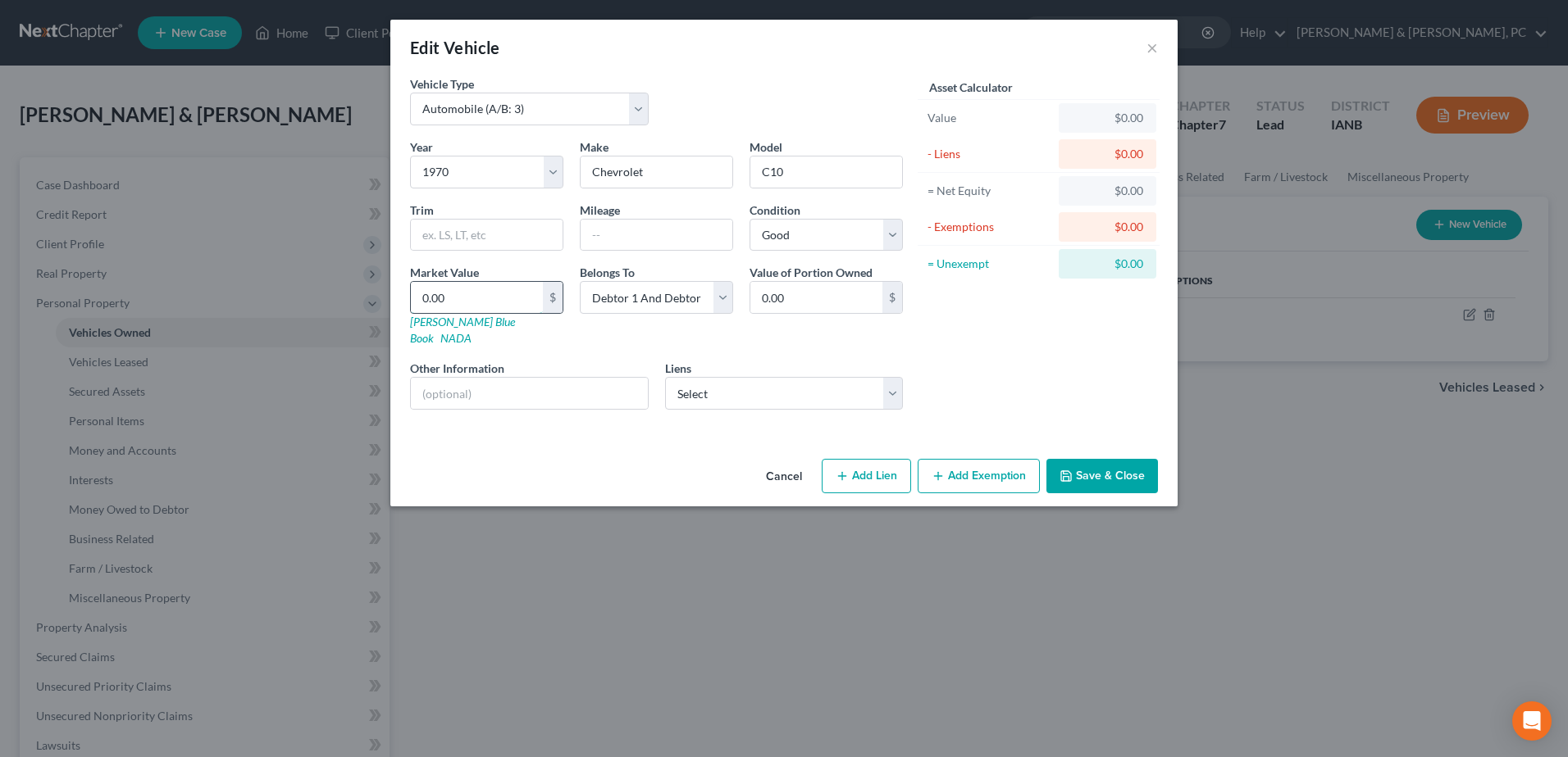
click at [492, 288] on input "0.00" at bounding box center [477, 297] width 132 height 31
type input "3"
type input "3.00"
type input "35"
type input "35.00"
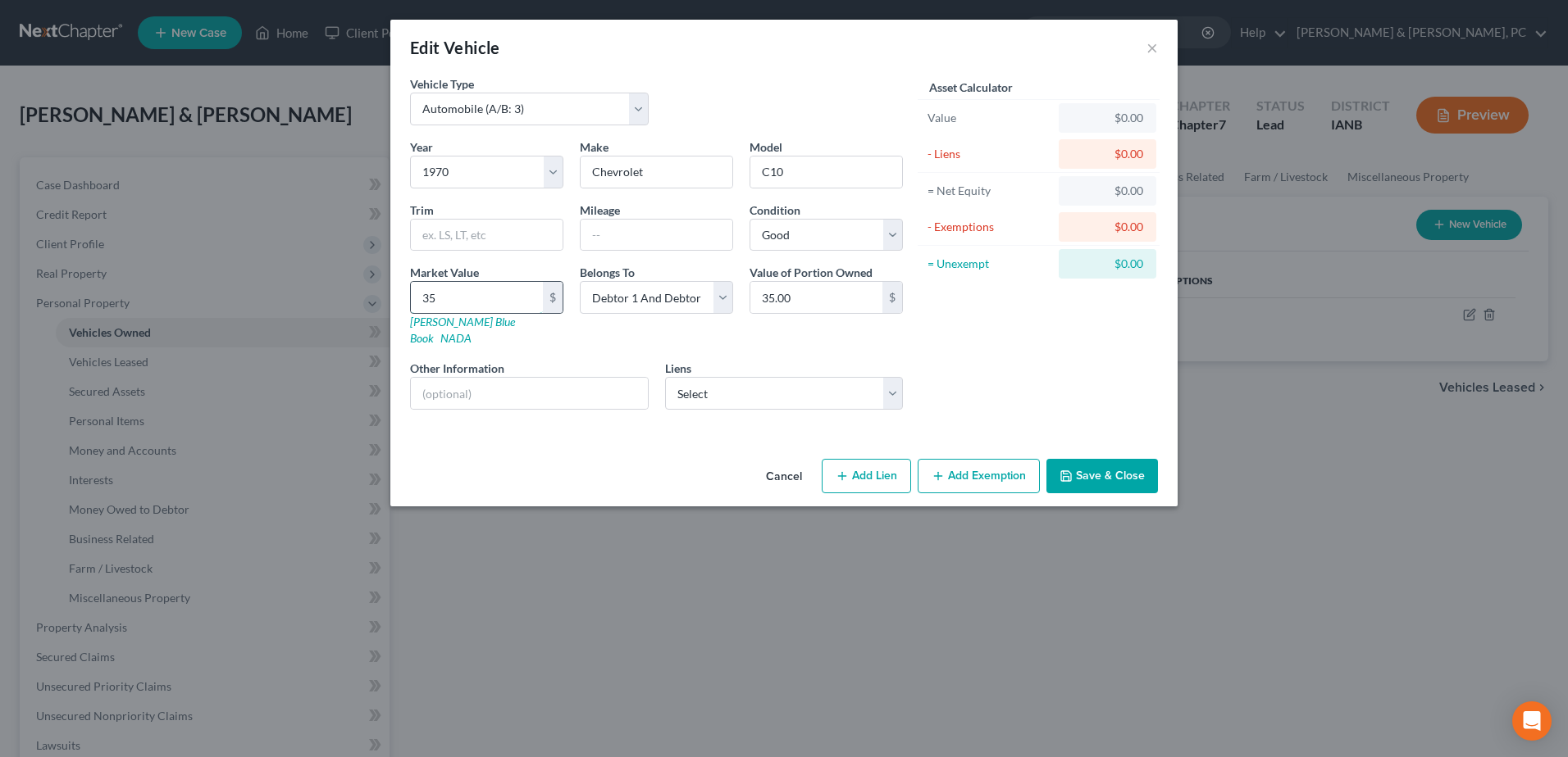
type input "350"
type input "350.00"
type input "3500"
type input "3,500.00"
type input "3,500"
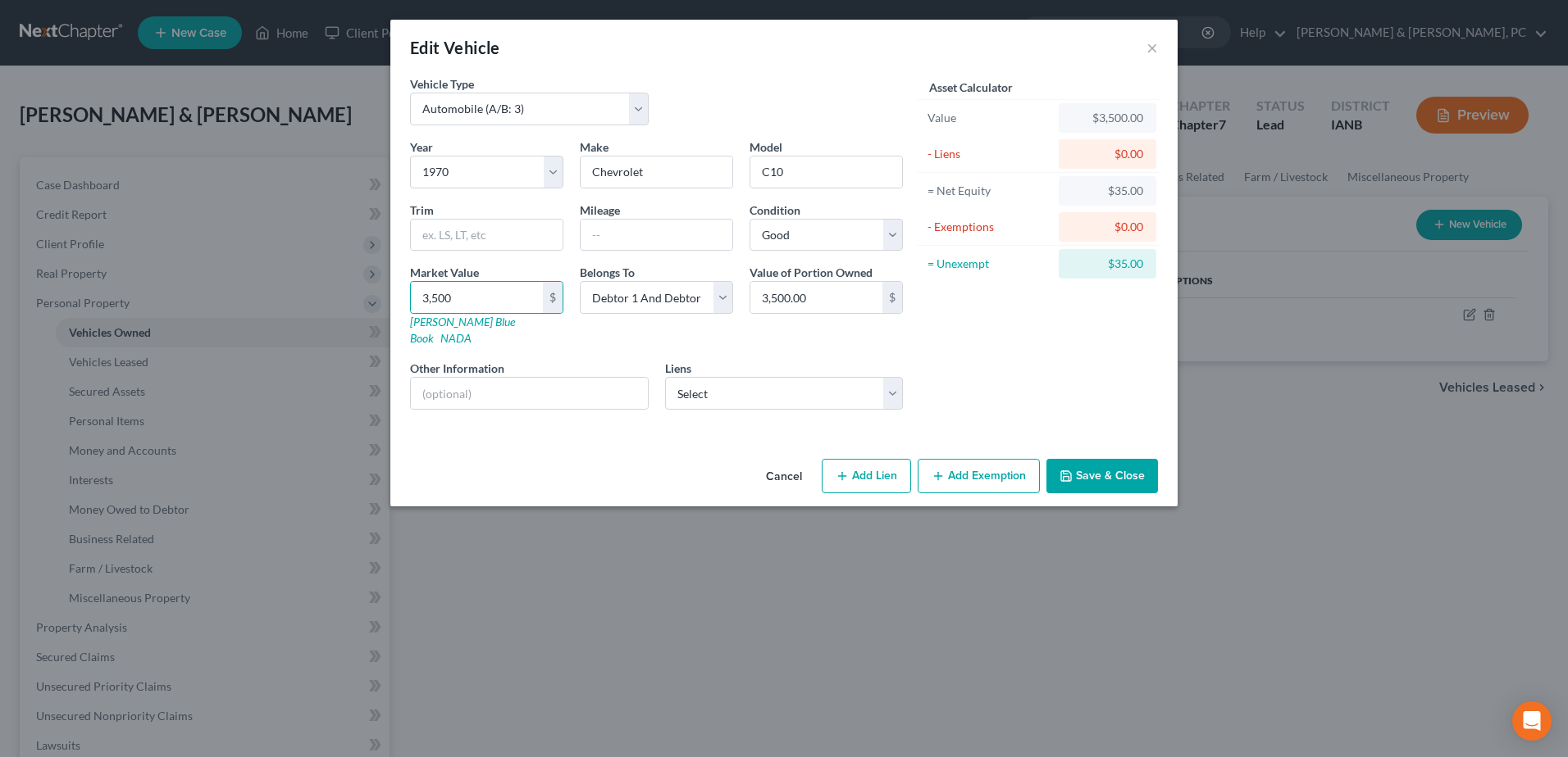
click at [1141, 459] on button "Save & Close" at bounding box center [1102, 476] width 112 height 35
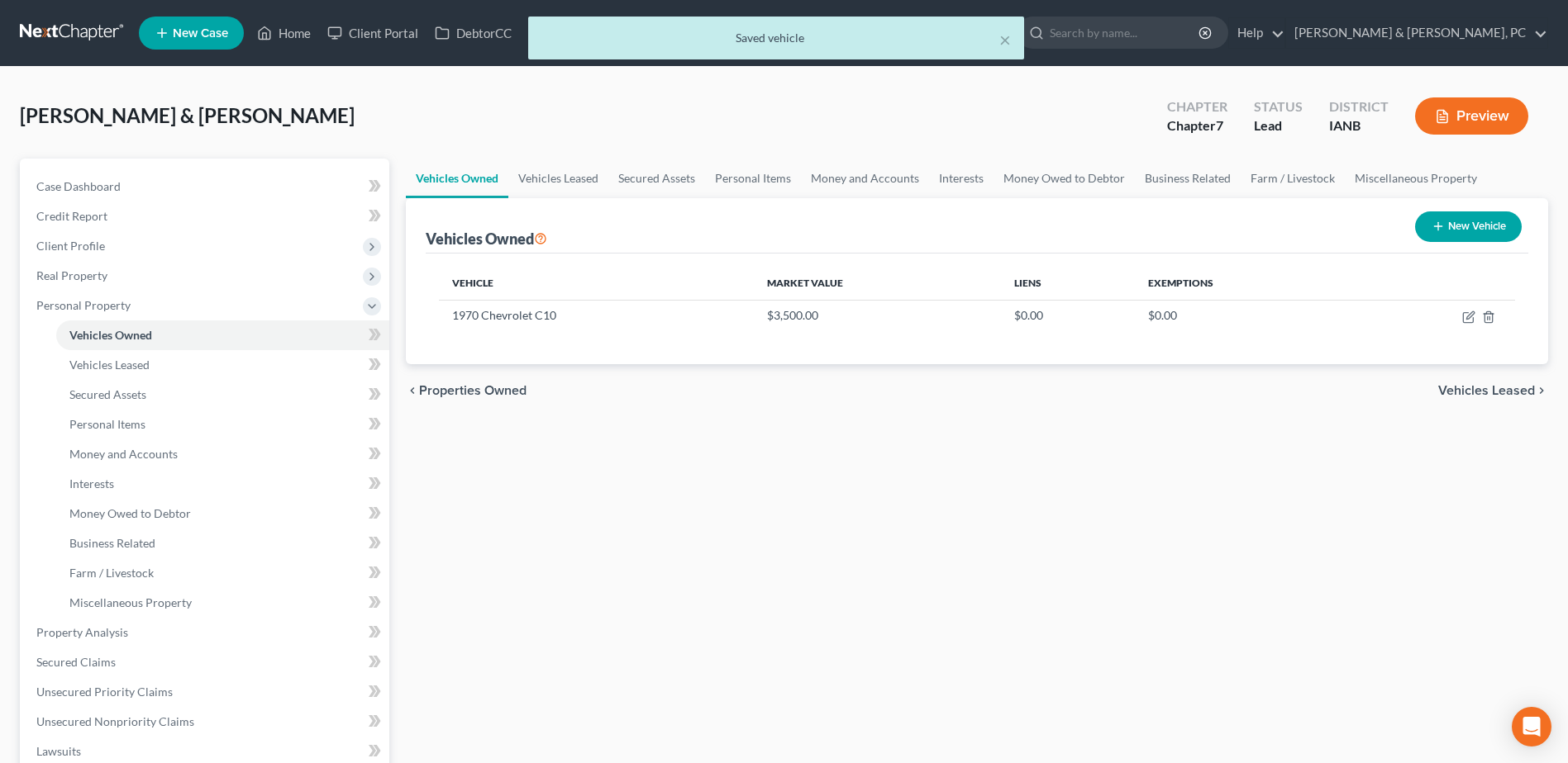
click at [1443, 222] on icon "button" at bounding box center [1438, 226] width 13 height 13
select select "0"
select select "2"
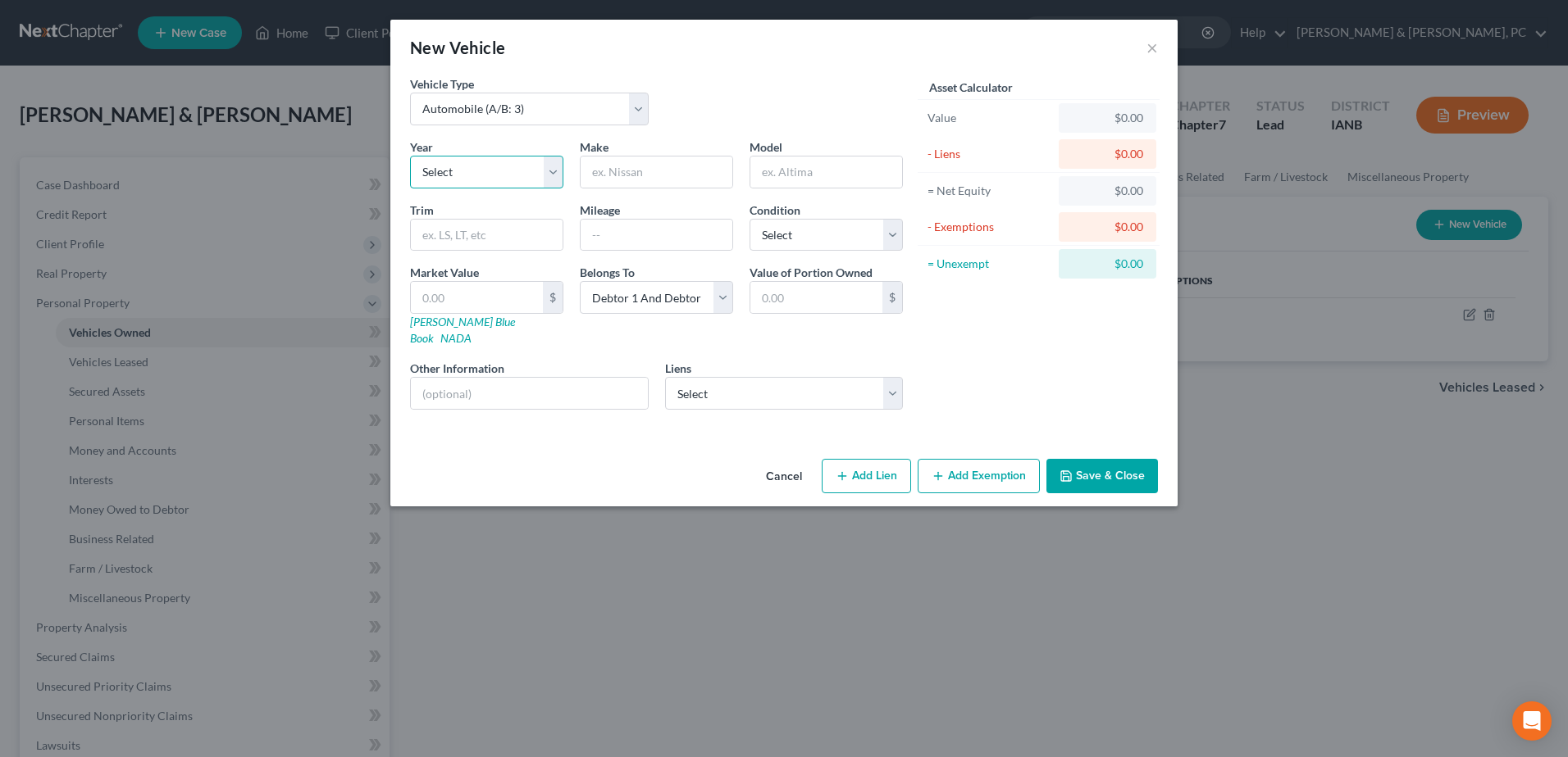
click at [530, 160] on select "Select 2026 2025 2024 2023 2022 2021 2020 2019 2018 2017 2016 2015 2014 2013 20…" at bounding box center [487, 171] width 154 height 33
click at [410, 155] on select "Select 2026 2025 2024 2023 2022 2021 2020 2019 2018 2017 2016 2015 2014 2013 20…" at bounding box center [487, 171] width 154 height 33
click at [622, 180] on input "text" at bounding box center [656, 171] width 152 height 31
click at [962, 382] on div "Asset Calculator Value $0.00 - Liens $0.00 = Net Equity $0.00 - Exemptions $0.0…" at bounding box center [1038, 249] width 255 height 348
click at [431, 182] on select "Select 2026 2025 2024 2023 2022 2021 2020 2019 2018 2017 2016 2015 2014 2013 20…" at bounding box center [487, 171] width 154 height 33
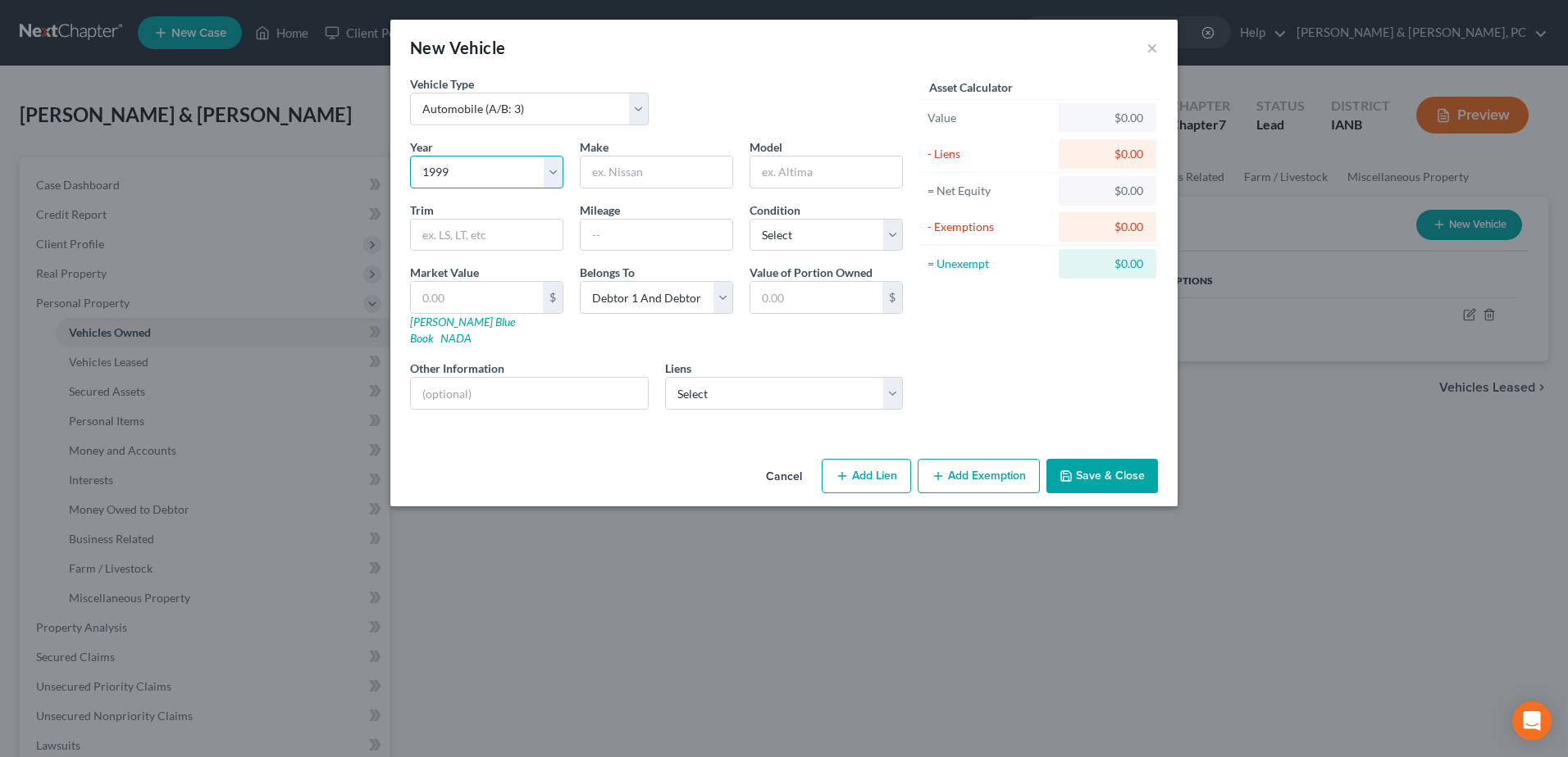
select select "13"
click at [410, 155] on select "Select 2026 2025 2024 2023 2022 2021 2020 2019 2018 2017 2016 2015 2014 2013 20…" at bounding box center [487, 171] width 154 height 33
click at [618, 166] on input "text" at bounding box center [656, 171] width 152 height 31
type input "Hyundai"
type input "Elantra"
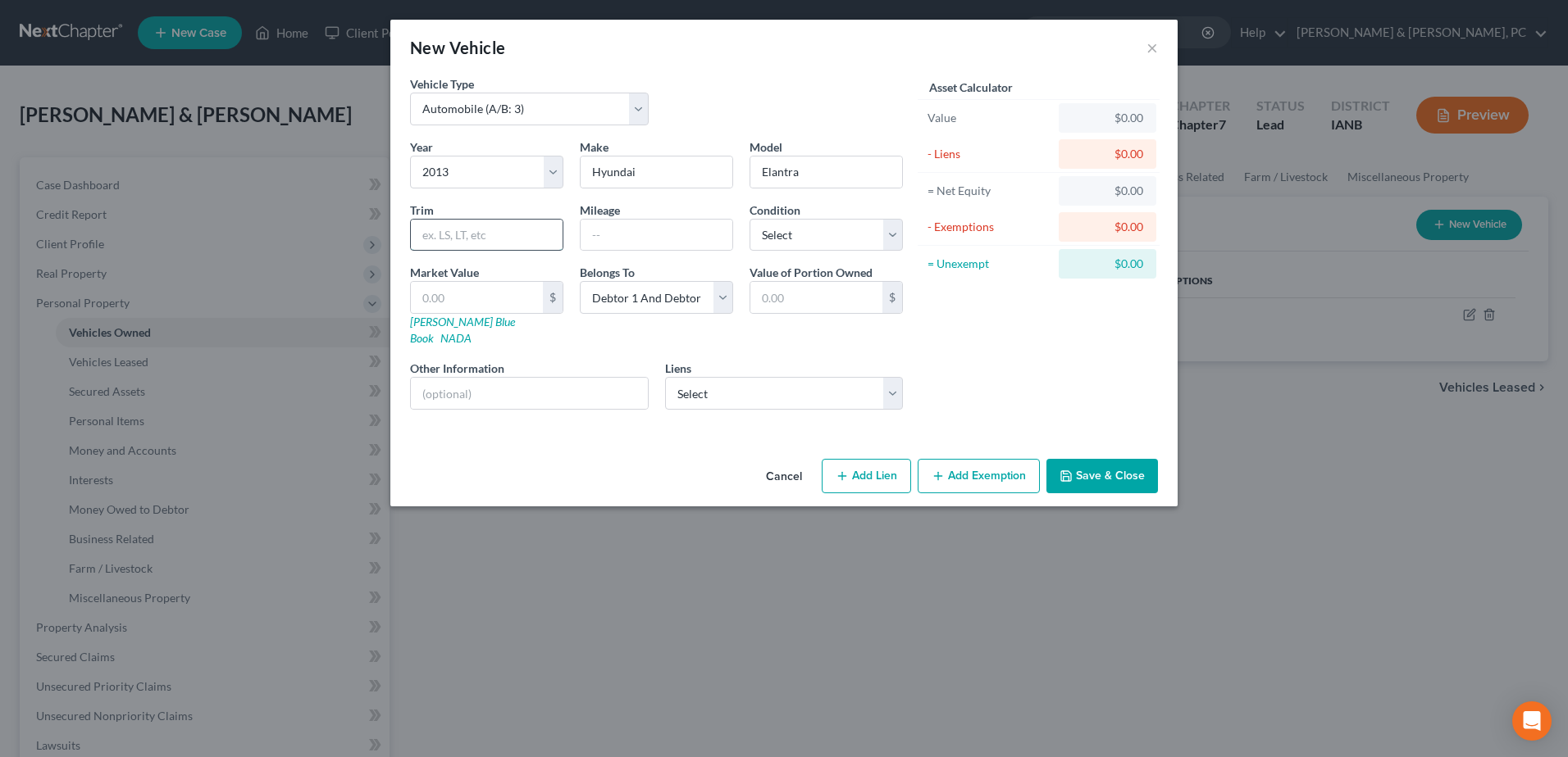
click at [479, 229] on input "text" at bounding box center [487, 235] width 152 height 31
type input "133000"
click at [764, 241] on select "Select Excellent Very Good Good Fair Poor" at bounding box center [826, 235] width 154 height 33
select select "2"
click at [749, 219] on select "Select Excellent Very Good Good Fair Poor" at bounding box center [826, 235] width 154 height 33
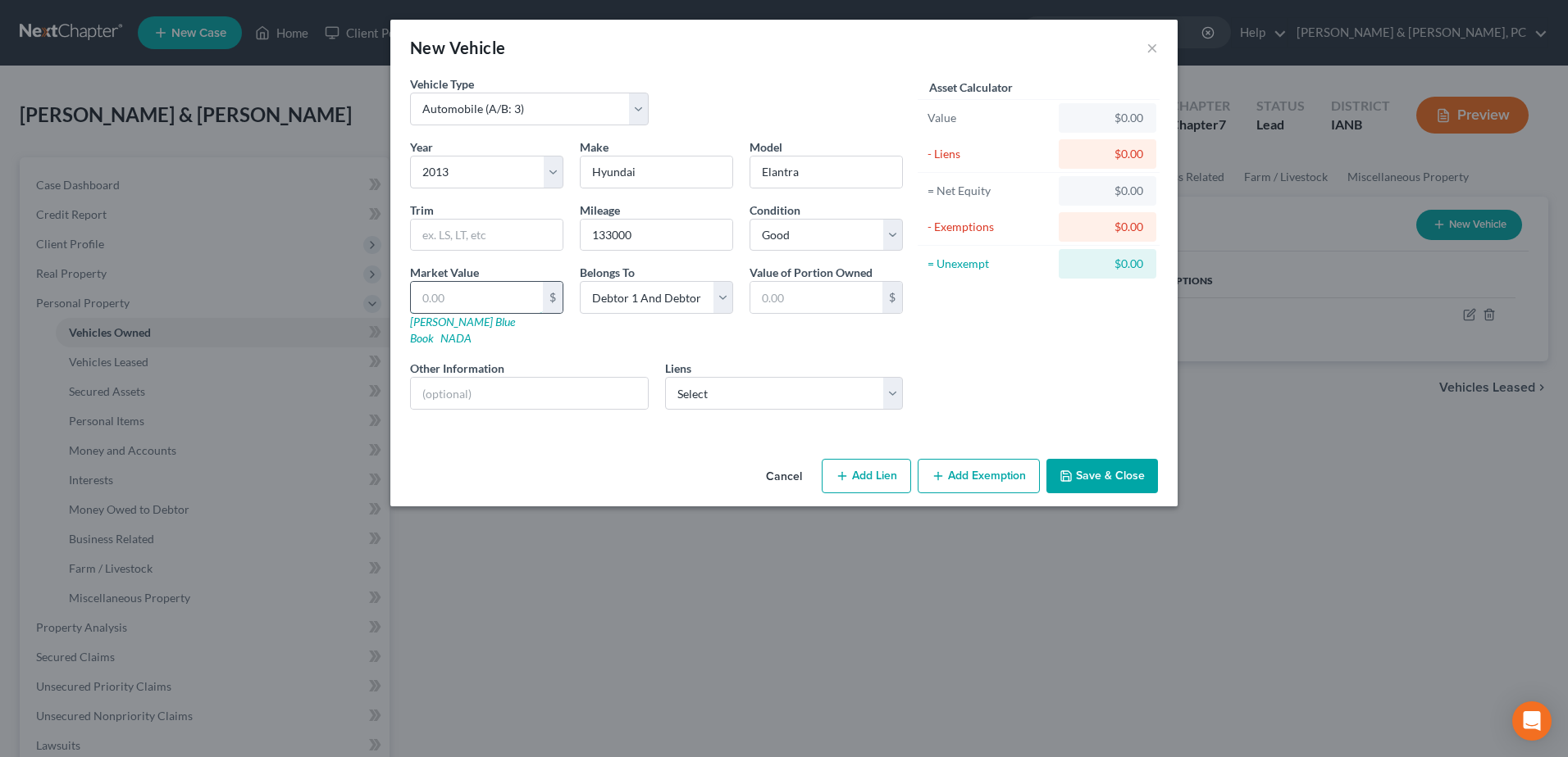
click at [465, 296] on input "text" at bounding box center [477, 297] width 132 height 31
type input "5"
type input "5.00"
type input "50"
type input "50.00"
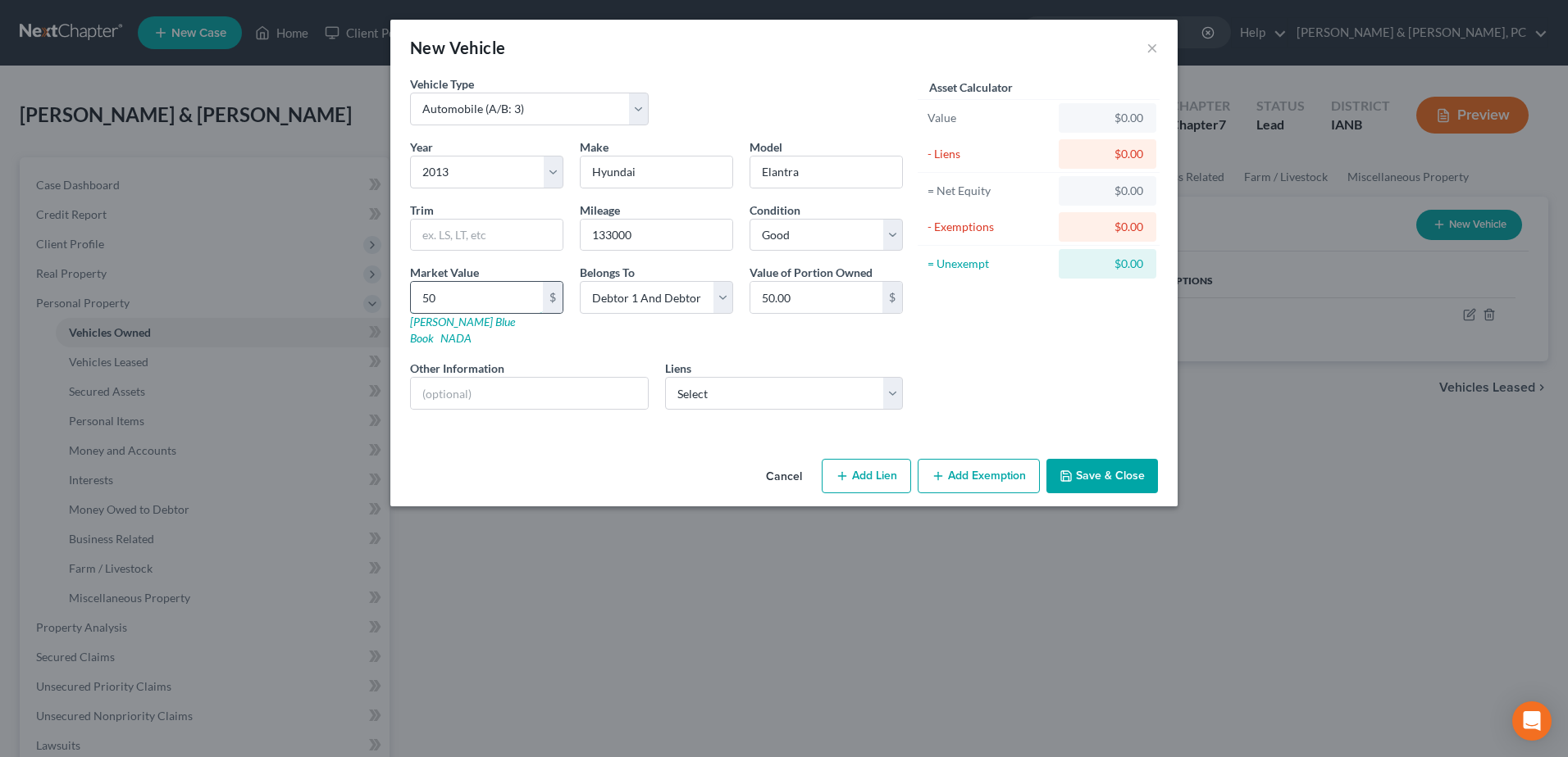
type input "500"
type input "500.00"
type input "5000"
type input "5,000.00"
click at [445, 323] on link "[PERSON_NAME] Blue Book" at bounding box center [463, 330] width 105 height 30
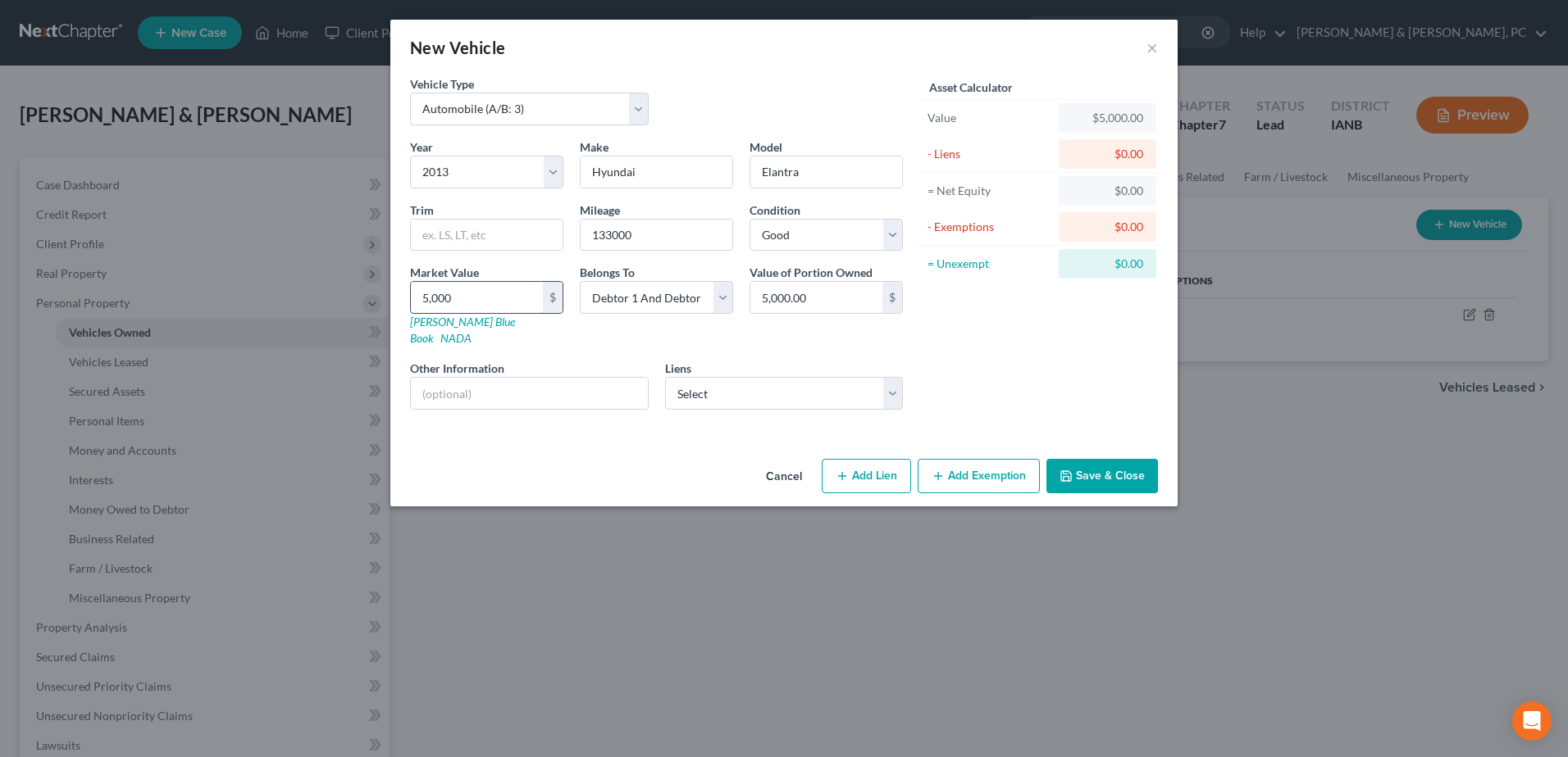
click at [510, 306] on input "5,000" at bounding box center [477, 297] width 132 height 31
type input "3"
type input "3.00"
type input "35"
type input "35.00"
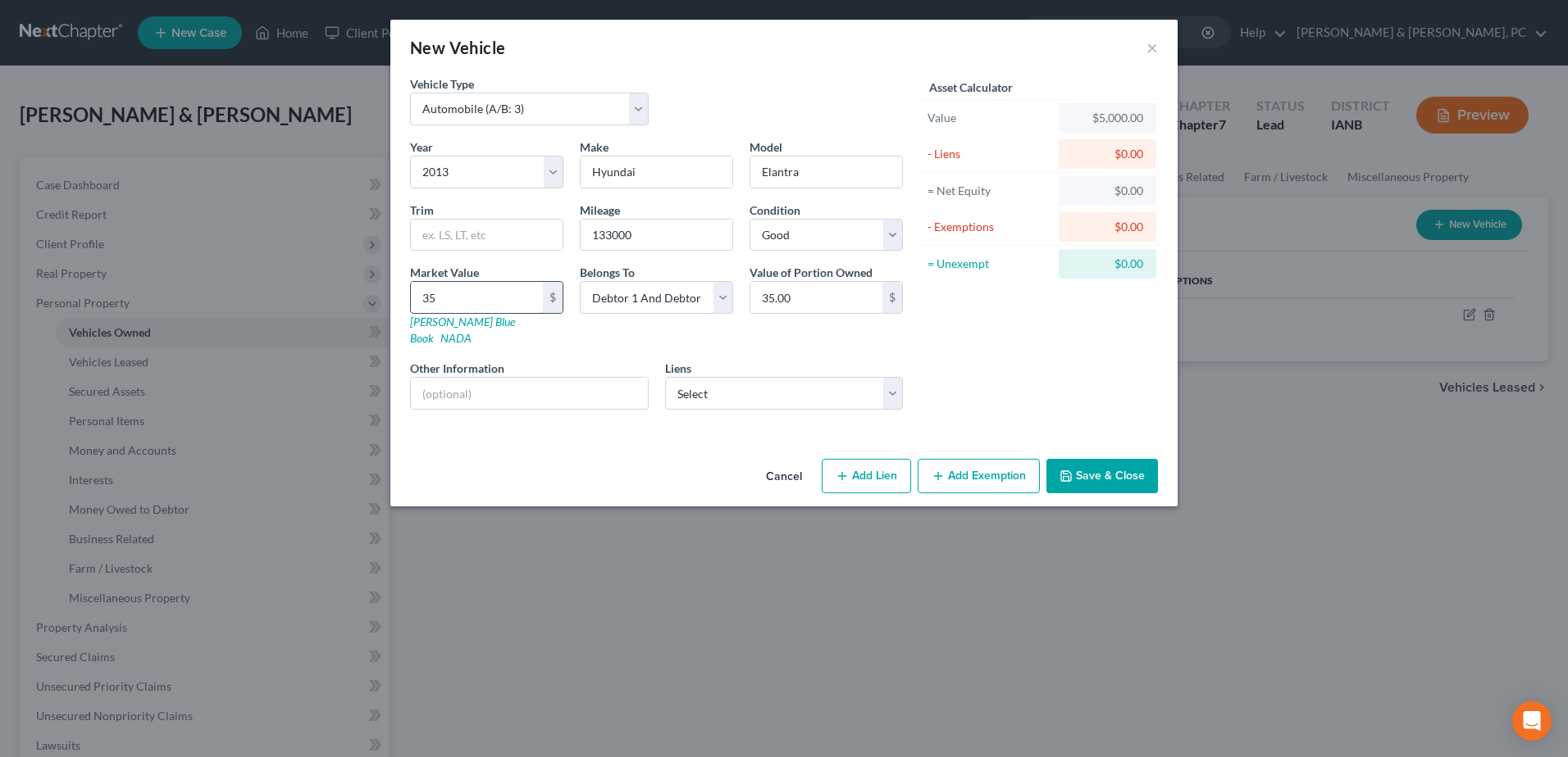
type input "355"
type input "355.00"
type input "3556"
type input "3,556.00"
type input "3,556"
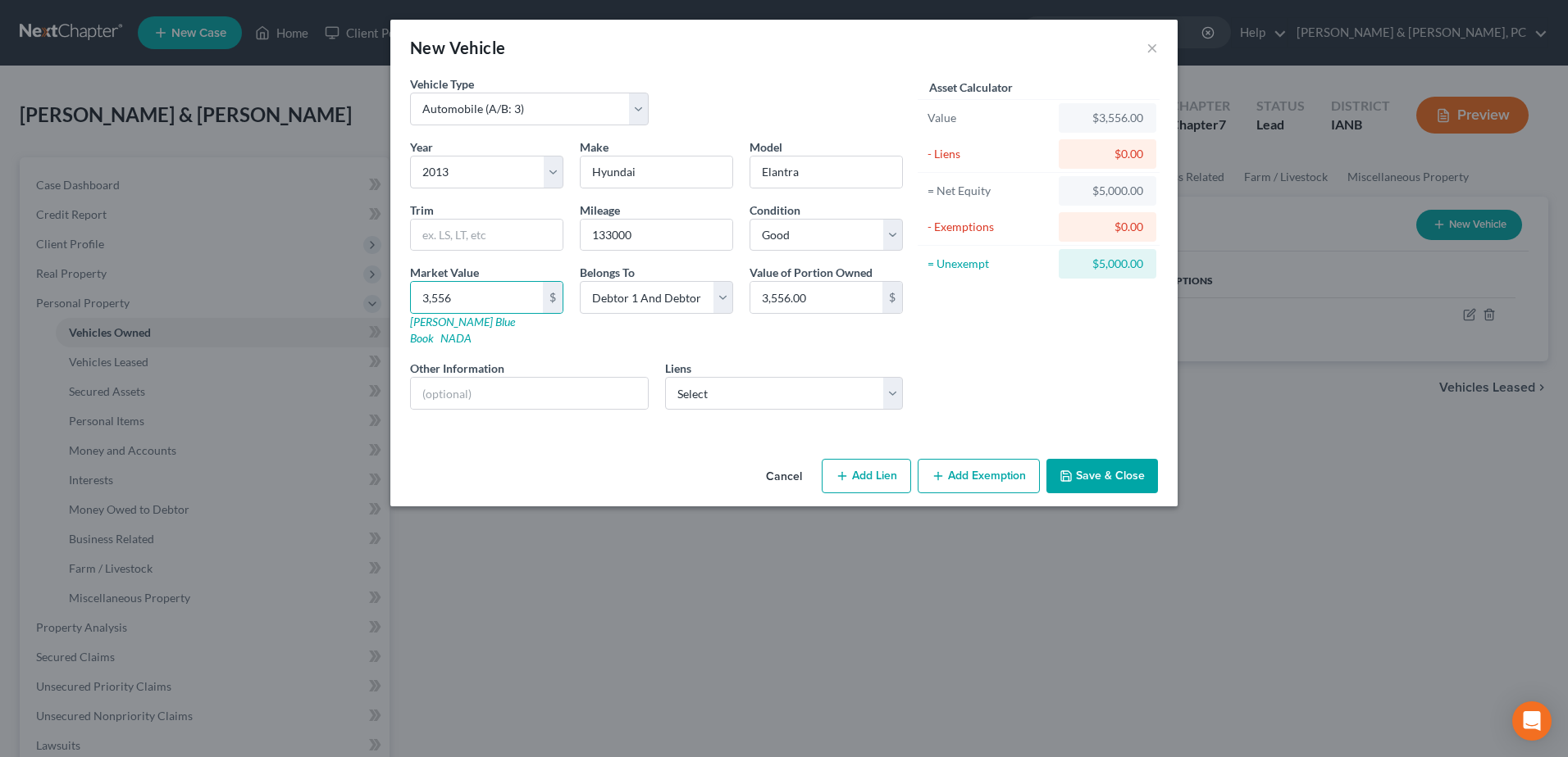
click at [1068, 459] on button "Save & Close" at bounding box center [1102, 476] width 112 height 35
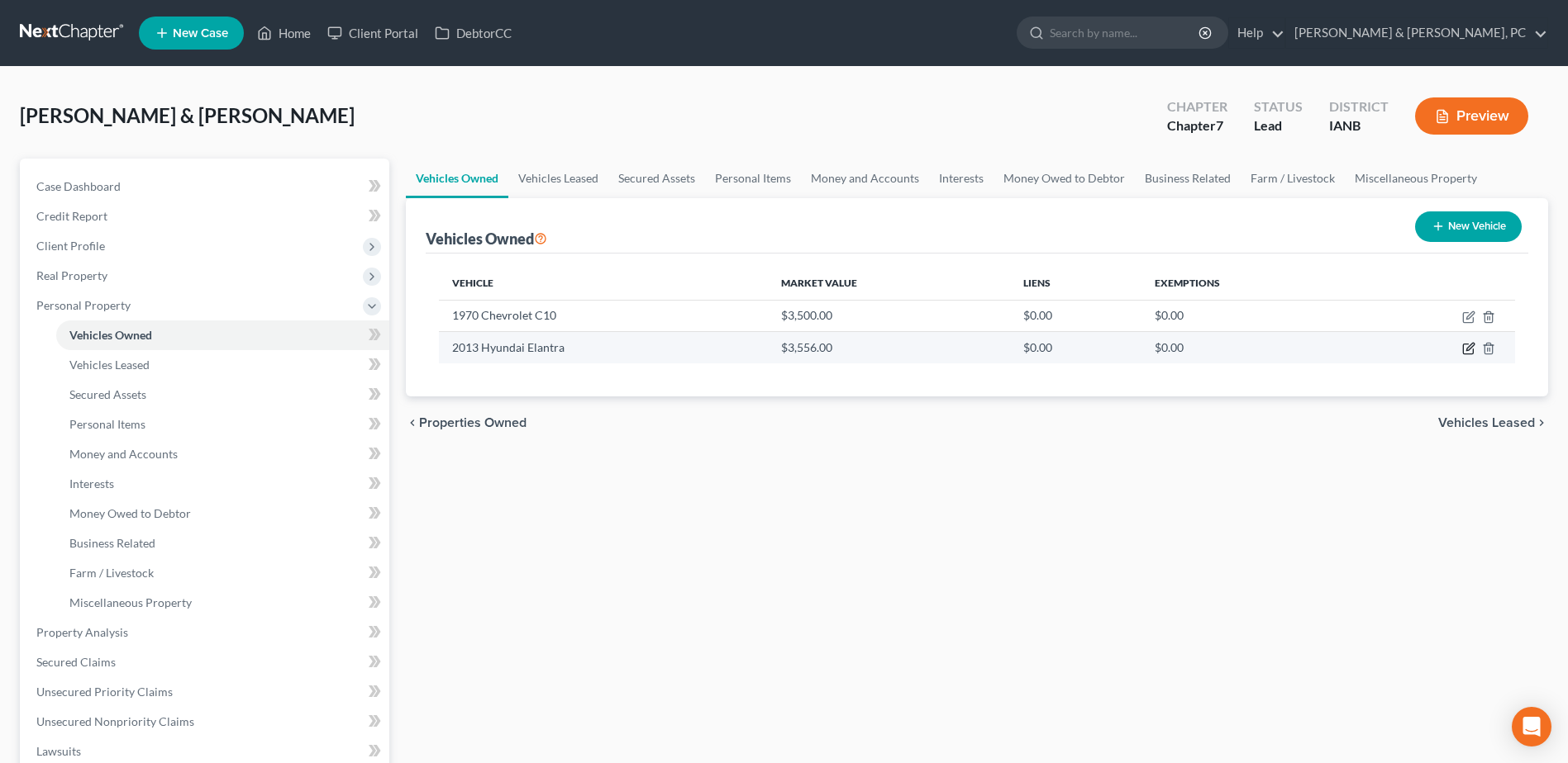
click at [1464, 346] on icon "button" at bounding box center [1469, 348] width 13 height 13
select select "0"
select select "13"
select select "2"
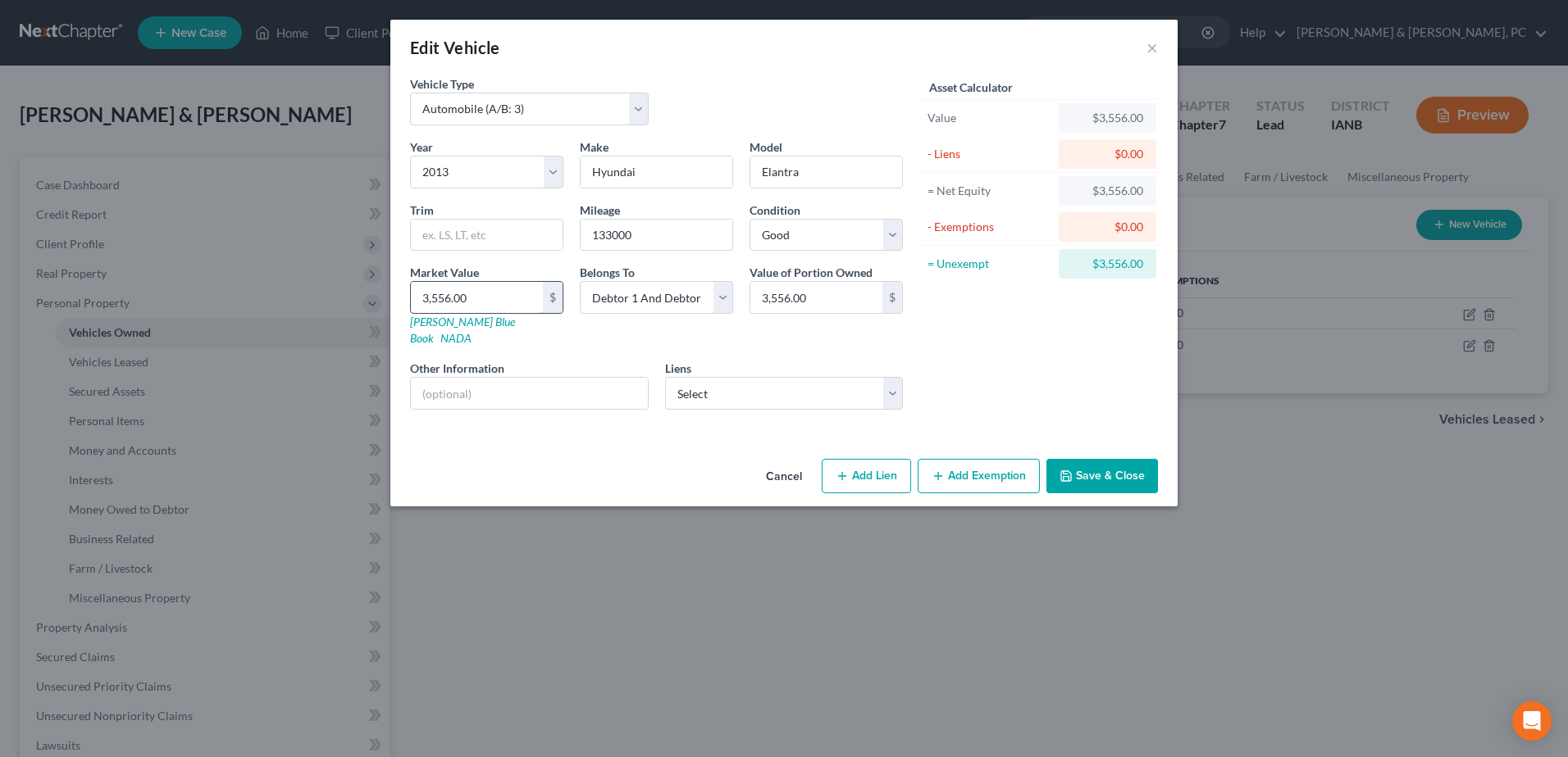
click at [523, 305] on input "3,556.00" at bounding box center [477, 297] width 132 height 31
type input "5"
type input "5.00"
type input "50"
type input "50.00"
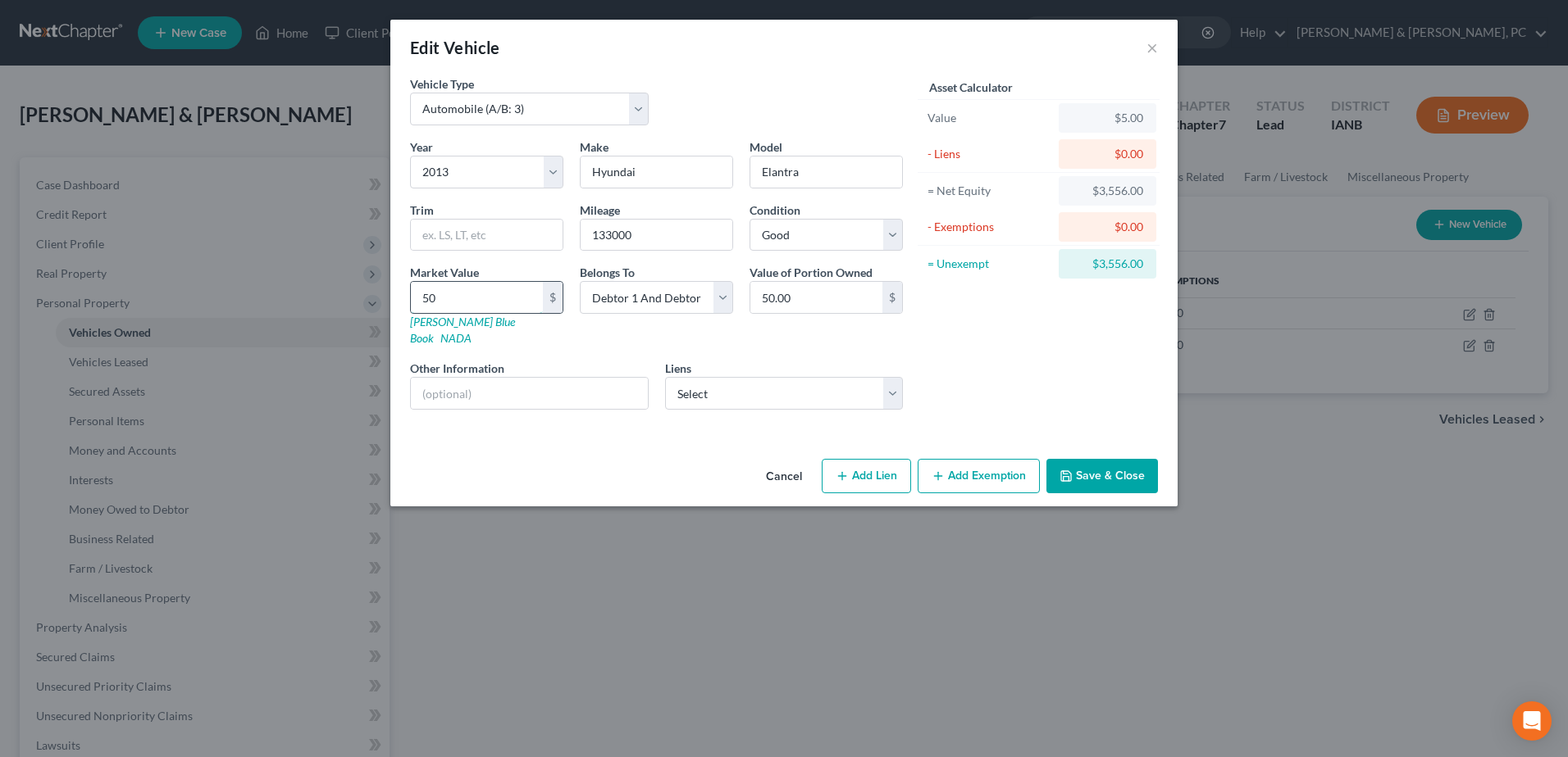
type input "500"
type input "500.00"
type input "5000"
type input "5,000.00"
type input "5,000"
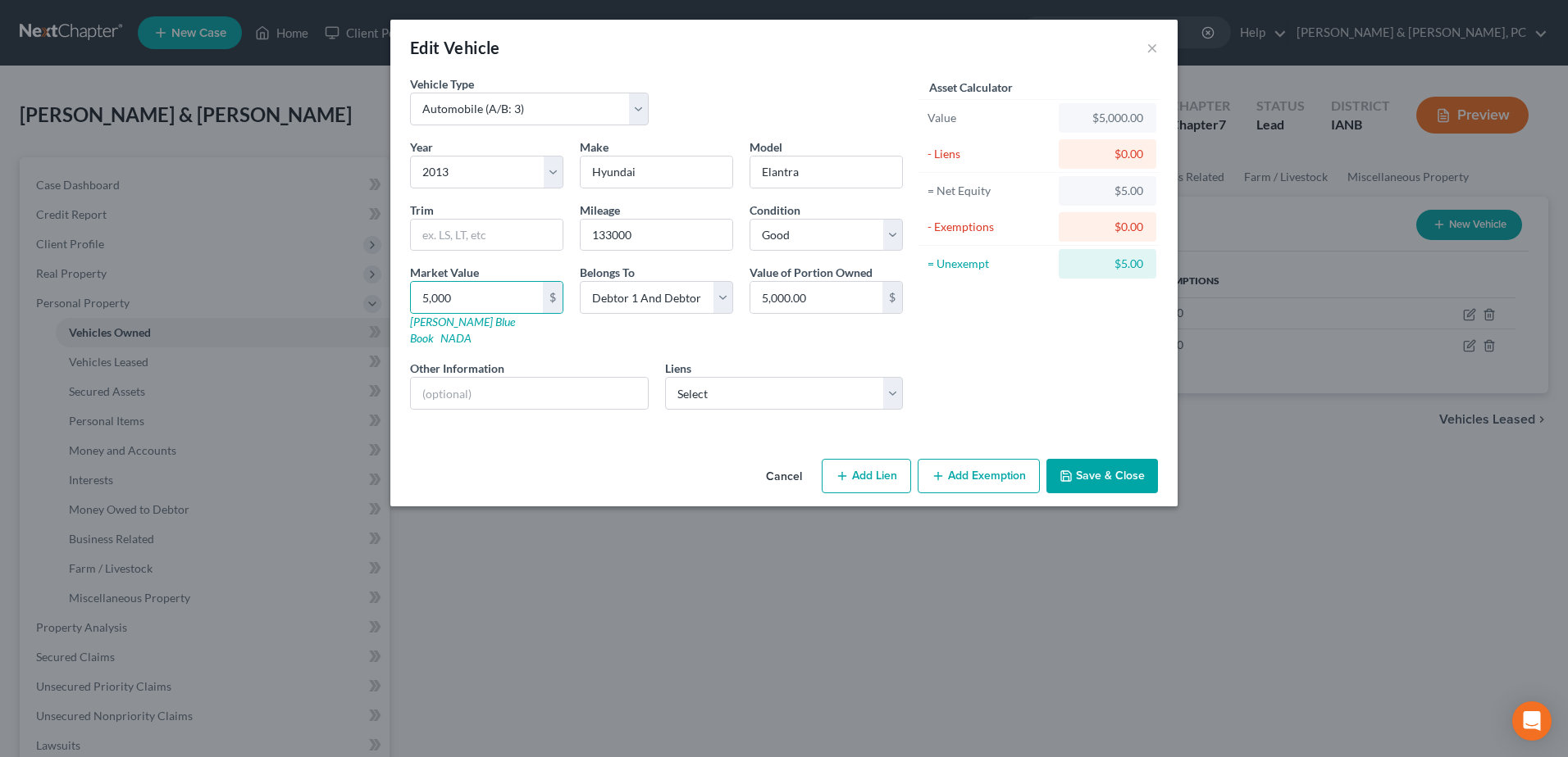
click at [1093, 459] on button "Save & Close" at bounding box center [1102, 476] width 112 height 35
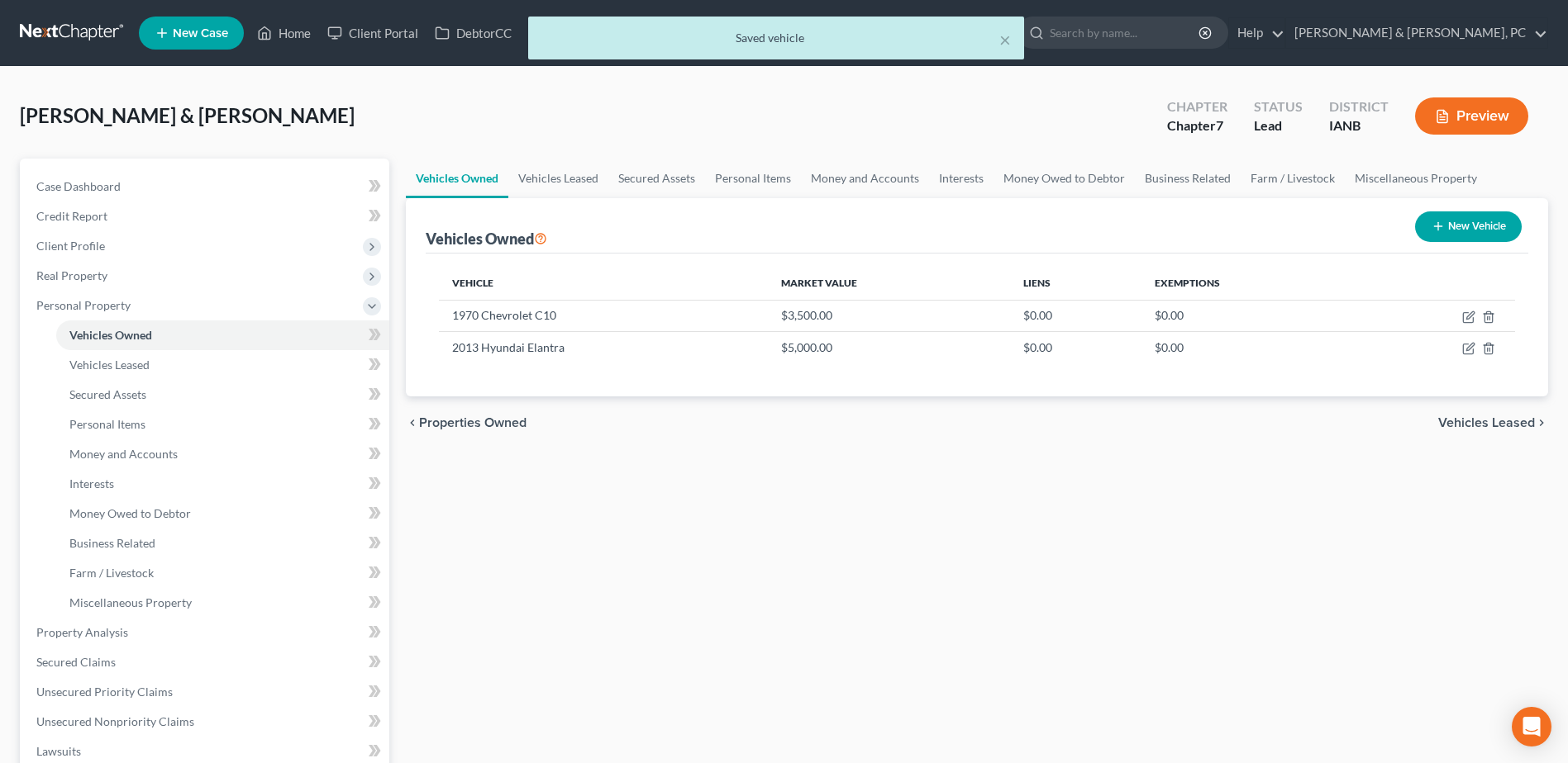
click at [1455, 240] on button "New Vehicle" at bounding box center [1468, 226] width 107 height 30
select select "0"
select select "2"
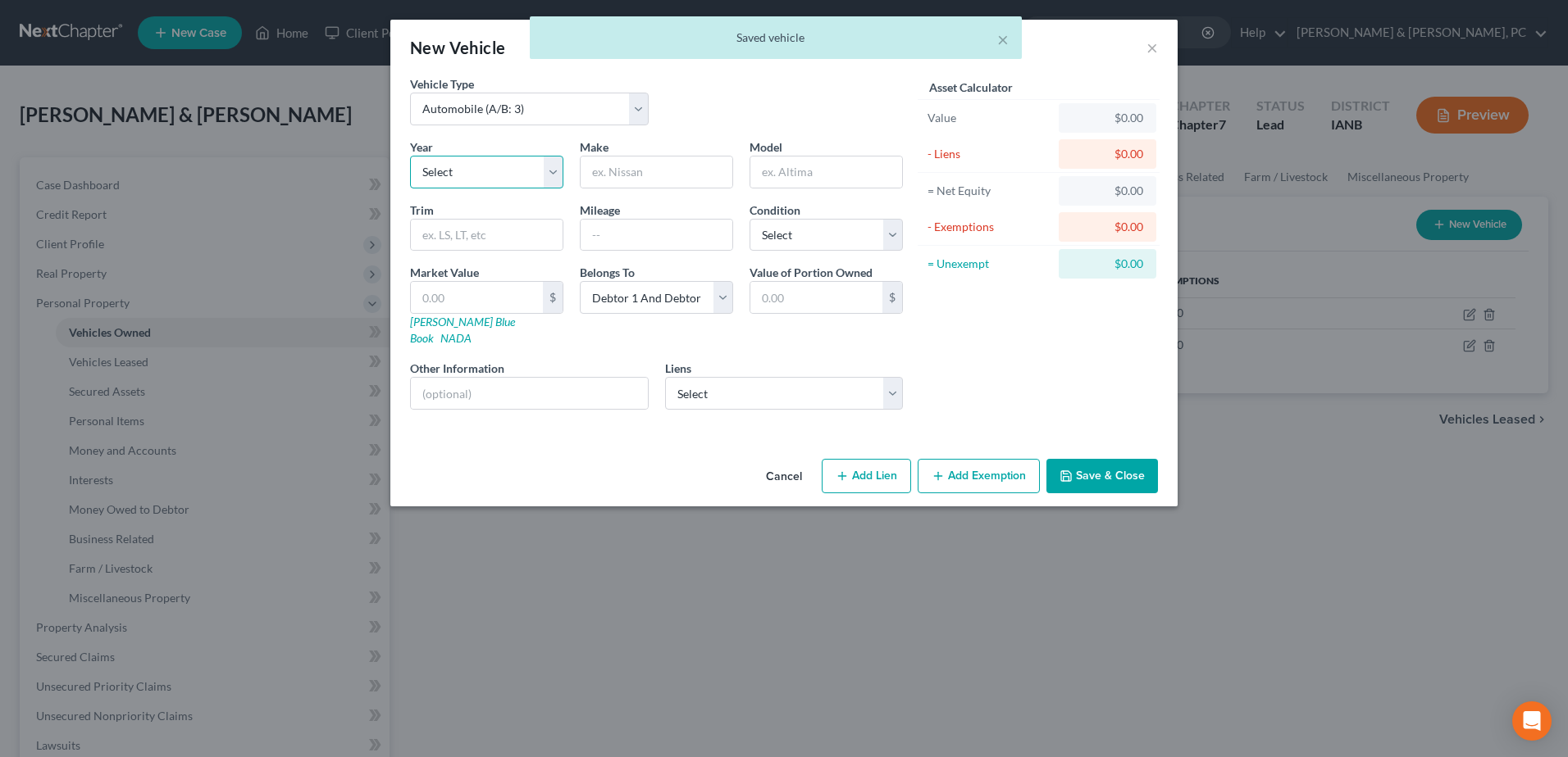
click at [490, 171] on select "Select 2026 2025 2024 2023 2022 2021 2020 2019 2018 2017 2016 2015 2014 2013 20…" at bounding box center [487, 171] width 154 height 33
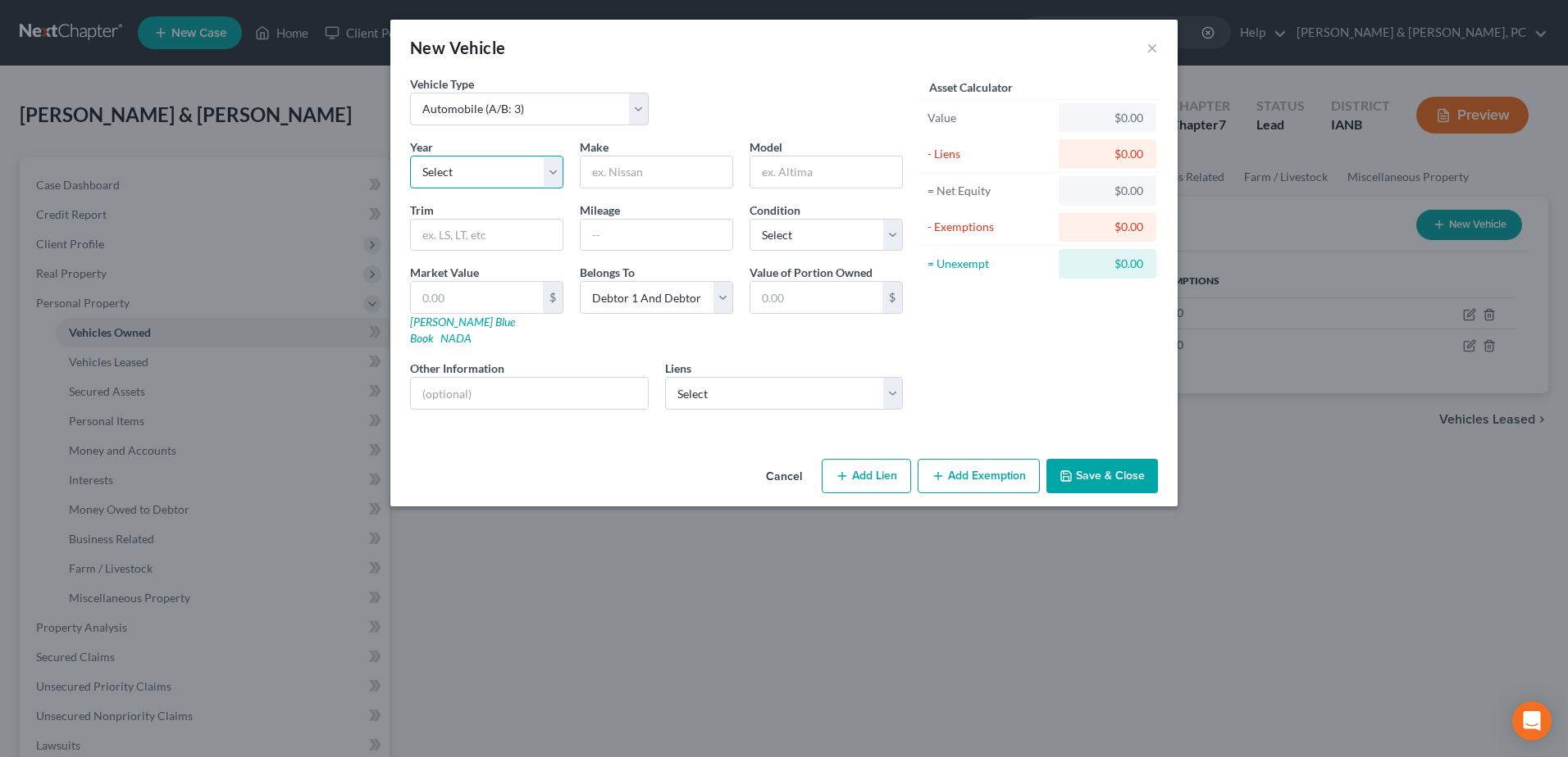
select select "8"
click at [410, 155] on select "Select 2026 2025 2024 2023 2022 2021 2020 2019 2018 2017 2016 2015 2014 2013 20…" at bounding box center [487, 171] width 154 height 33
click at [608, 176] on input "text" at bounding box center [656, 171] width 152 height 31
type input "Nissan"
type input "Rogue"
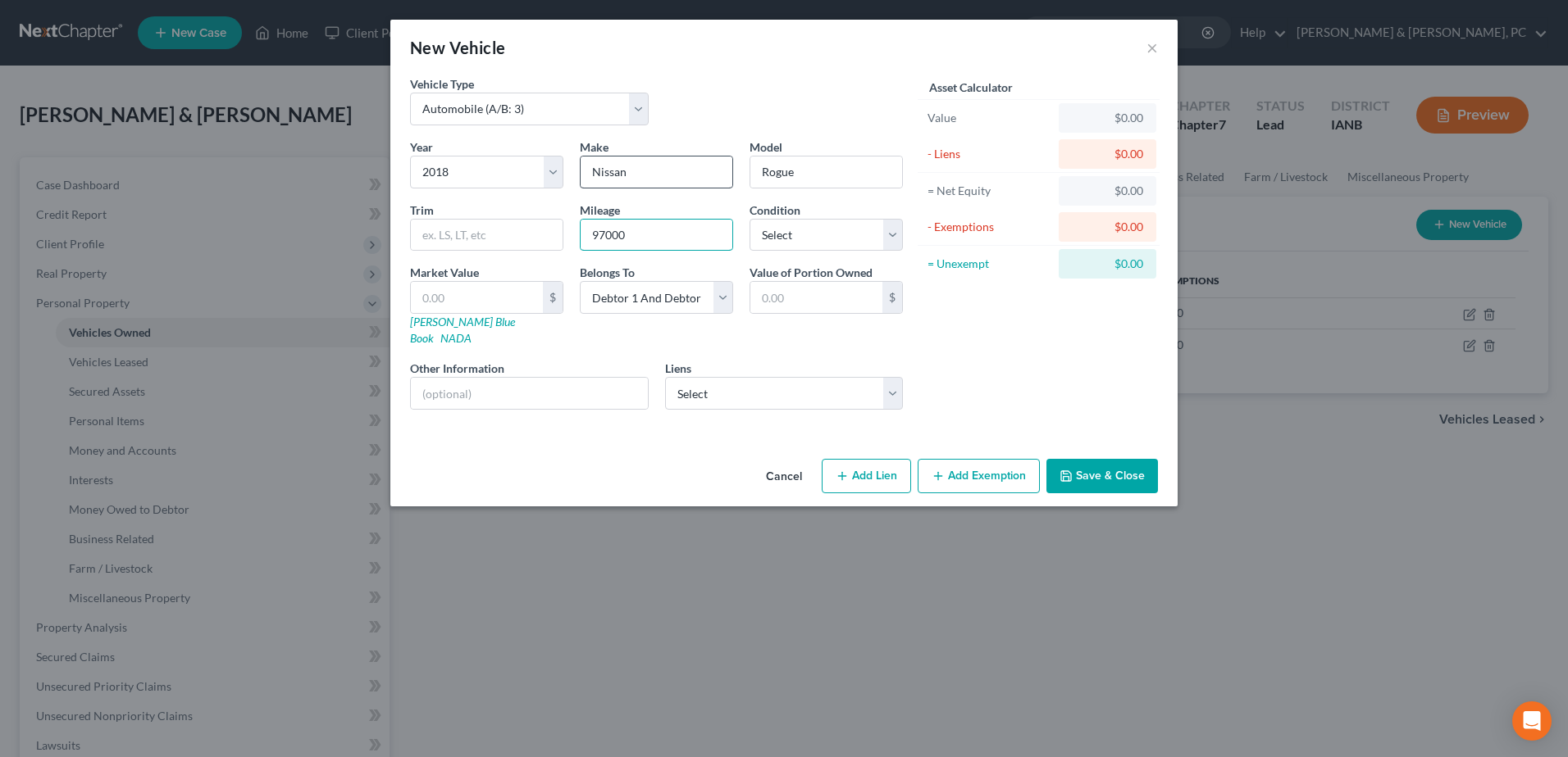
type input "97000"
click at [798, 239] on select "Select Excellent Very Good Good Fair Poor" at bounding box center [826, 235] width 154 height 33
select select "1"
click at [749, 219] on select "Select Excellent Very Good Good Fair Poor" at bounding box center [826, 235] width 154 height 33
click at [440, 325] on link "[PERSON_NAME] Blue Book" at bounding box center [463, 330] width 105 height 30
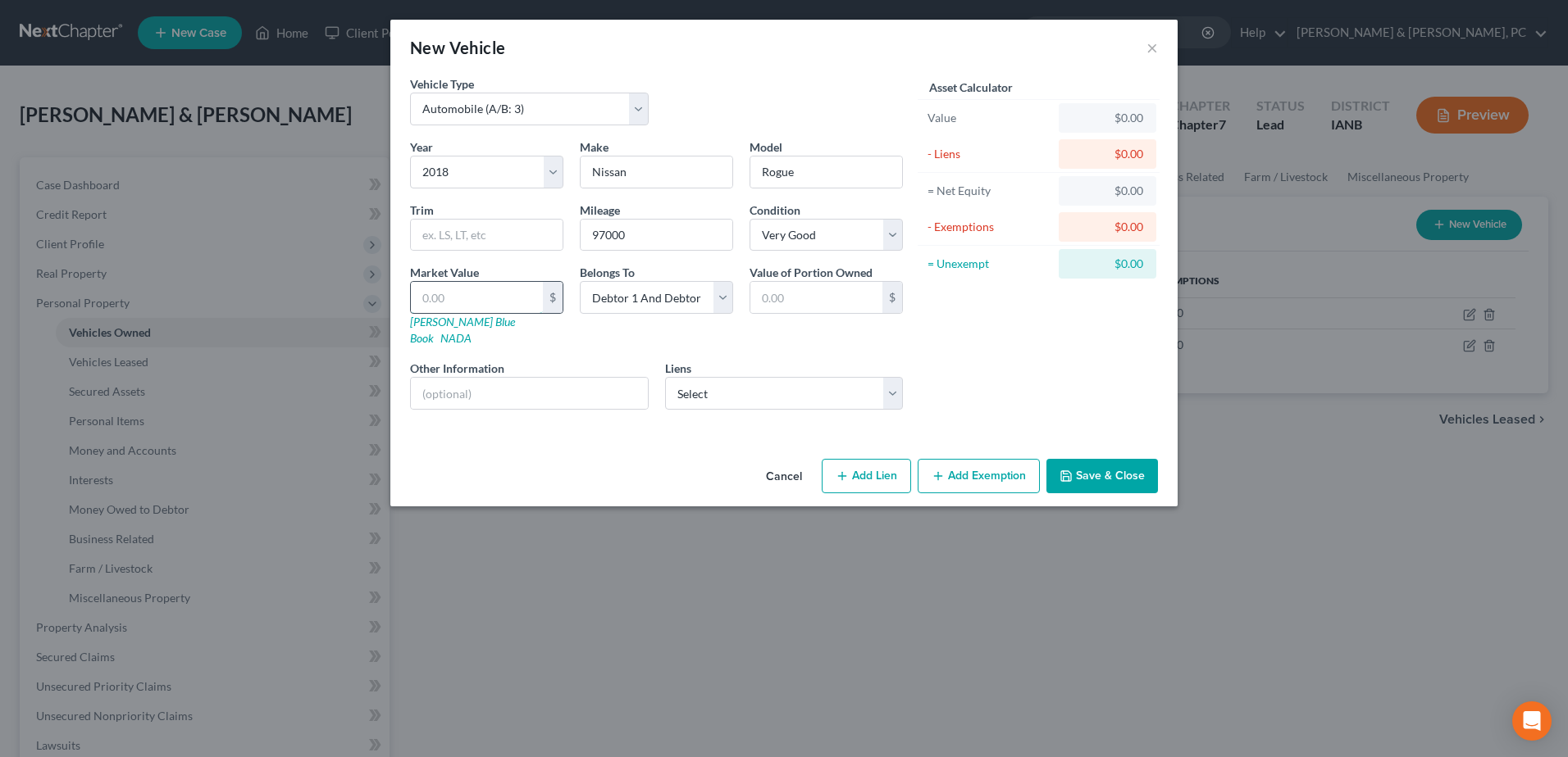
click at [519, 303] on input "text" at bounding box center [477, 297] width 132 height 31
type input "9"
type input "9.00"
type input "96"
type input "96.00"
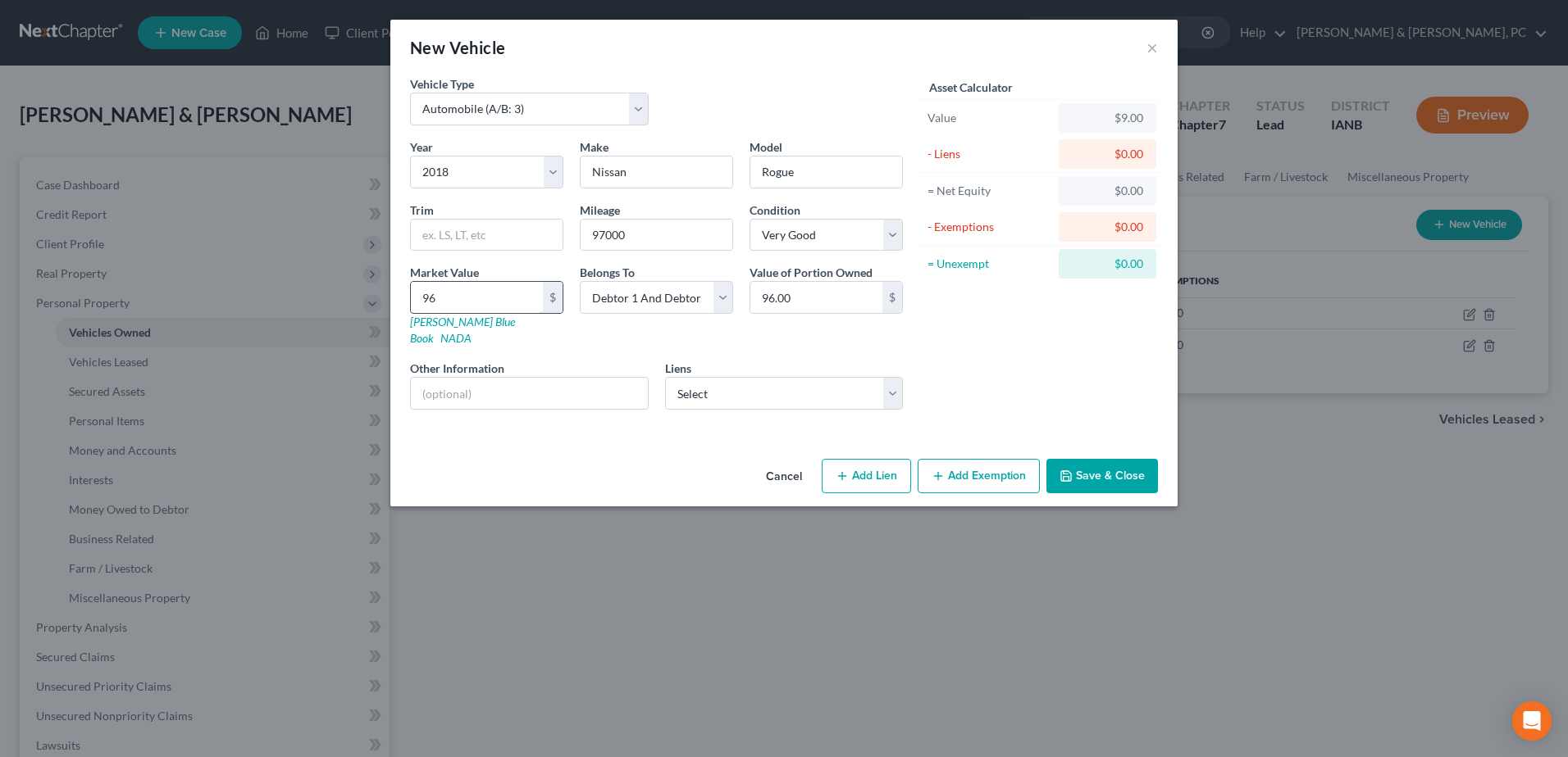
type input "966"
type input "966.00"
type input "9668"
type input "9,668.00"
type input "9,668"
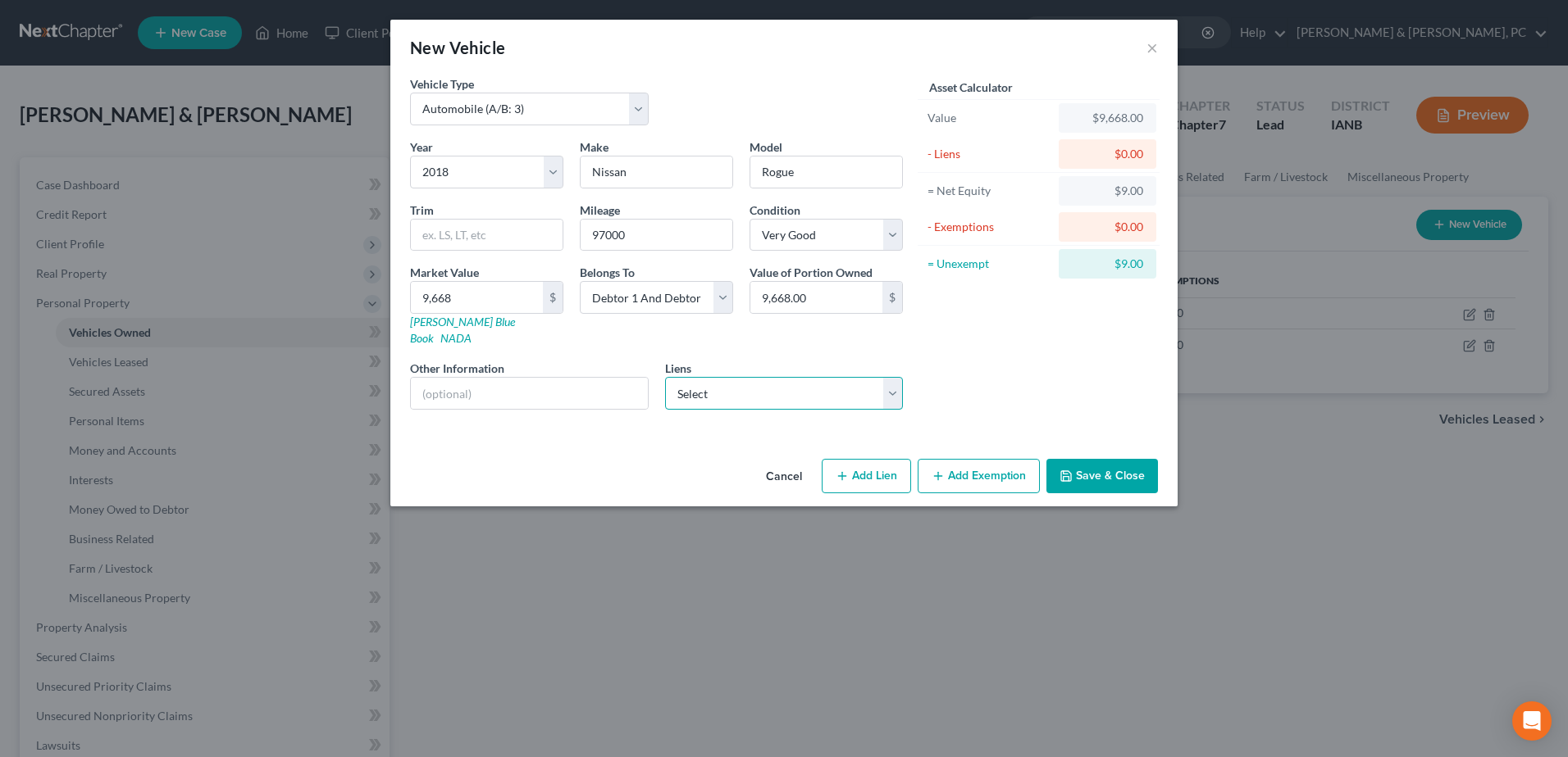
drag, startPoint x: 701, startPoint y: 378, endPoint x: 708, endPoint y: 385, distance: 9.9
click at [701, 378] on select "Select Greenstate Credit Unio - $18,383.00 Veridian Credit Unio - $13,673.00" at bounding box center [784, 393] width 239 height 33
select select "1"
click at [665, 377] on select "Select Greenstate Credit Unio - $18,383.00 Veridian Credit Unio - $13,673.00" at bounding box center [784, 393] width 239 height 33
select select
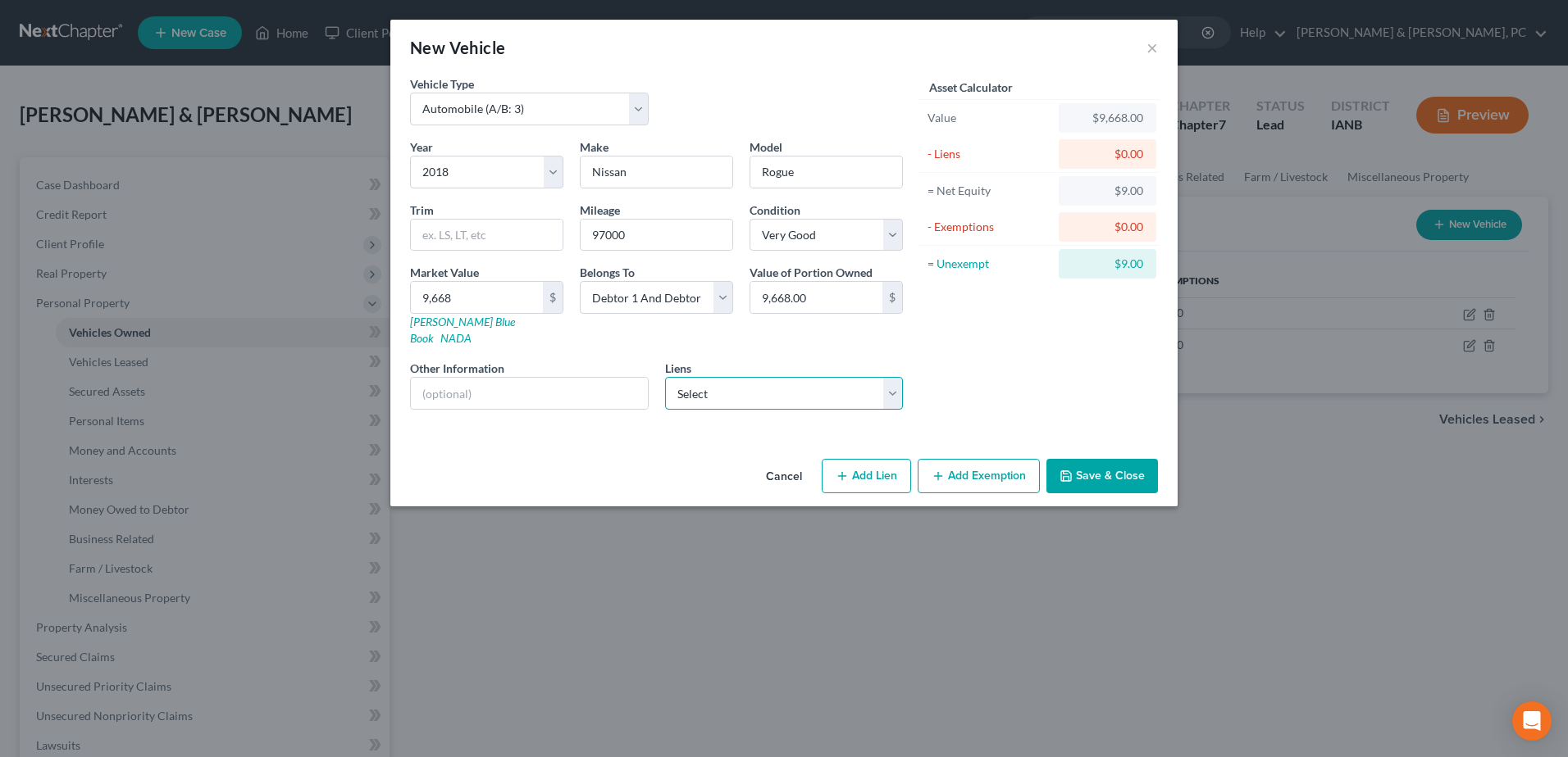
select select "16"
select select "2"
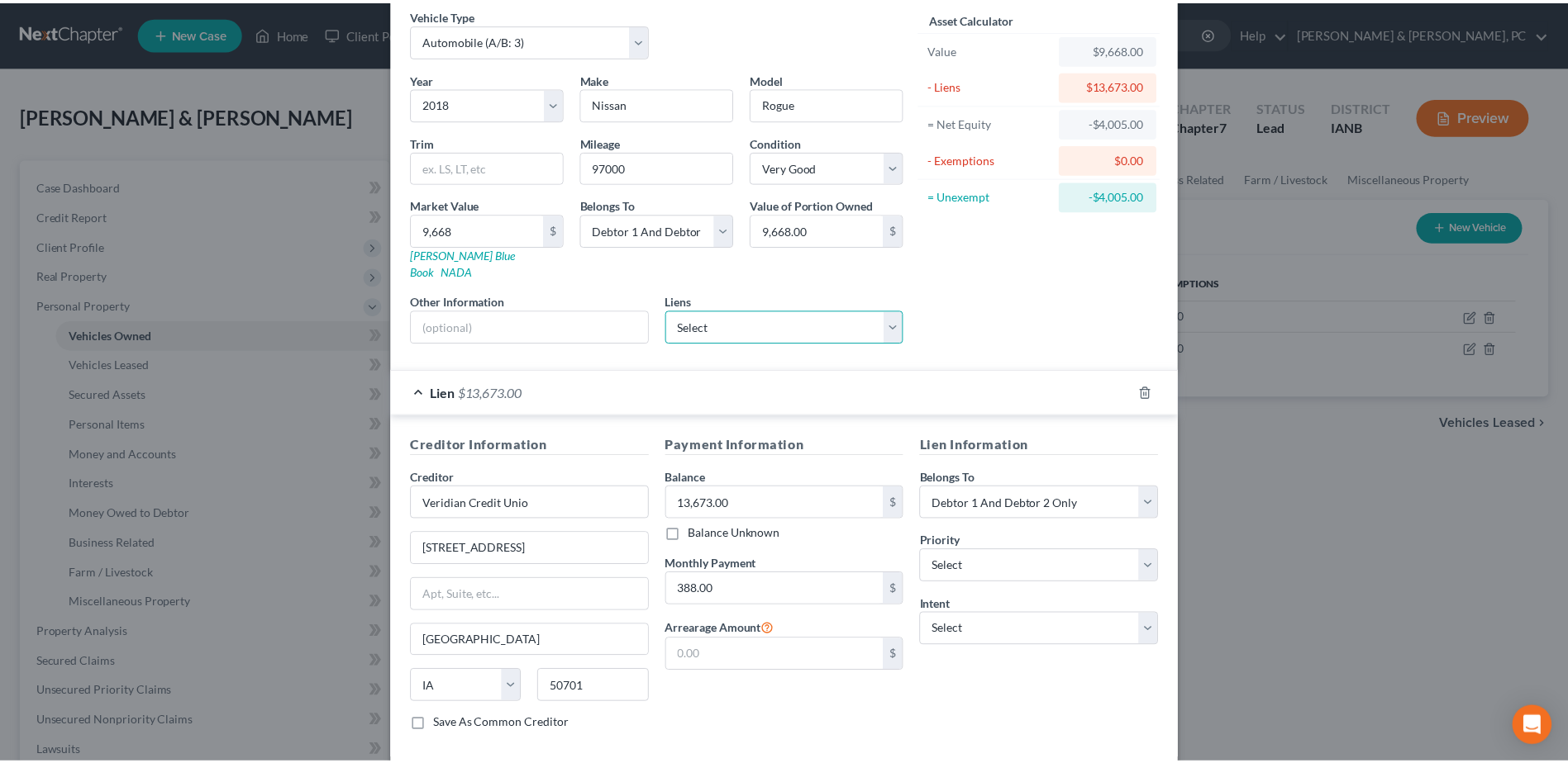
scroll to position [140, 0]
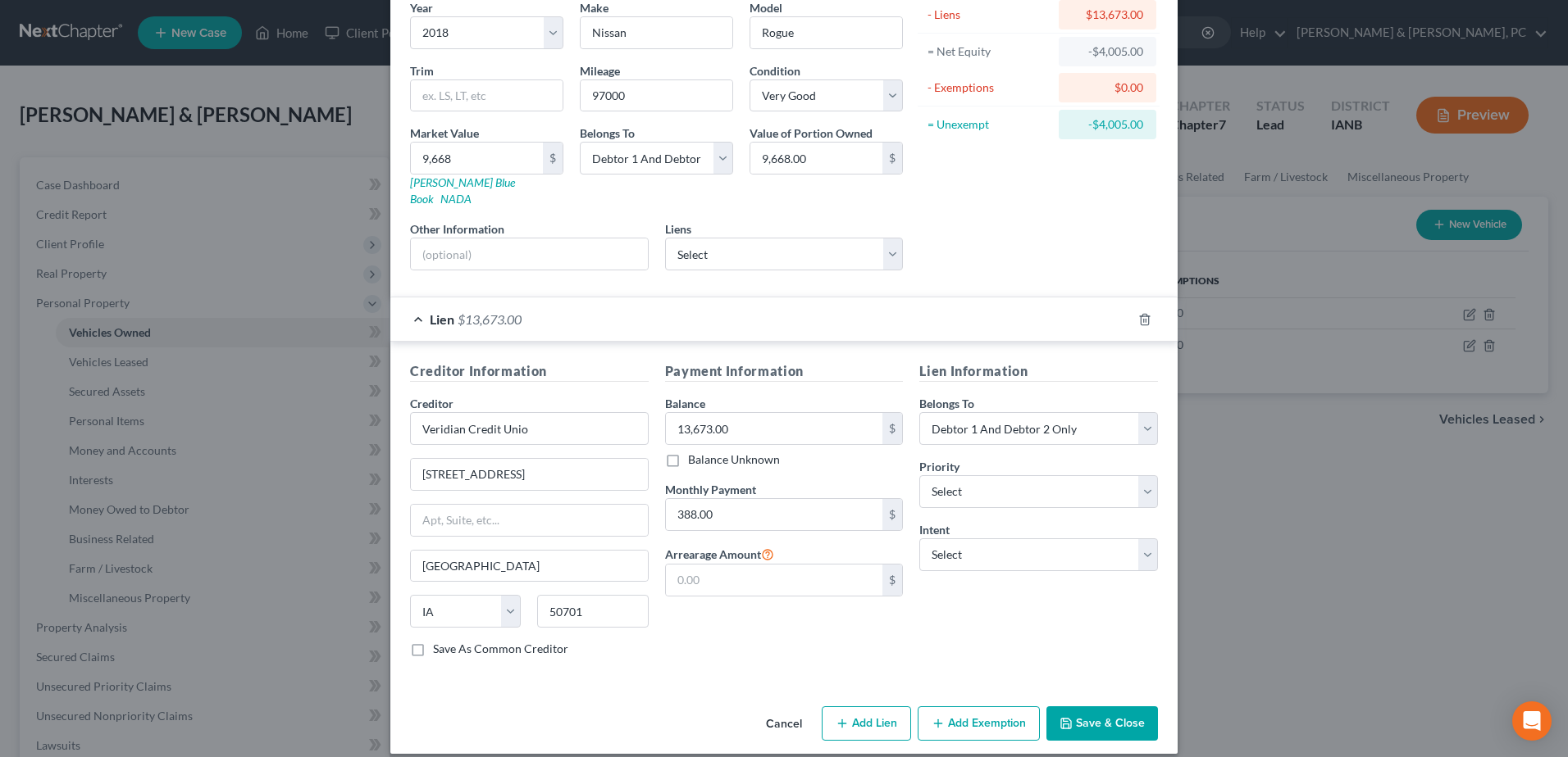
drag, startPoint x: 1124, startPoint y: 703, endPoint x: 1142, endPoint y: 698, distance: 18.7
click at [1125, 706] on button "Save & Close" at bounding box center [1102, 723] width 112 height 35
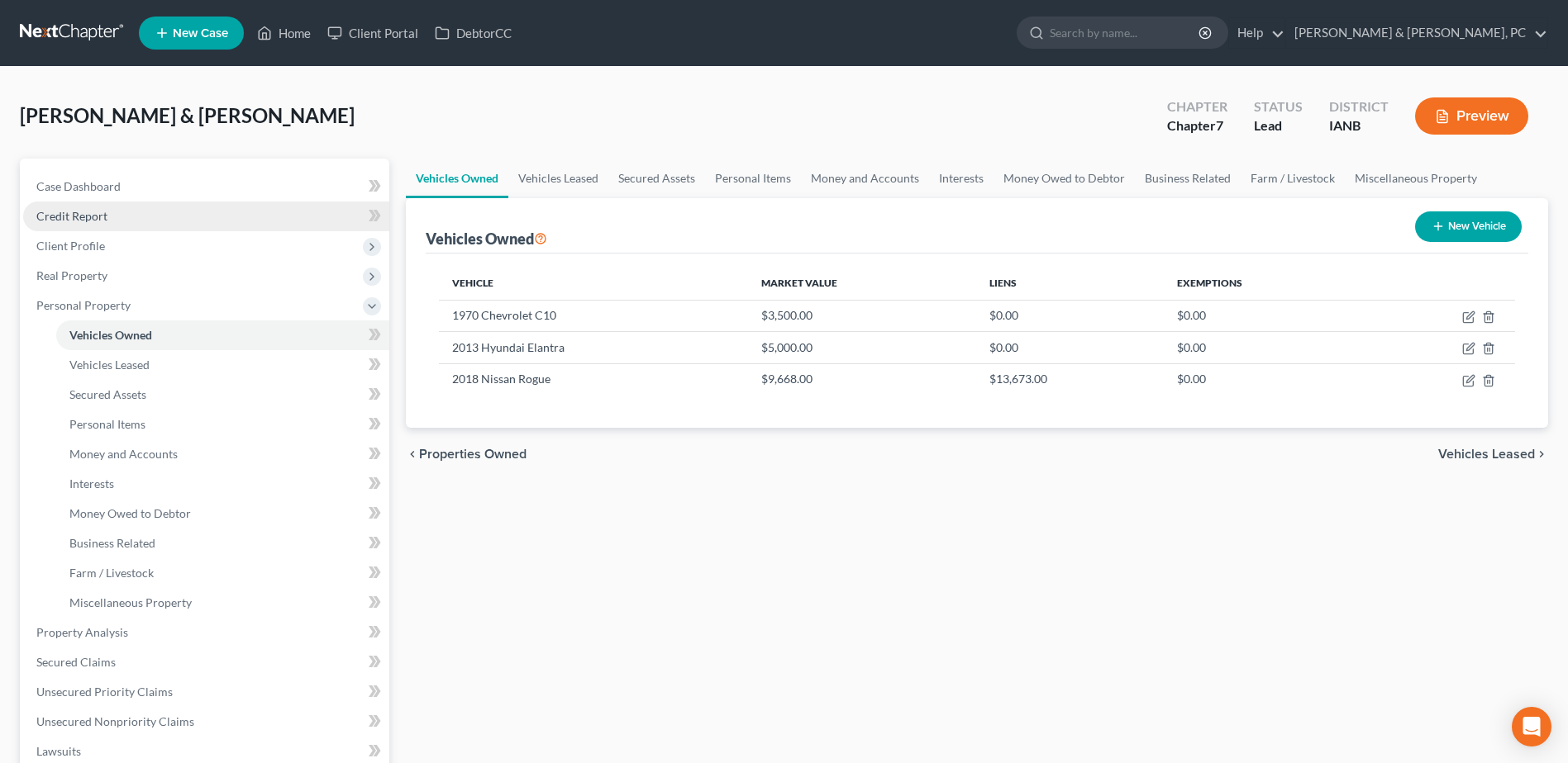
click at [115, 219] on link "Credit Report" at bounding box center [206, 216] width 366 height 30
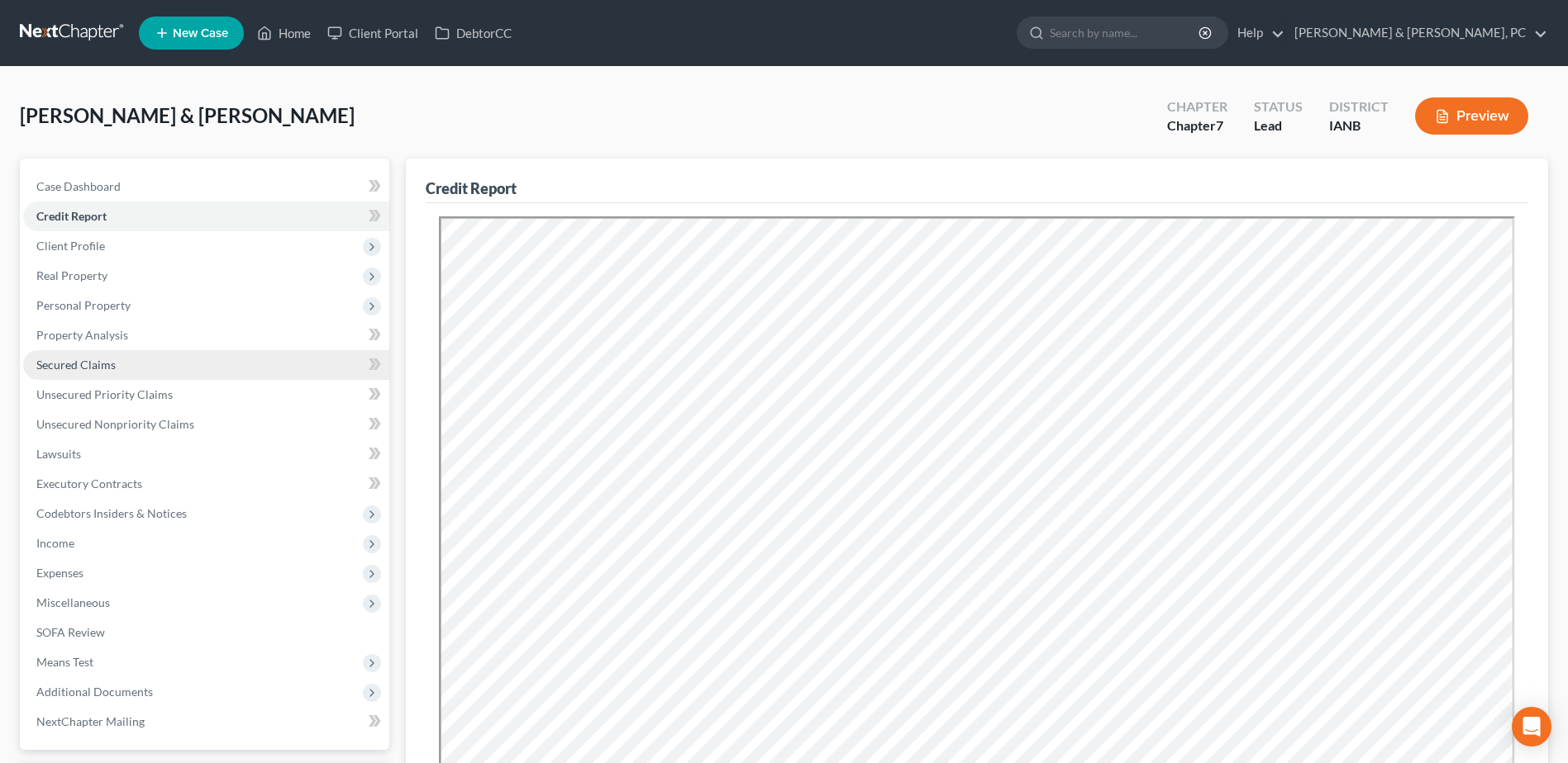
click at [129, 373] on link "Secured Claims" at bounding box center [206, 365] width 366 height 30
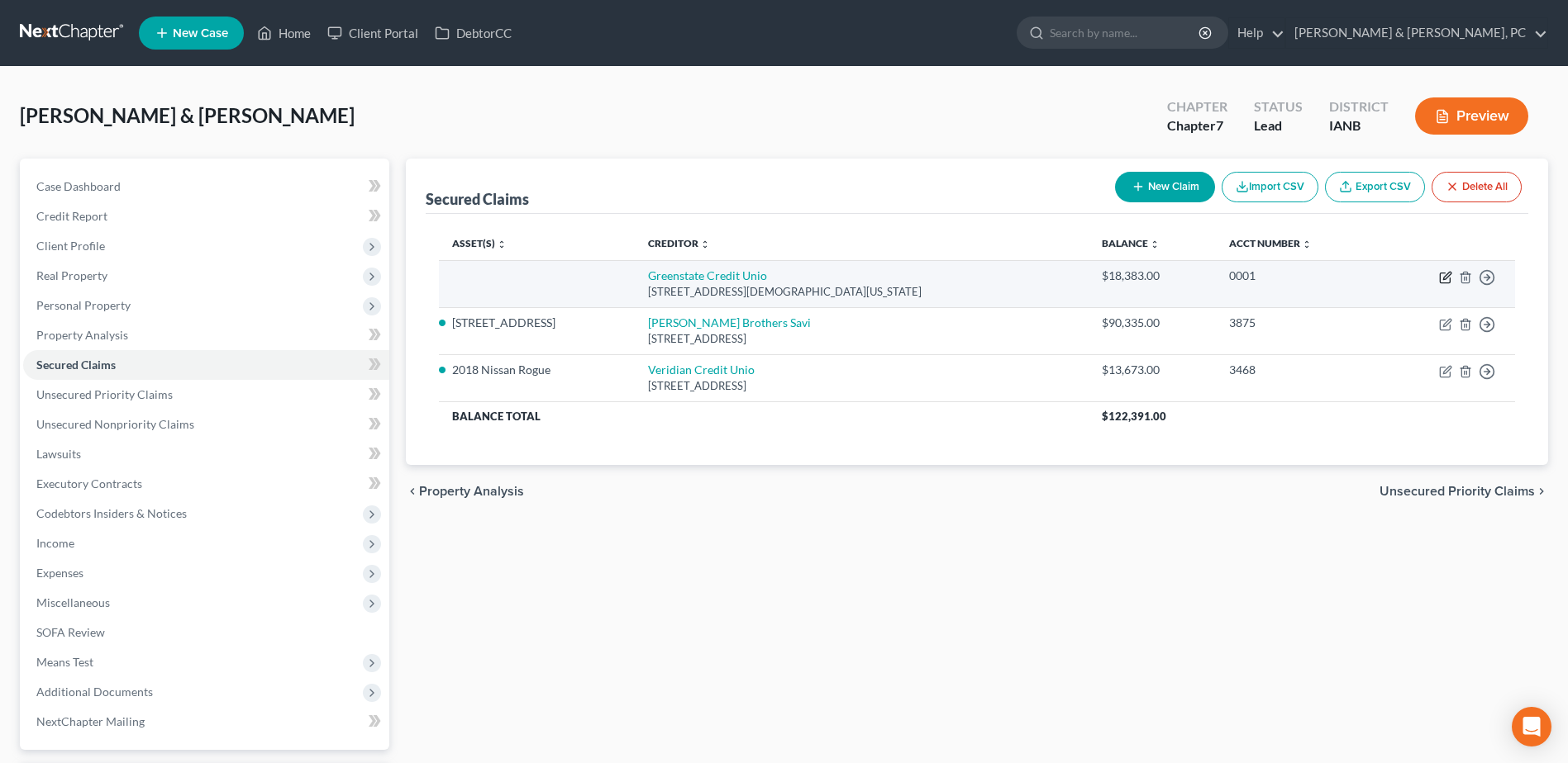
click at [1443, 283] on icon "button" at bounding box center [1444, 278] width 10 height 10
select select "16"
select select "2"
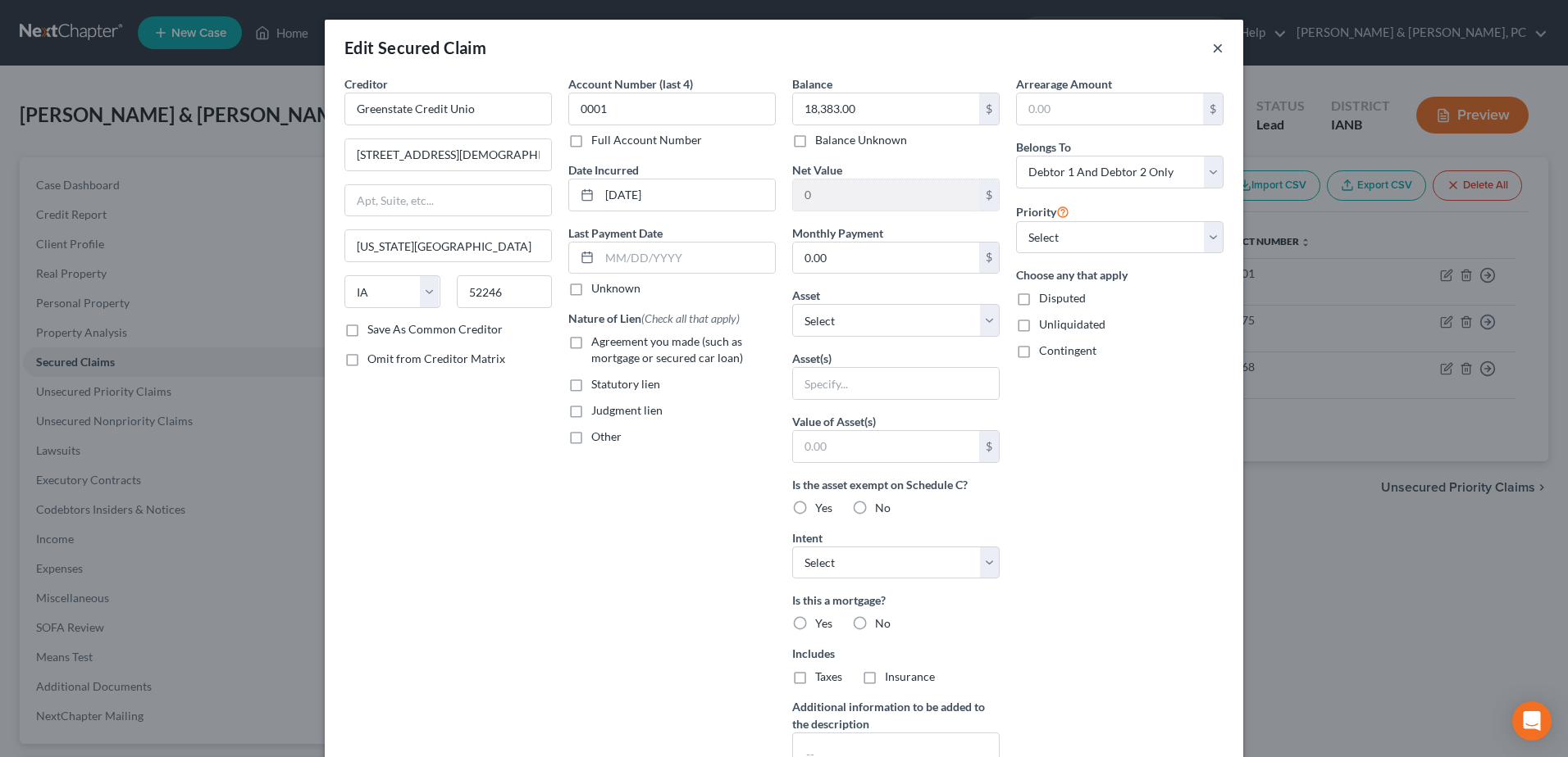
click at [1216, 43] on button "×" at bounding box center [1217, 47] width 12 height 20
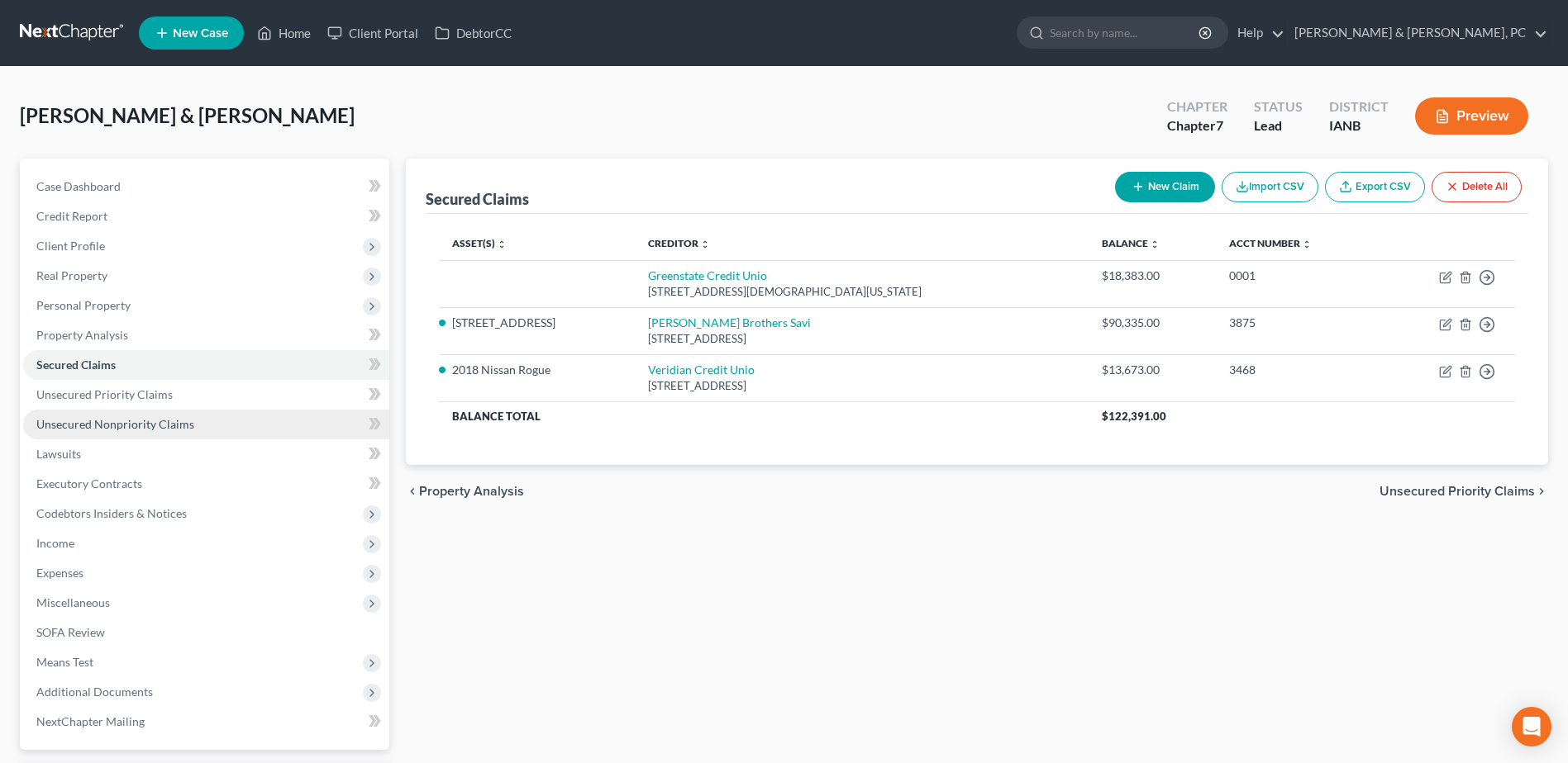
click at [157, 433] on link "Unsecured Nonpriority Claims" at bounding box center [206, 424] width 366 height 30
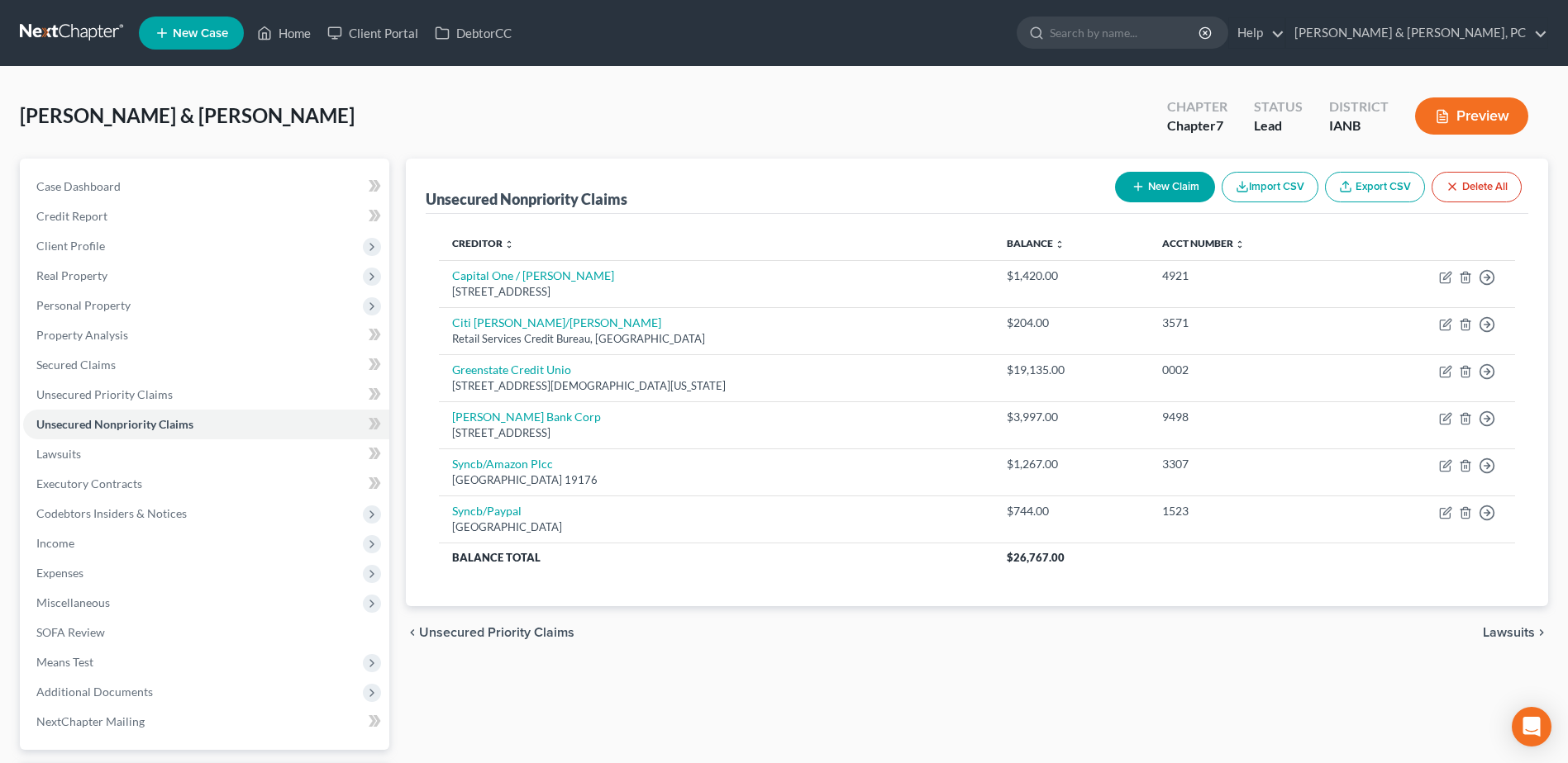
click at [1122, 183] on button "New Claim" at bounding box center [1165, 187] width 100 height 30
select select "2"
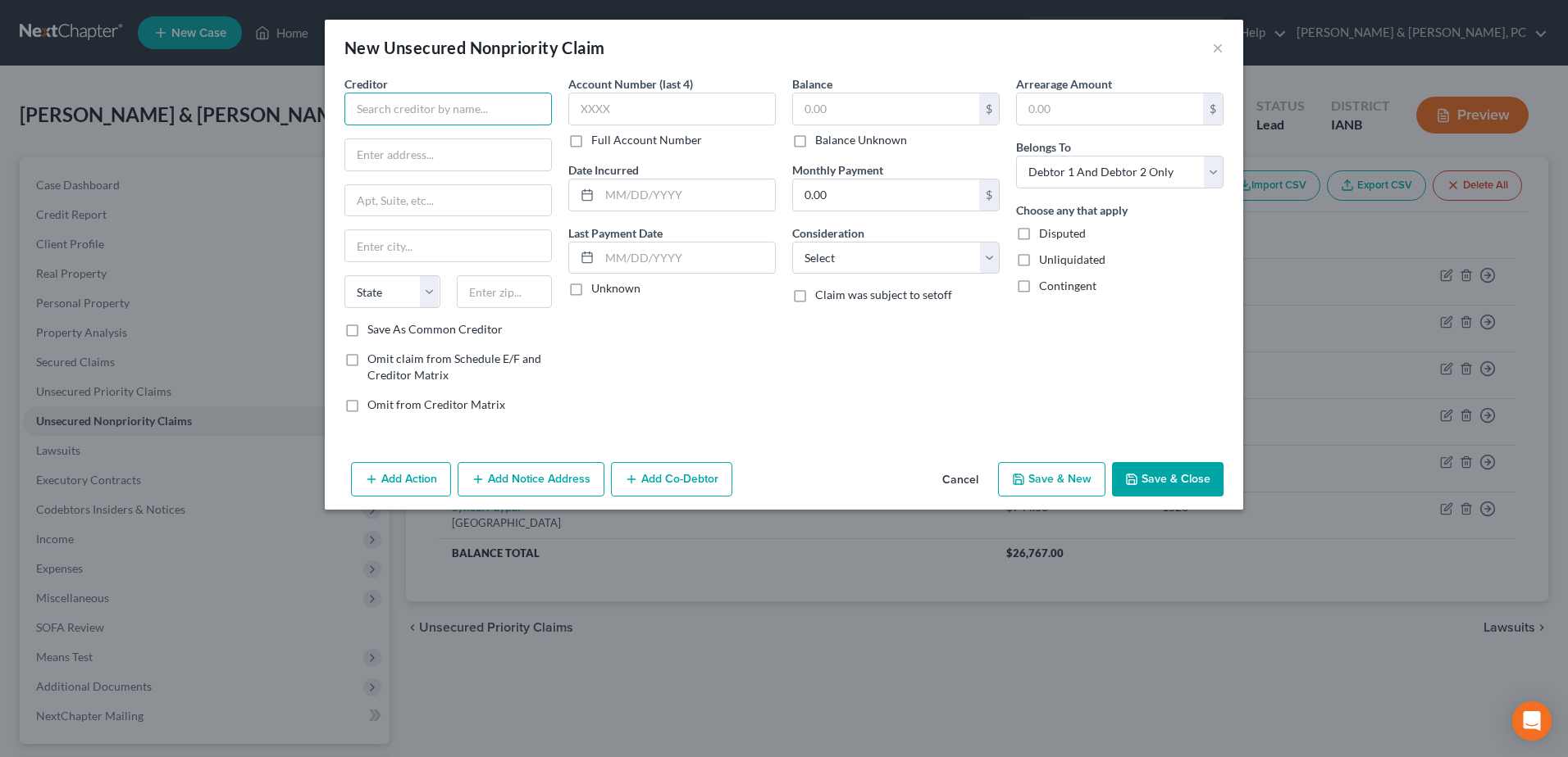
click at [474, 121] on input "text" at bounding box center [448, 108] width 208 height 33
click at [481, 181] on div "GreenState Credit Union" at bounding box center [443, 176] width 170 height 16
type input "GreenState Credit Union"
type input "Attn: Legal"
type input "PO Box 800"
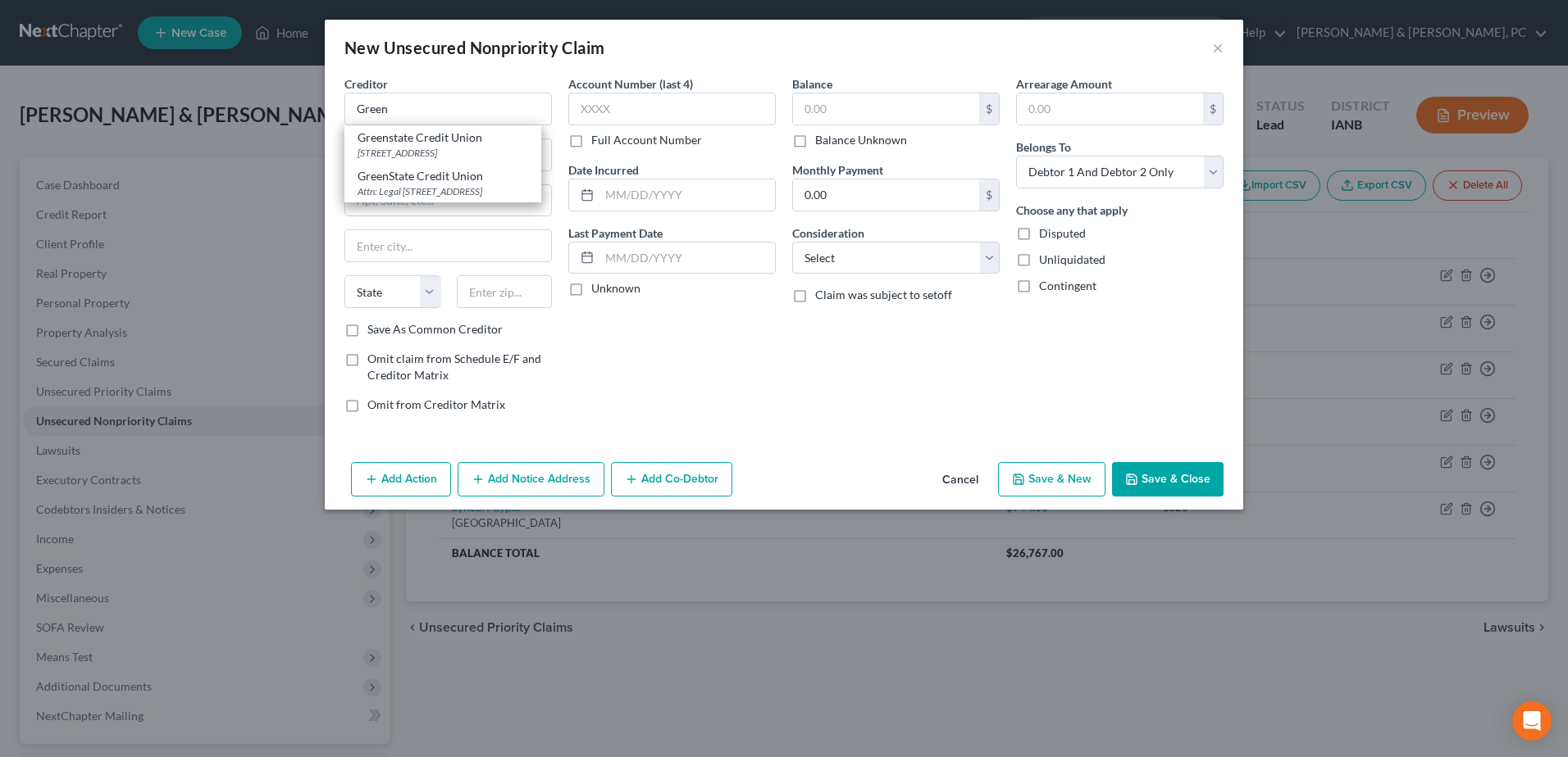
type input "North Liberty"
select select "16"
type input "52317"
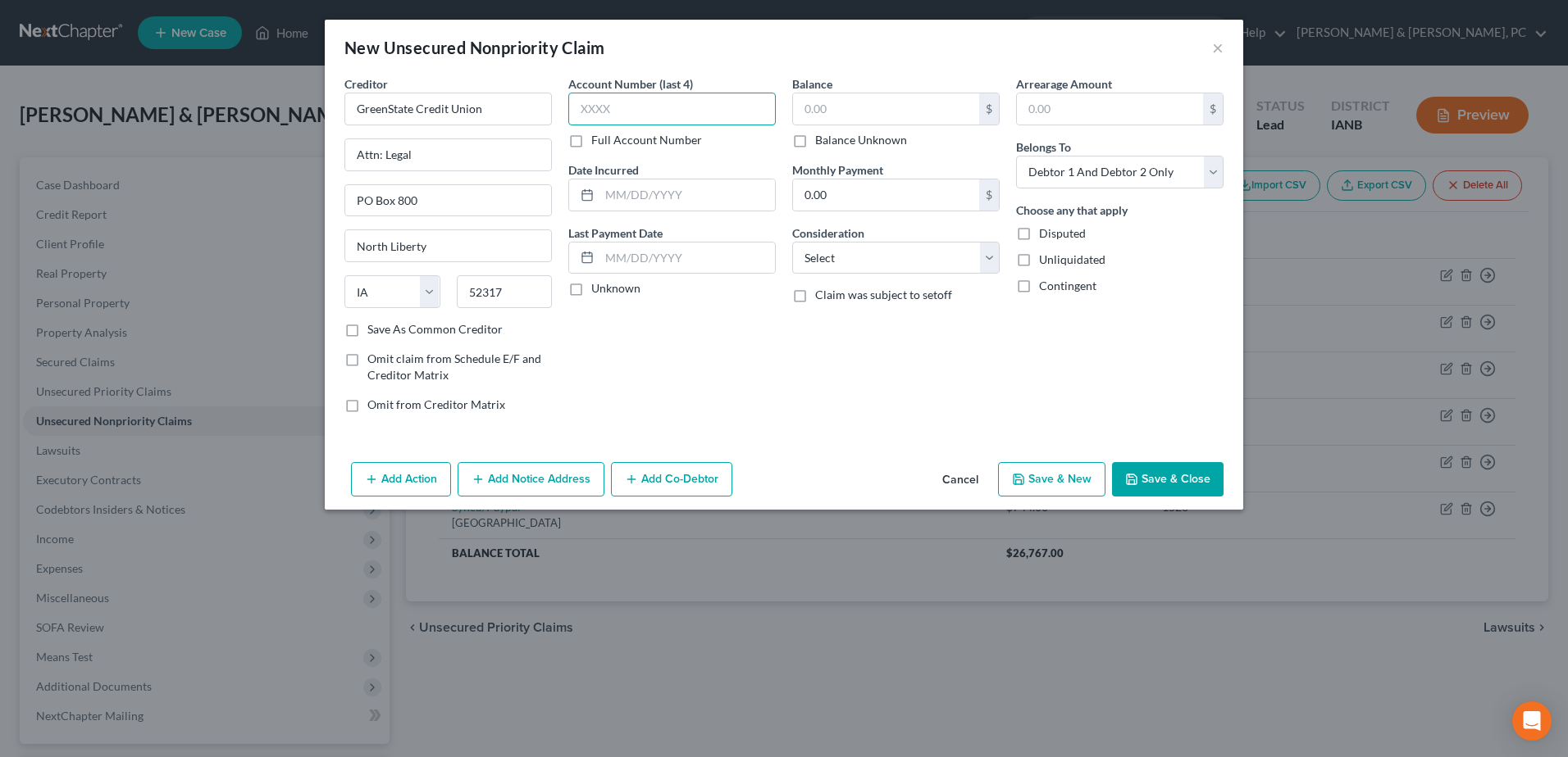
click at [733, 114] on input "text" at bounding box center [672, 108] width 208 height 33
type input "0001"
click at [856, 106] on input "text" at bounding box center [886, 108] width 186 height 31
type input "18,383"
click at [742, 209] on input "text" at bounding box center [687, 194] width 176 height 31
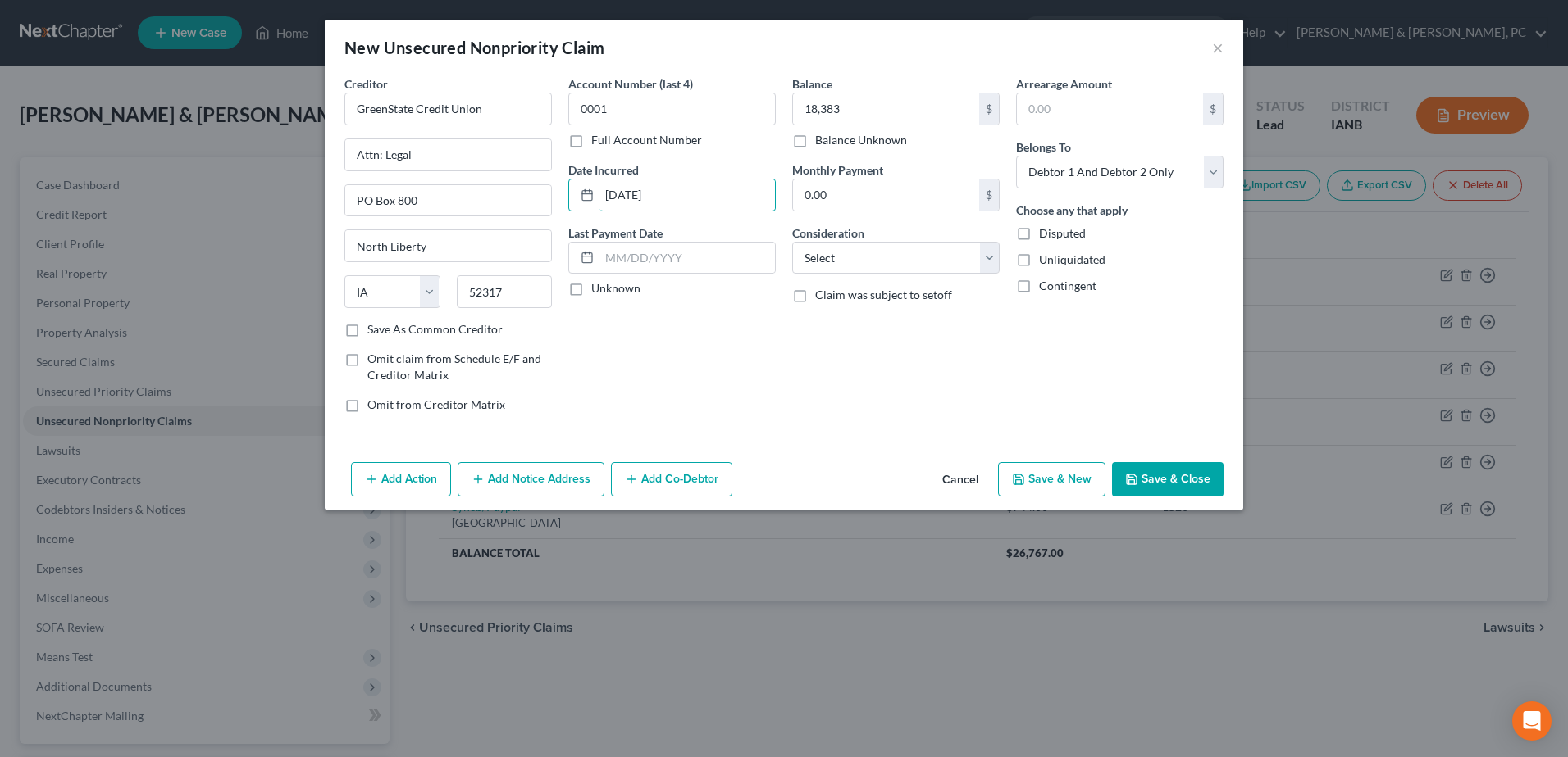
type input "[DATE]"
click at [719, 347] on div "Account Number (last 4) 0001 Full Account Number Date Incurred [DATE] Last Paym…" at bounding box center [672, 250] width 224 height 351
click at [1160, 466] on button "Save & Close" at bounding box center [1168, 479] width 112 height 35
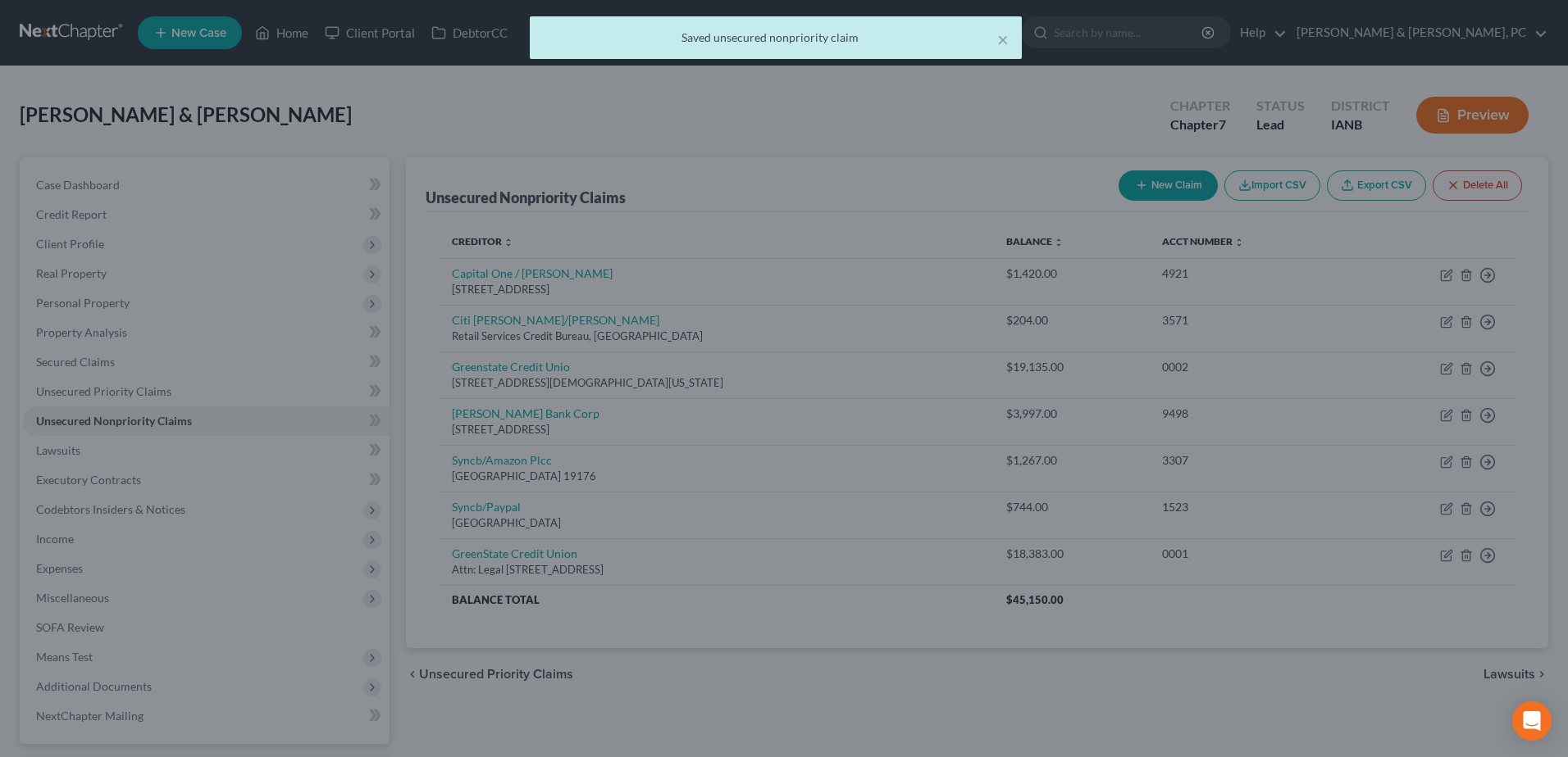
type input "18,383.00"
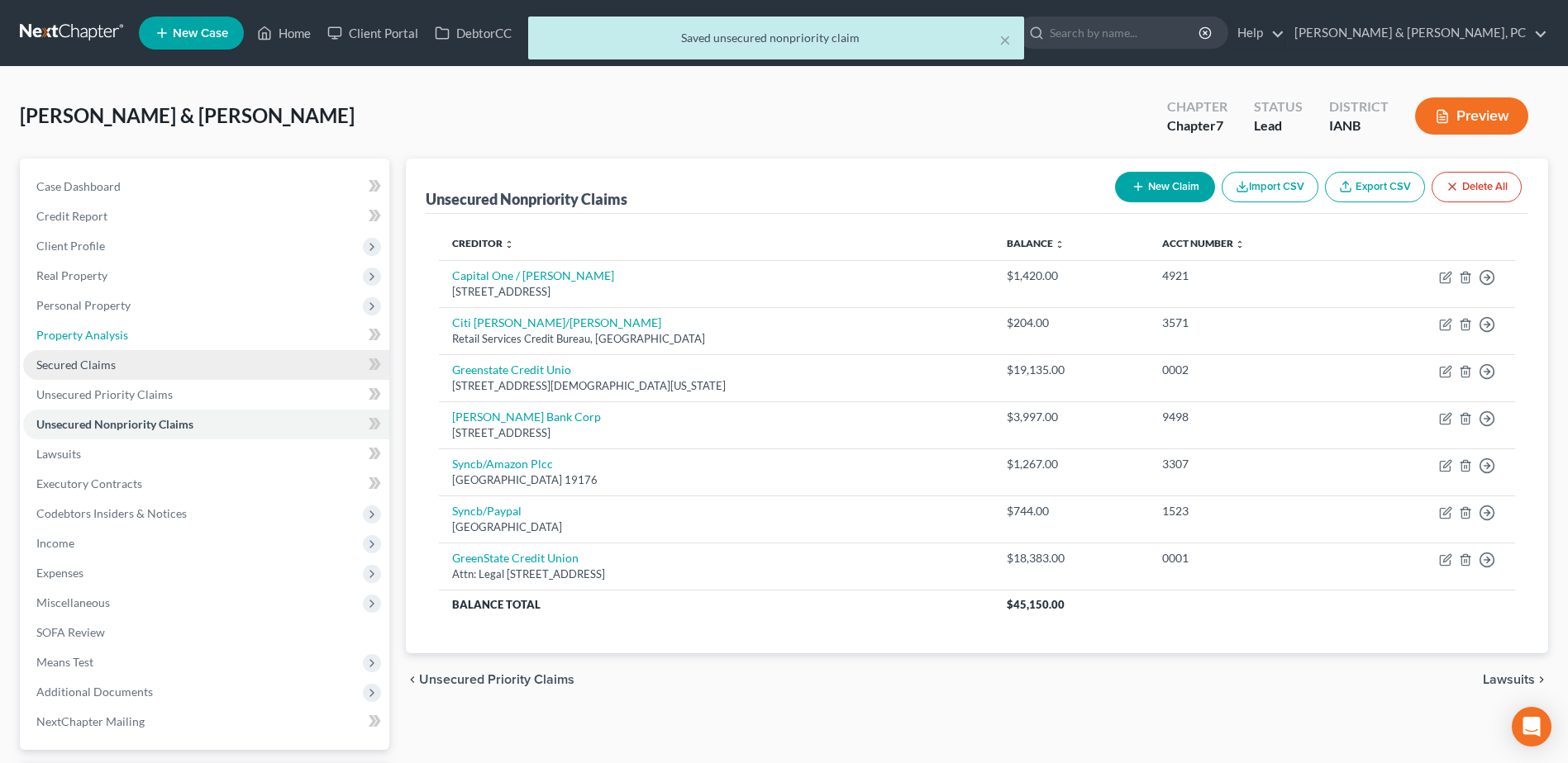
click at [105, 349] on link "Property Analysis" at bounding box center [206, 335] width 366 height 30
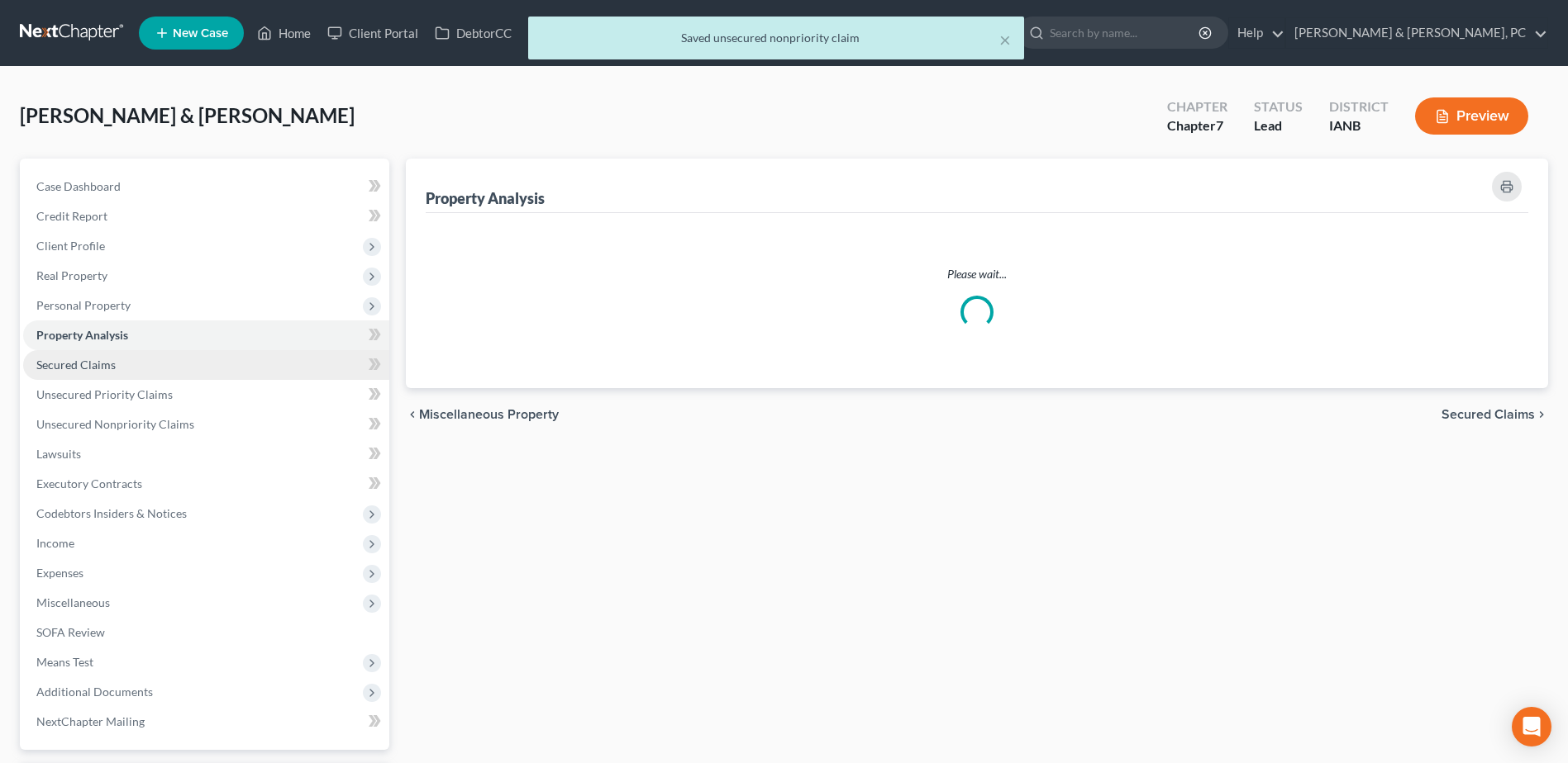
click at [96, 356] on link "Secured Claims" at bounding box center [206, 365] width 366 height 30
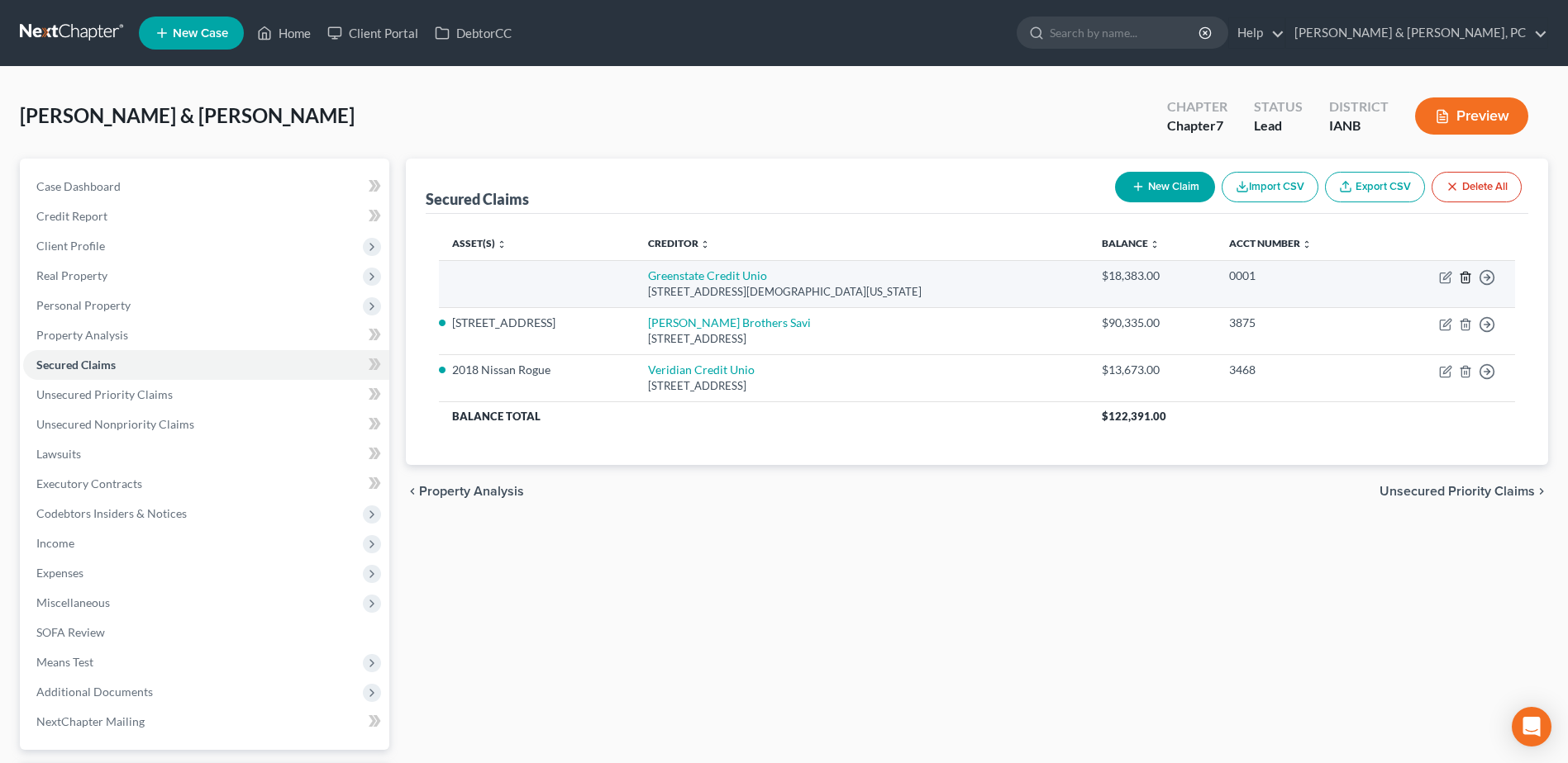
click at [1462, 275] on icon "button" at bounding box center [1465, 277] width 7 height 11
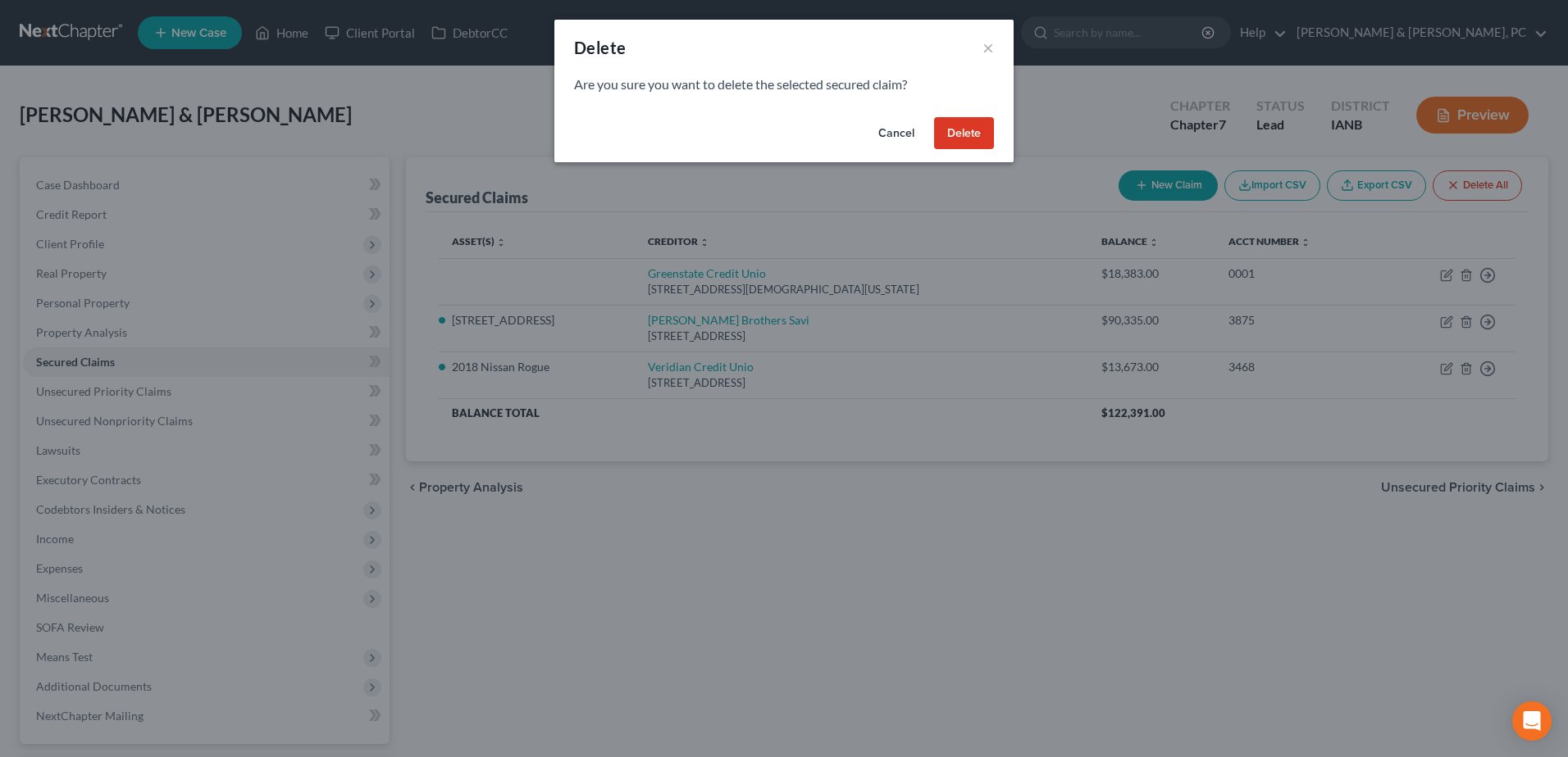
click at [949, 126] on button "Delete" at bounding box center [963, 133] width 59 height 33
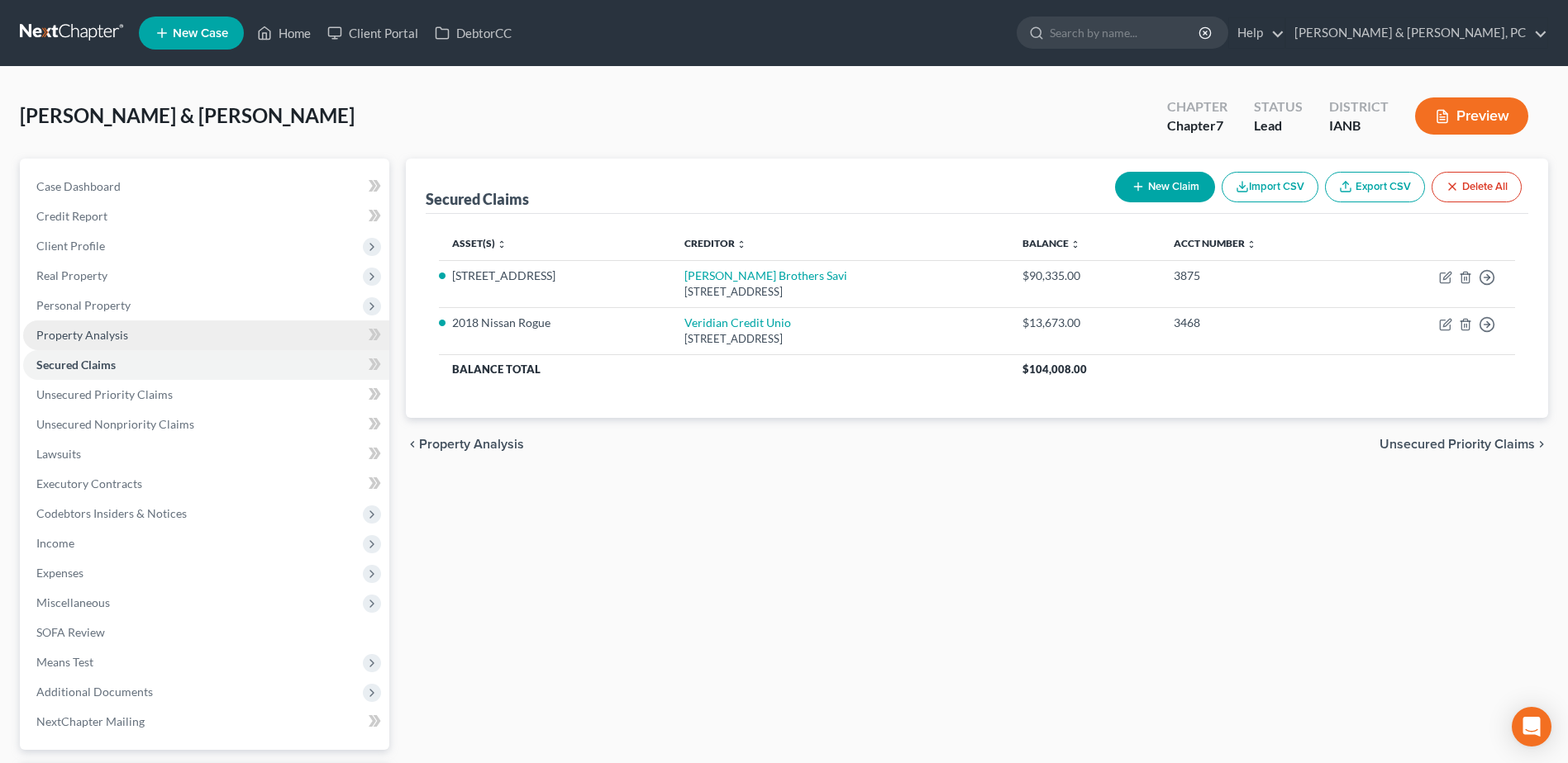
click at [124, 331] on span "Property Analysis" at bounding box center [82, 335] width 92 height 14
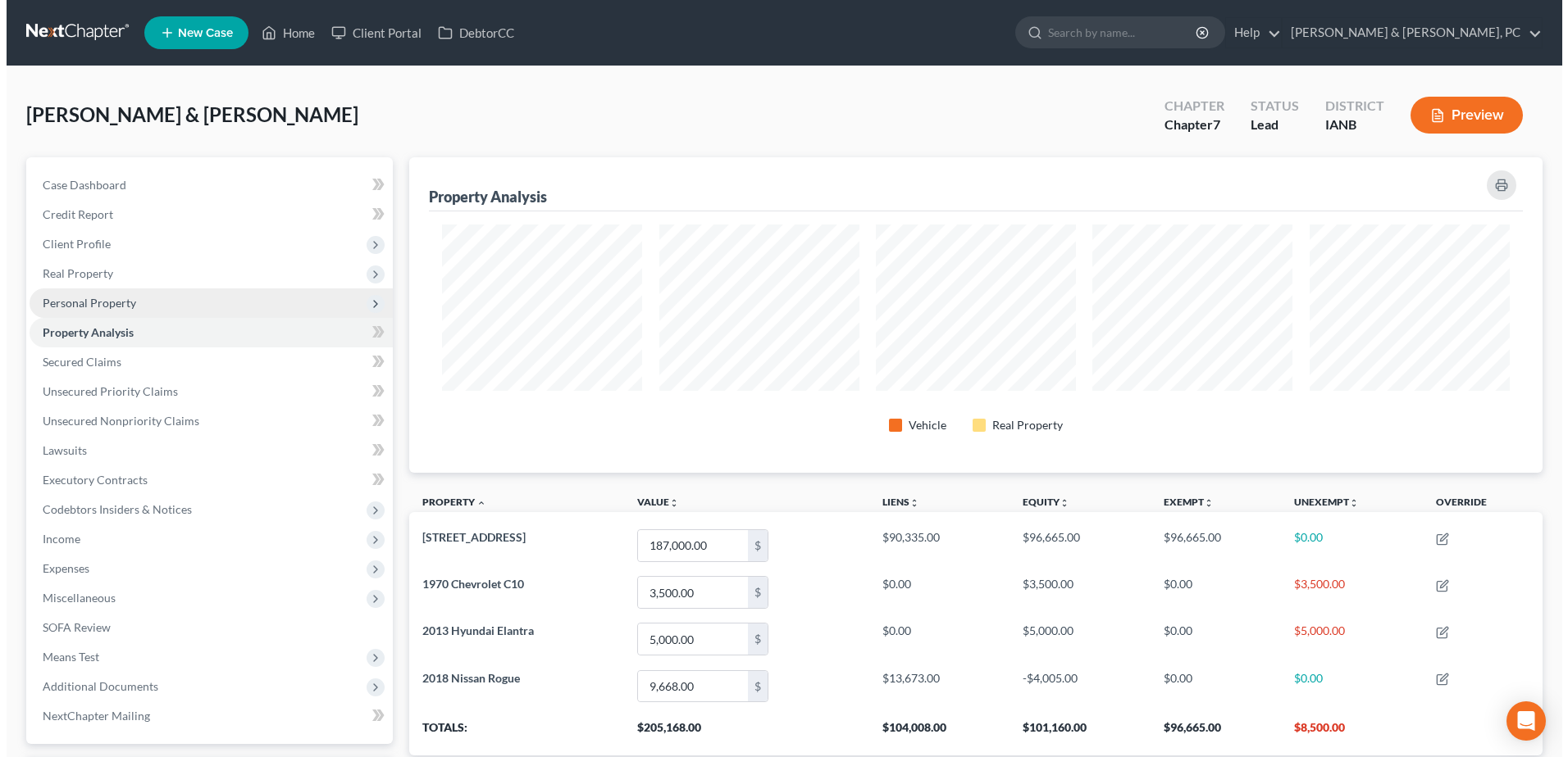
scroll to position [316, 1133]
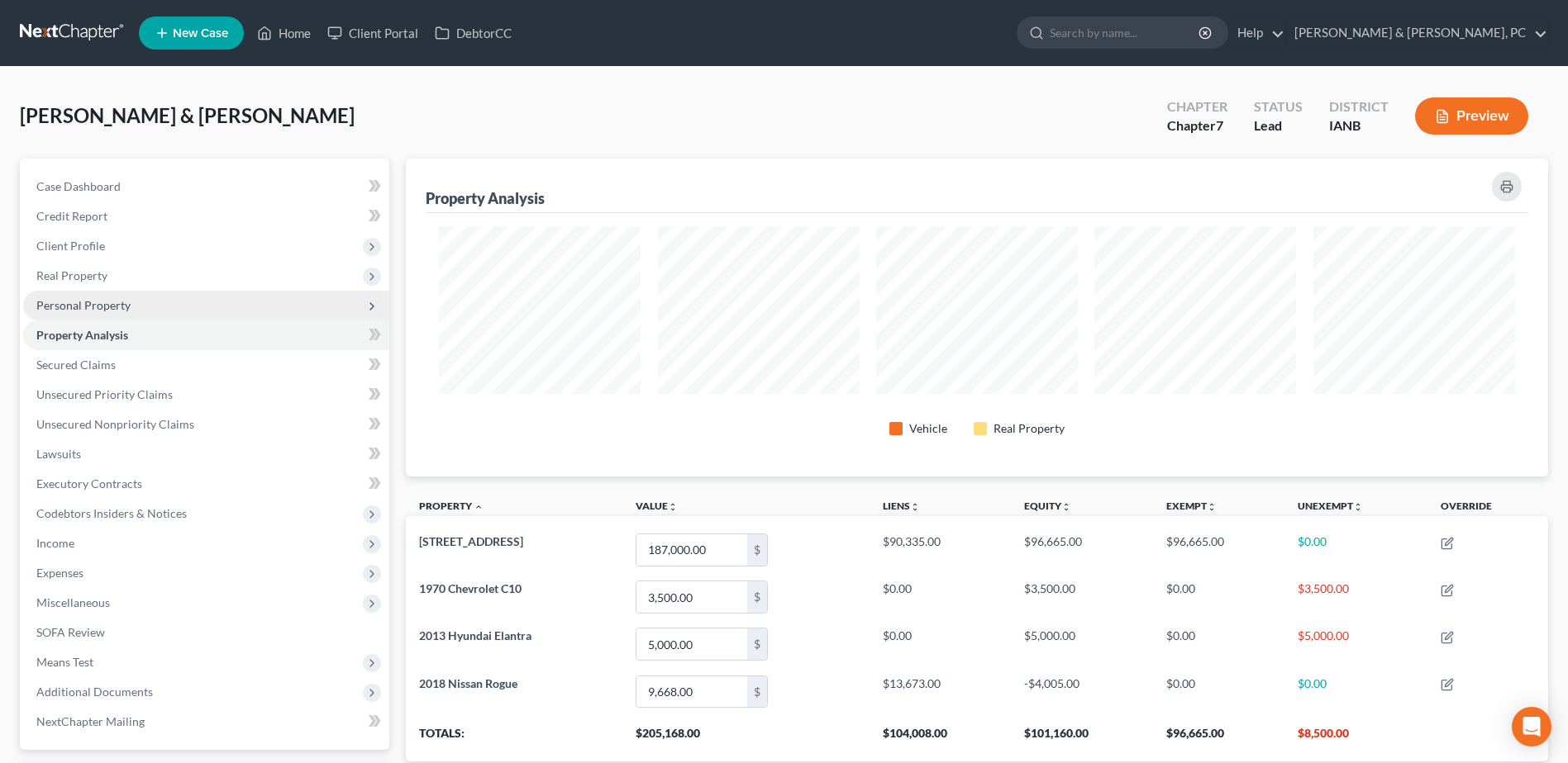
click at [134, 307] on span "Personal Property" at bounding box center [206, 305] width 366 height 30
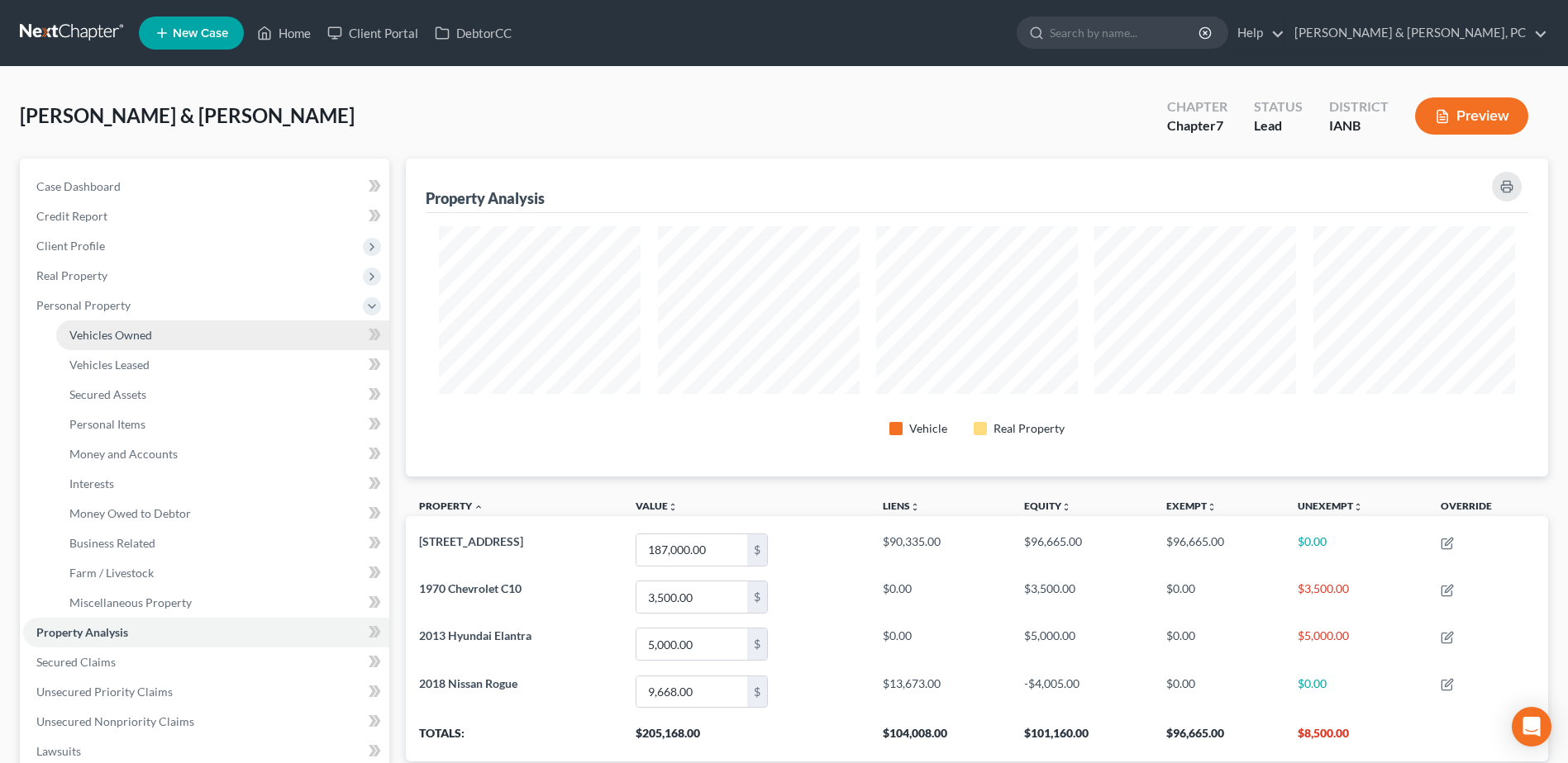
click at [136, 339] on span "Vehicles Owned" at bounding box center [111, 335] width 82 height 14
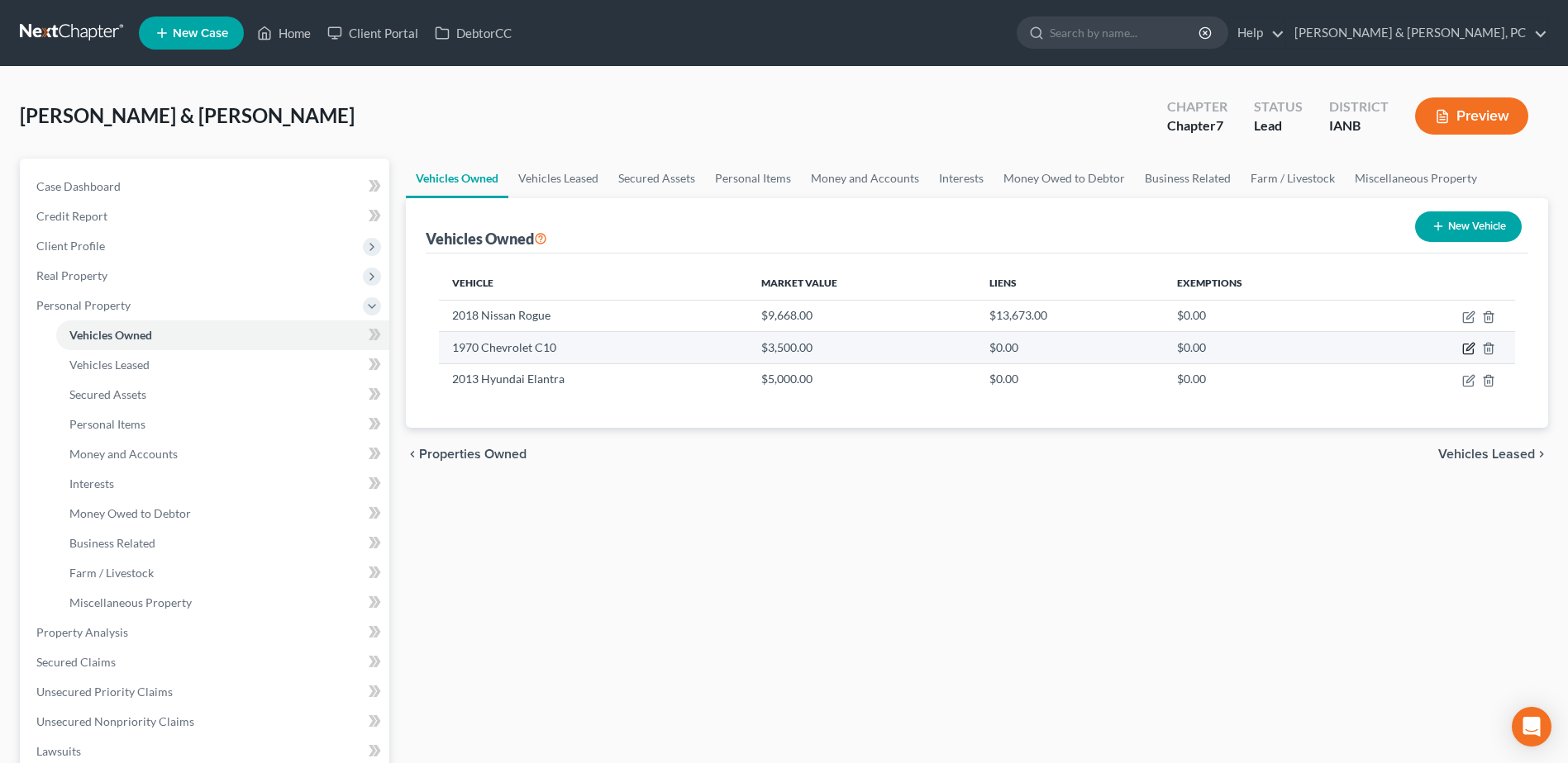
click at [1472, 351] on icon "button" at bounding box center [1469, 348] width 13 height 13
select select "0"
select select "56"
select select "2"
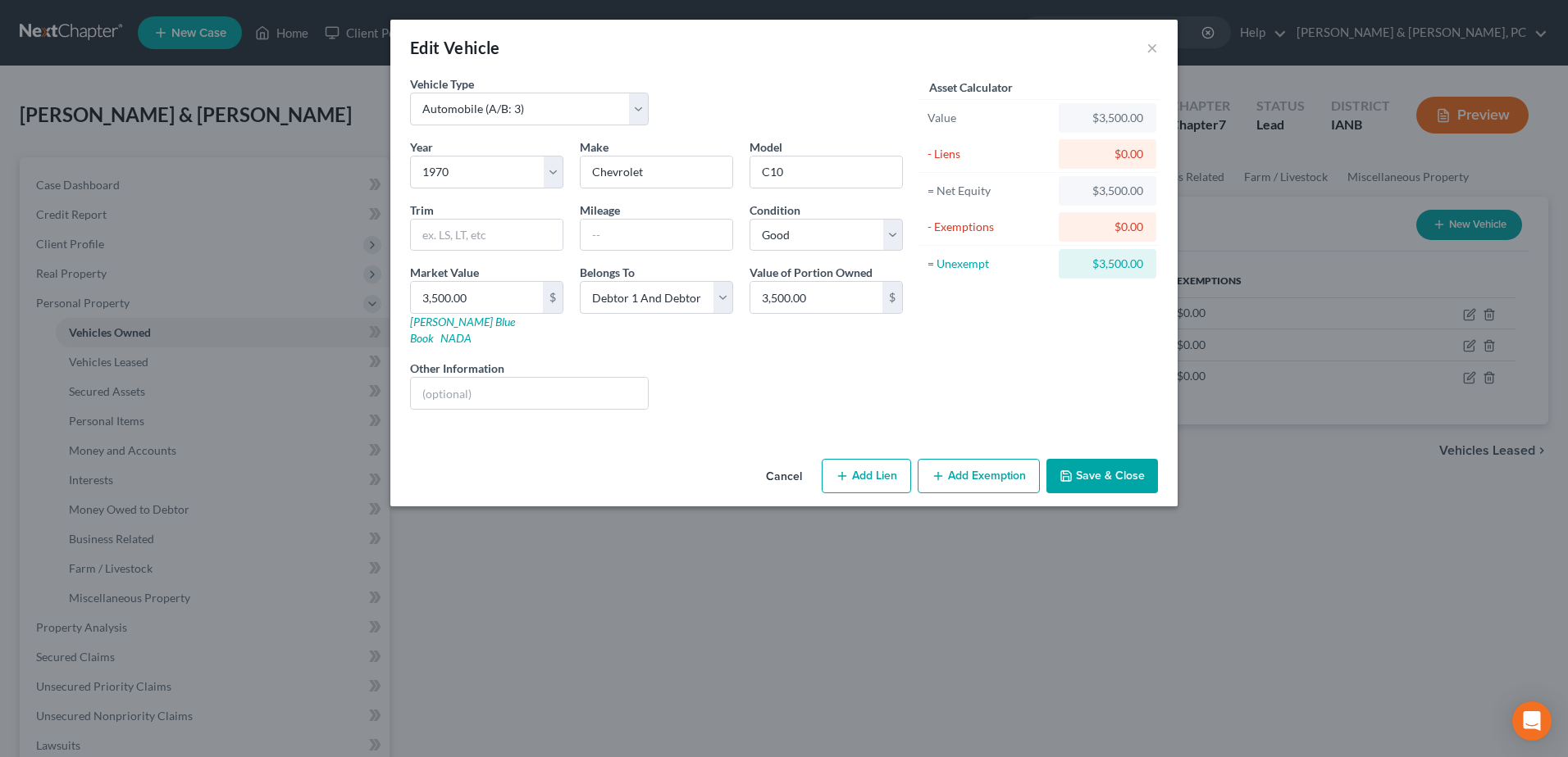
click at [973, 468] on button "Add Exemption" at bounding box center [978, 476] width 123 height 35
select select "2"
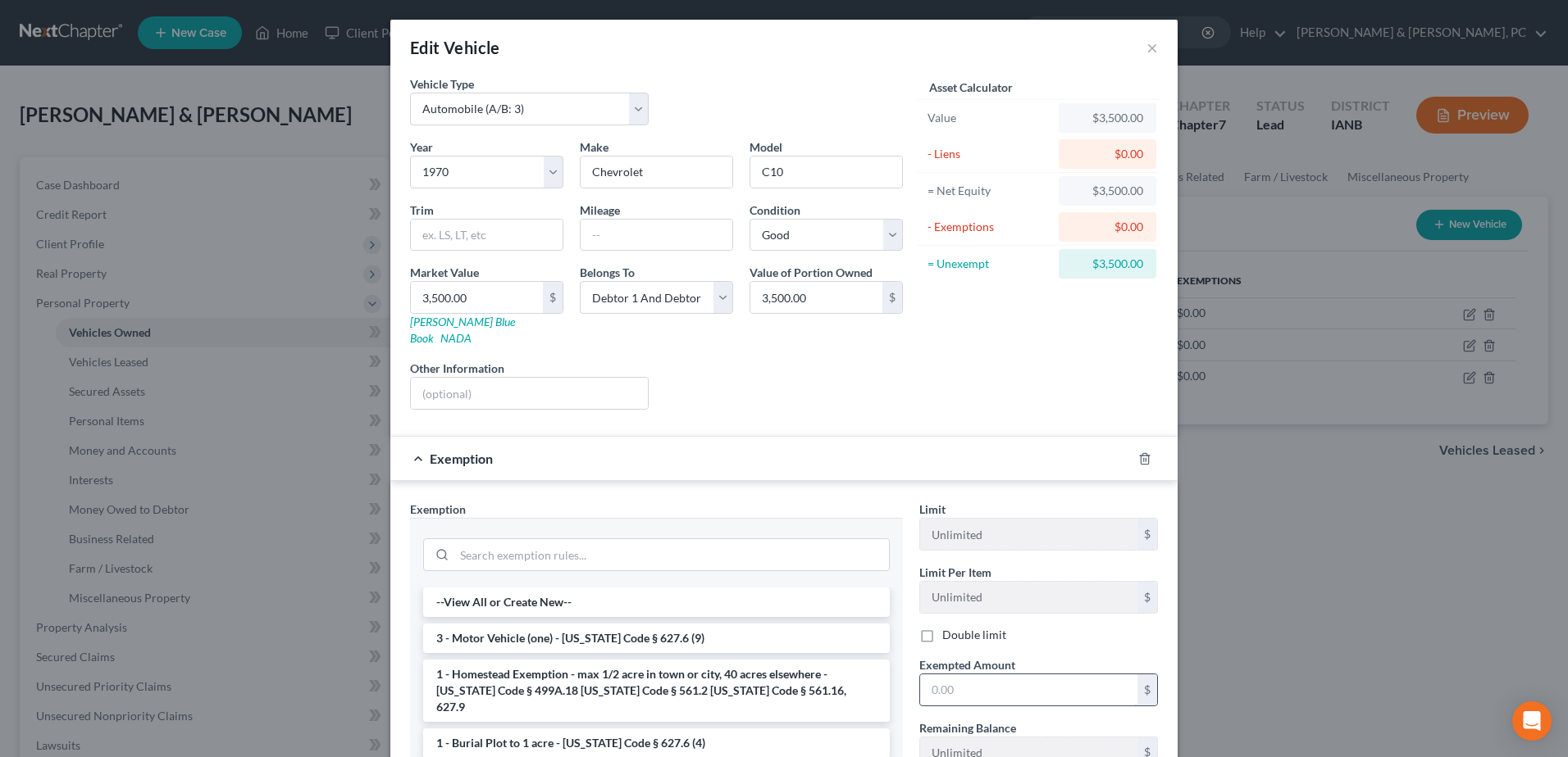
click at [989, 674] on input "text" at bounding box center [1028, 690] width 218 height 31
drag, startPoint x: 630, startPoint y: 288, endPoint x: 632, endPoint y: 310, distance: 22.1
click at [630, 288] on select "Select Debtor 1 Only Debtor 2 Only Debtor 1 And Debtor 2 Only At Least One Of T…" at bounding box center [656, 297] width 154 height 33
select select "0"
click at [580, 281] on select "Select Debtor 1 Only Debtor 2 Only Debtor 1 And Debtor 2 Only At Least One Of T…" at bounding box center [656, 297] width 154 height 33
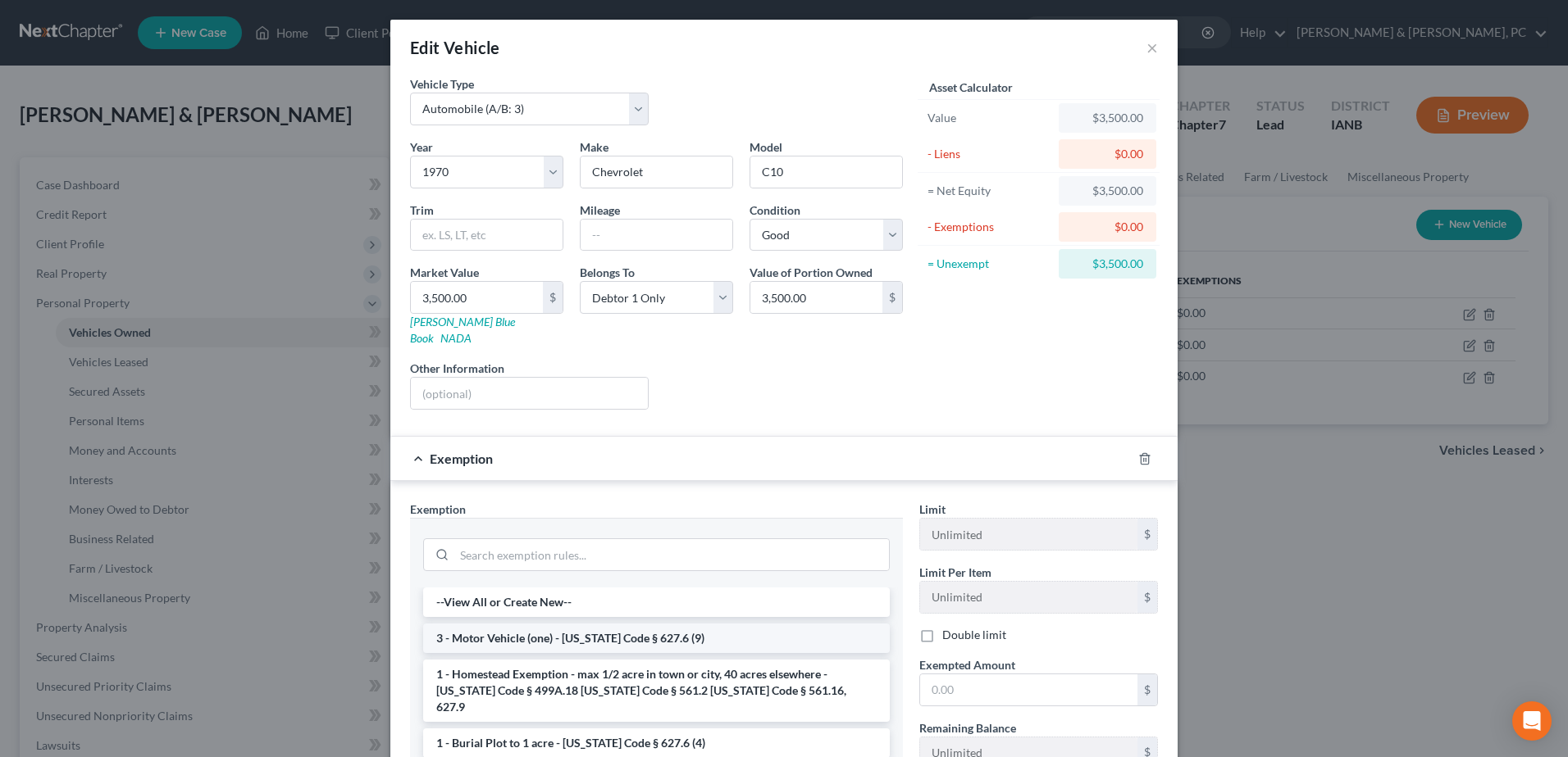
click at [578, 624] on li "3 - Motor Vehicle (one) - [US_STATE] Code § 627.6 (9)" at bounding box center [656, 638] width 466 height 29
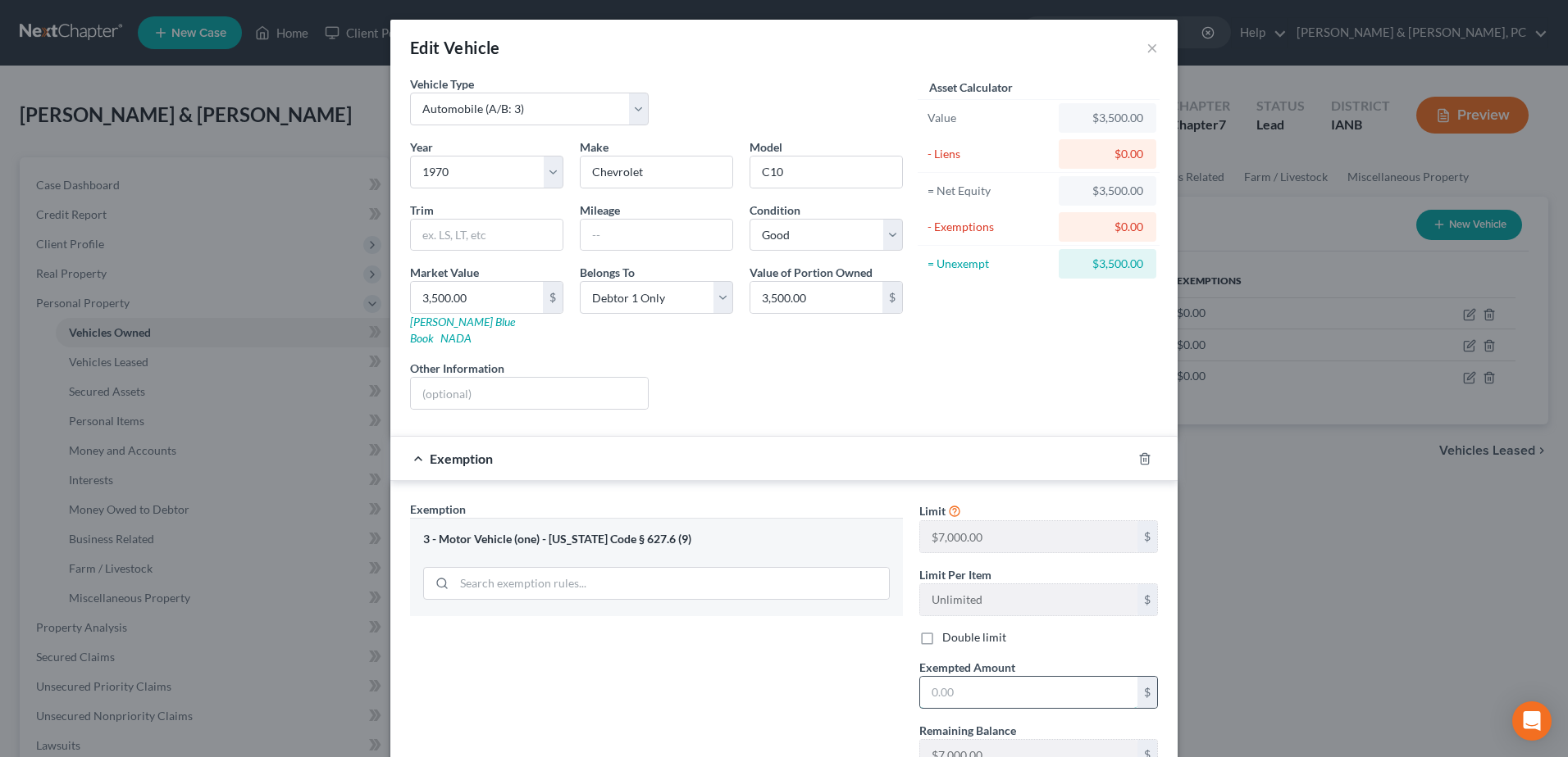
click at [1025, 680] on input "text" at bounding box center [1028, 692] width 218 height 31
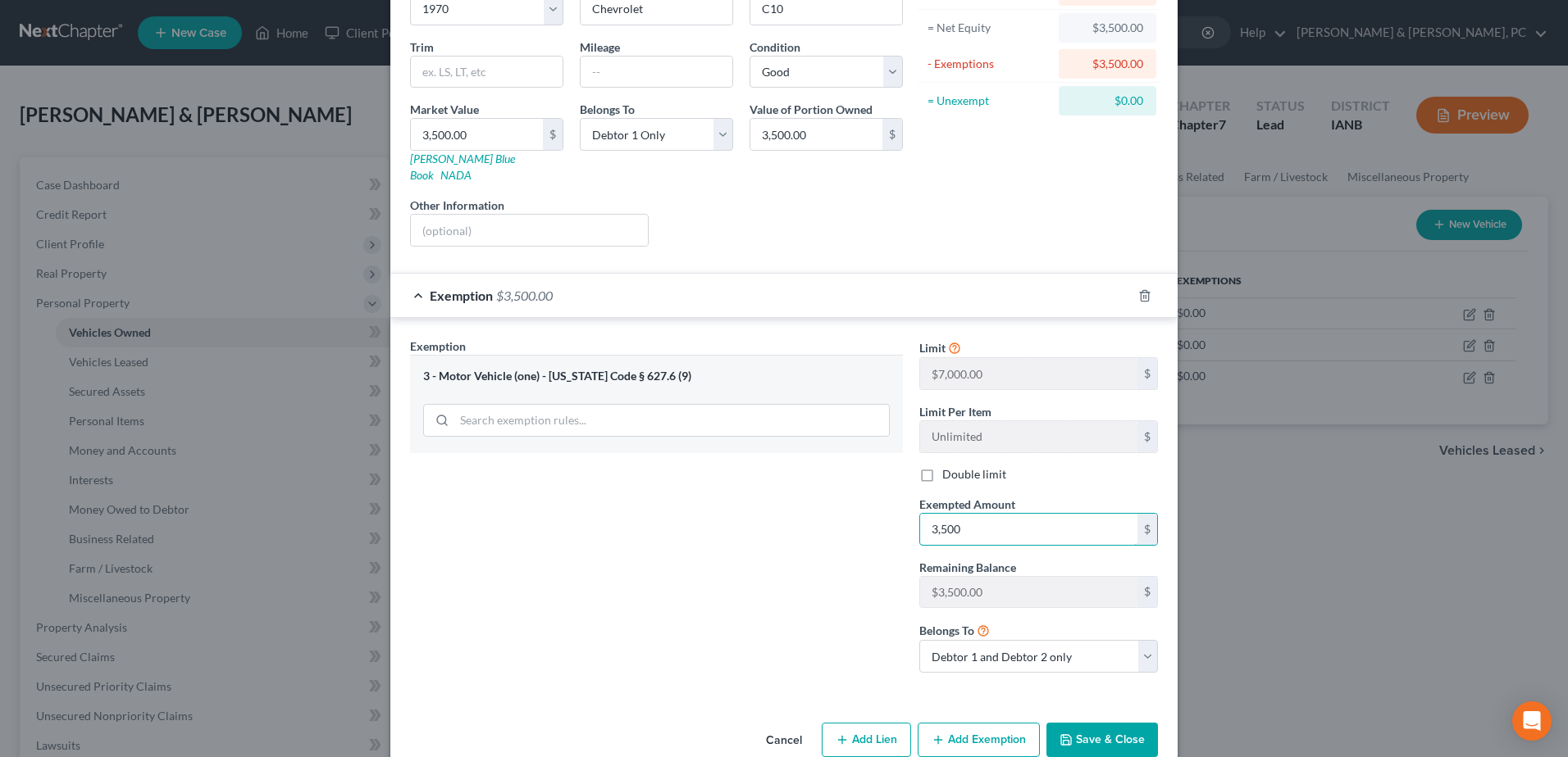
scroll to position [179, 0]
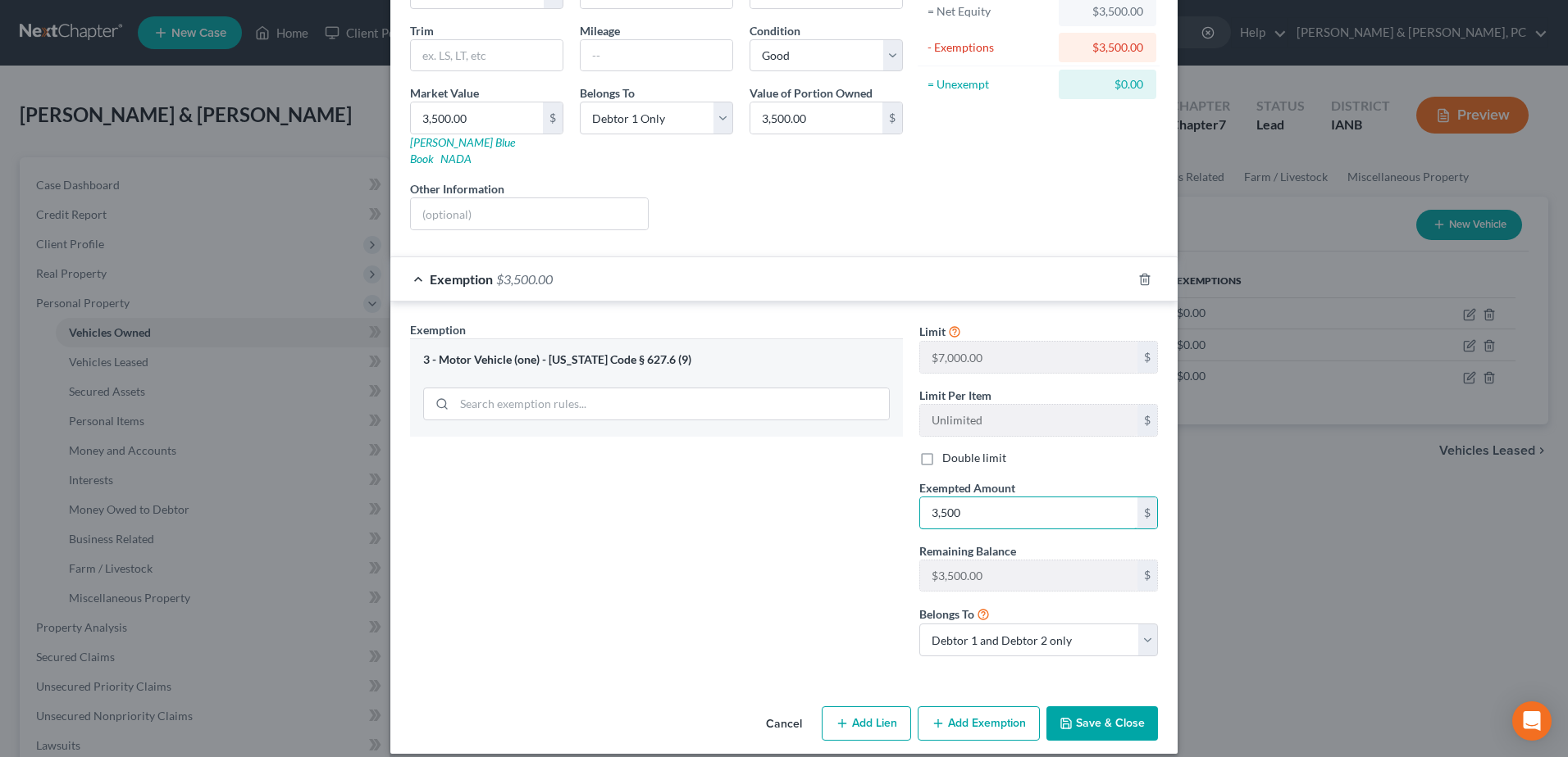
type input "3,500"
click at [1070, 700] on div "Cancel Add Lien Add Lease Add Exemption Save & Close" at bounding box center [784, 727] width 788 height 54
drag, startPoint x: 1034, startPoint y: 633, endPoint x: 1024, endPoint y: 643, distance: 14.1
click at [1034, 633] on select "Debtor 1 only Debtor 2 only Debtor 1 and Debtor 2 only" at bounding box center [1038, 640] width 239 height 33
select select "0"
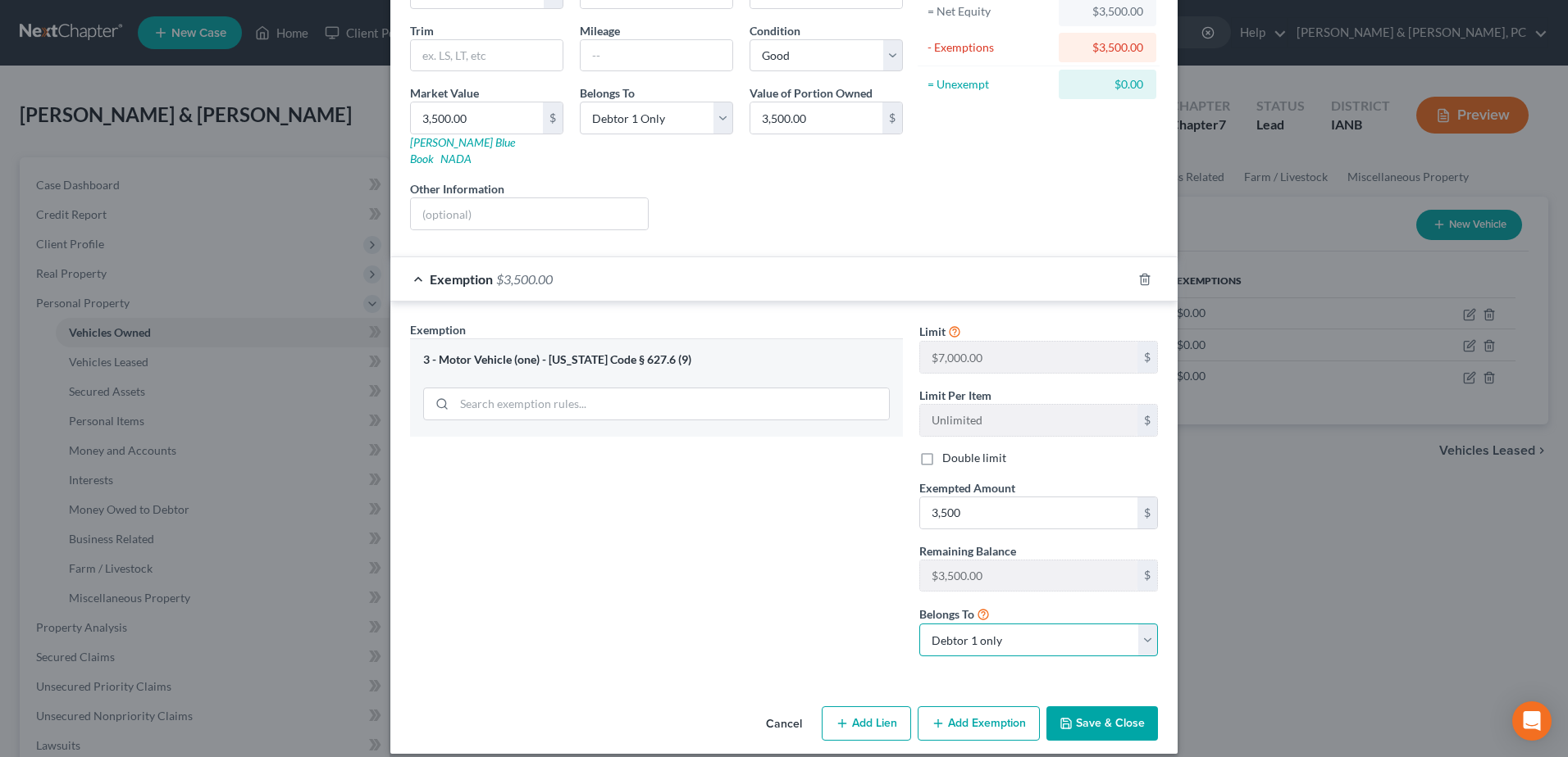
click at [919, 624] on select "Debtor 1 only Debtor 2 only Debtor 1 and Debtor 2 only" at bounding box center [1038, 640] width 239 height 33
click at [1084, 706] on button "Save & Close" at bounding box center [1102, 723] width 112 height 35
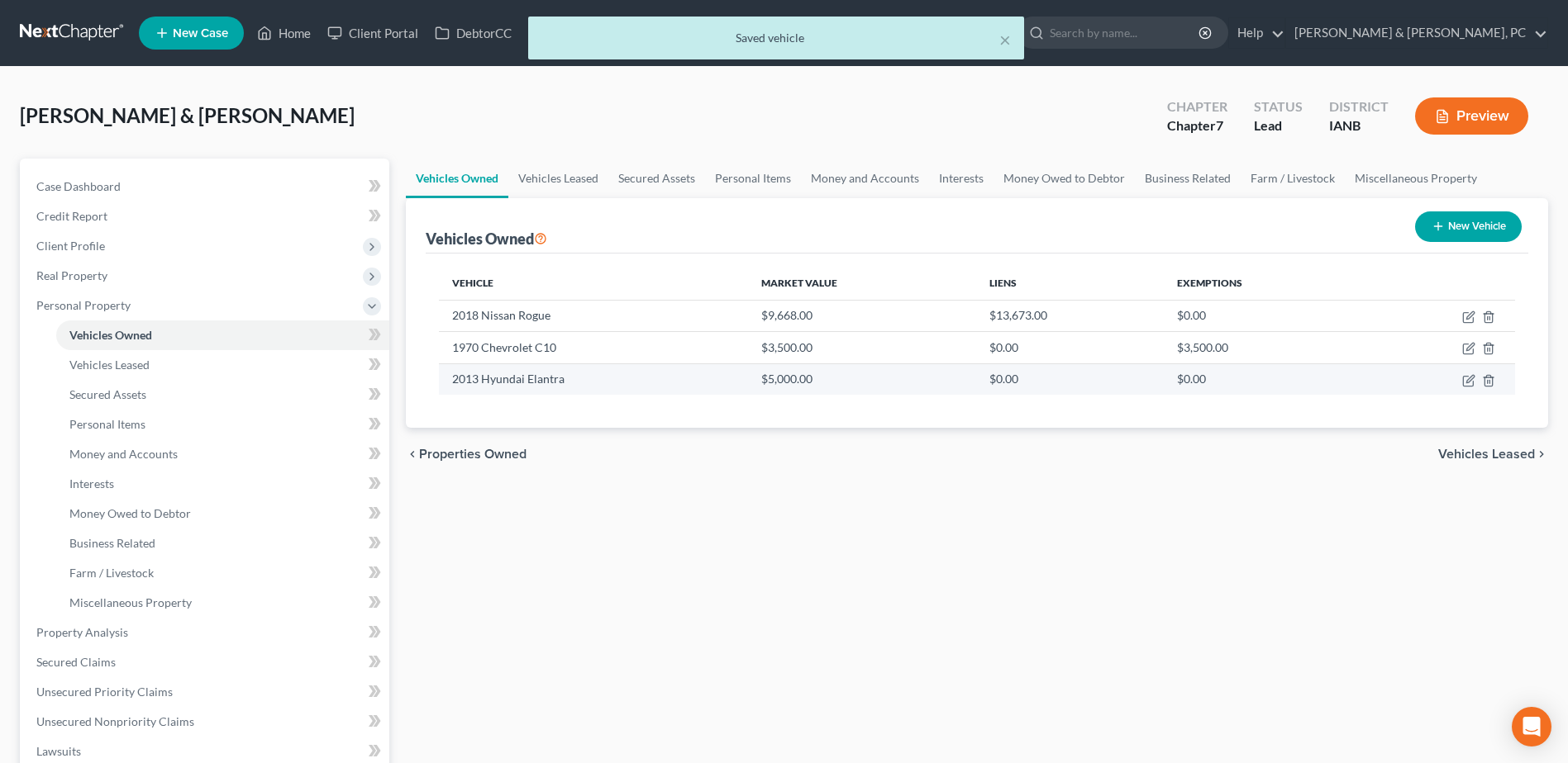
click at [1468, 373] on td at bounding box center [1441, 378] width 147 height 31
click at [1466, 384] on icon "button" at bounding box center [1469, 380] width 13 height 13
select select "0"
select select "13"
select select "2"
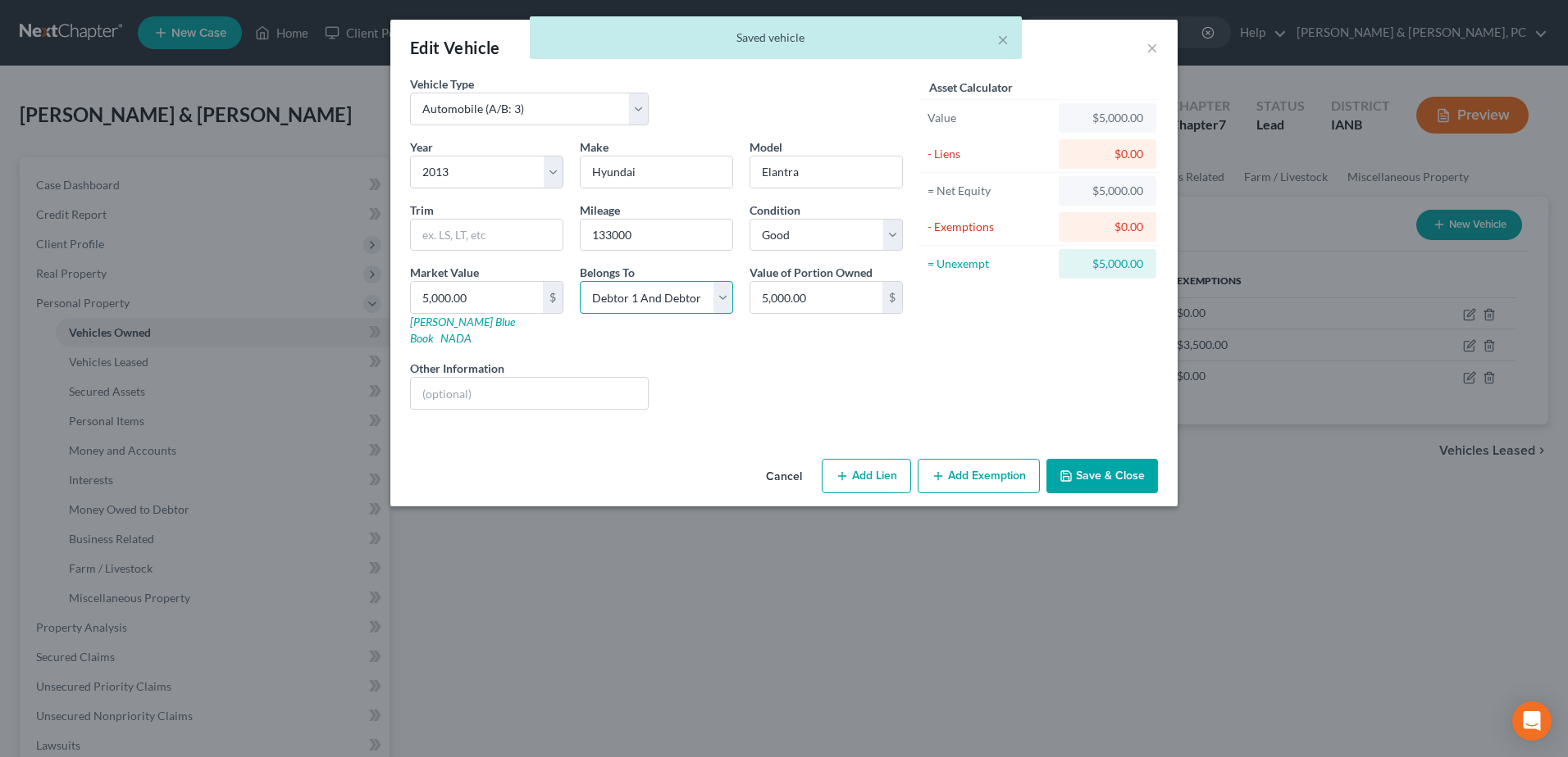
click at [676, 300] on select "Select Debtor 1 Only Debtor 2 Only Debtor 1 And Debtor 2 Only At Least One Of T…" at bounding box center [656, 297] width 154 height 33
select select "1"
click at [580, 281] on select "Select Debtor 1 Only Debtor 2 Only Debtor 1 And Debtor 2 Only At Least One Of T…" at bounding box center [656, 297] width 154 height 33
click at [991, 459] on button "Add Exemption" at bounding box center [978, 476] width 123 height 35
select select "2"
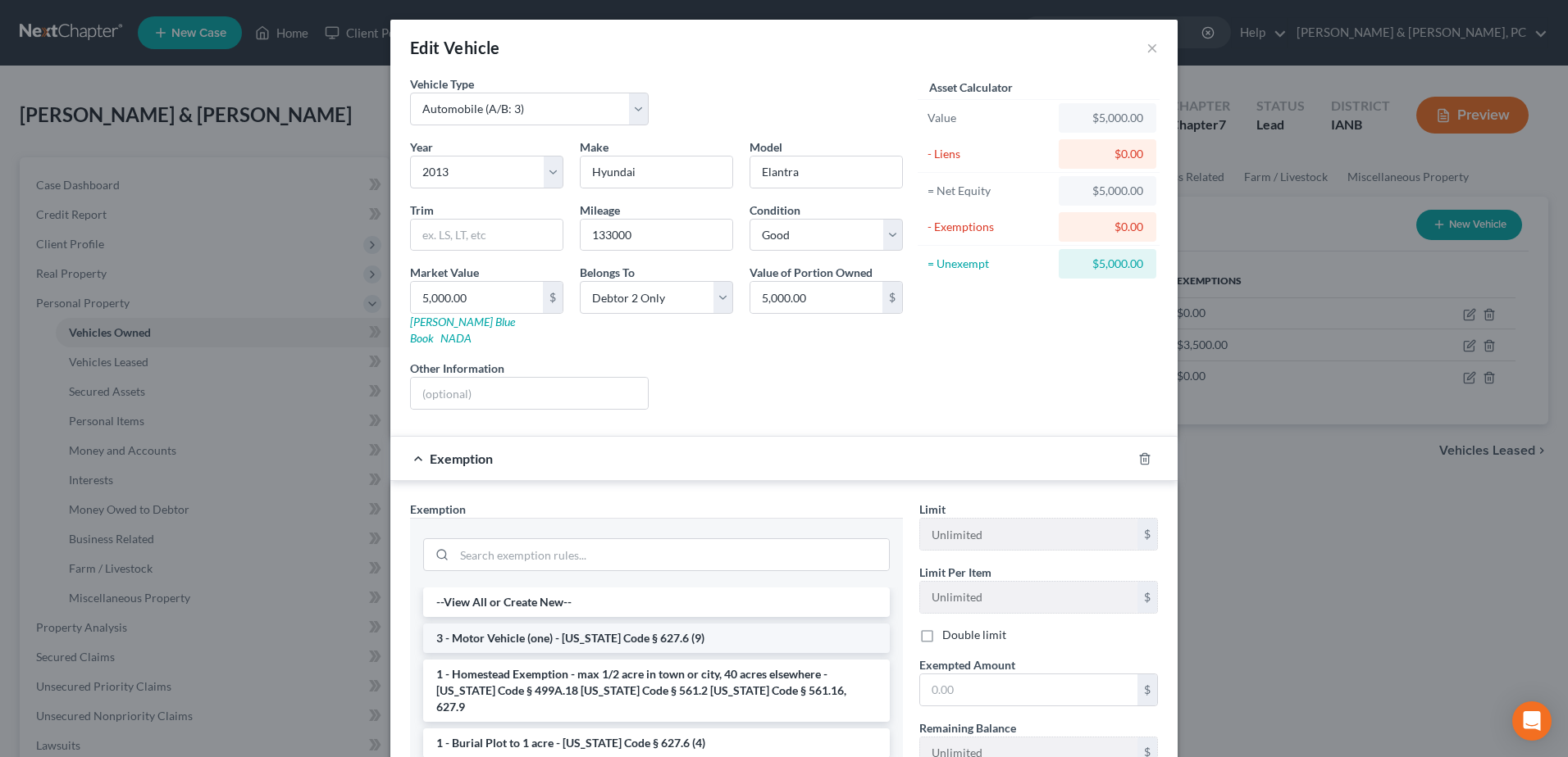
click at [701, 633] on li "3 - Motor Vehicle (one) - [US_STATE] Code § 627.6 (9)" at bounding box center [656, 638] width 466 height 29
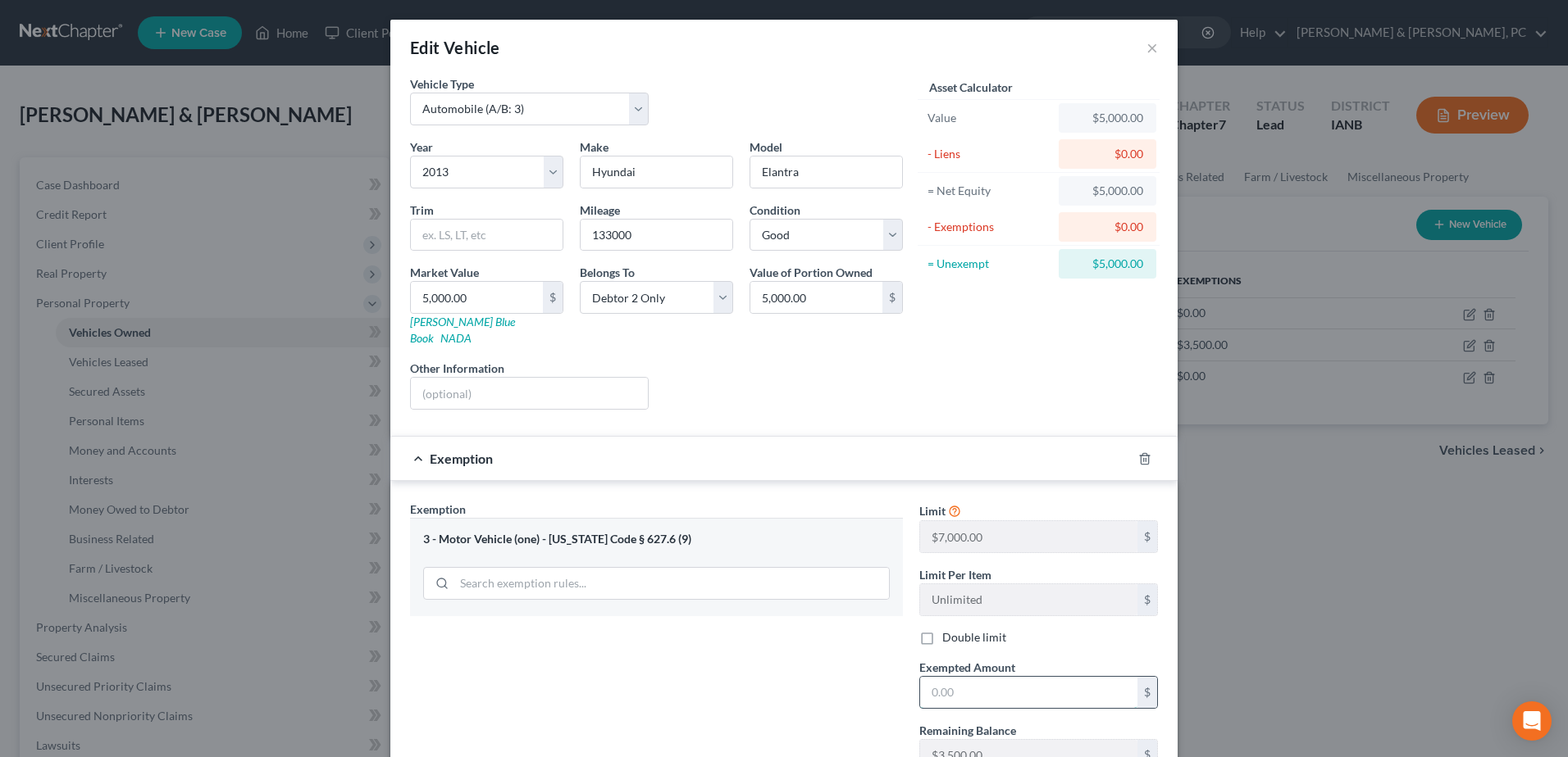
click at [1007, 677] on input "text" at bounding box center [1028, 692] width 218 height 31
type input "5,000"
click at [993, 629] on label "Double limit" at bounding box center [974, 637] width 64 height 16
click at [960, 629] on input "Double limit" at bounding box center [954, 635] width 11 height 11
checkbox input "true"
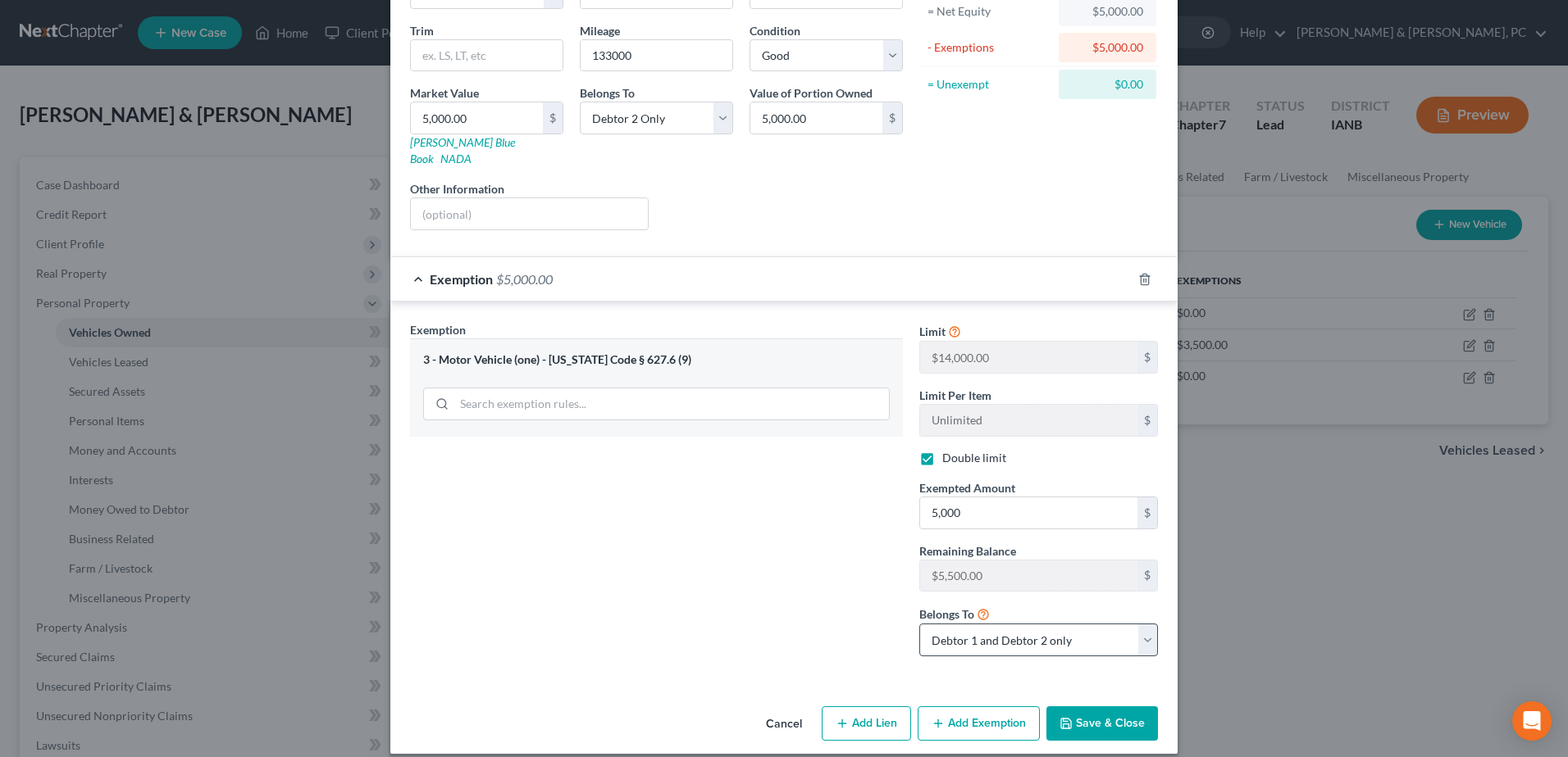
drag, startPoint x: 1115, startPoint y: 705, endPoint x: 1089, endPoint y: 628, distance: 81.3
click at [1089, 628] on div "Edit Vehicle × Vehicle Type Select Automobile (A/B: 3) Truck (A/B: 3) Trailer (…" at bounding box center [784, 297] width 788 height 914
click at [1089, 628] on select "Debtor 1 only Debtor 2 only Debtor 1 and Debtor 2 only" at bounding box center [1038, 640] width 239 height 33
select select "1"
click at [919, 624] on select "Debtor 1 only Debtor 2 only Debtor 1 and Debtor 2 only" at bounding box center [1038, 640] width 239 height 33
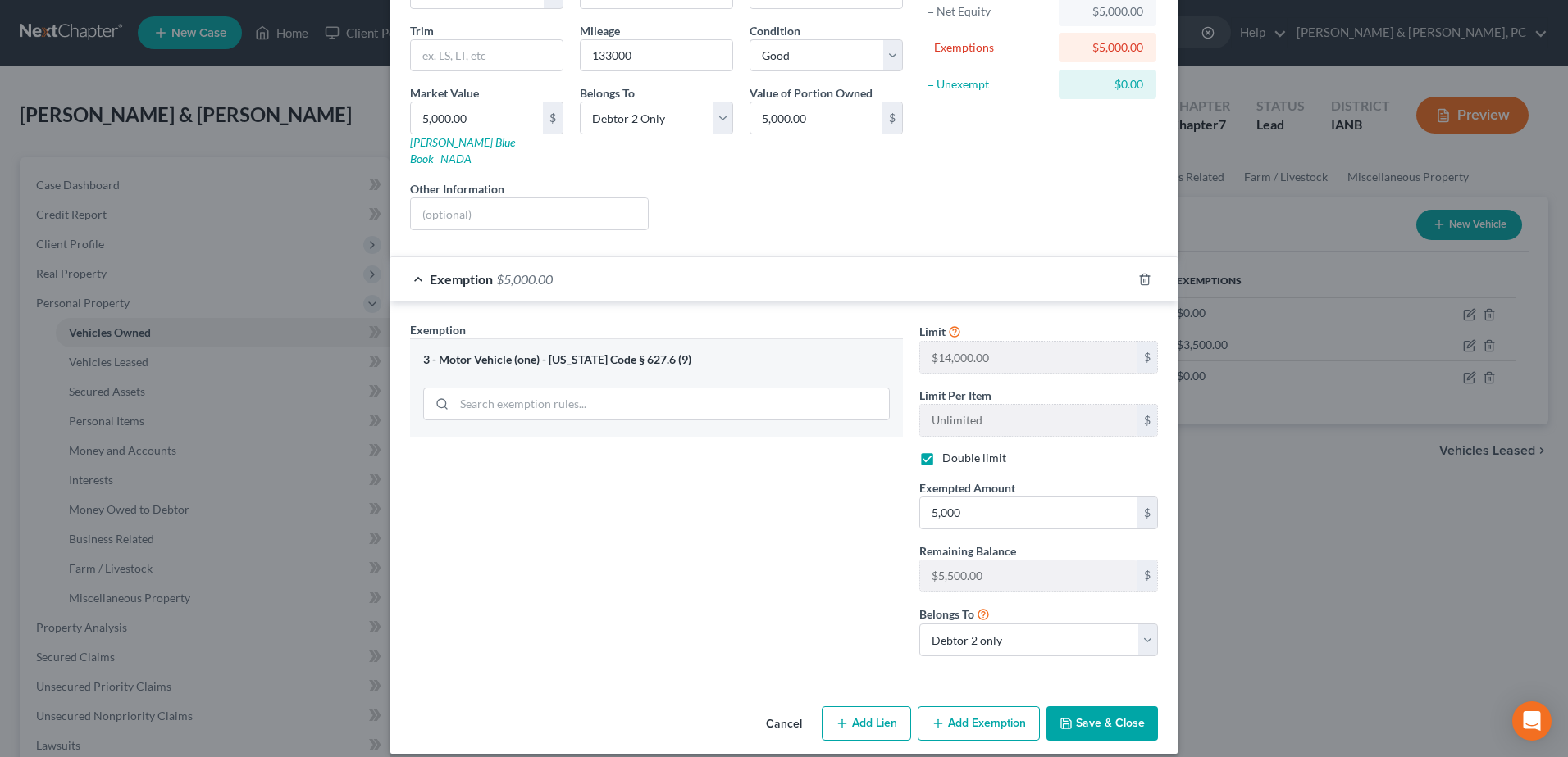
click at [1070, 700] on div "Cancel Add Lien Add Lease Add Exemption Save & Close" at bounding box center [784, 727] width 788 height 54
click at [1080, 708] on button "Save & Close" at bounding box center [1102, 723] width 112 height 35
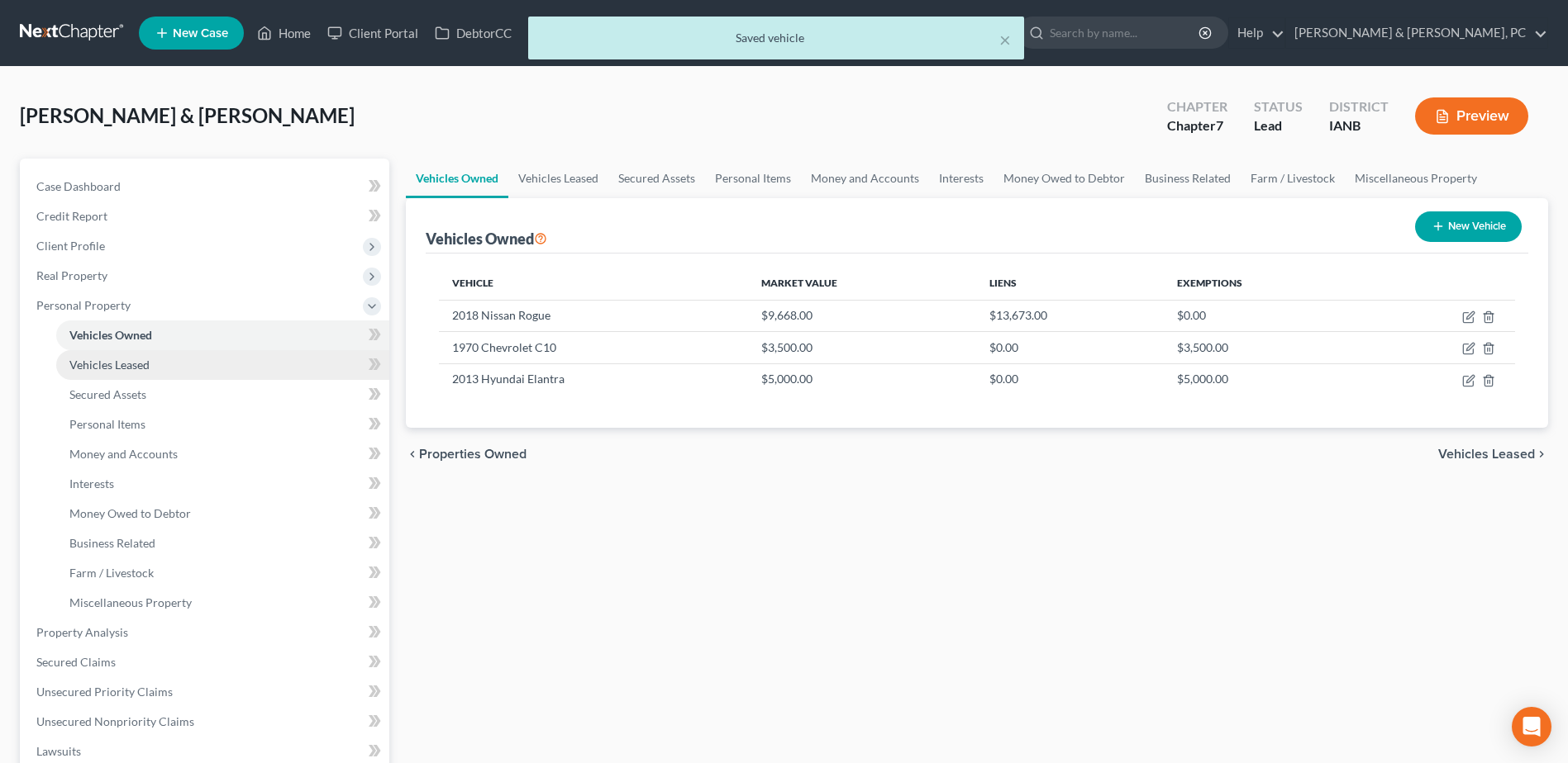
click at [114, 366] on span "Vehicles Leased" at bounding box center [110, 365] width 81 height 14
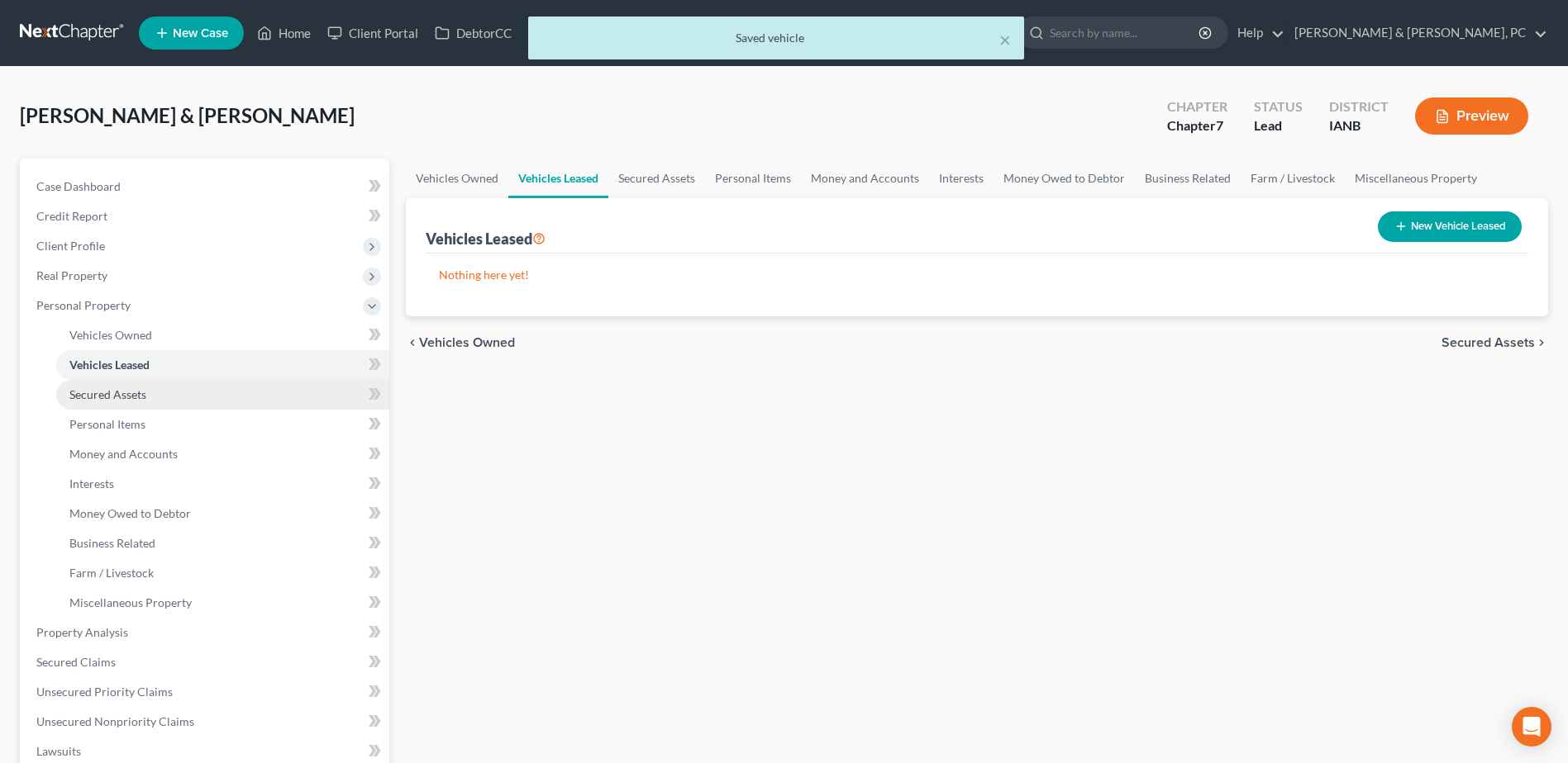
click at [116, 389] on span "Secured Assets" at bounding box center [108, 394] width 77 height 14
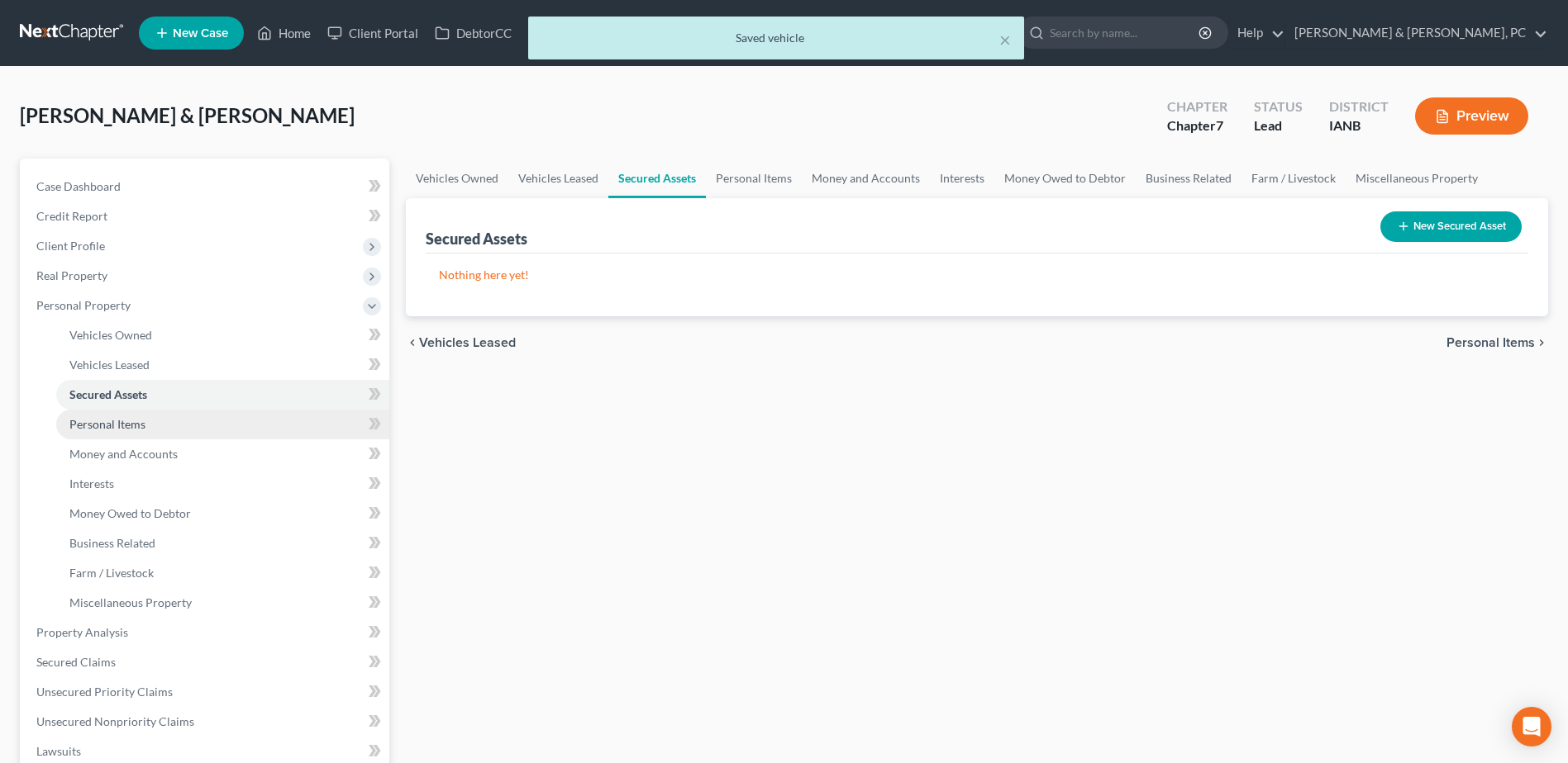
click at [127, 420] on span "Personal Items" at bounding box center [107, 424] width 76 height 14
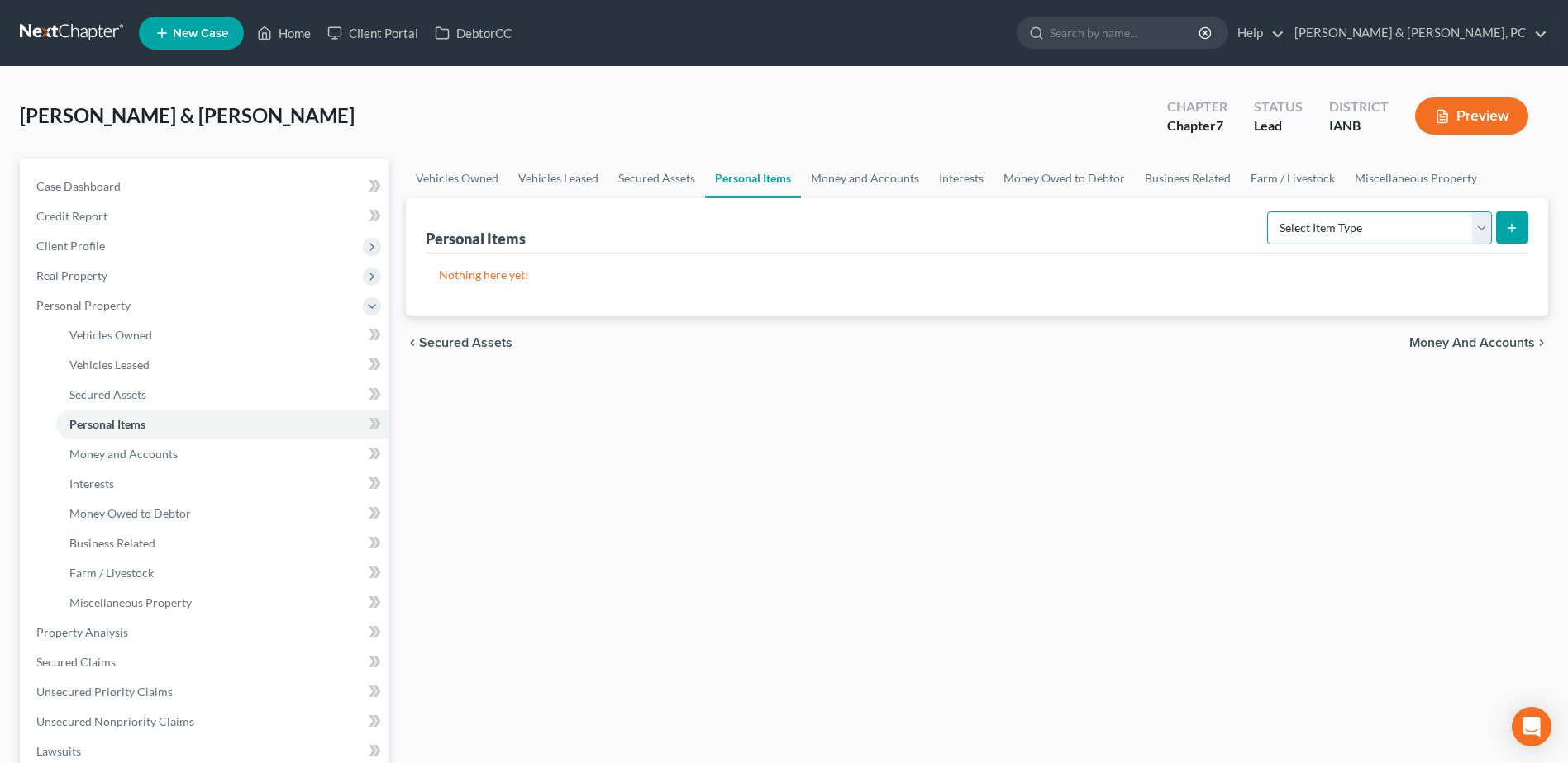
drag, startPoint x: 1395, startPoint y: 228, endPoint x: 1394, endPoint y: 243, distance: 15.0
click at [1395, 228] on select "Select Item Type Clothing (A/B: 11) Collectibles Of Value (A/B: 8) Electronics …" at bounding box center [1379, 227] width 225 height 33
select select "household_goods"
click at [1270, 211] on select "Select Item Type Clothing (A/B: 11) Collectibles Of Value (A/B: 8) Electronics …" at bounding box center [1379, 227] width 225 height 33
click at [1498, 222] on button "submit" at bounding box center [1513, 227] width 32 height 32
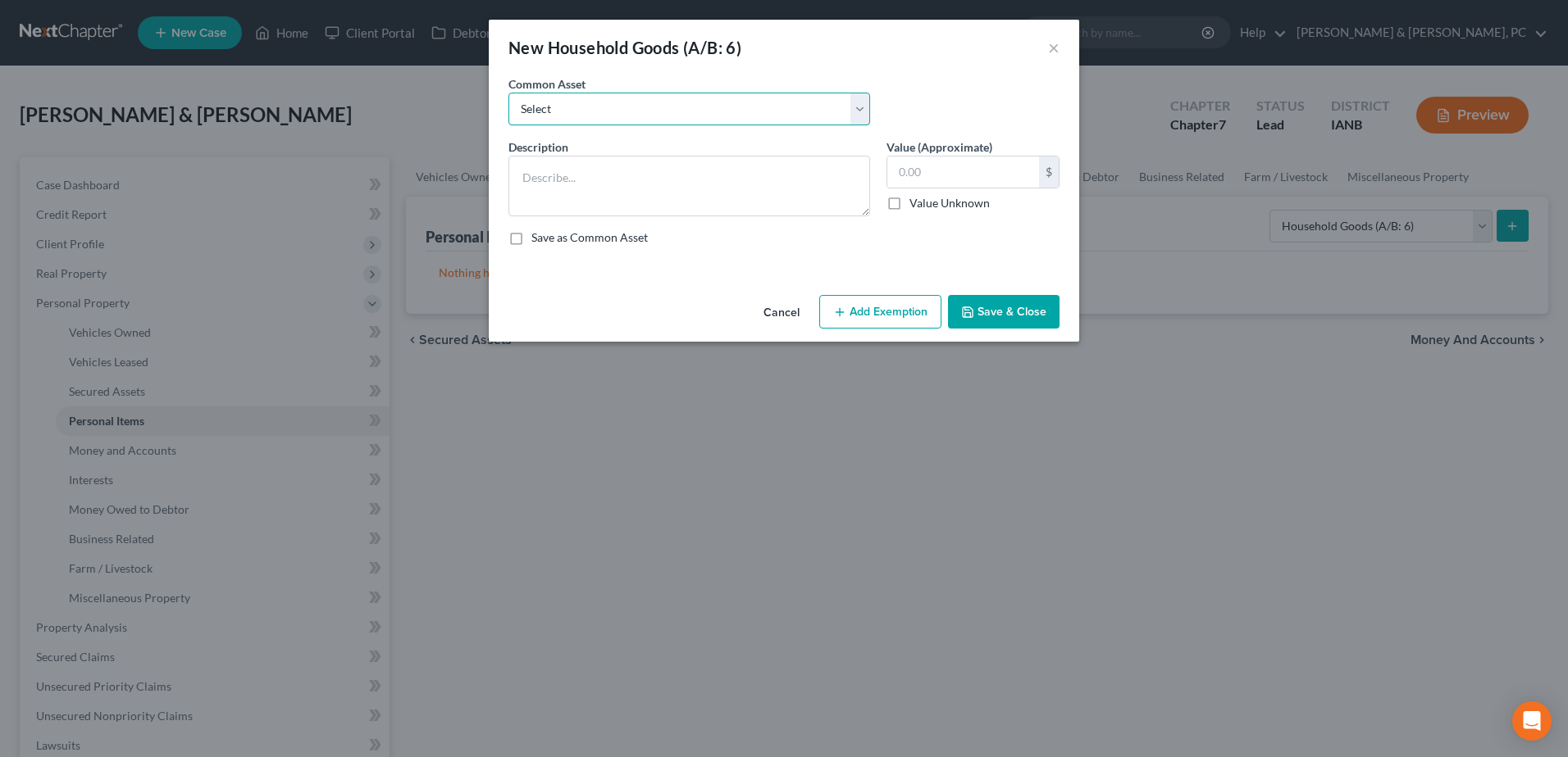
click at [548, 107] on select "Select Common household items owned by debtor(s)" at bounding box center [689, 108] width 361 height 33
select select "0"
click at [509, 92] on select "Select Common household items owned by debtor(s)" at bounding box center [689, 108] width 361 height 33
type textarea "Common household items owned by debtor(s)"
click at [938, 169] on input "text" at bounding box center [962, 171] width 152 height 31
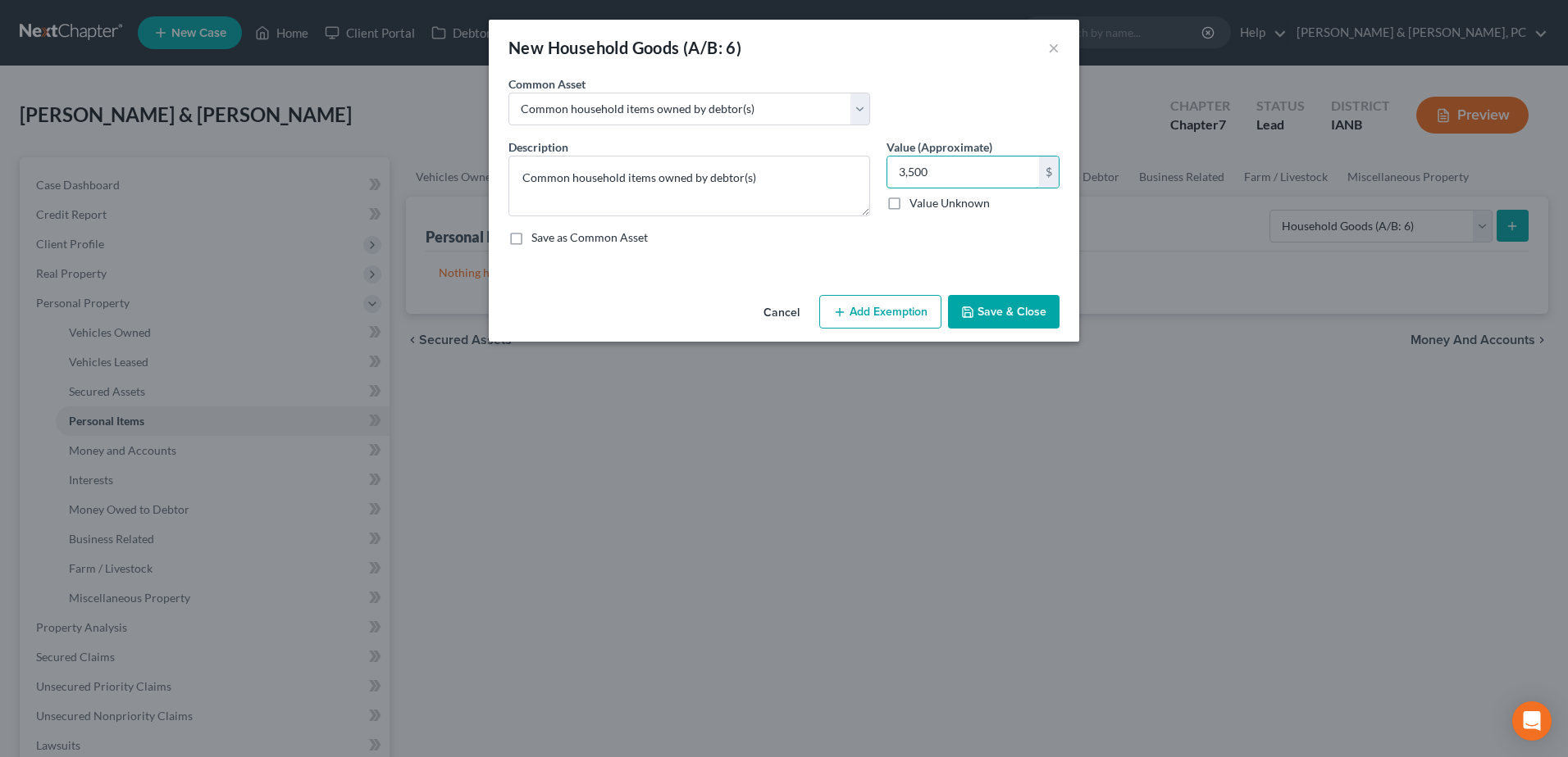
type input "3,500"
click at [871, 324] on button "Add Exemption" at bounding box center [881, 311] width 123 height 35
select select "2"
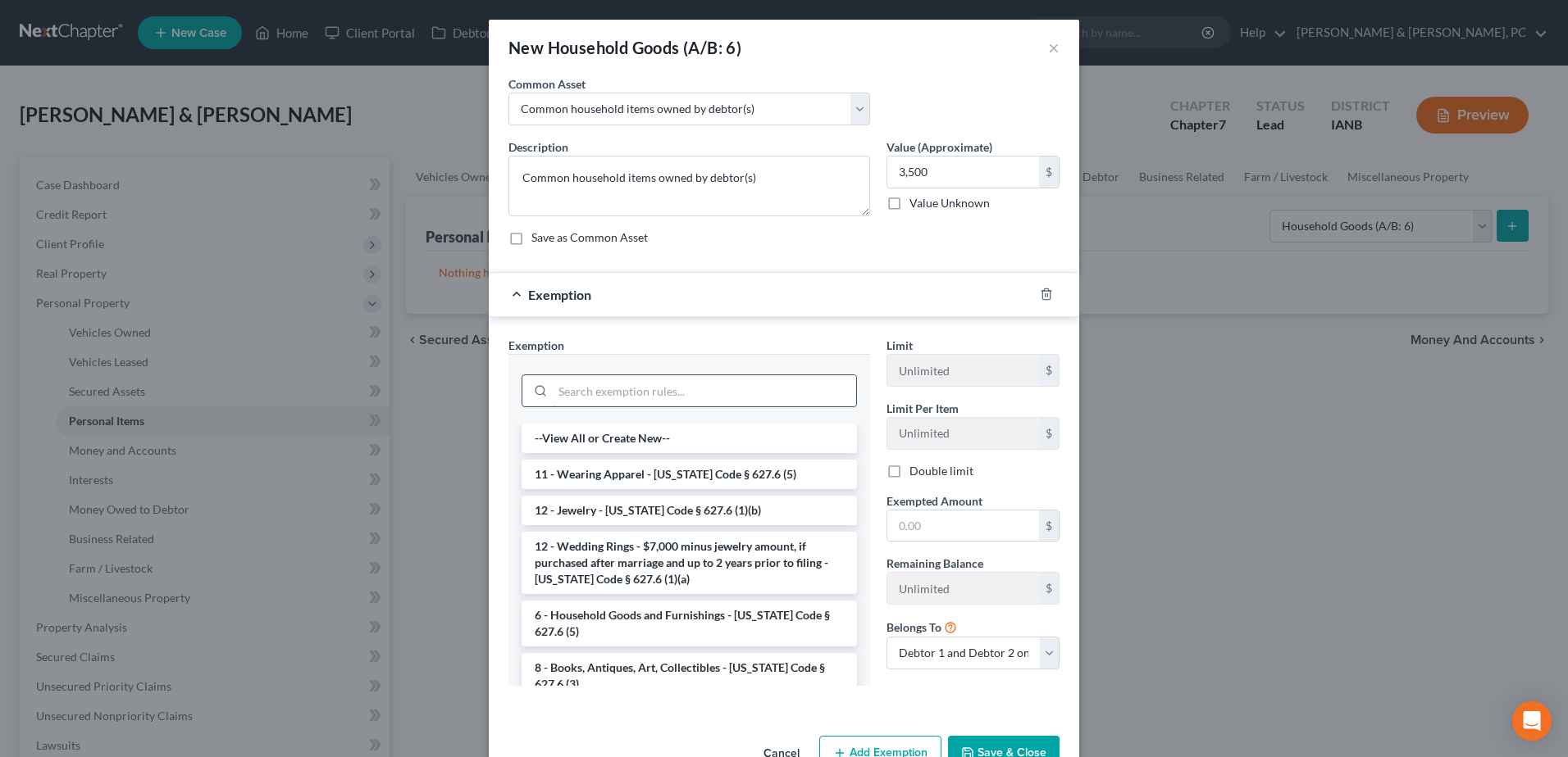
click at [655, 398] on input "search" at bounding box center [704, 390] width 304 height 31
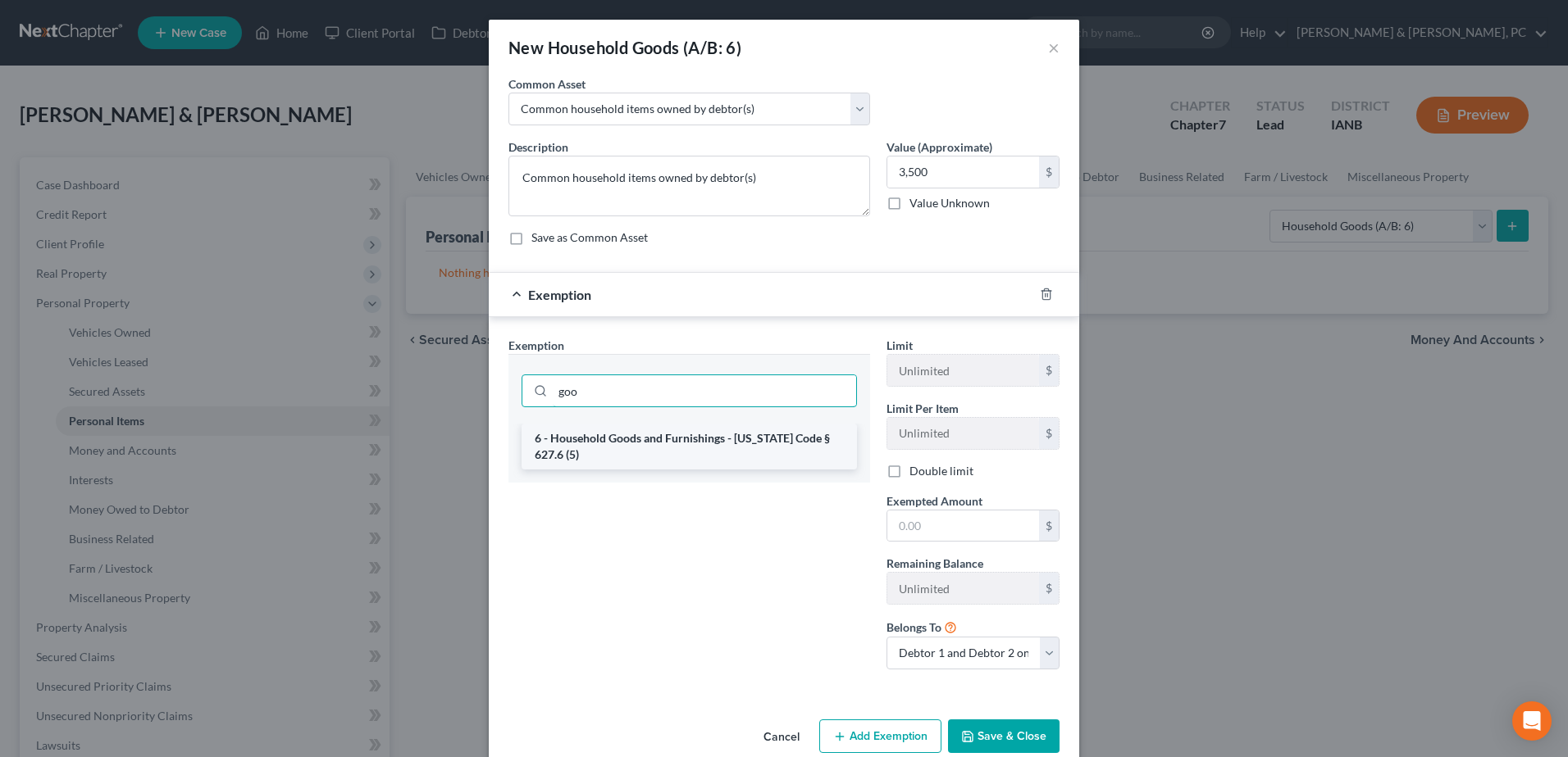
type input "goo"
click at [701, 440] on li "6 - Household Goods and Furnishings - [US_STATE] Code § 627.6 (5)" at bounding box center [689, 446] width 336 height 46
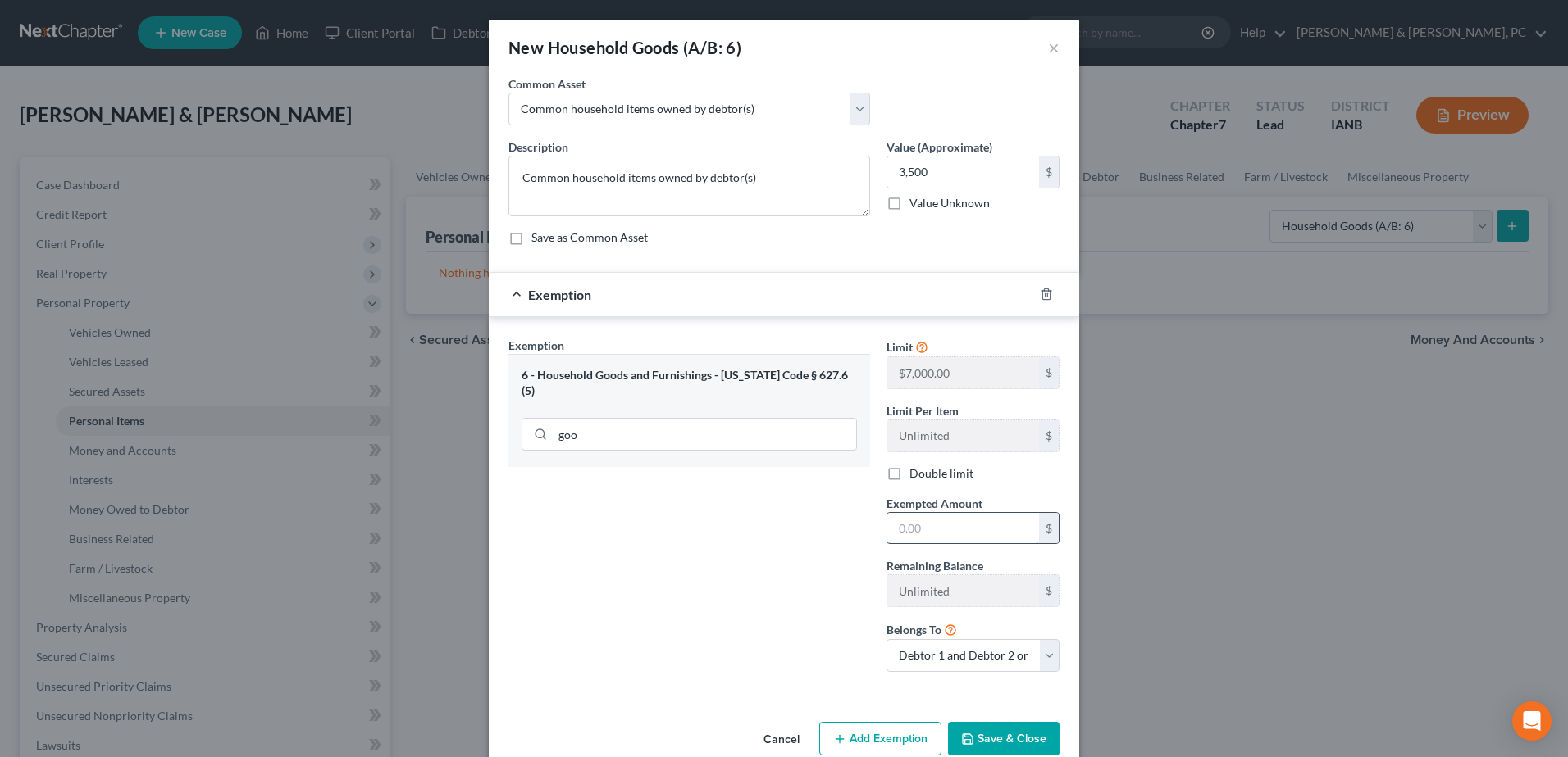
click at [994, 529] on input "text" at bounding box center [962, 528] width 152 height 31
type input "3,500"
click at [981, 726] on button "Save & Close" at bounding box center [1004, 739] width 112 height 35
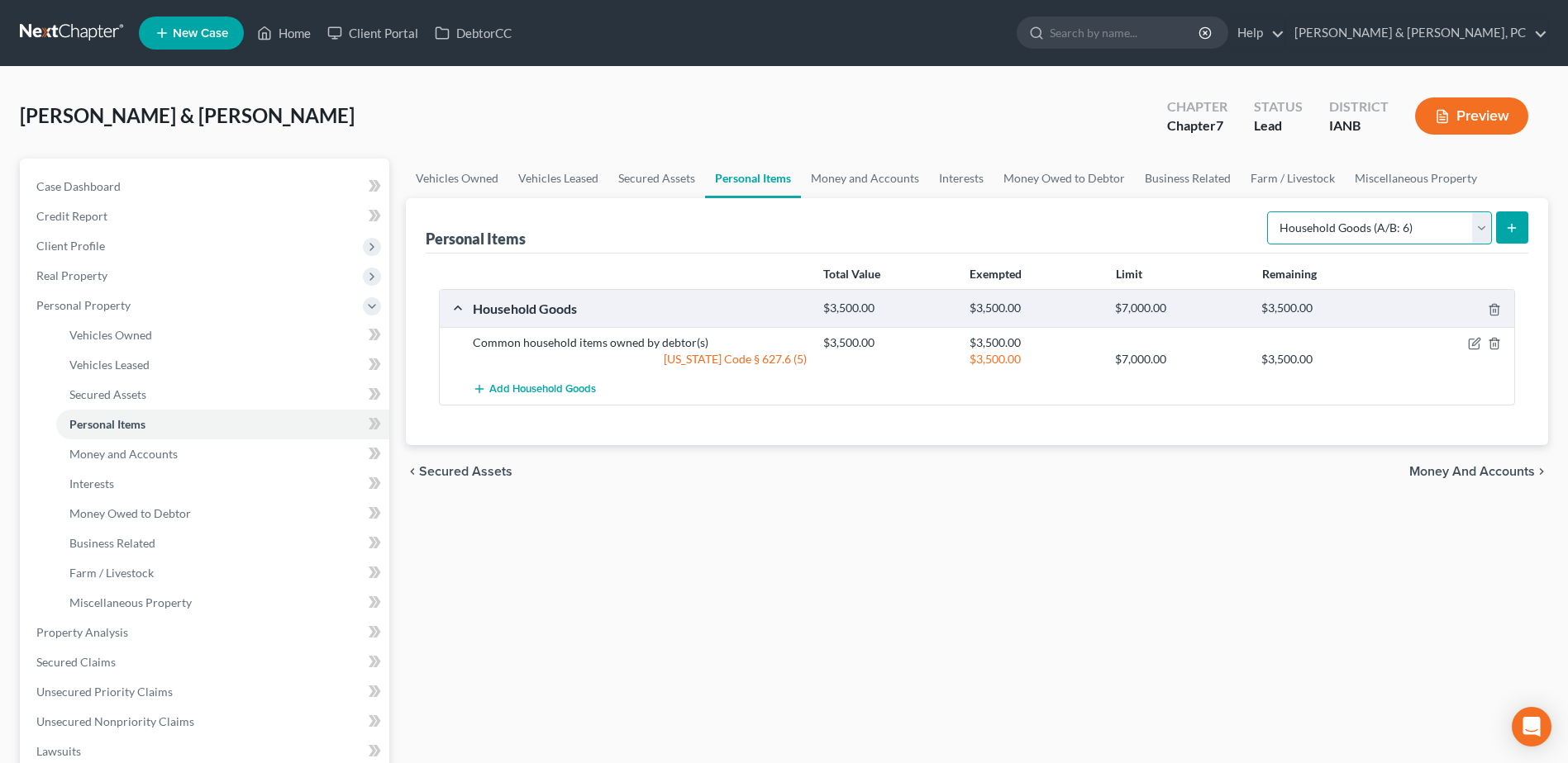
click at [1351, 228] on select "Select Item Type Clothing (A/B: 11) Collectibles Of Value (A/B: 8) Electronics …" at bounding box center [1379, 227] width 225 height 33
select select "electronics"
click at [1270, 211] on select "Select Item Type Clothing (A/B: 11) Collectibles Of Value (A/B: 8) Electronics …" at bounding box center [1379, 227] width 225 height 33
click at [1513, 217] on button "submit" at bounding box center [1513, 227] width 32 height 32
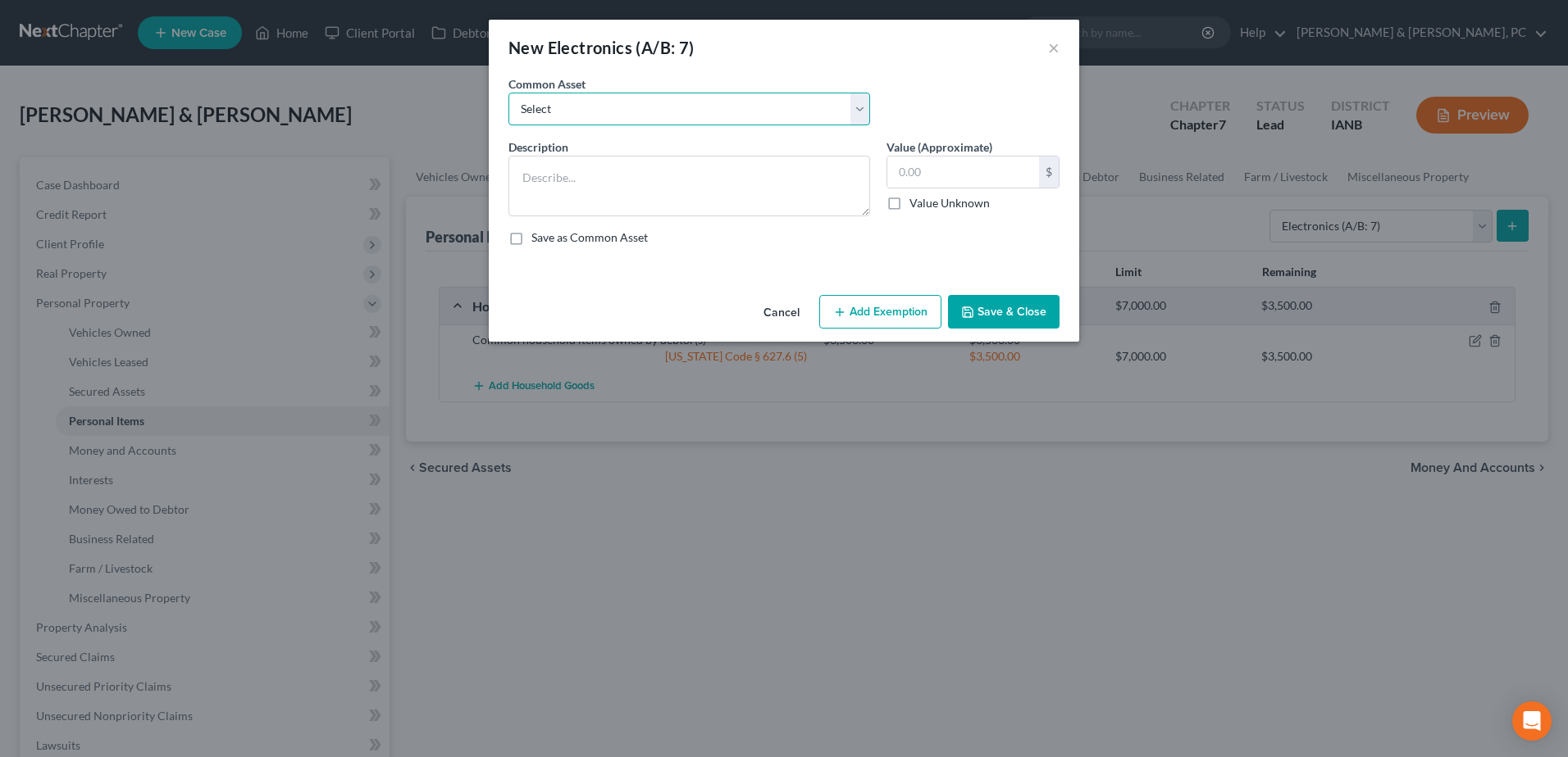
drag, startPoint x: 683, startPoint y: 111, endPoint x: 683, endPoint y: 128, distance: 17.0
click at [683, 111] on select "Select Common household electronics owned by debtor(s)" at bounding box center [689, 108] width 361 height 33
select select "0"
click at [509, 92] on select "Select Common household electronics owned by debtor(s)" at bounding box center [689, 108] width 361 height 33
type textarea "Common household electronics owned by debtor(s)"
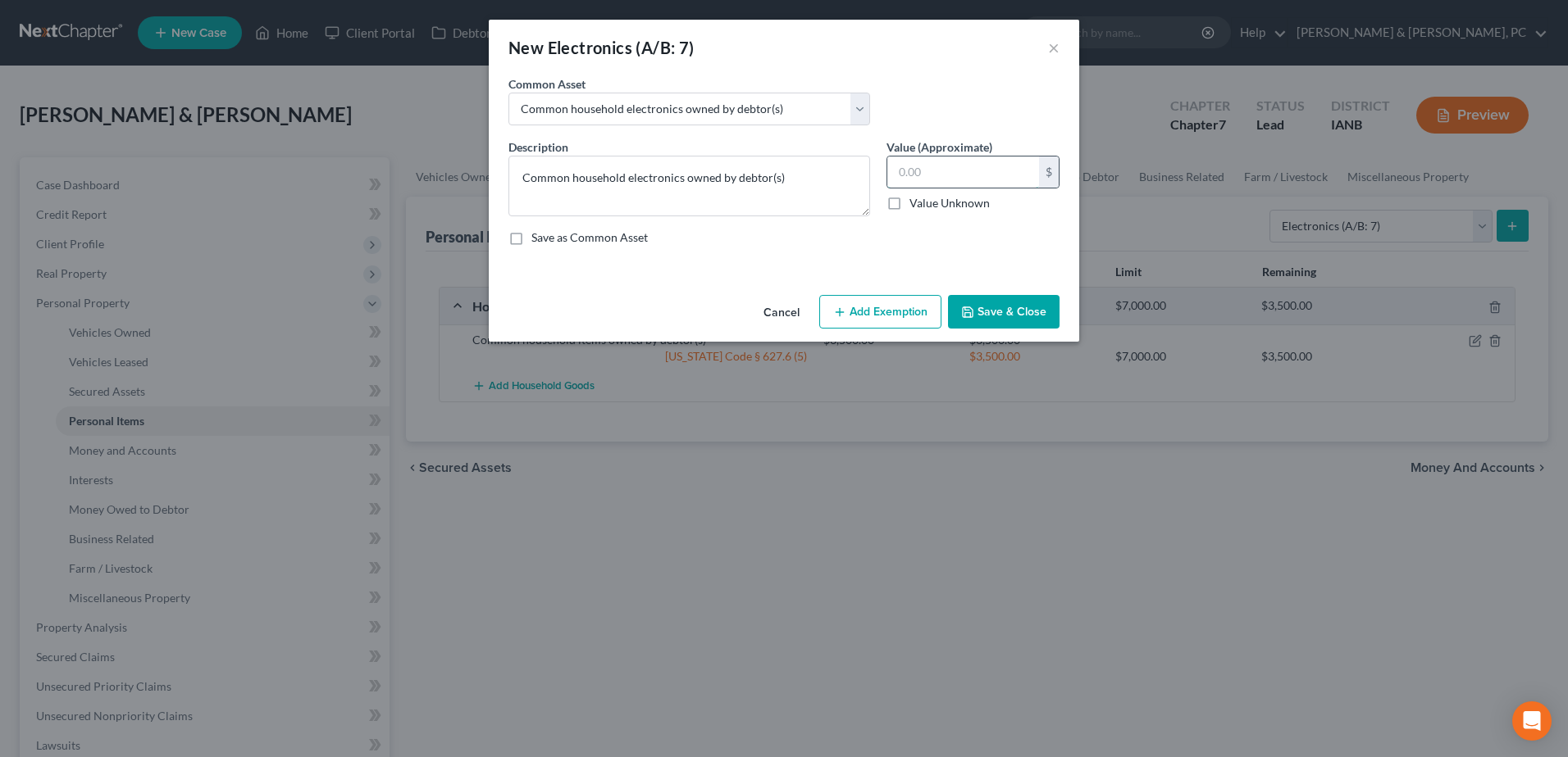
click at [947, 183] on input "text" at bounding box center [962, 171] width 152 height 31
type input "800"
drag, startPoint x: 859, startPoint y: 294, endPoint x: 863, endPoint y: 315, distance: 21.4
click at [859, 295] on div "Cancel Add Exemption Save & Close" at bounding box center [783, 315] width 590 height 54
click at [863, 315] on button "Add Exemption" at bounding box center [881, 311] width 123 height 35
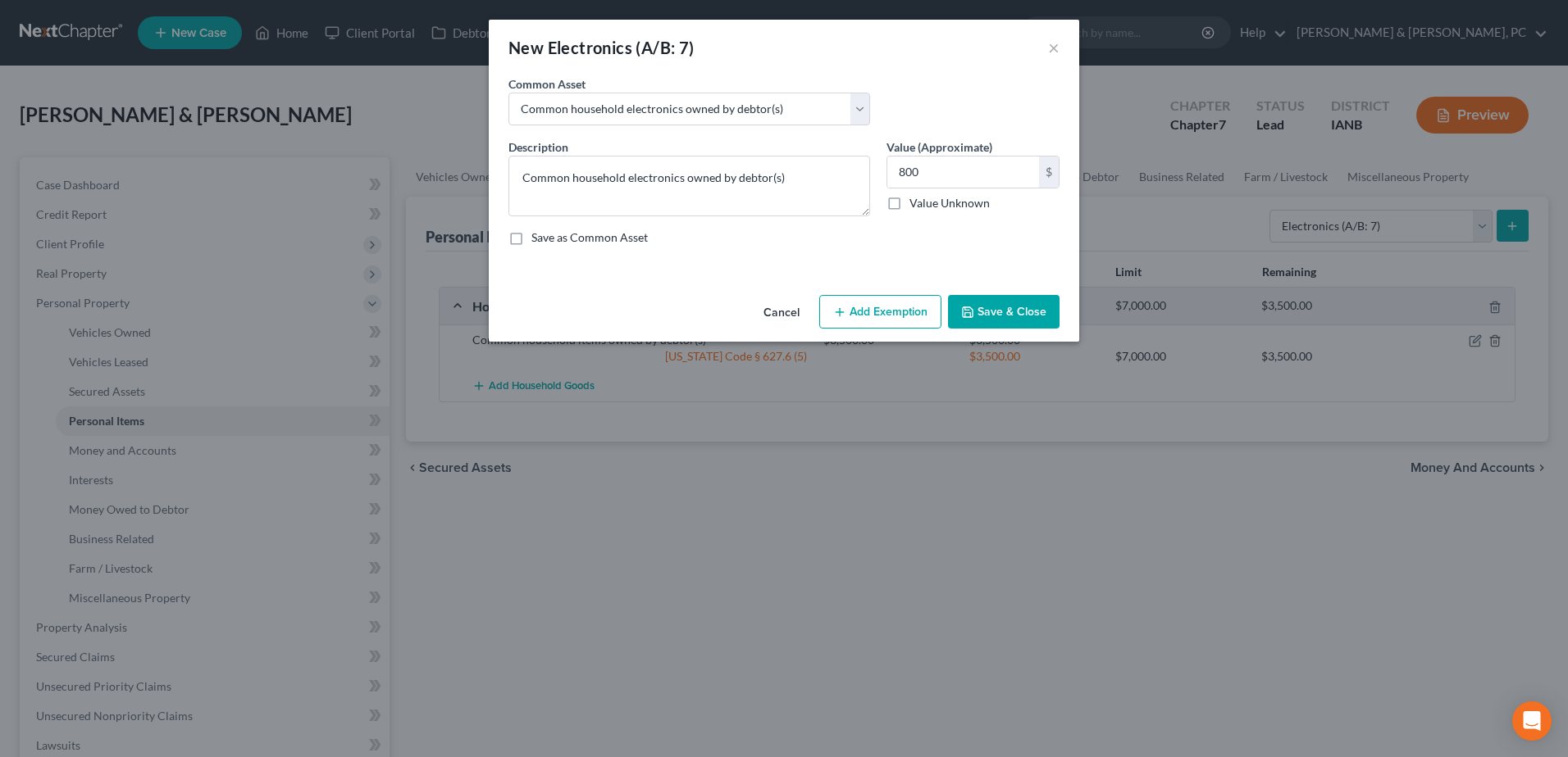
select select "2"
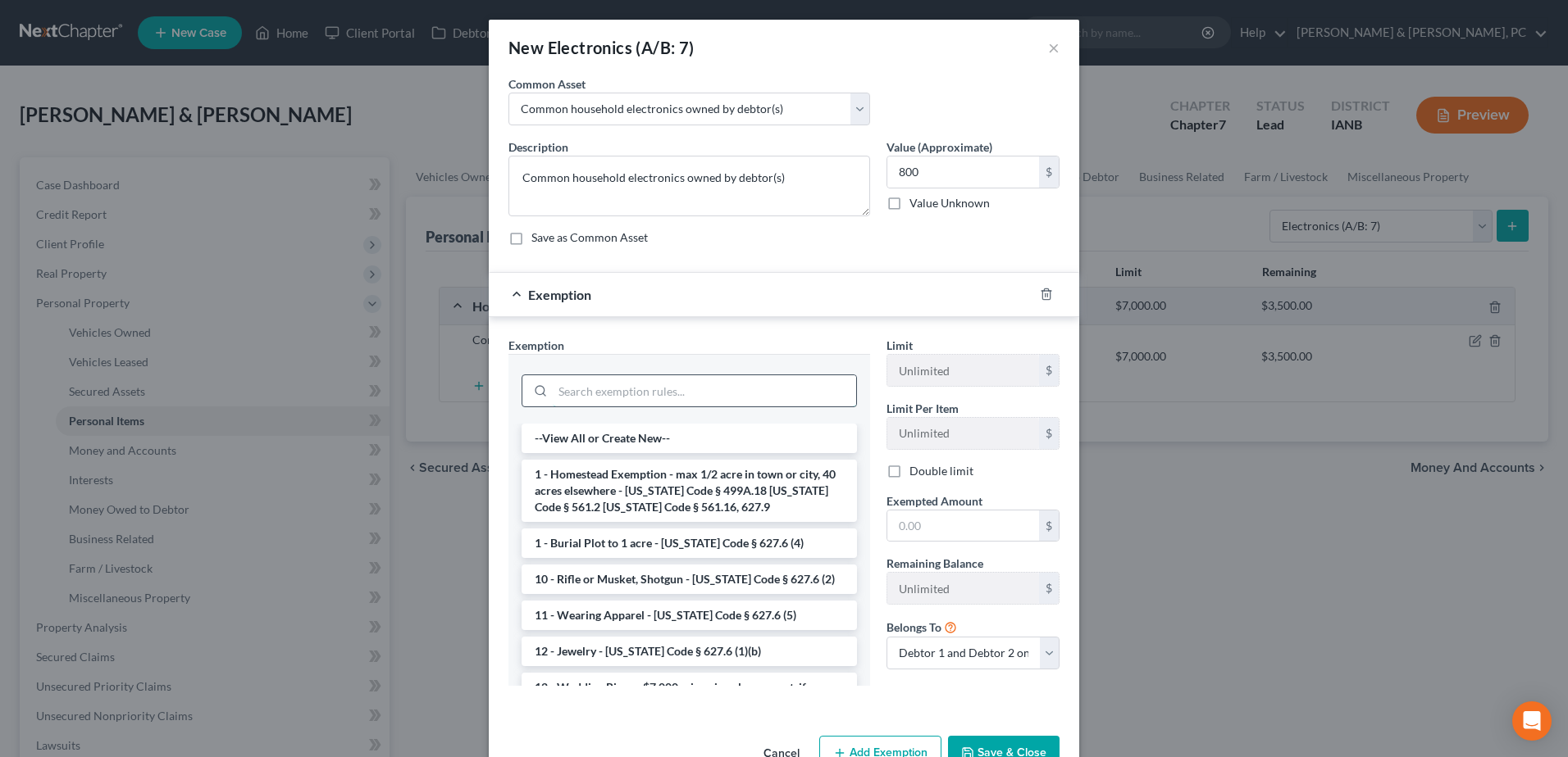
click at [644, 382] on input "search" at bounding box center [704, 390] width 304 height 31
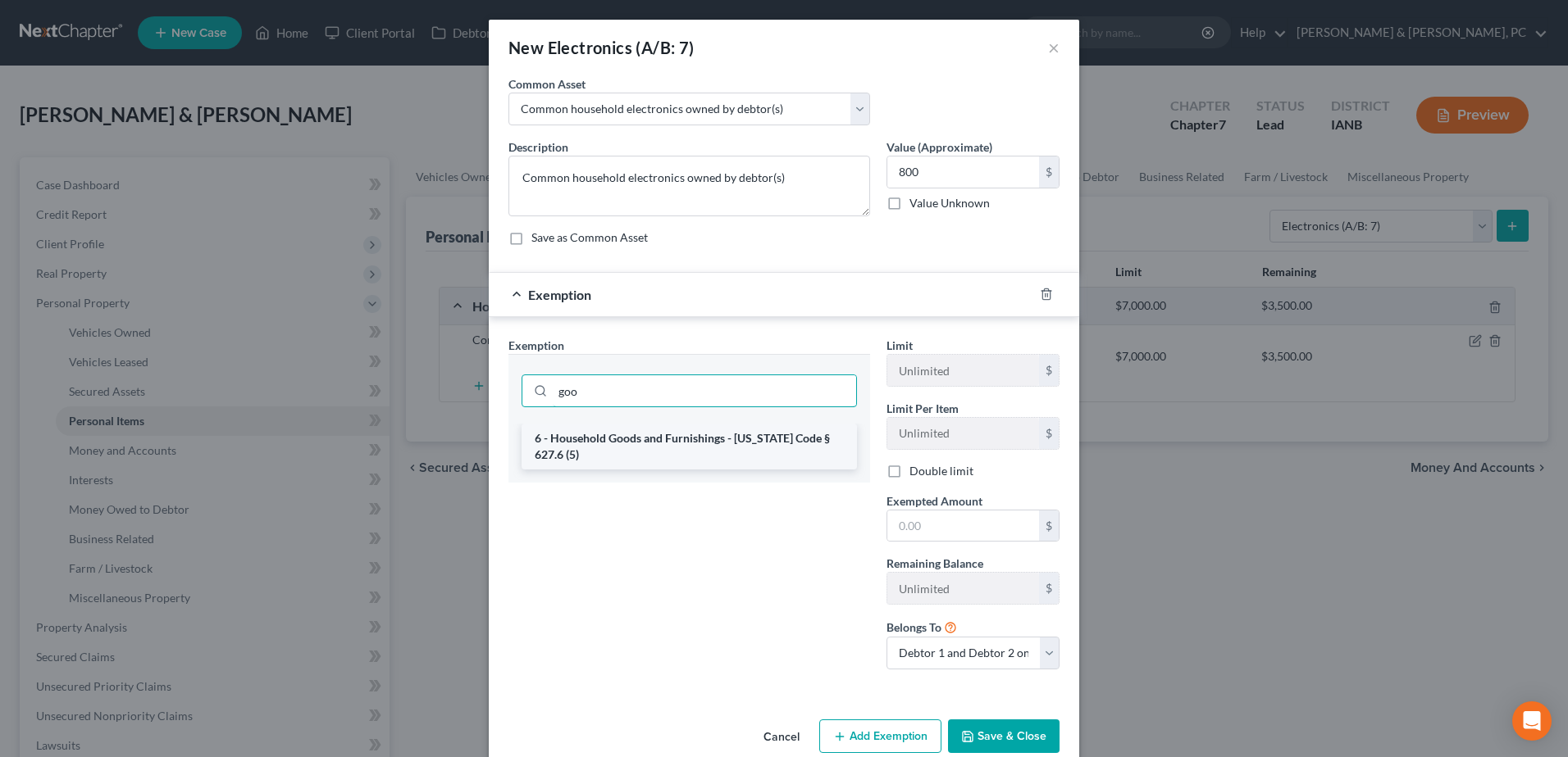
type input "goo"
click at [625, 443] on li "6 - Household Goods and Furnishings - [US_STATE] Code § 627.6 (5)" at bounding box center [689, 446] width 336 height 46
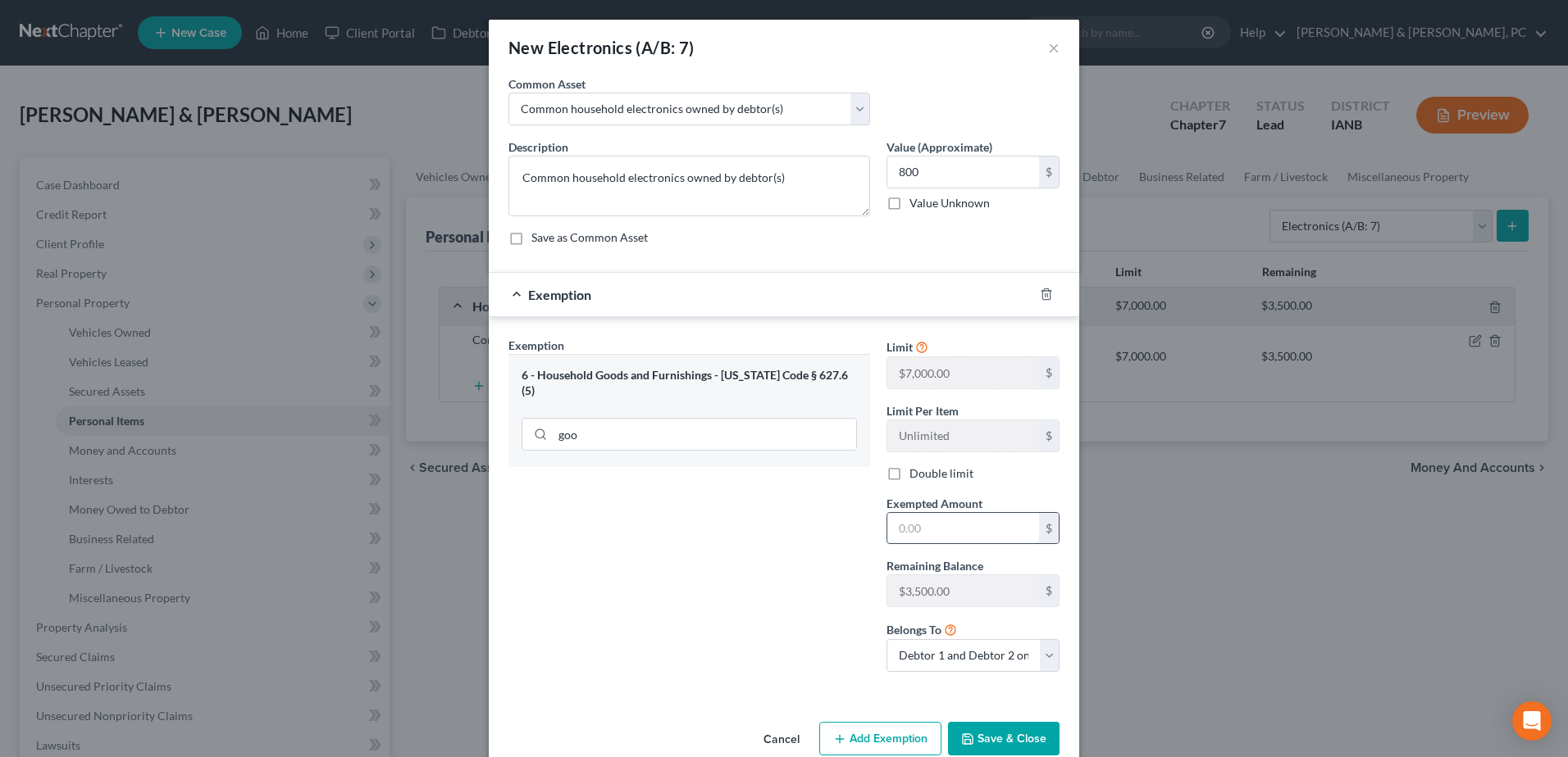
click at [962, 540] on input "text" at bounding box center [962, 528] width 152 height 31
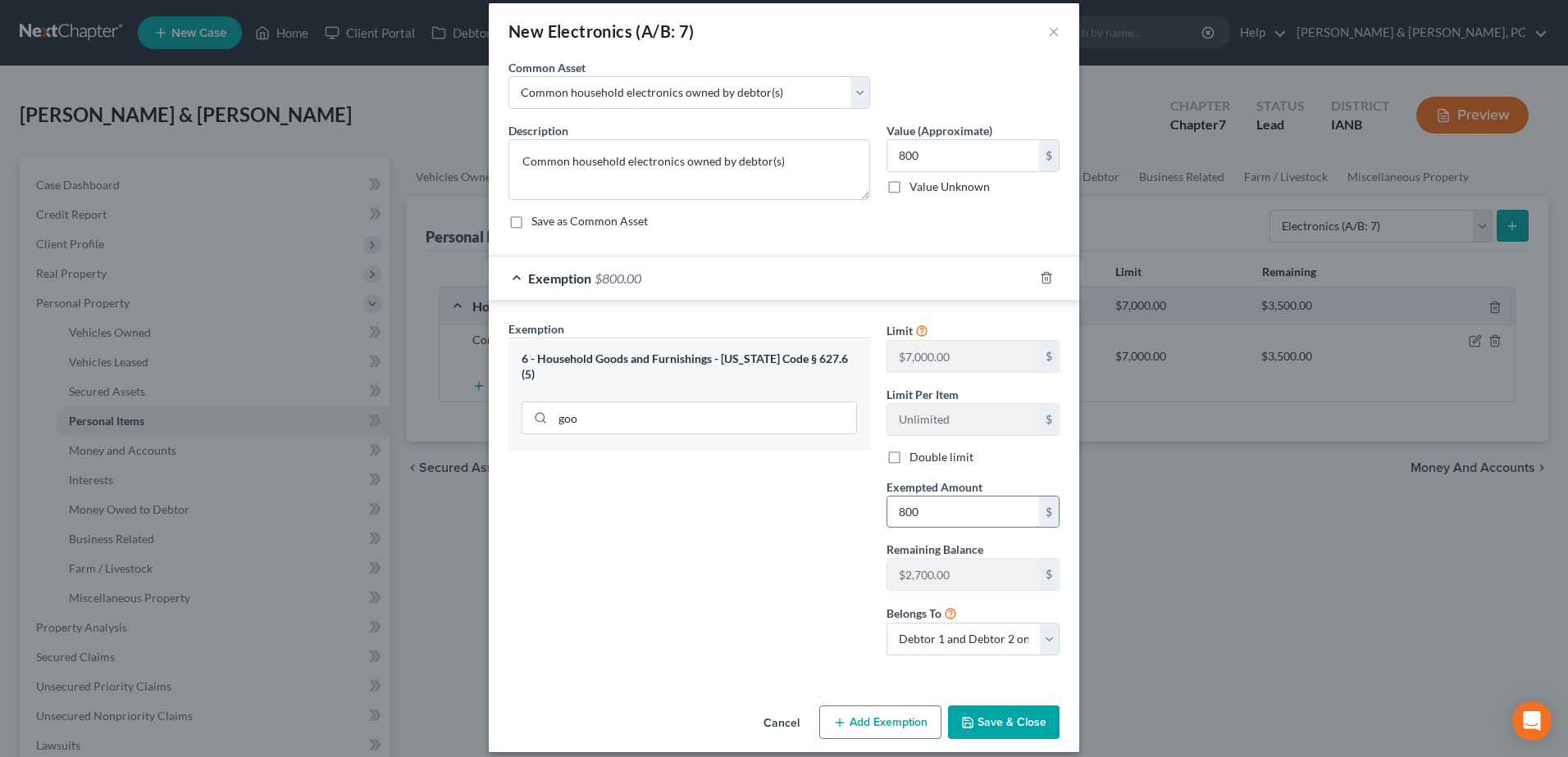
scroll to position [31, 0]
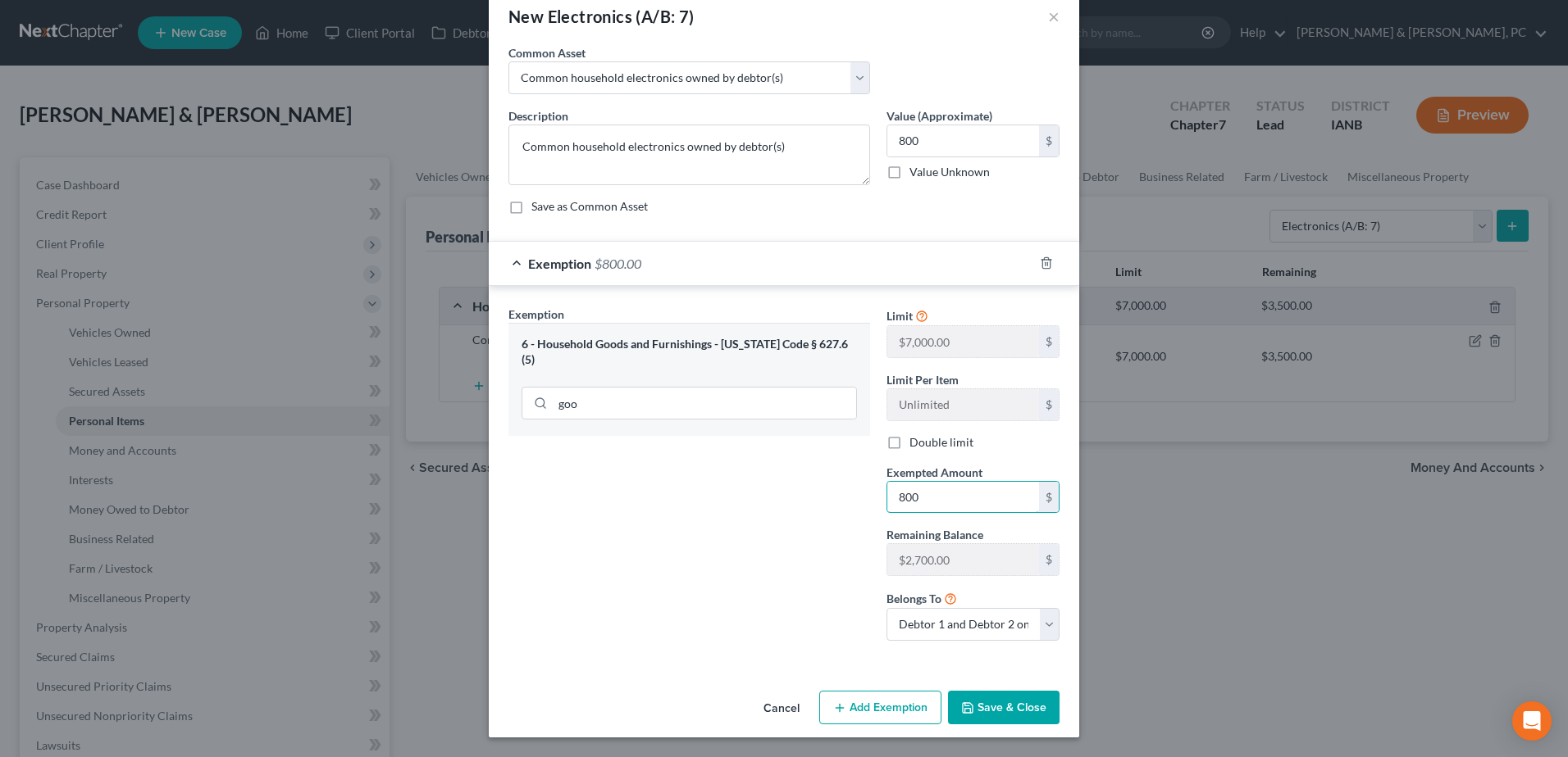
type input "800"
click at [1002, 693] on button "Save & Close" at bounding box center [1004, 708] width 112 height 35
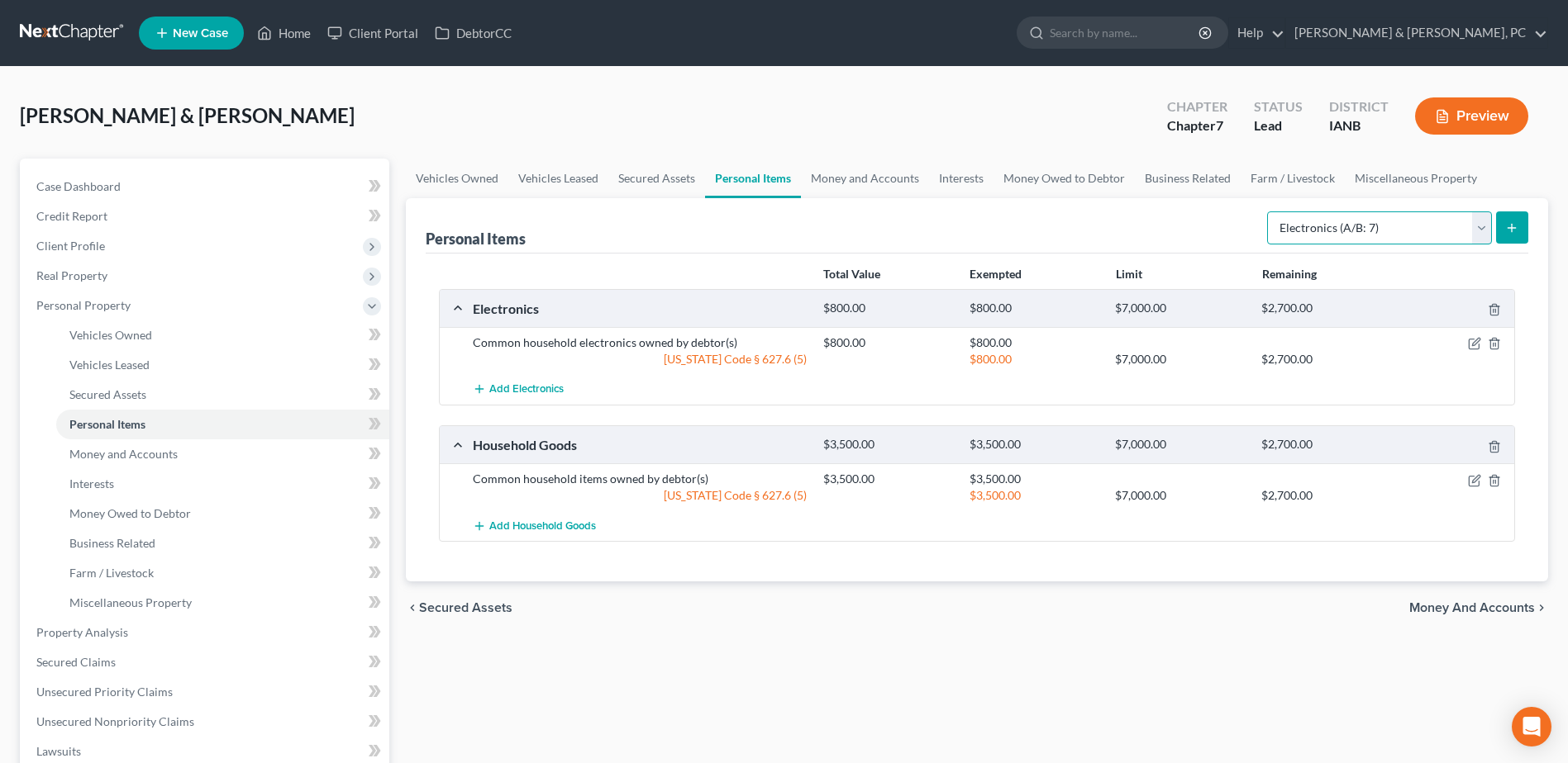
click at [1316, 227] on select "Select Item Type Clothing (A/B: 11) Collectibles Of Value (A/B: 8) Electronics …" at bounding box center [1379, 227] width 225 height 33
select select "firearms"
click at [1270, 211] on select "Select Item Type Clothing (A/B: 11) Collectibles Of Value (A/B: 8) Electronics …" at bounding box center [1379, 227] width 225 height 33
click at [1502, 234] on button "submit" at bounding box center [1513, 227] width 32 height 32
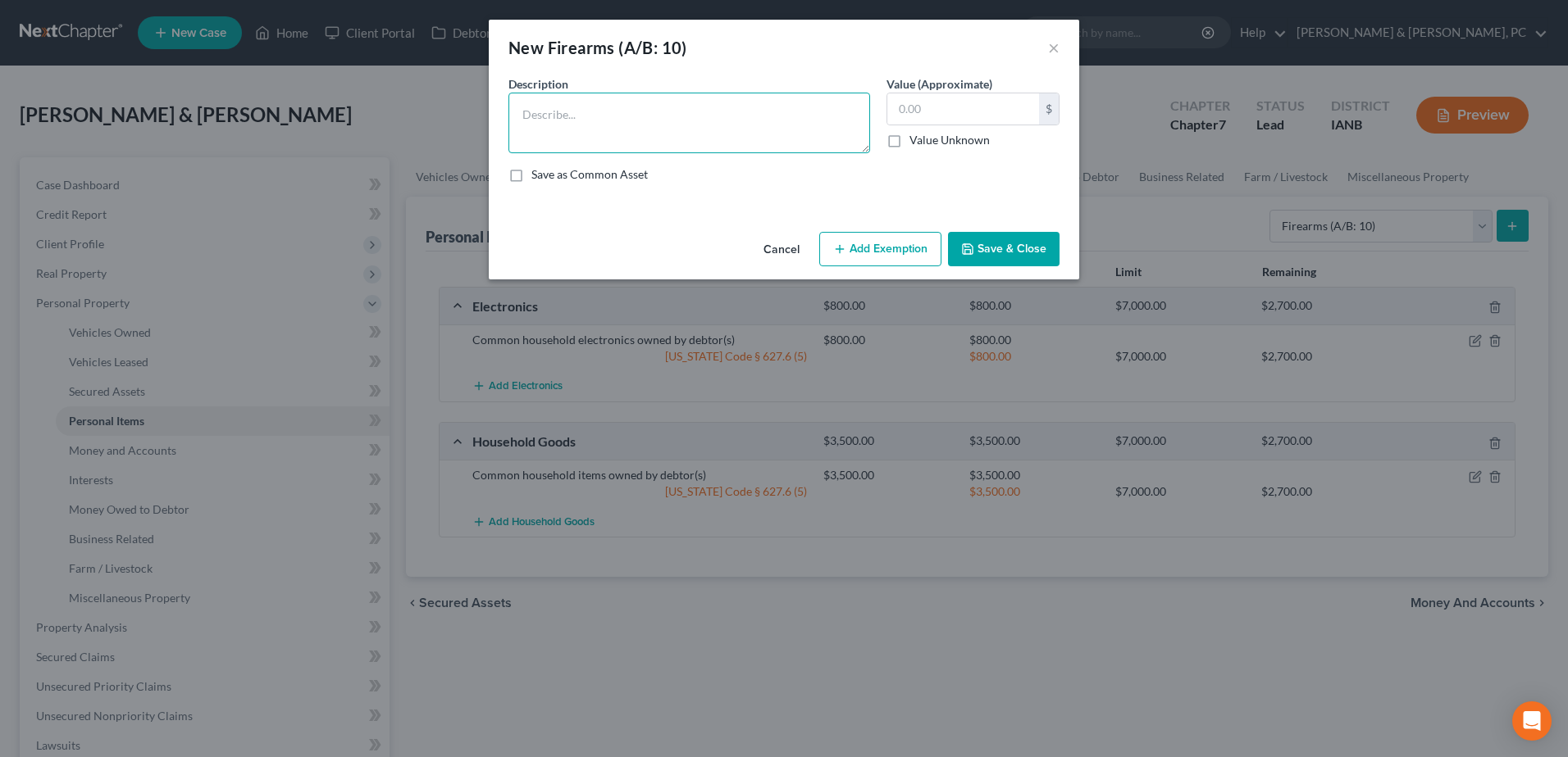
click at [743, 108] on textarea at bounding box center [689, 122] width 361 height 60
type textarea "Rifle"
click at [783, 248] on button "Cancel" at bounding box center [781, 249] width 62 height 33
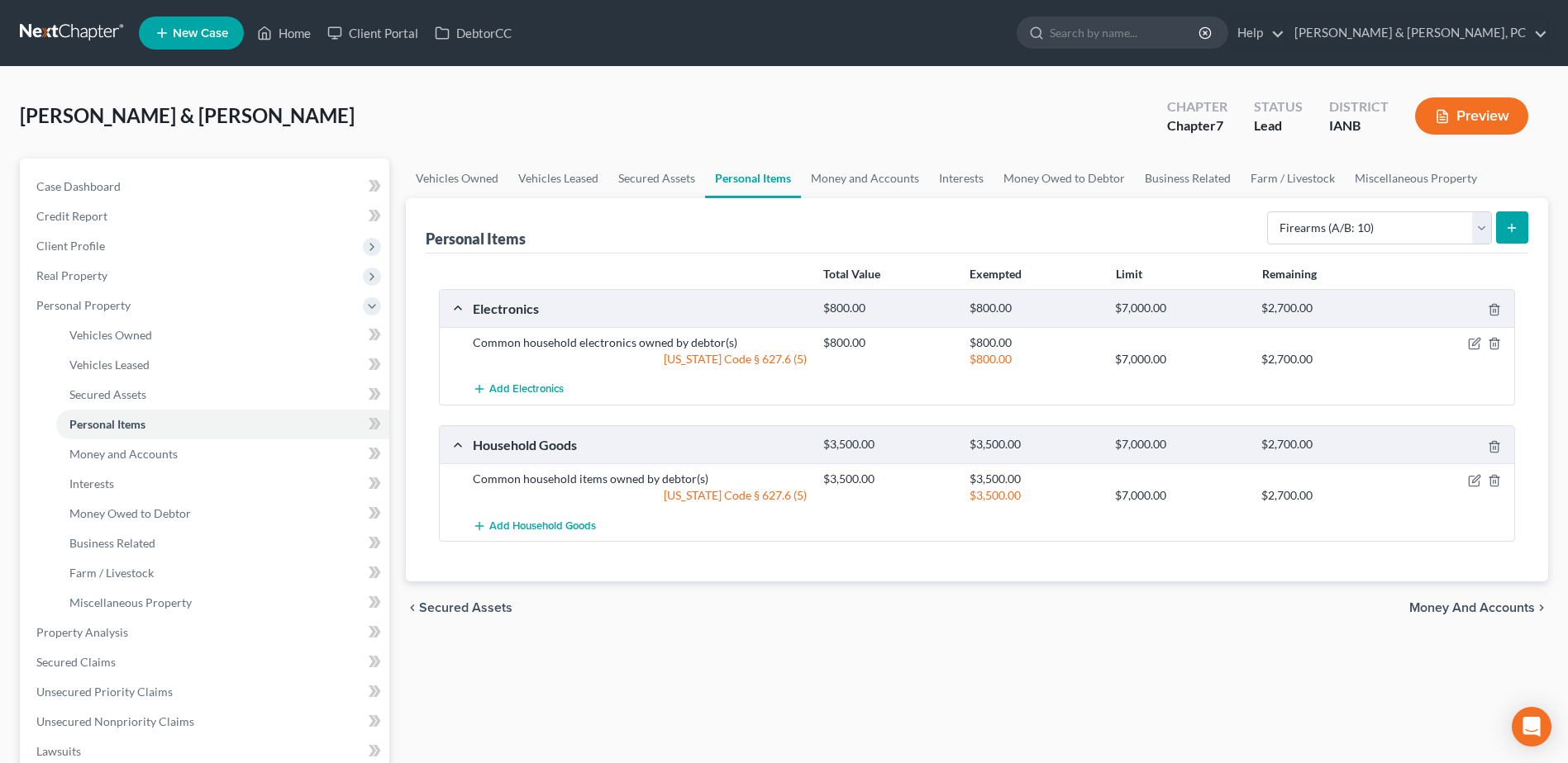
click at [1505, 222] on icon "submit" at bounding box center [1512, 228] width 13 height 13
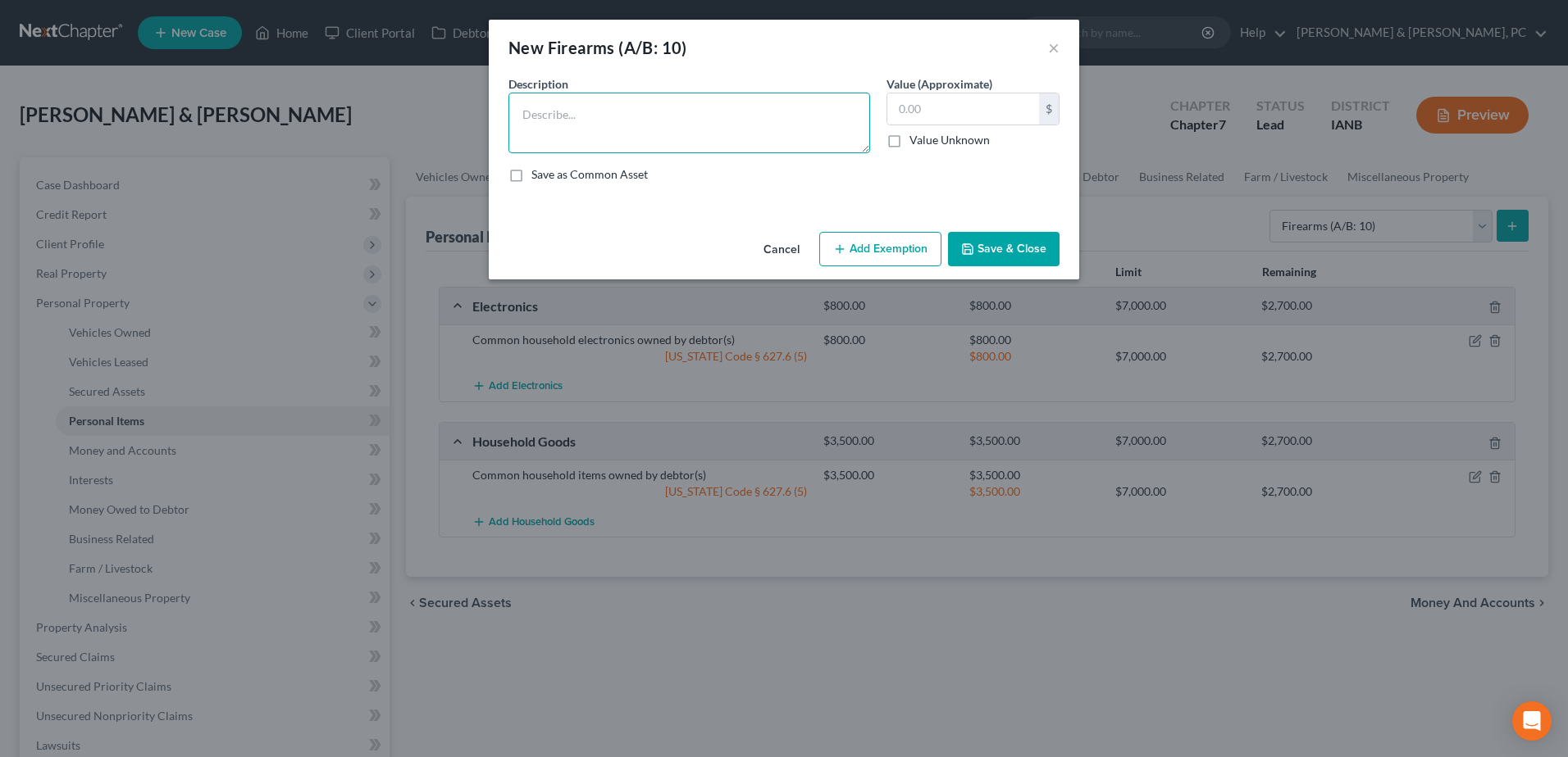
click at [586, 153] on textarea at bounding box center [689, 122] width 361 height 60
type textarea "2 Shotguns"
type input "400"
click at [885, 250] on button "Add Exemption" at bounding box center [881, 248] width 123 height 35
select select "2"
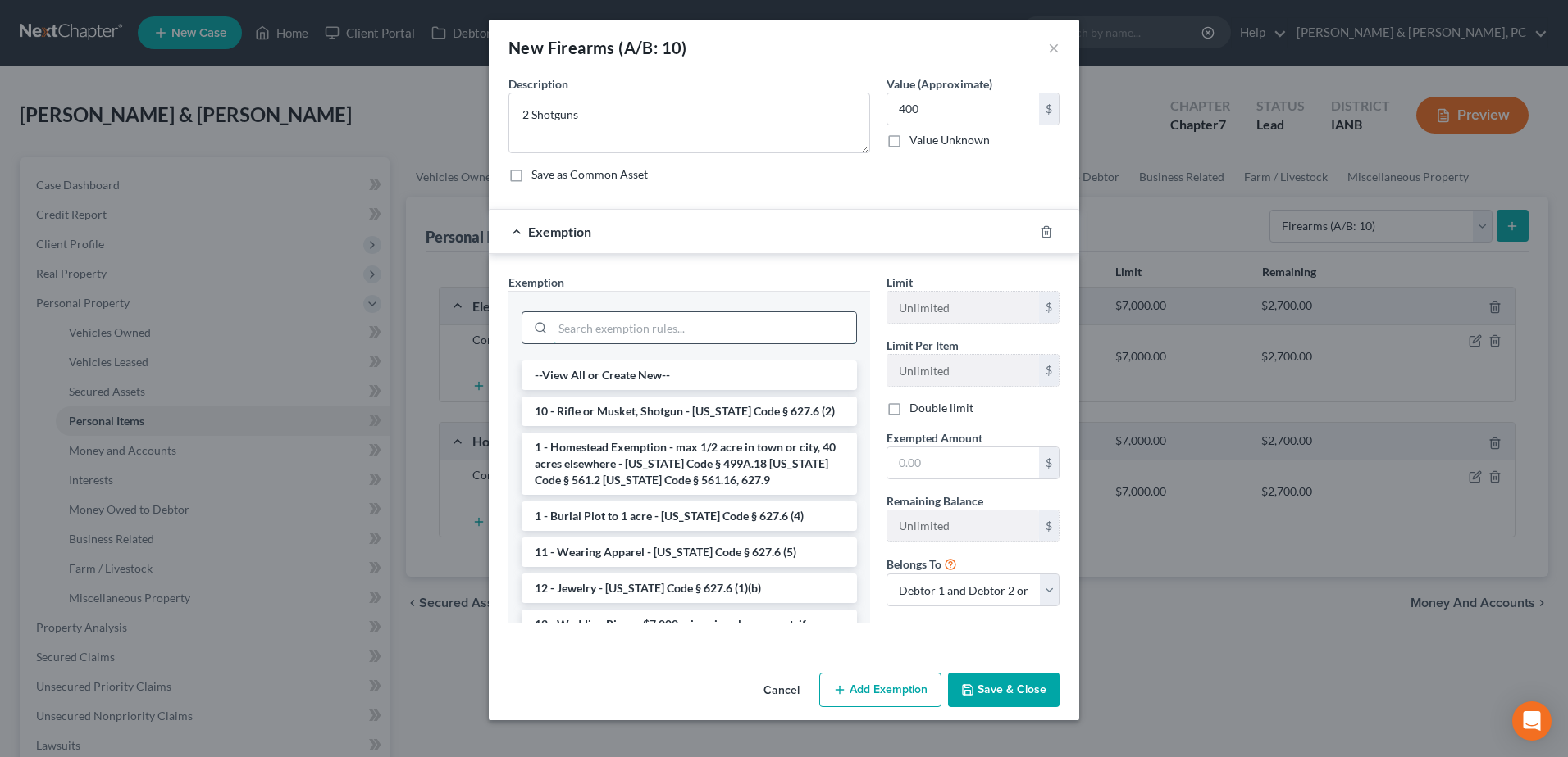
click at [710, 337] on input "search" at bounding box center [704, 327] width 304 height 31
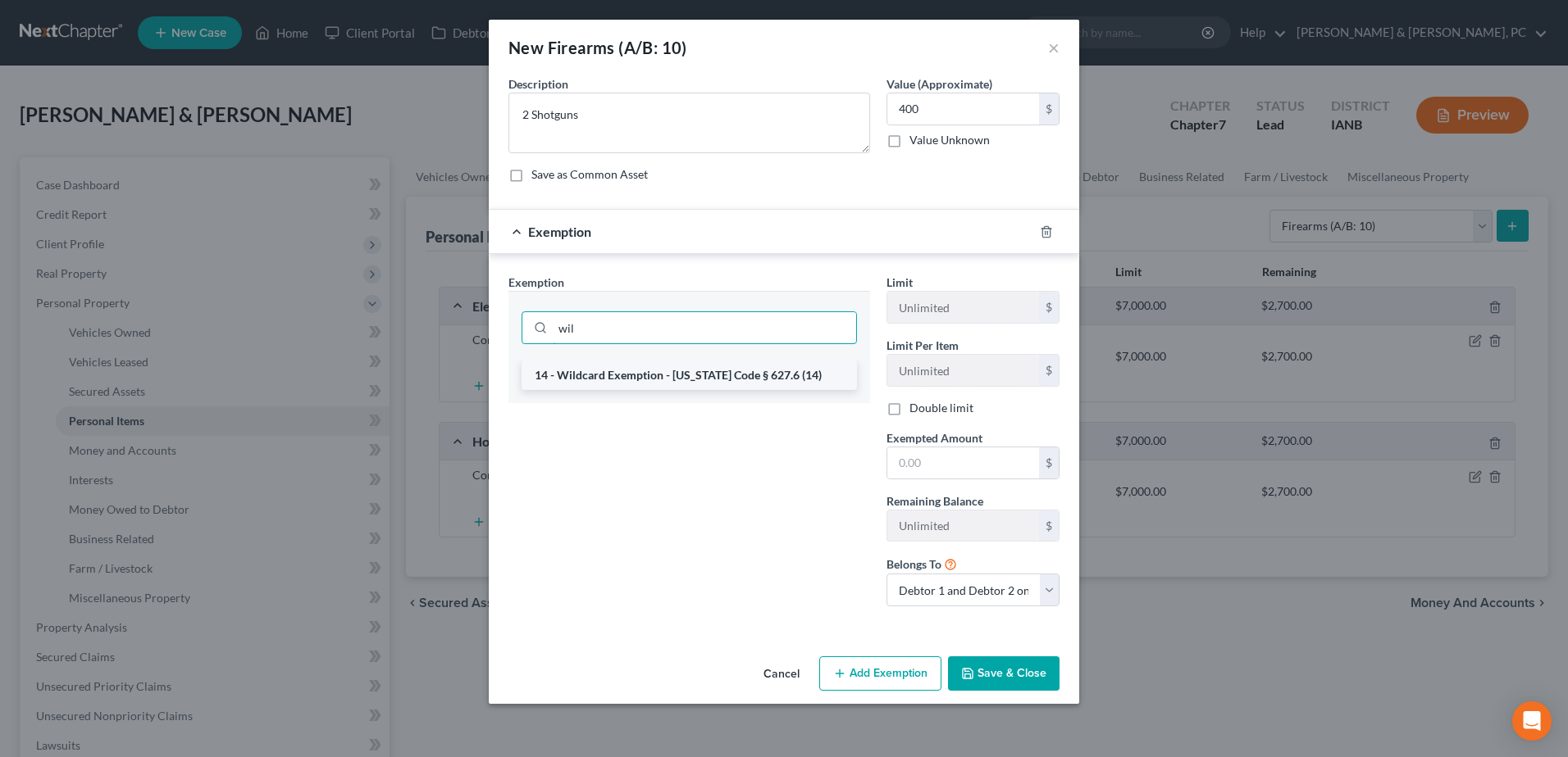
type input "wil"
click at [705, 364] on li "14 - Wildcard Exemption - [US_STATE] Code § 627.6 (14)" at bounding box center [689, 375] width 336 height 29
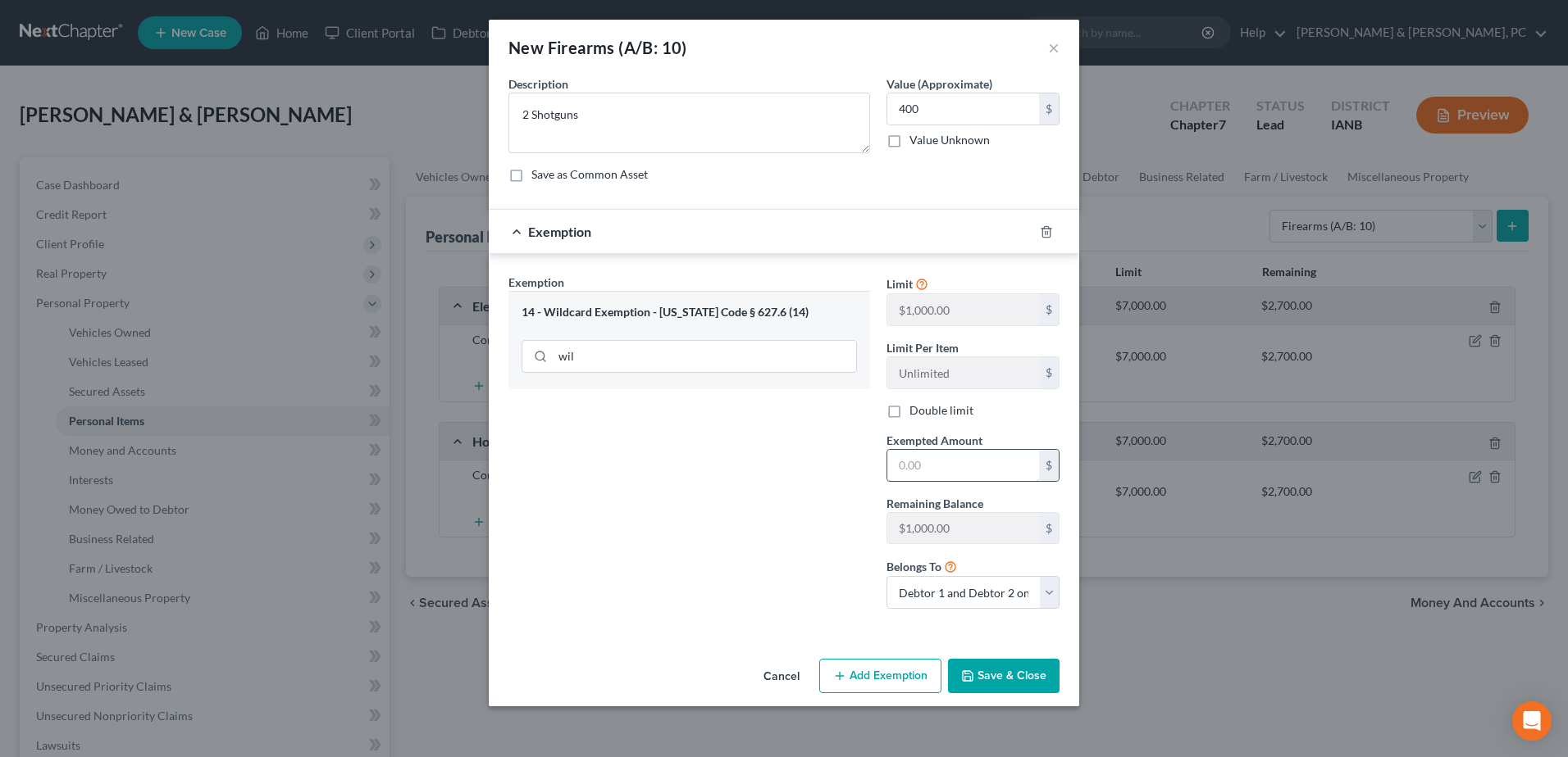
click at [1001, 466] on input "text" at bounding box center [962, 465] width 152 height 31
type input "400"
drag, startPoint x: 756, startPoint y: 506, endPoint x: 944, endPoint y: 638, distance: 229.7
click at [756, 507] on div "Exemption Set must be selected for CA. Exemption * 14 - Wildcard Exemption - [U…" at bounding box center [689, 447] width 378 height 348
click at [1011, 670] on button "Save & Close" at bounding box center [1004, 676] width 112 height 35
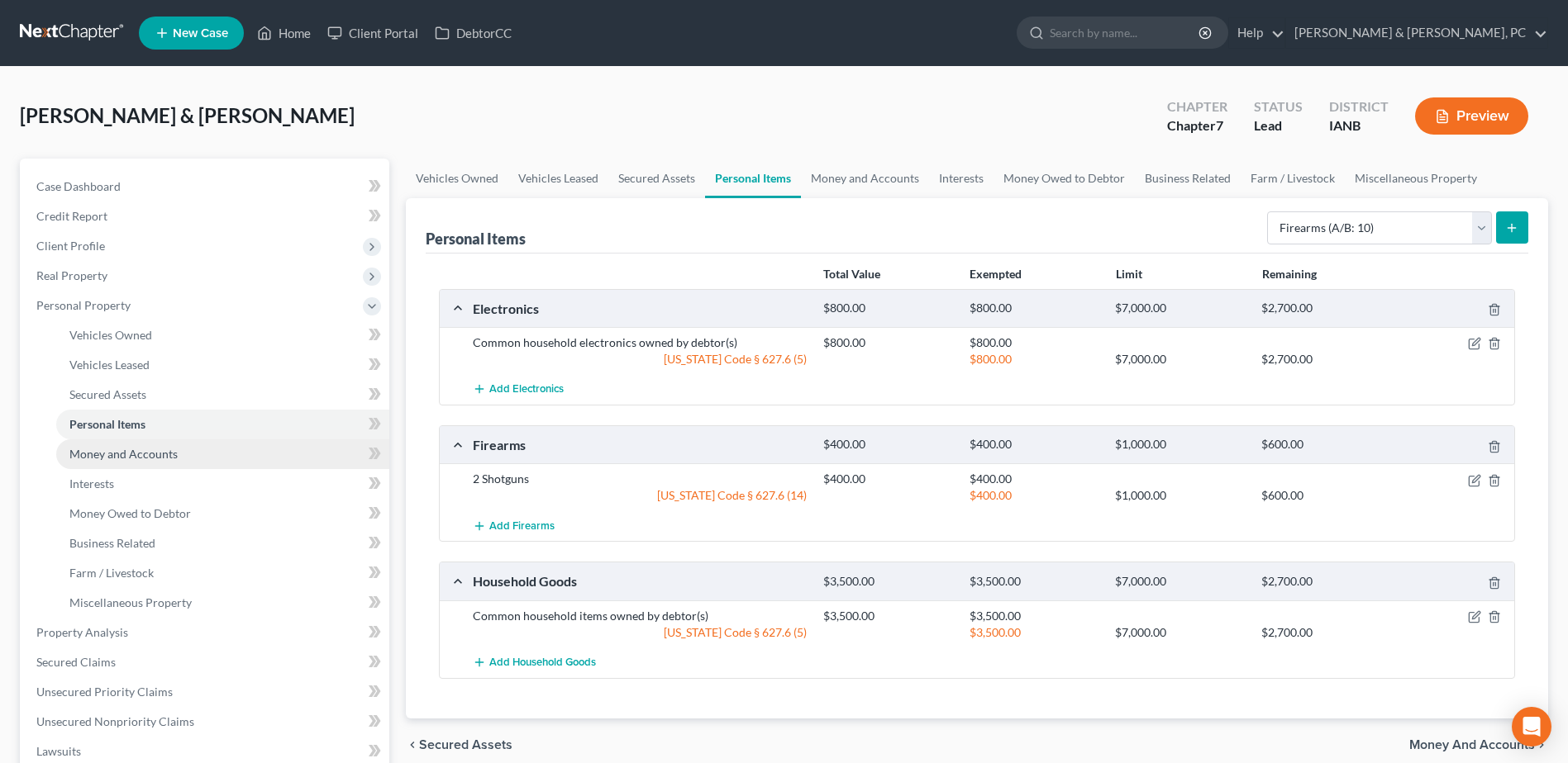
click at [175, 464] on link "Money and Accounts" at bounding box center [223, 454] width 333 height 30
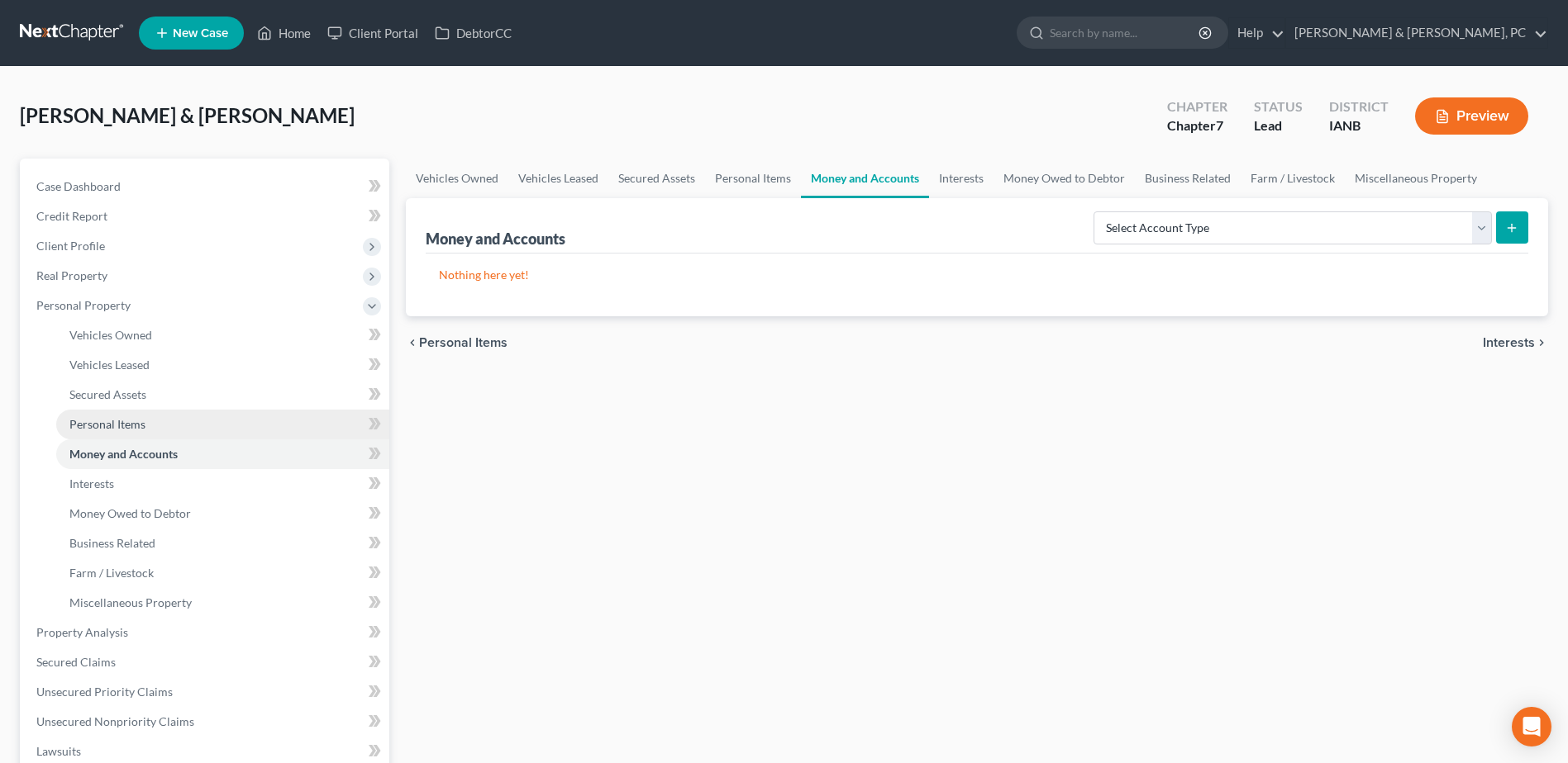
click at [167, 427] on link "Personal Items" at bounding box center [223, 424] width 333 height 30
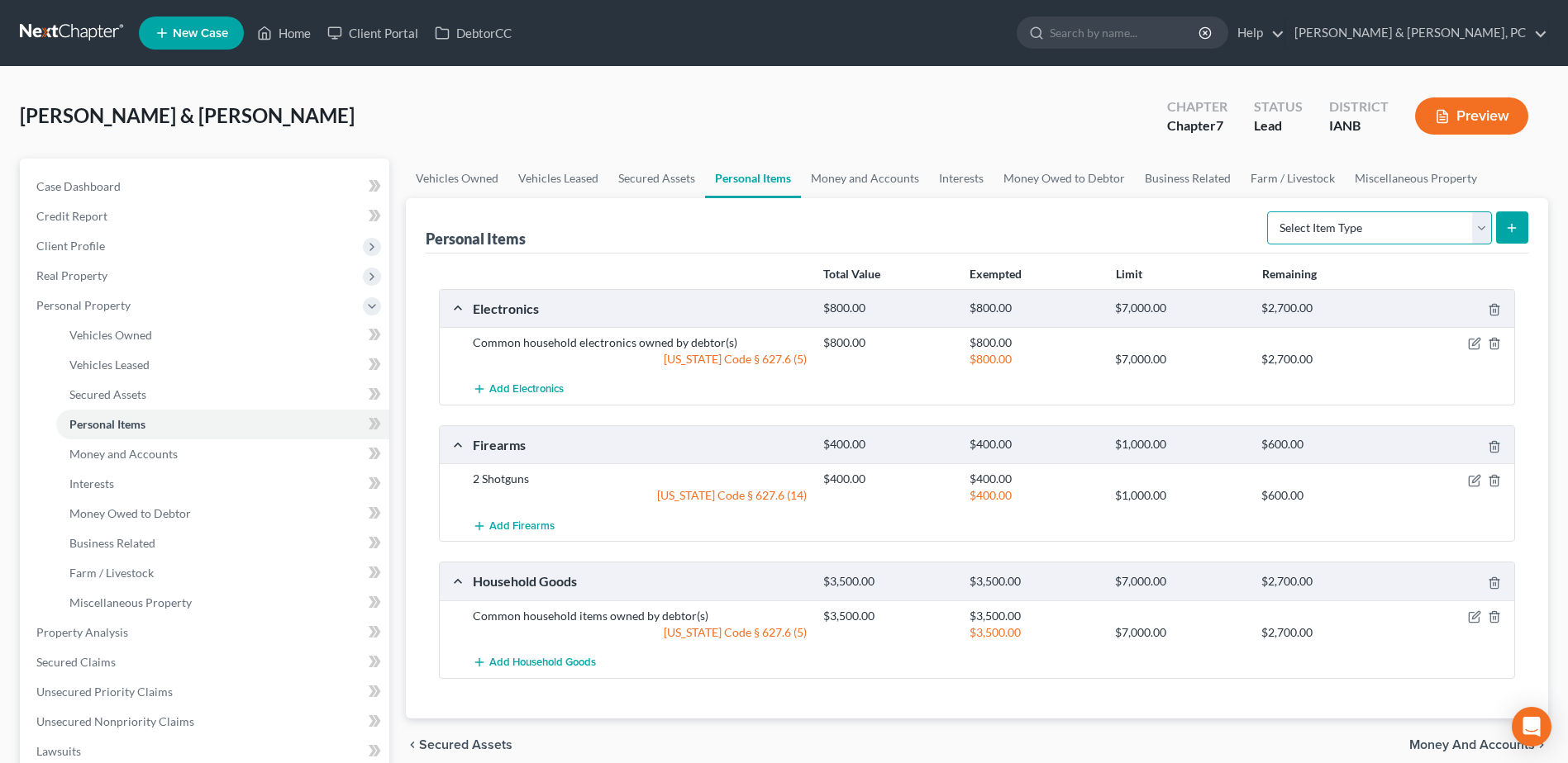
drag, startPoint x: 1281, startPoint y: 221, endPoint x: 1341, endPoint y: 234, distance: 61.4
click at [1281, 221] on select "Select Item Type Clothing (A/B: 11) Collectibles Of Value (A/B: 8) Electronics …" at bounding box center [1379, 227] width 225 height 33
select select "clothing"
click at [1270, 211] on select "Select Item Type Clothing (A/B: 11) Collectibles Of Value (A/B: 8) Electronics …" at bounding box center [1379, 227] width 225 height 33
click at [1500, 222] on button "submit" at bounding box center [1513, 227] width 32 height 32
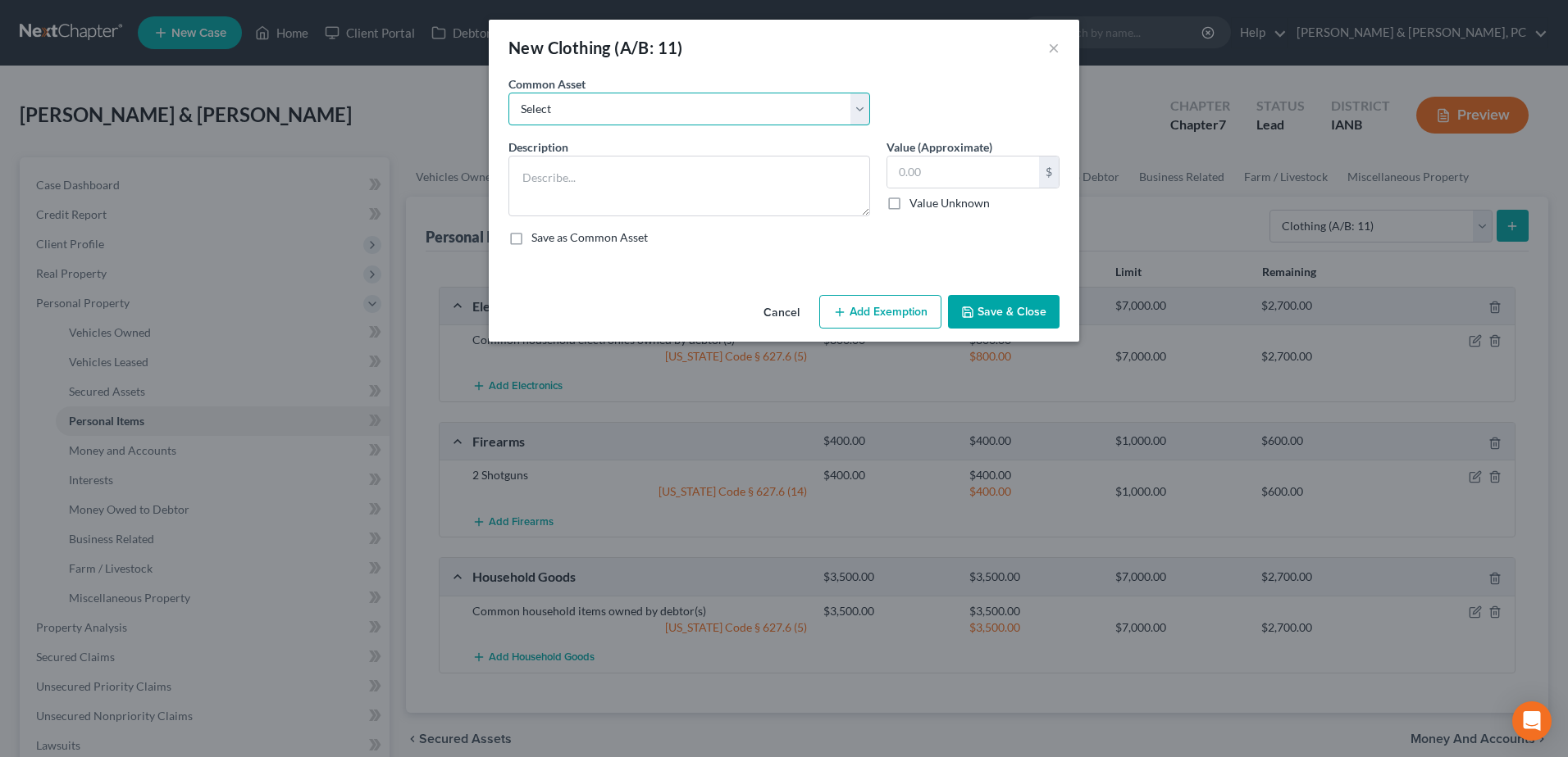
click at [644, 119] on select "Select Clothing owned by debtor(s)" at bounding box center [689, 108] width 361 height 33
select select "0"
click at [509, 92] on select "Select Clothing owned by debtor(s)" at bounding box center [689, 108] width 361 height 33
type textarea "Clothing owned by debtor(s)"
click at [923, 174] on input "text" at bounding box center [962, 171] width 152 height 31
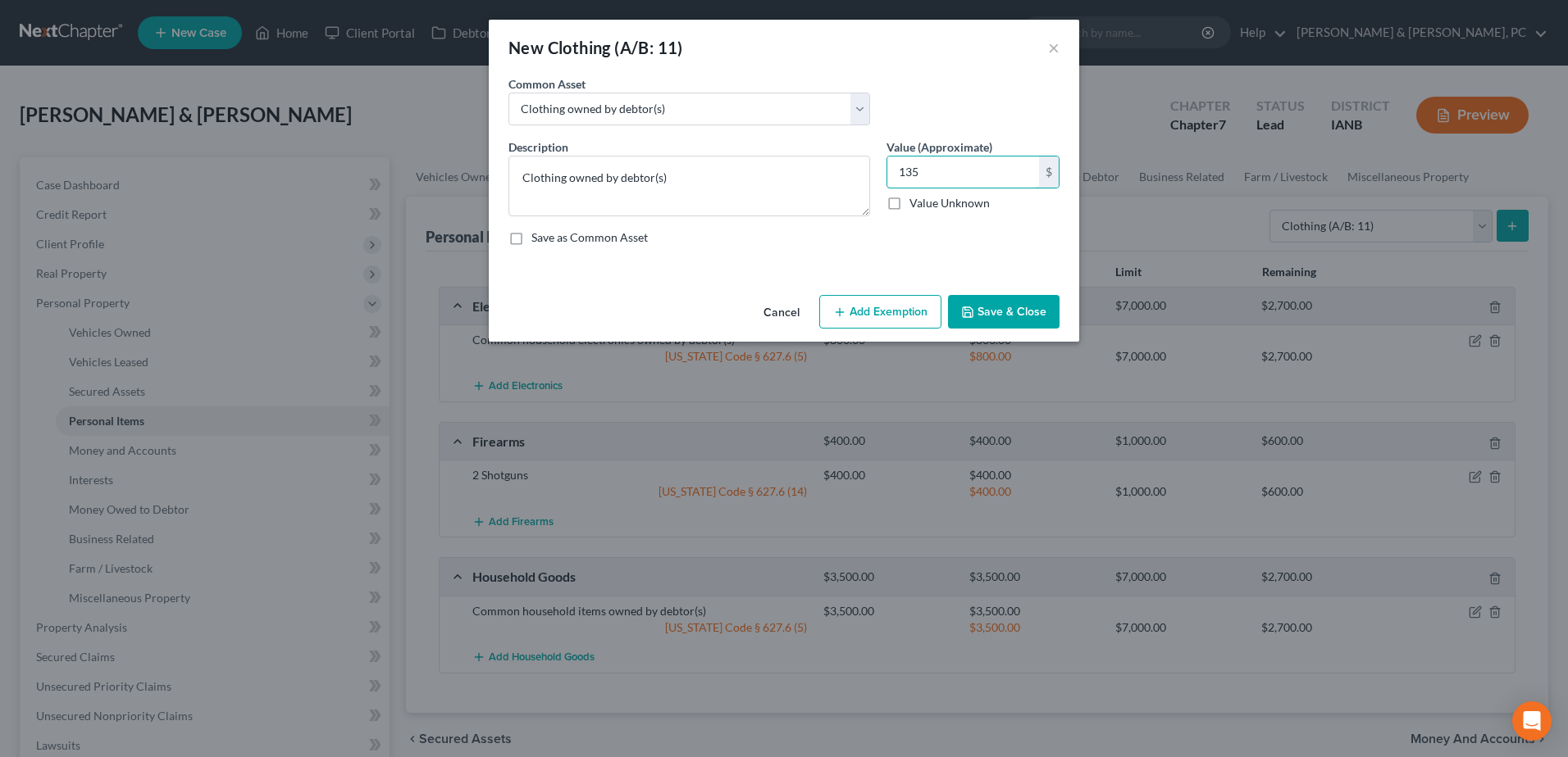
type input "135"
click at [899, 311] on button "Add Exemption" at bounding box center [881, 311] width 123 height 35
select select "2"
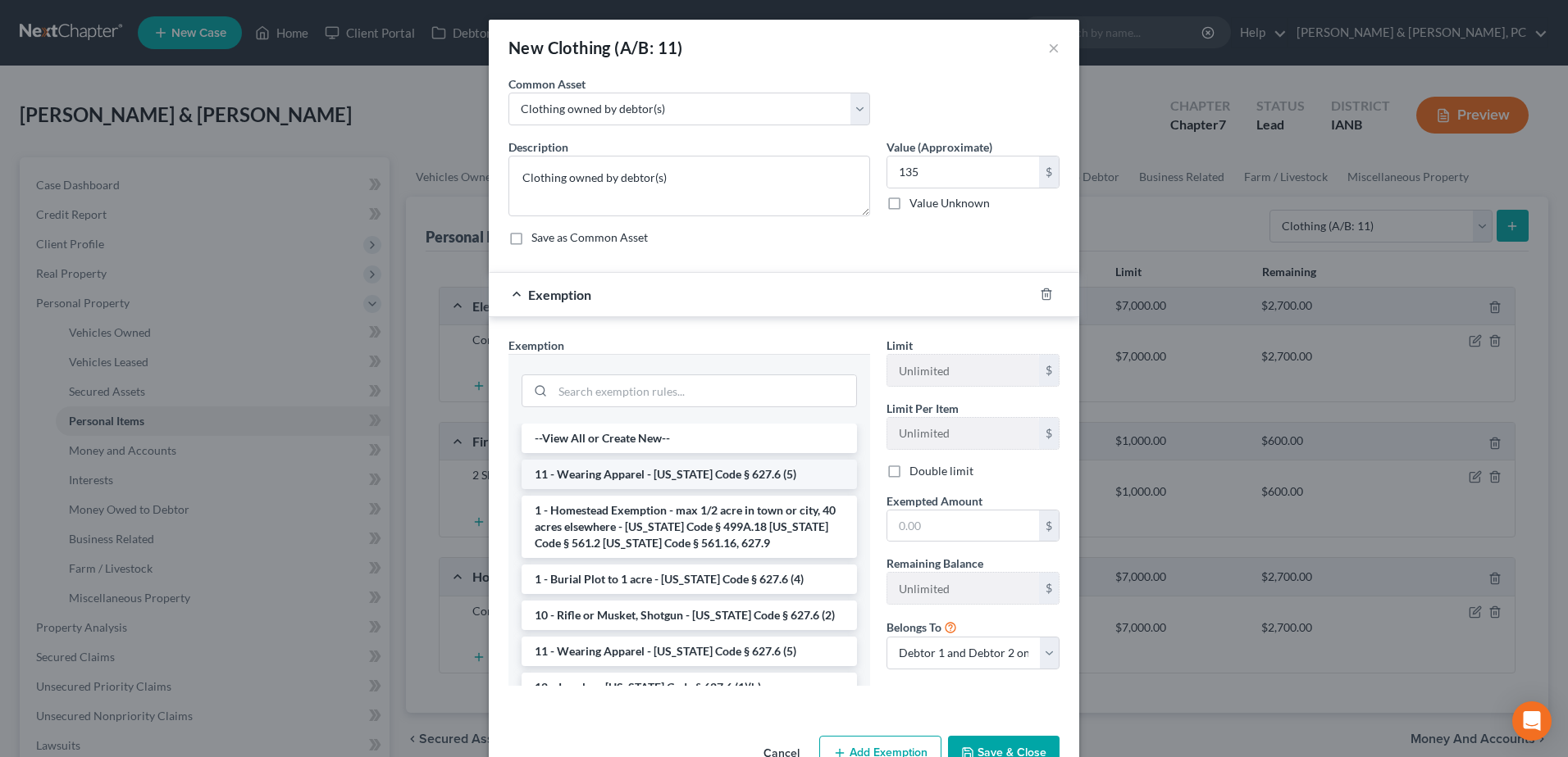
click at [662, 472] on li "11 - Wearing Apparel - [US_STATE] Code § 627.6 (5)" at bounding box center [689, 474] width 336 height 29
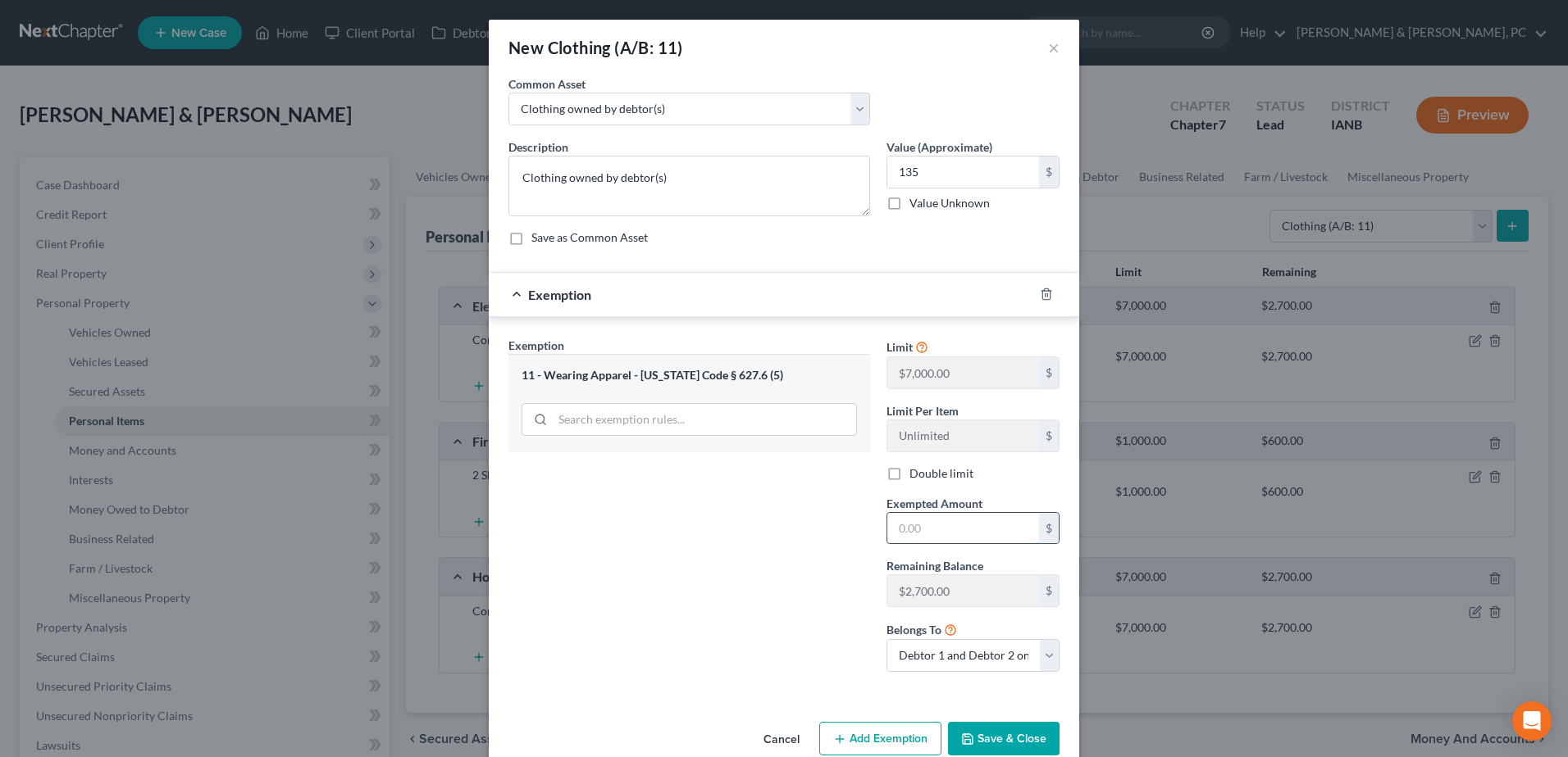
click at [955, 528] on input "text" at bounding box center [962, 528] width 152 height 31
type input "135"
click at [995, 734] on button "Save & Close" at bounding box center [1004, 739] width 112 height 35
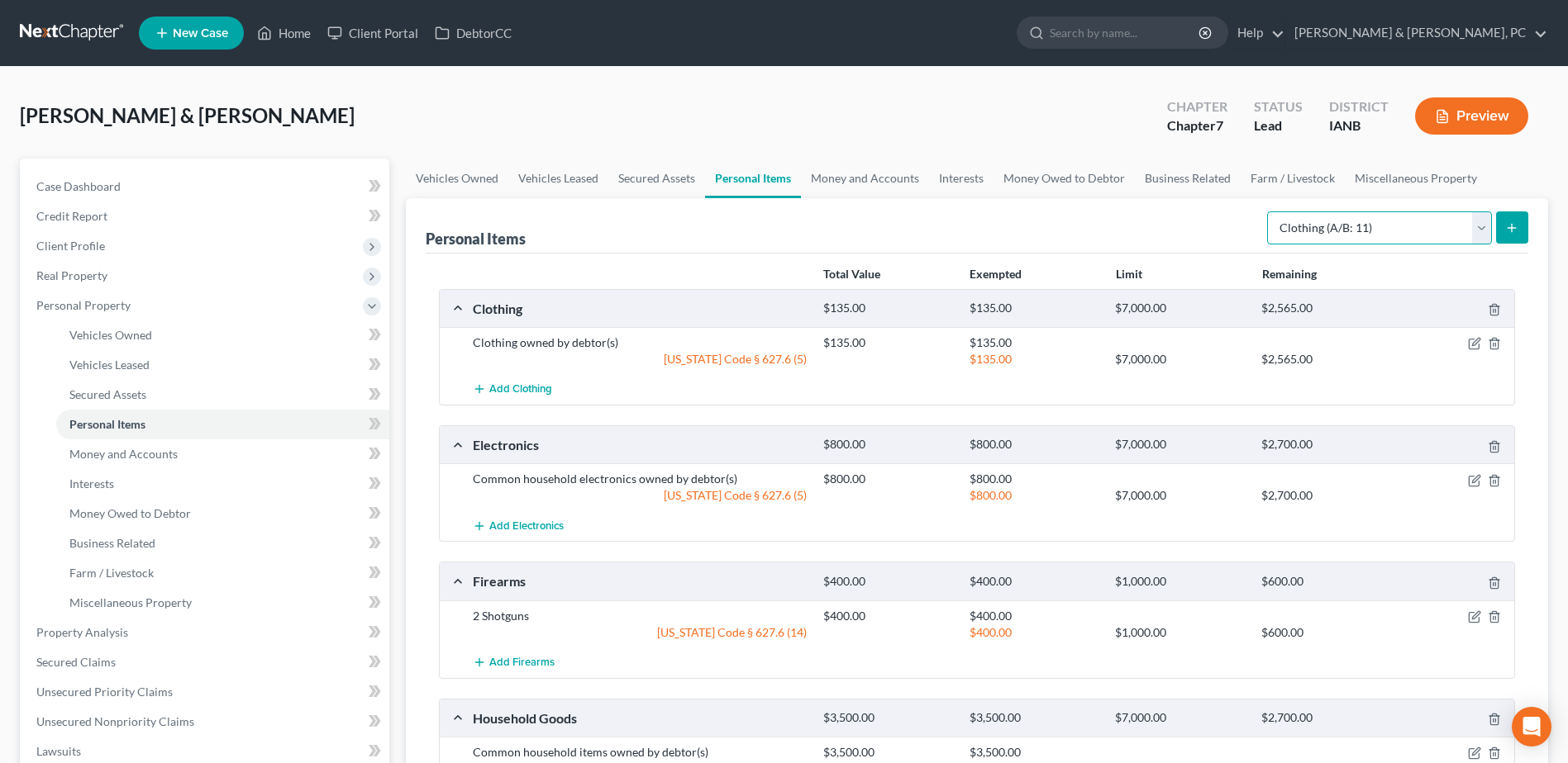
click at [1359, 226] on select "Select Item Type Clothing (A/B: 11) Collectibles Of Value (A/B: 8) Electronics …" at bounding box center [1379, 227] width 225 height 33
select select "jewelry"
click at [1270, 211] on select "Select Item Type Clothing (A/B: 11) Collectibles Of Value (A/B: 8) Electronics …" at bounding box center [1379, 227] width 225 height 33
click at [1507, 241] on button "submit" at bounding box center [1513, 227] width 32 height 32
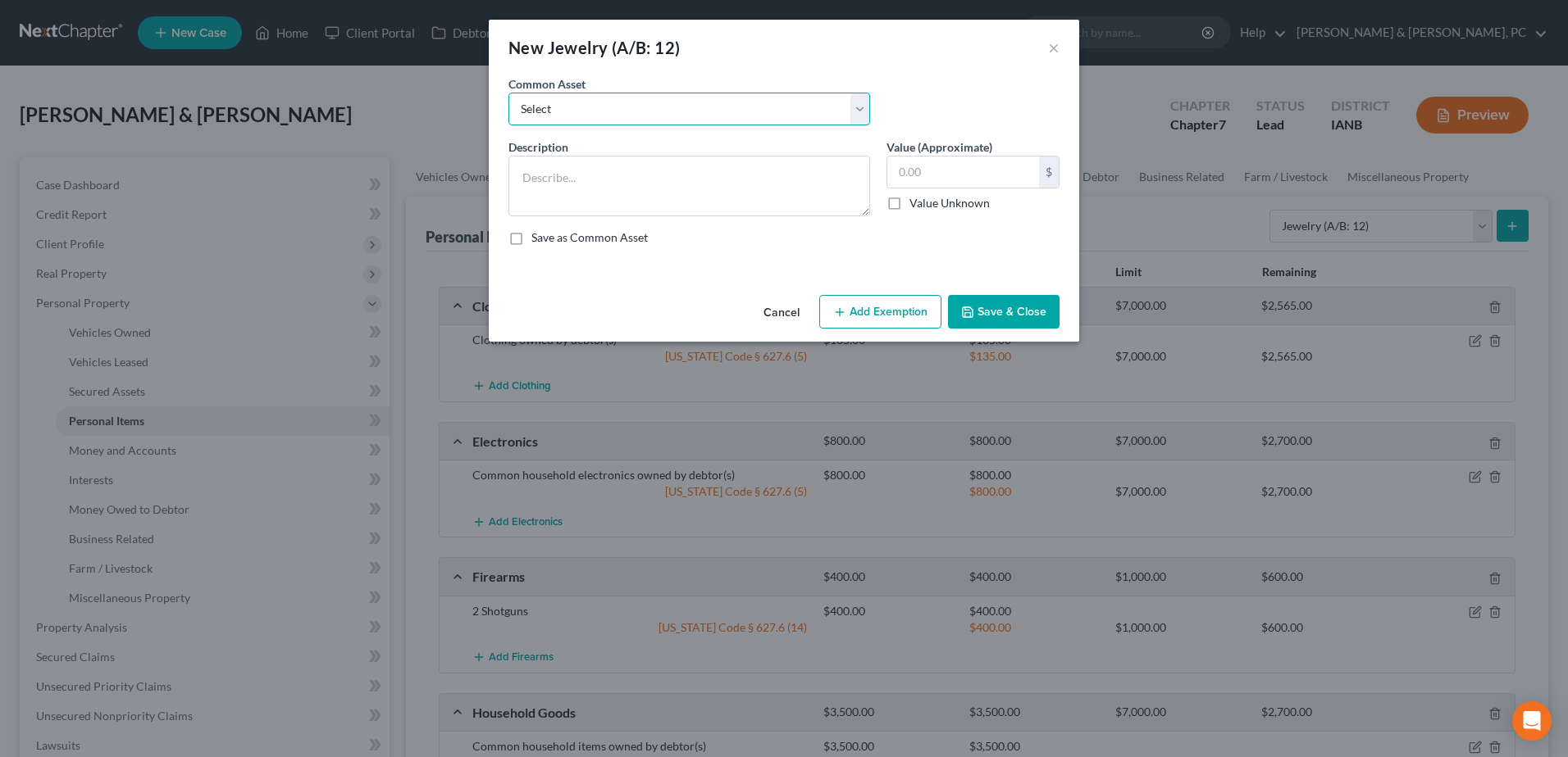
drag, startPoint x: 622, startPoint y: 101, endPoint x: 629, endPoint y: 125, distance: 25.0
click at [622, 101] on select "Select Costume Jewelry" at bounding box center [689, 108] width 361 height 33
select select "0"
click at [509, 92] on select "Select Costume Jewelry" at bounding box center [689, 108] width 361 height 33
type textarea "Costume Jewelry"
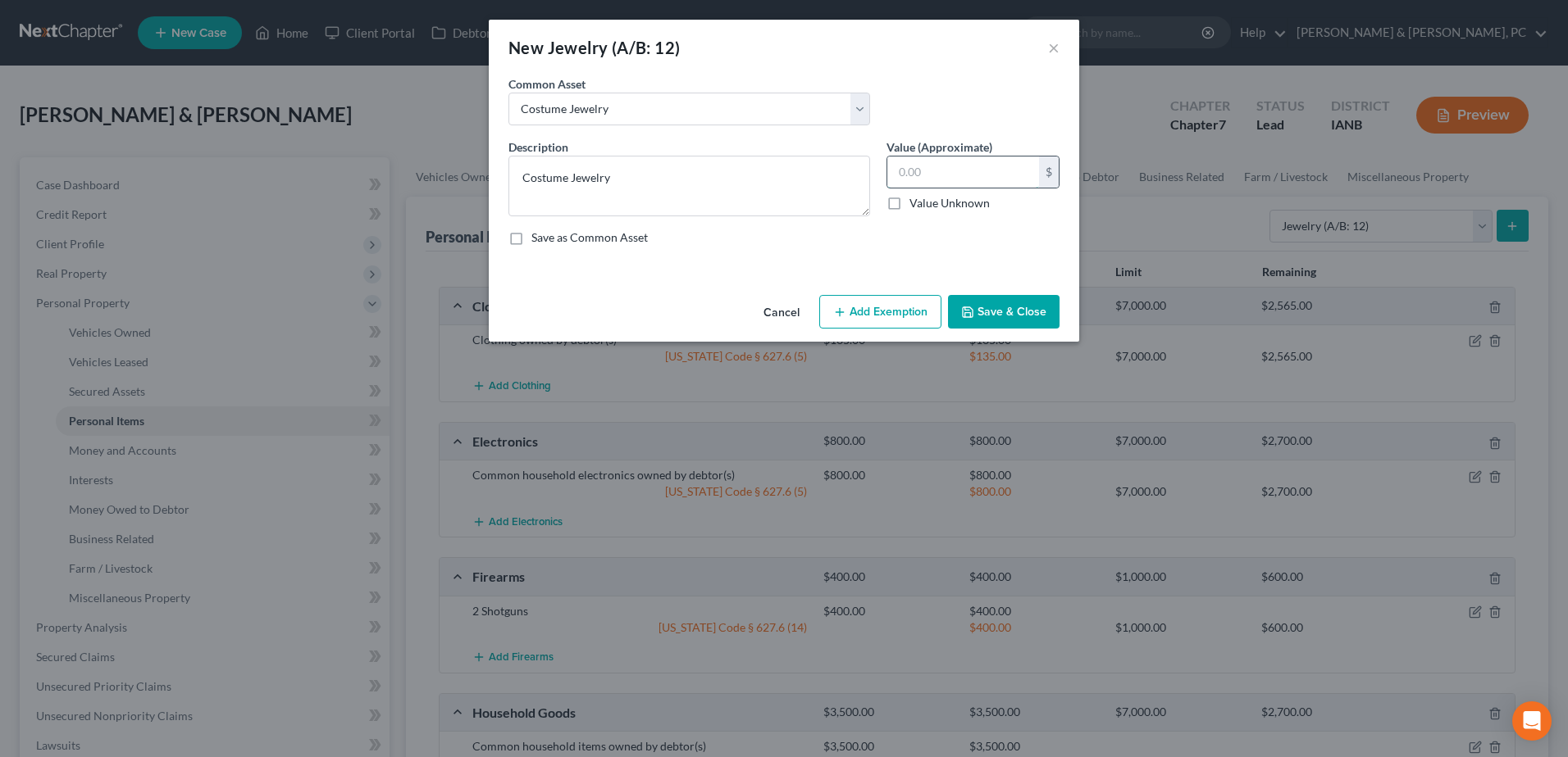
click at [994, 179] on input "text" at bounding box center [962, 171] width 152 height 31
click at [882, 308] on button "Add Exemption" at bounding box center [881, 311] width 123 height 35
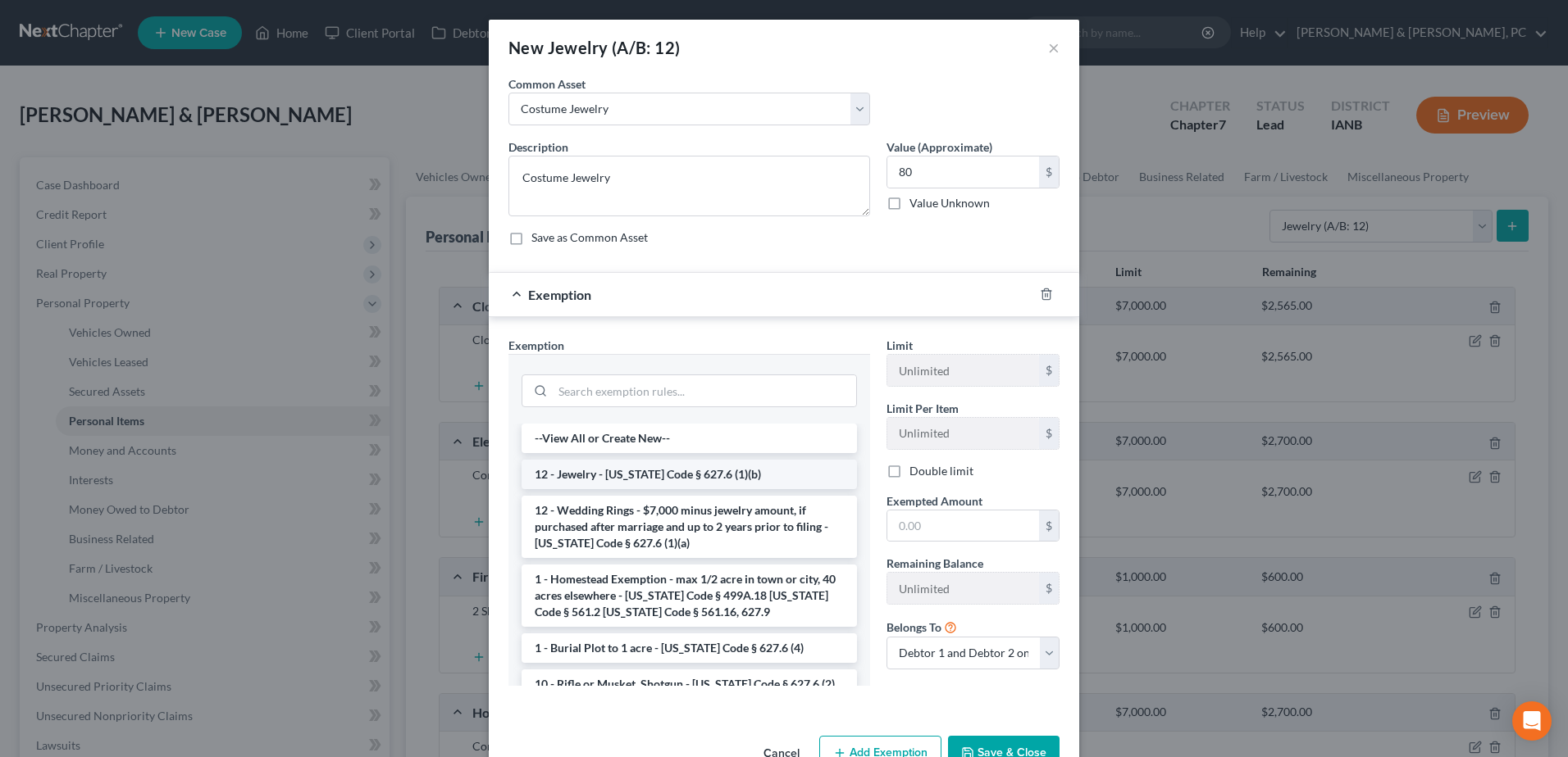
click at [620, 472] on li "12 - Jewelry - [US_STATE] Code § 627.6 (1)(b)" at bounding box center [689, 474] width 336 height 29
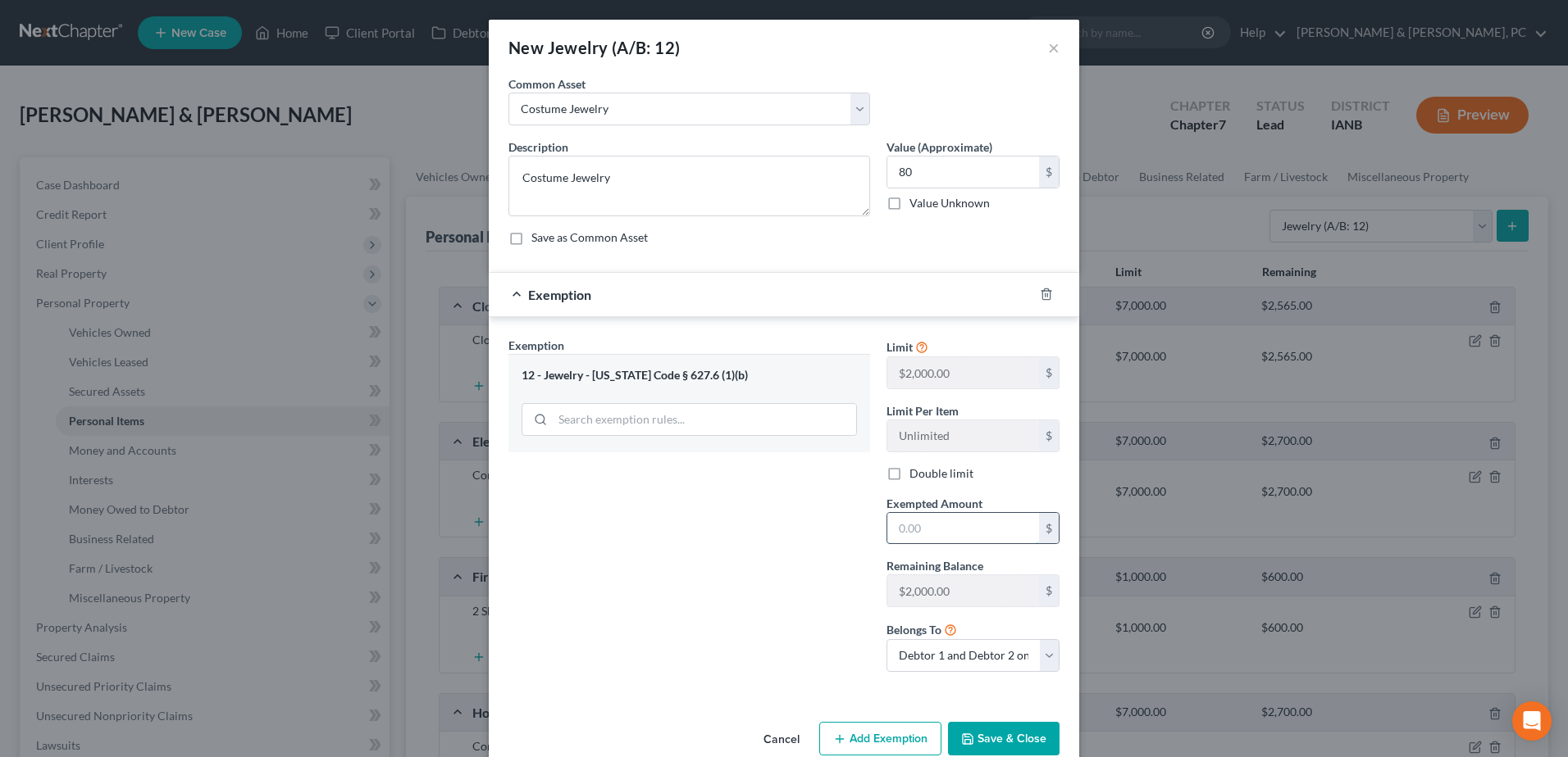
click at [951, 532] on input "text" at bounding box center [962, 528] width 152 height 31
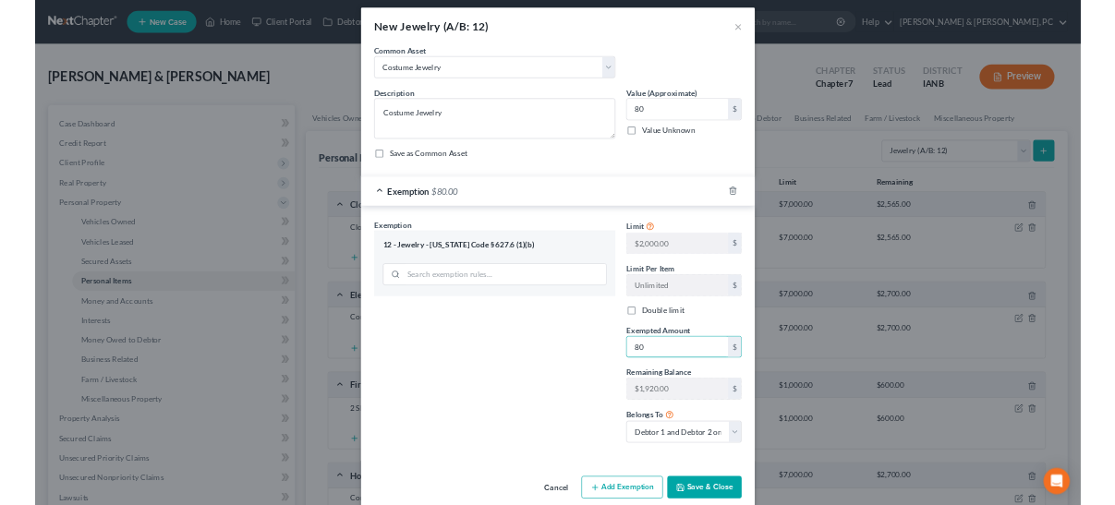
scroll to position [35, 0]
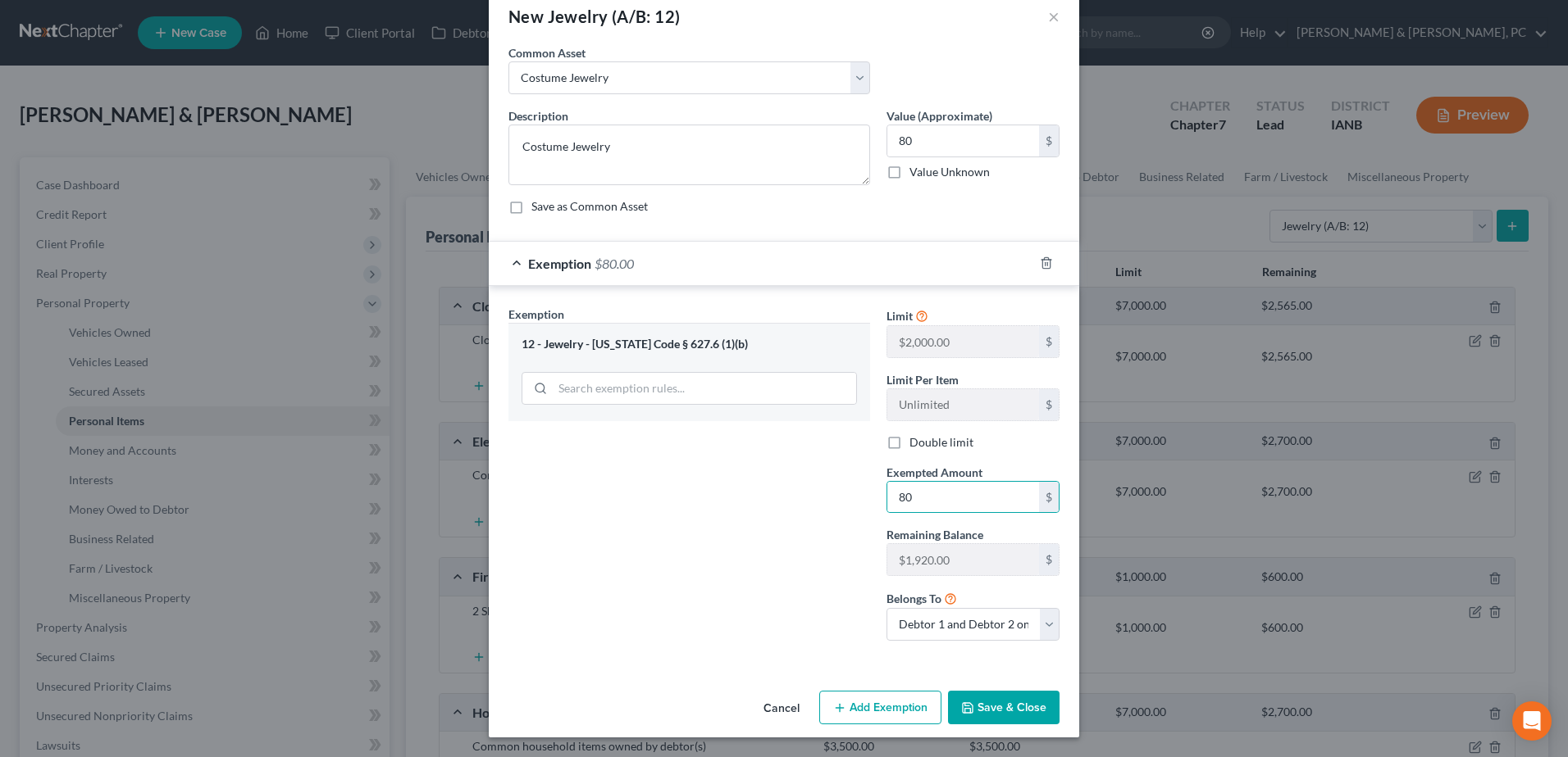
click at [994, 710] on button "Save & Close" at bounding box center [1004, 708] width 112 height 35
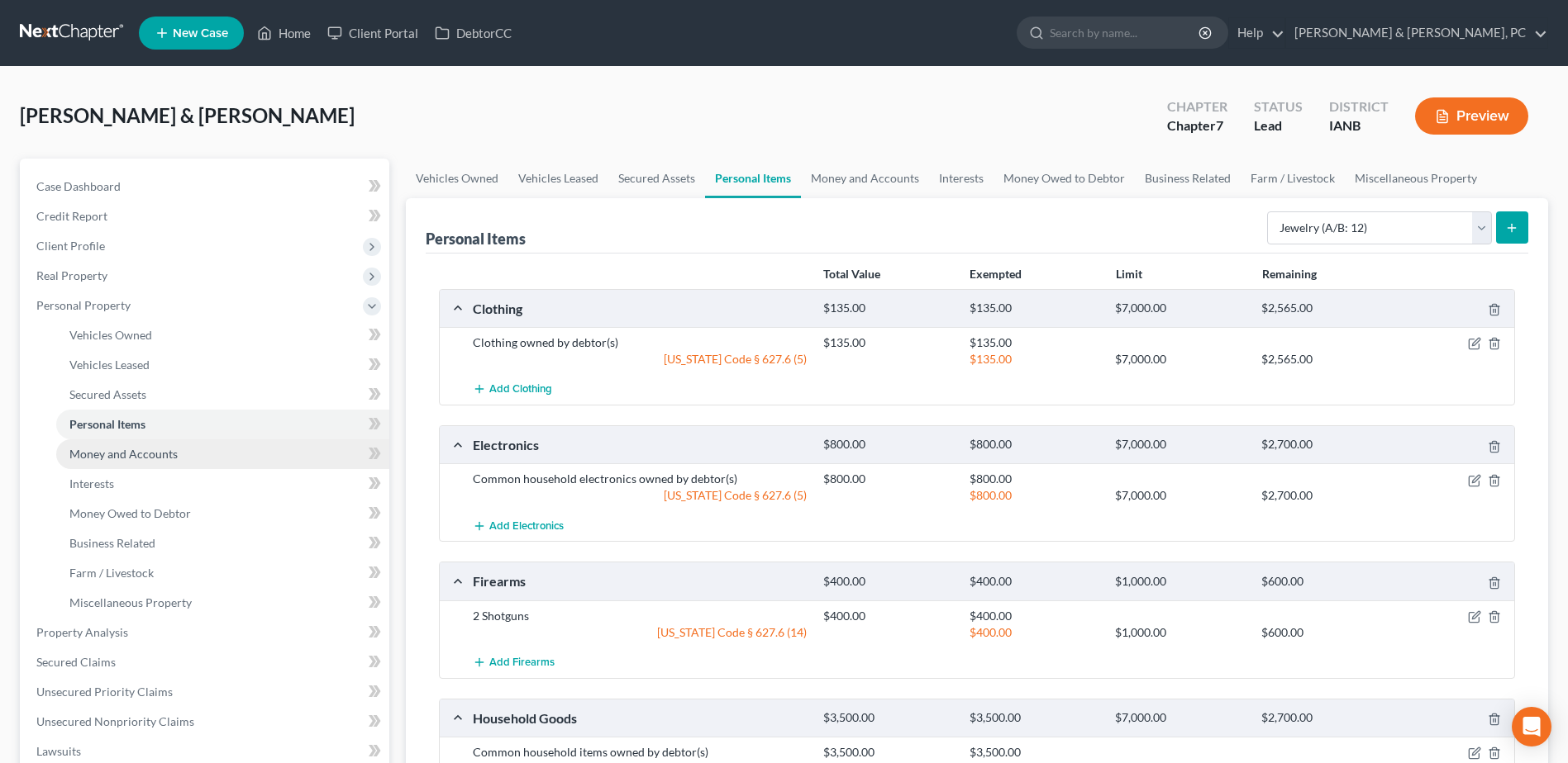
click at [170, 449] on span "Money and Accounts" at bounding box center [124, 454] width 108 height 14
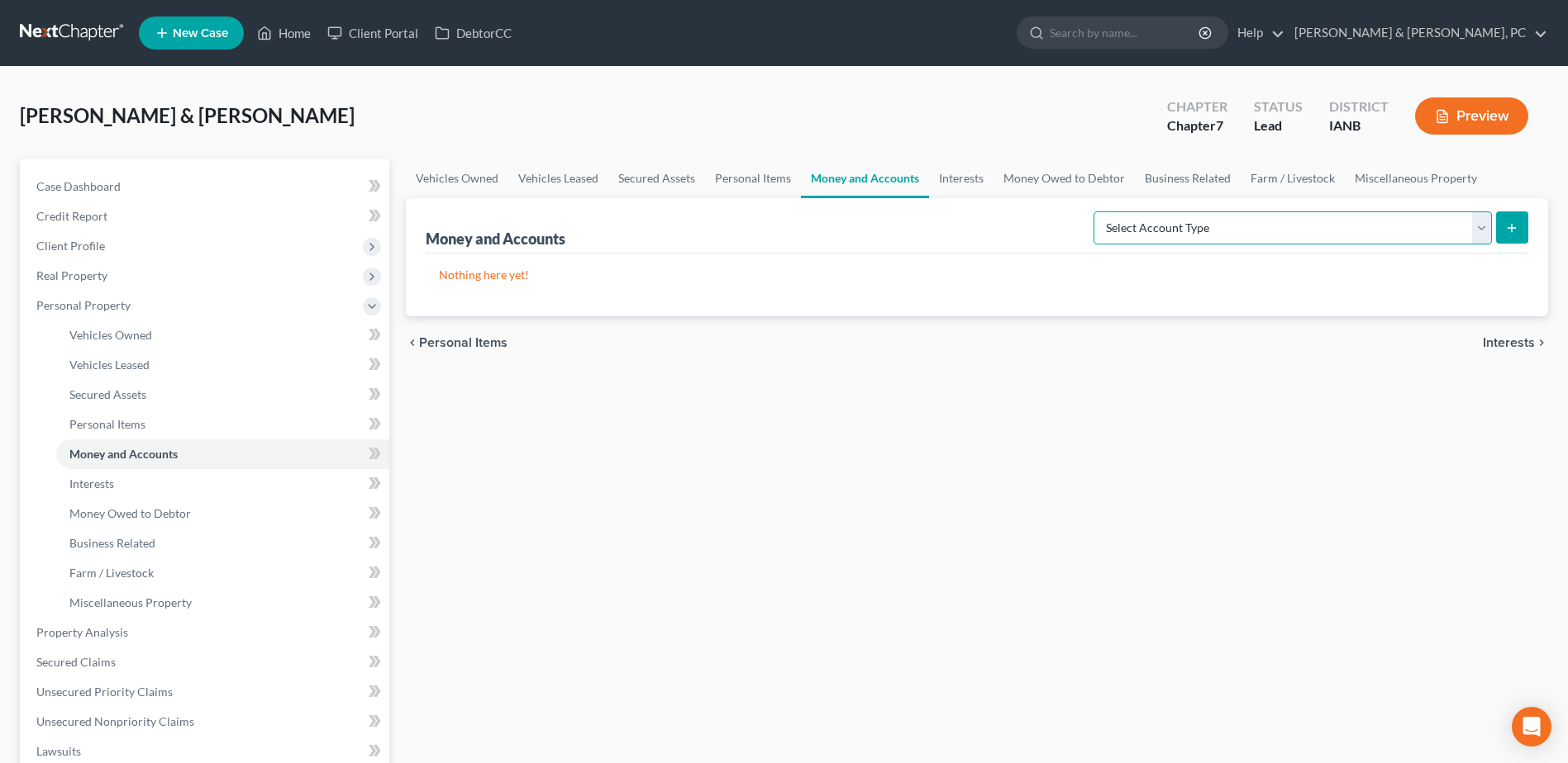
click at [1291, 216] on select "Select Account Type Brokerage (A/B: 18, SOFA: 20) Cash on Hand (A/B: 16) Certif…" at bounding box center [1292, 227] width 398 height 33
click at [1097, 211] on select "Select Account Type Brokerage (A/B: 18, SOFA: 20) Cash on Hand (A/B: 16) Certif…" at bounding box center [1292, 227] width 398 height 33
click at [1507, 230] on icon "submit" at bounding box center [1512, 228] width 13 height 13
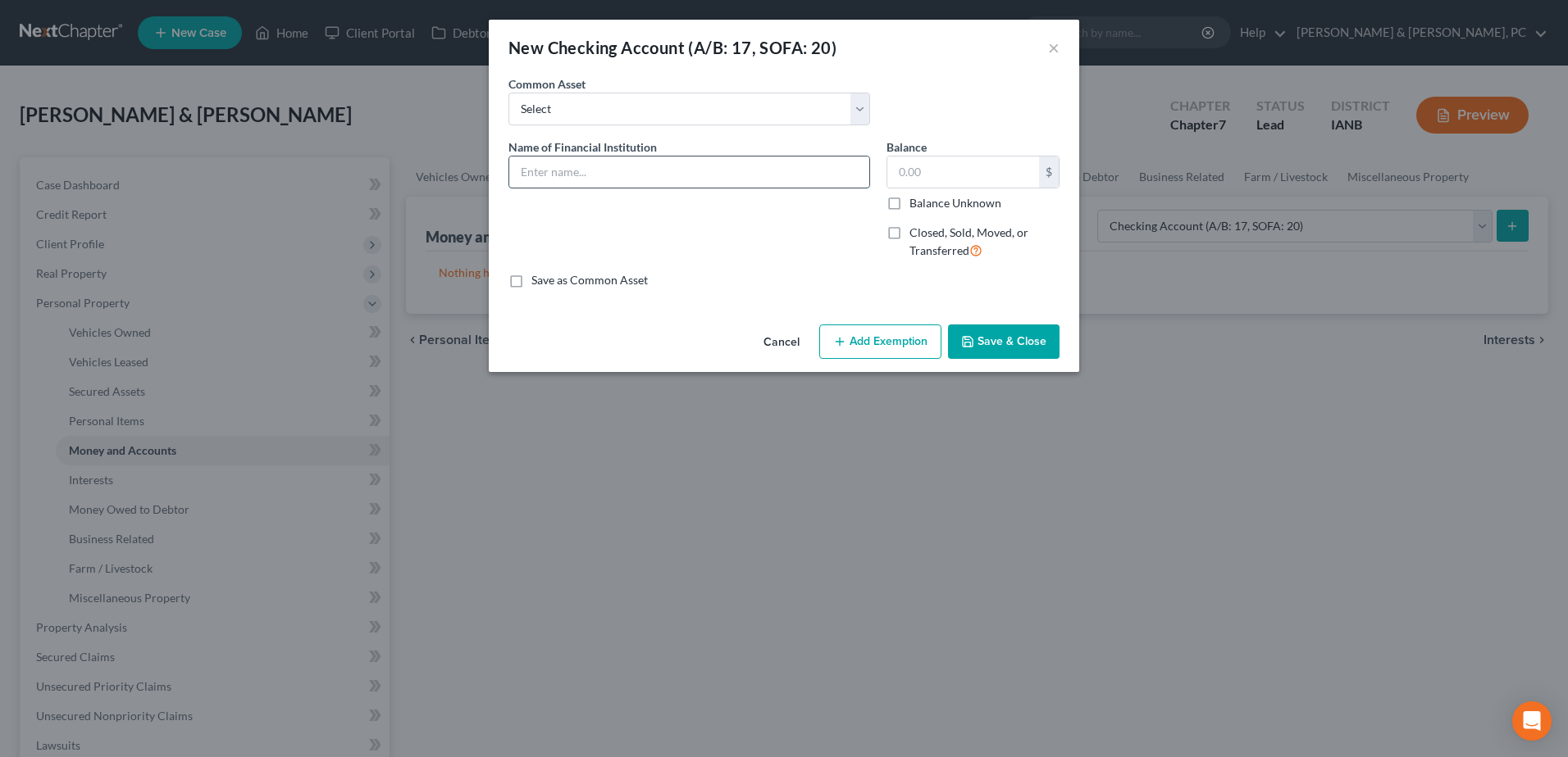
click at [590, 156] on input "text" at bounding box center [689, 171] width 360 height 31
click at [624, 174] on input "People's State Bank 1812" at bounding box center [689, 171] width 360 height 31
click at [996, 317] on div "An exemption set must first be selected from the Filing Information section. Co…" at bounding box center [783, 196] width 590 height 242
drag, startPoint x: 1011, startPoint y: 335, endPoint x: 1075, endPoint y: 332, distance: 64.1
click at [1011, 336] on button "Save & Close" at bounding box center [1004, 342] width 112 height 35
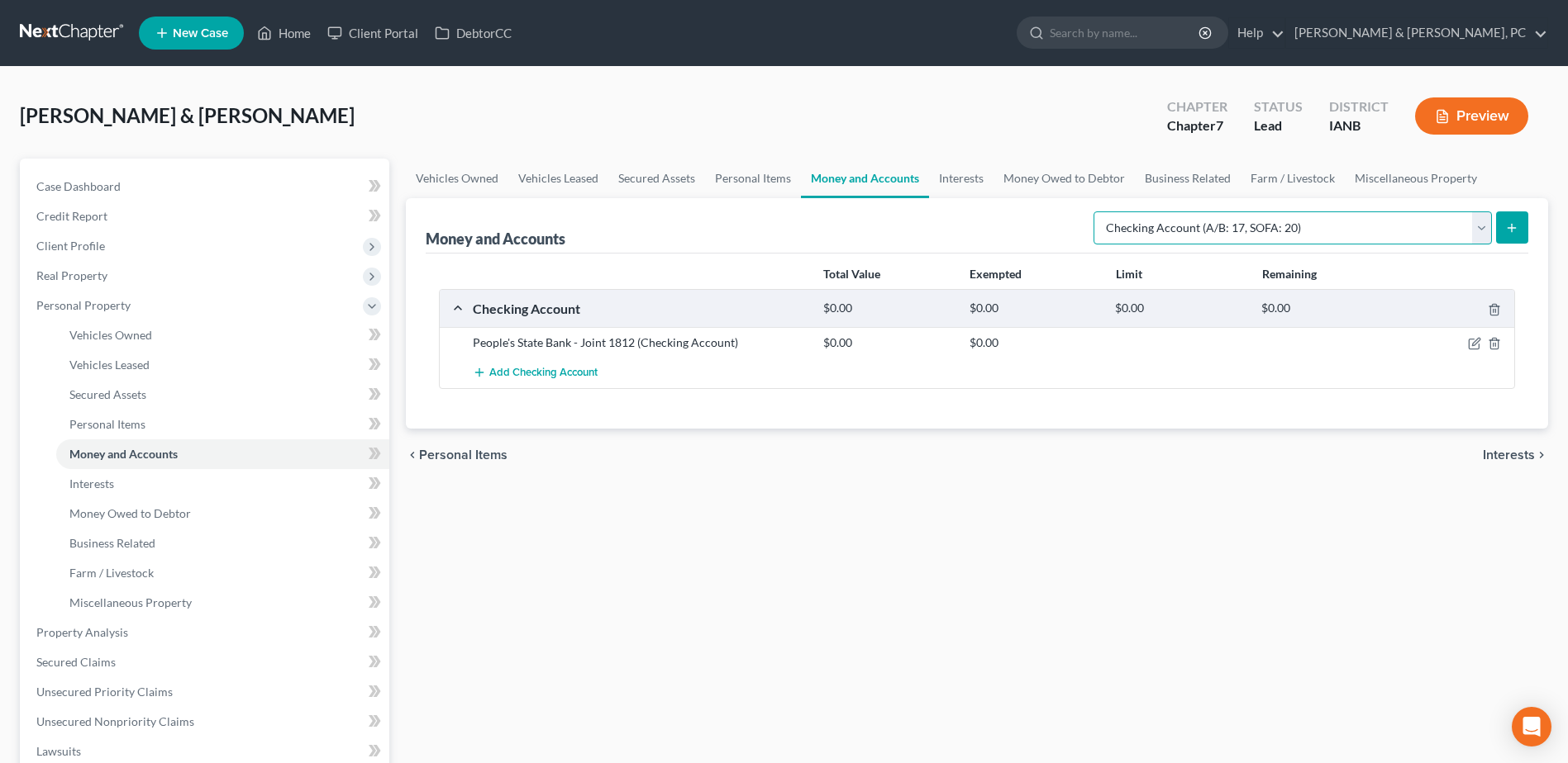
drag, startPoint x: 1197, startPoint y: 230, endPoint x: 1198, endPoint y: 244, distance: 14.0
click at [1197, 230] on select "Select Account Type Brokerage (A/B: 18, SOFA: 20) Cash on Hand (A/B: 16) Certif…" at bounding box center [1292, 227] width 398 height 33
click at [1097, 211] on select "Select Account Type Brokerage (A/B: 18, SOFA: 20) Cash on Hand (A/B: 16) Certif…" at bounding box center [1292, 227] width 398 height 33
click at [1512, 232] on line "submit" at bounding box center [1512, 227] width 0 height 7
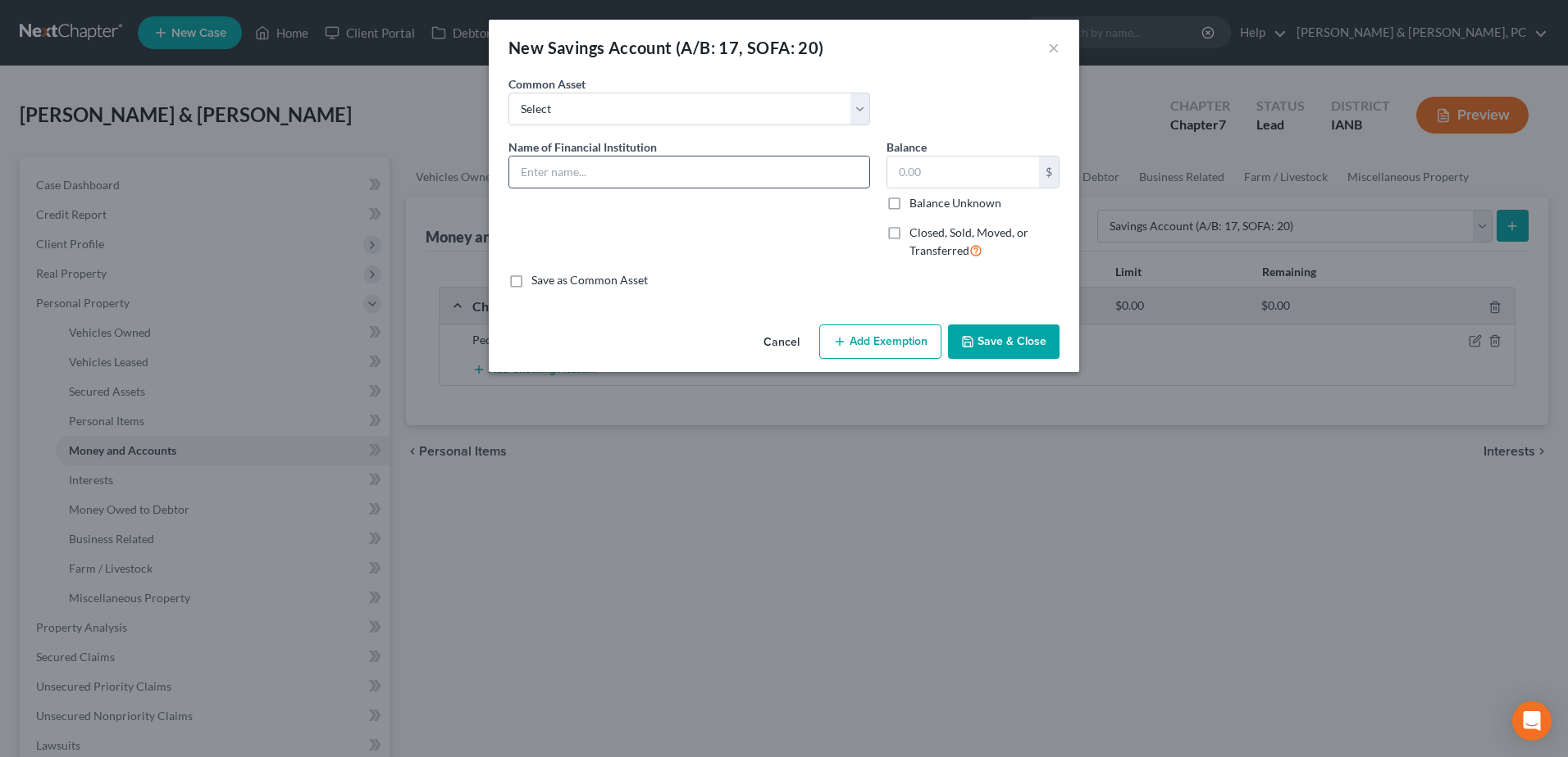
click at [552, 177] on input "text" at bounding box center [689, 171] width 360 height 31
click at [989, 346] on button "Save & Close" at bounding box center [1004, 342] width 112 height 35
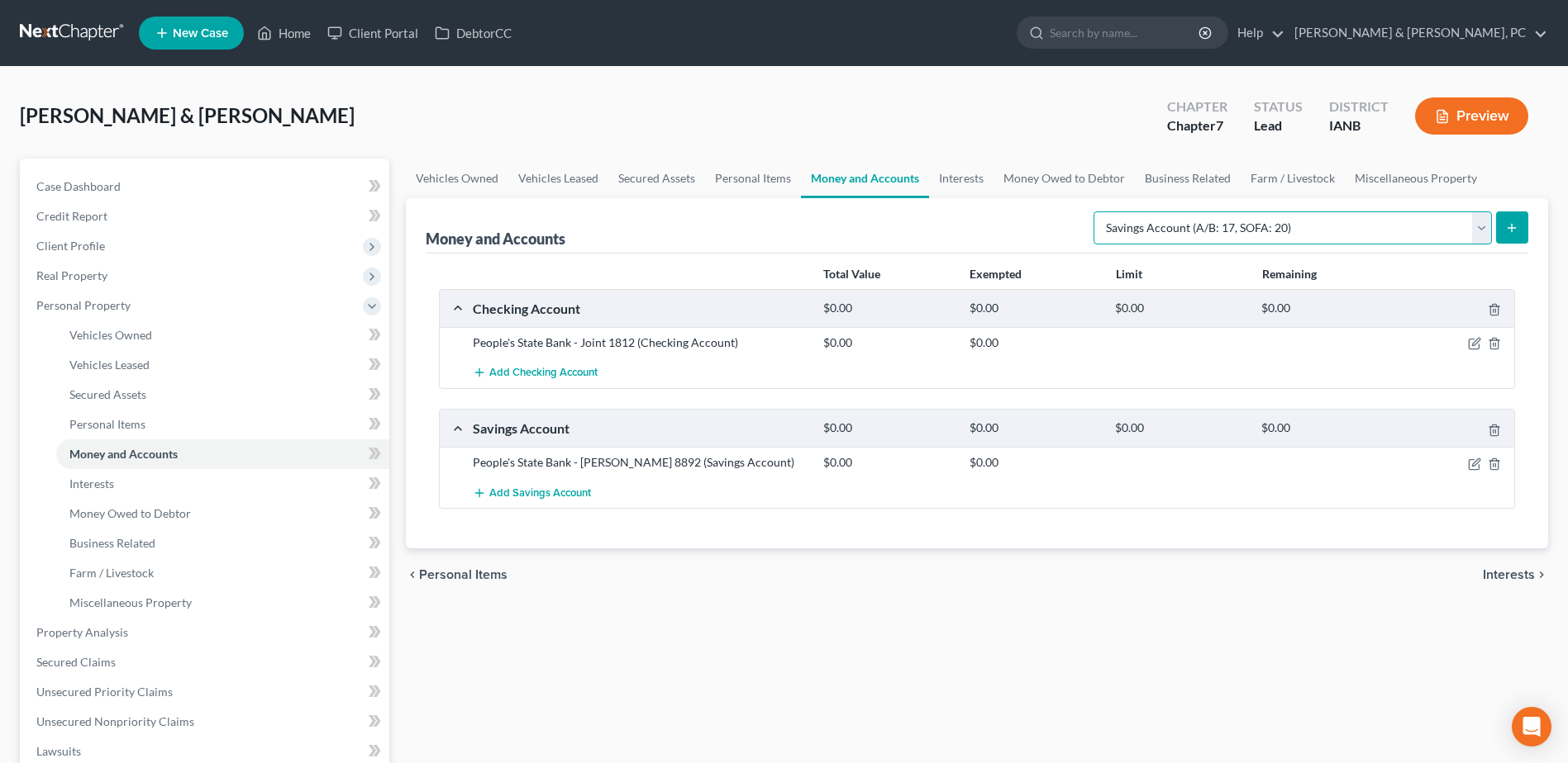
drag, startPoint x: 1289, startPoint y: 224, endPoint x: 1281, endPoint y: 243, distance: 20.6
click at [1289, 224] on select "Select Account Type Brokerage (A/B: 18, SOFA: 20) Cash on Hand (A/B: 16) Certif…" at bounding box center [1292, 227] width 398 height 33
click at [1097, 211] on select "Select Account Type Brokerage (A/B: 18, SOFA: 20) Cash on Hand (A/B: 16) Certif…" at bounding box center [1292, 227] width 398 height 33
click at [1517, 218] on button "submit" at bounding box center [1513, 227] width 32 height 32
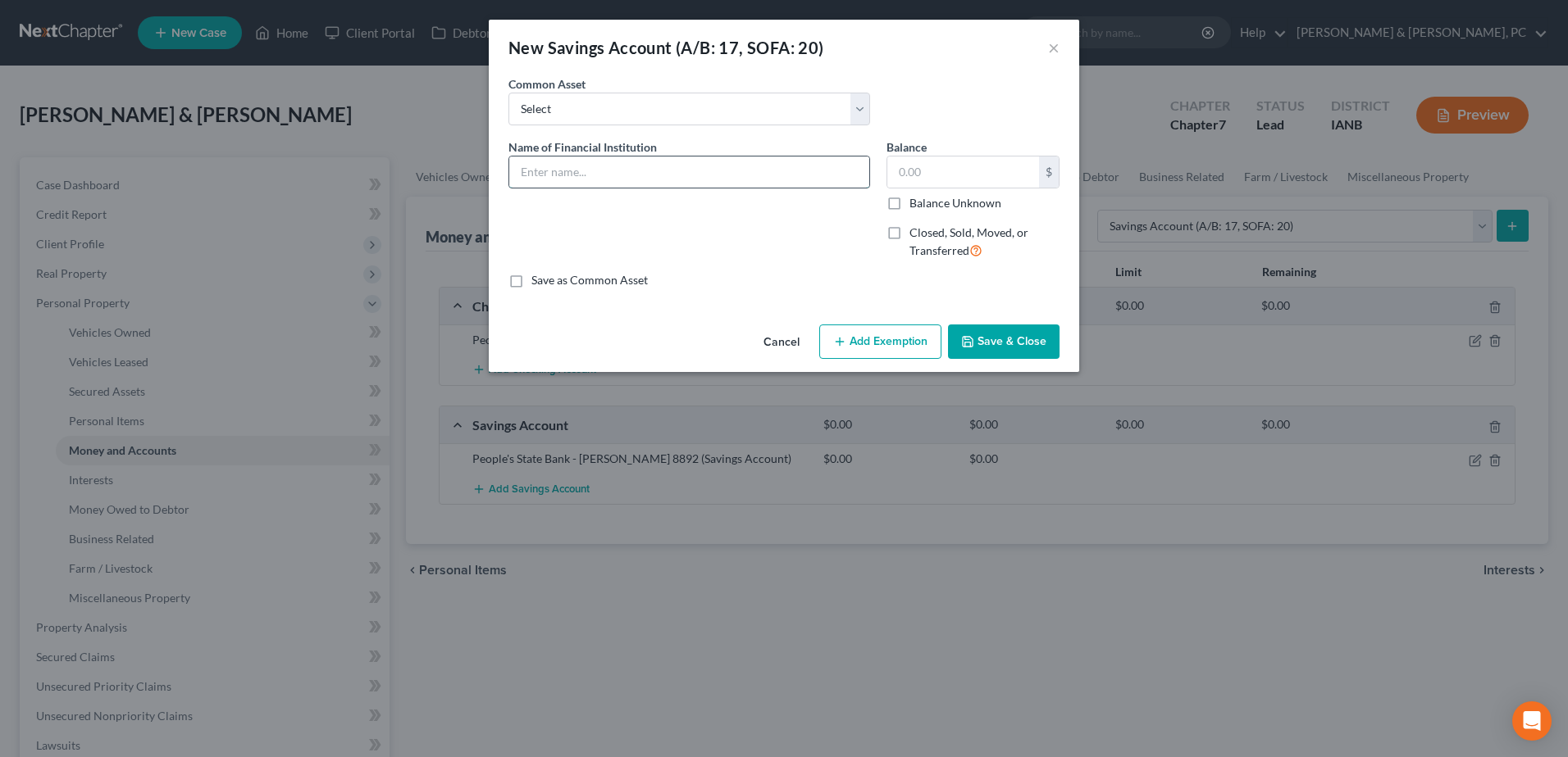
click at [626, 174] on input "text" at bounding box center [689, 171] width 360 height 31
click at [988, 333] on button "Save & Close" at bounding box center [1004, 342] width 112 height 35
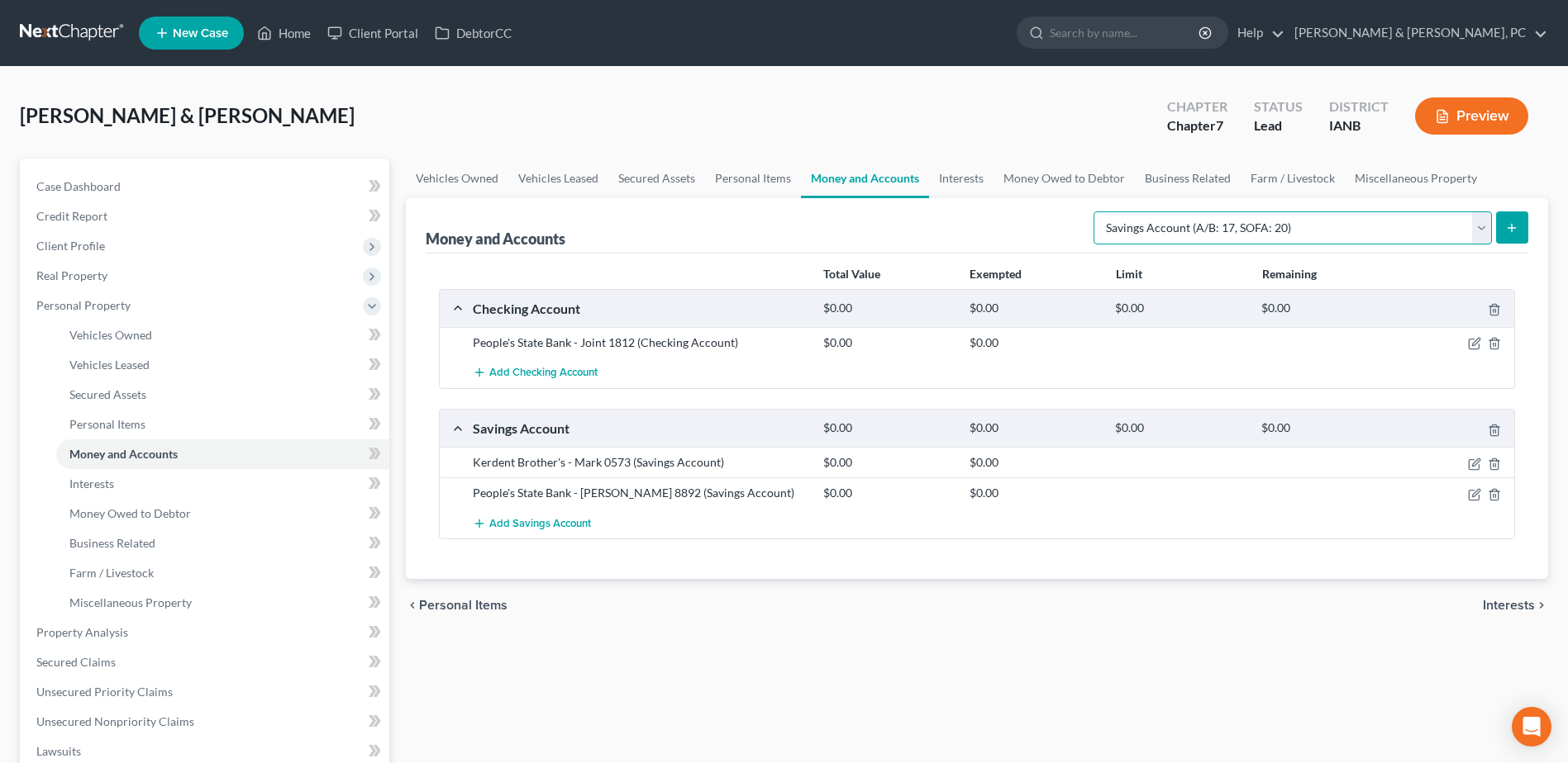
drag, startPoint x: 1313, startPoint y: 227, endPoint x: 1294, endPoint y: 246, distance: 26.9
click at [1313, 227] on select "Select Account Type Brokerage (A/B: 18, SOFA: 20) Cash on Hand (A/B: 16) Certif…" at bounding box center [1292, 227] width 398 height 33
click at [1097, 211] on select "Select Account Type Brokerage (A/B: 18, SOFA: 20) Cash on Hand (A/B: 16) Certif…" at bounding box center [1292, 227] width 398 height 33
click at [1509, 222] on icon "submit" at bounding box center [1512, 228] width 13 height 13
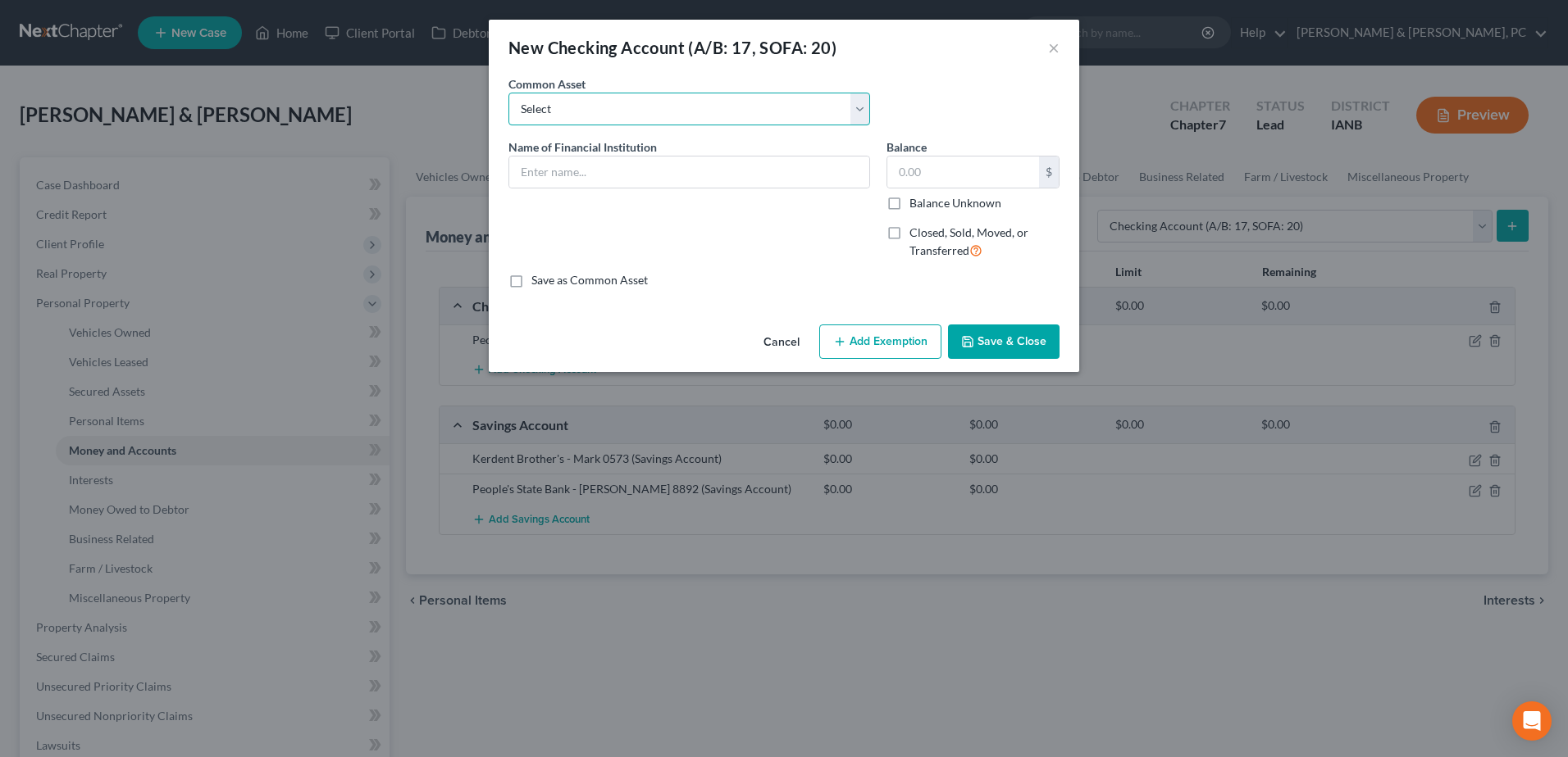
drag, startPoint x: 680, startPoint y: 104, endPoint x: 670, endPoint y: 123, distance: 21.5
click at [680, 104] on select "Select Marine Credit Union DuTrac Credit Union Dupaco Community Credit Union US…" at bounding box center [689, 108] width 361 height 33
drag, startPoint x: 667, startPoint y: 91, endPoint x: 624, endPoint y: 155, distance: 77.1
click at [667, 91] on div "Common Asset Select Marine Credit Union DuTrac Credit Union Dupaco Community Cr…" at bounding box center [689, 100] width 378 height 50
click at [609, 174] on input "text" at bounding box center [689, 171] width 360 height 31
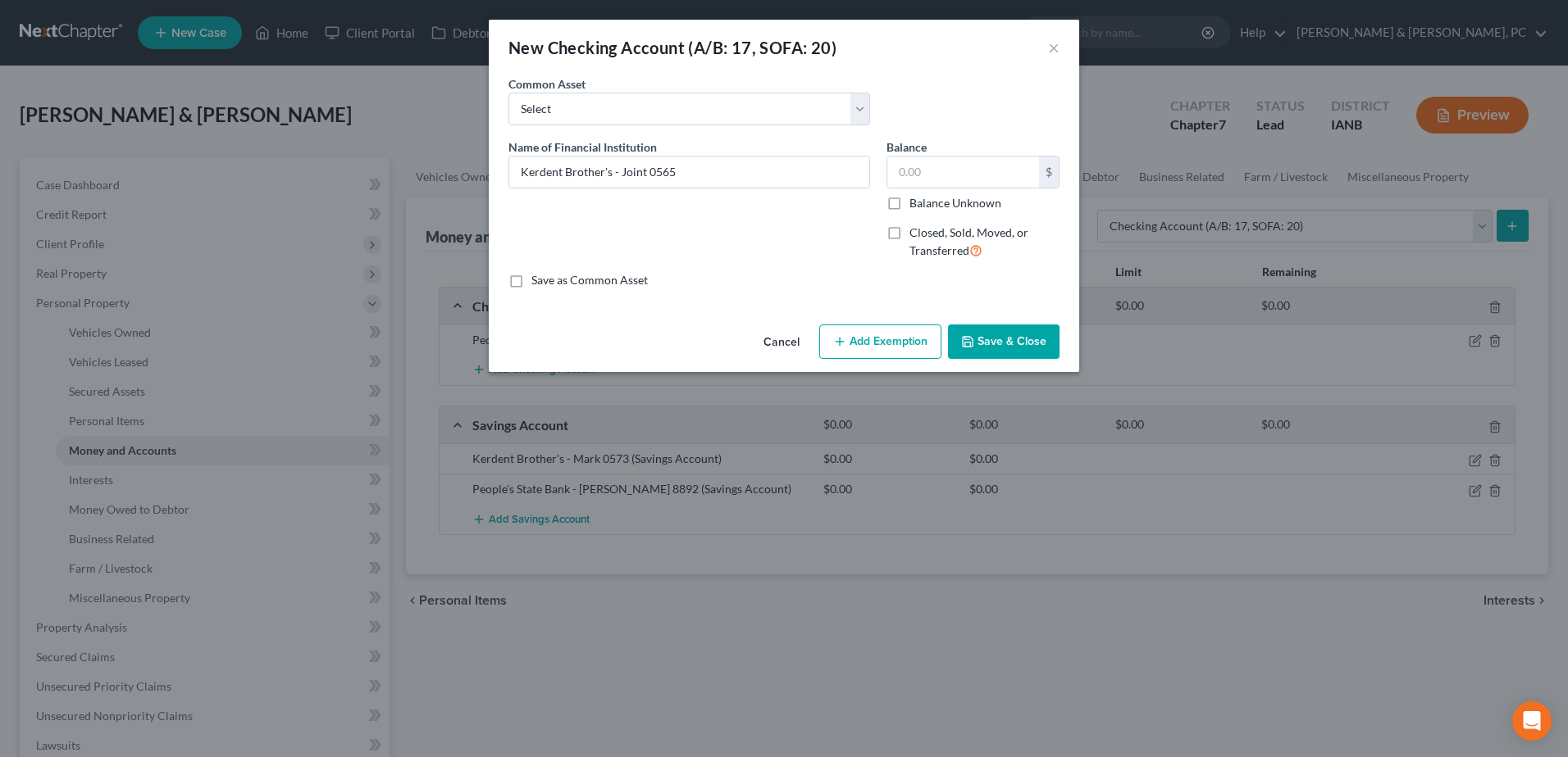
click at [1000, 334] on button "Save & Close" at bounding box center [1004, 342] width 112 height 35
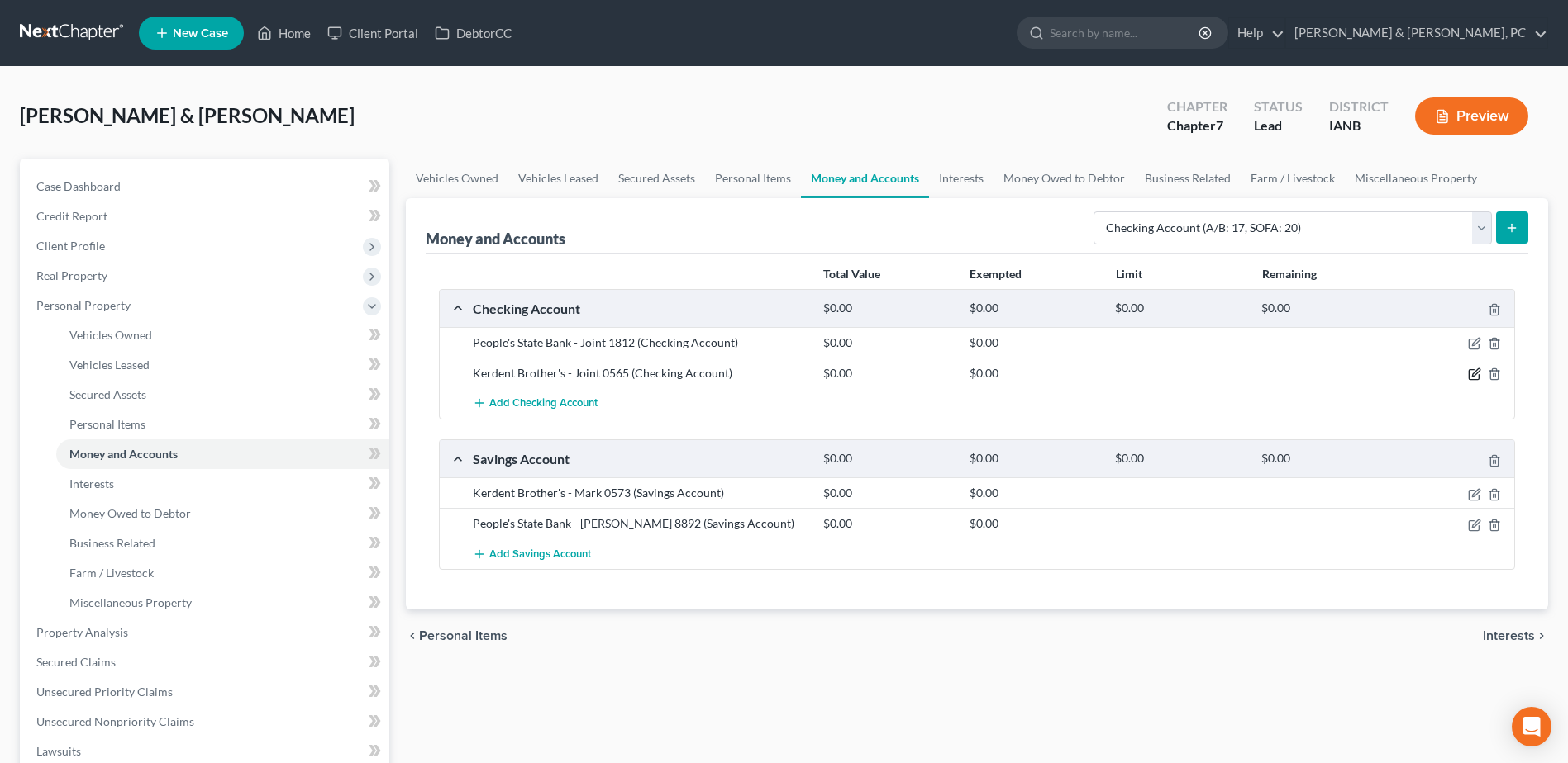
drag, startPoint x: 1468, startPoint y: 374, endPoint x: 1170, endPoint y: 350, distance: 299.0
click at [1468, 374] on icon "button" at bounding box center [1474, 374] width 13 height 13
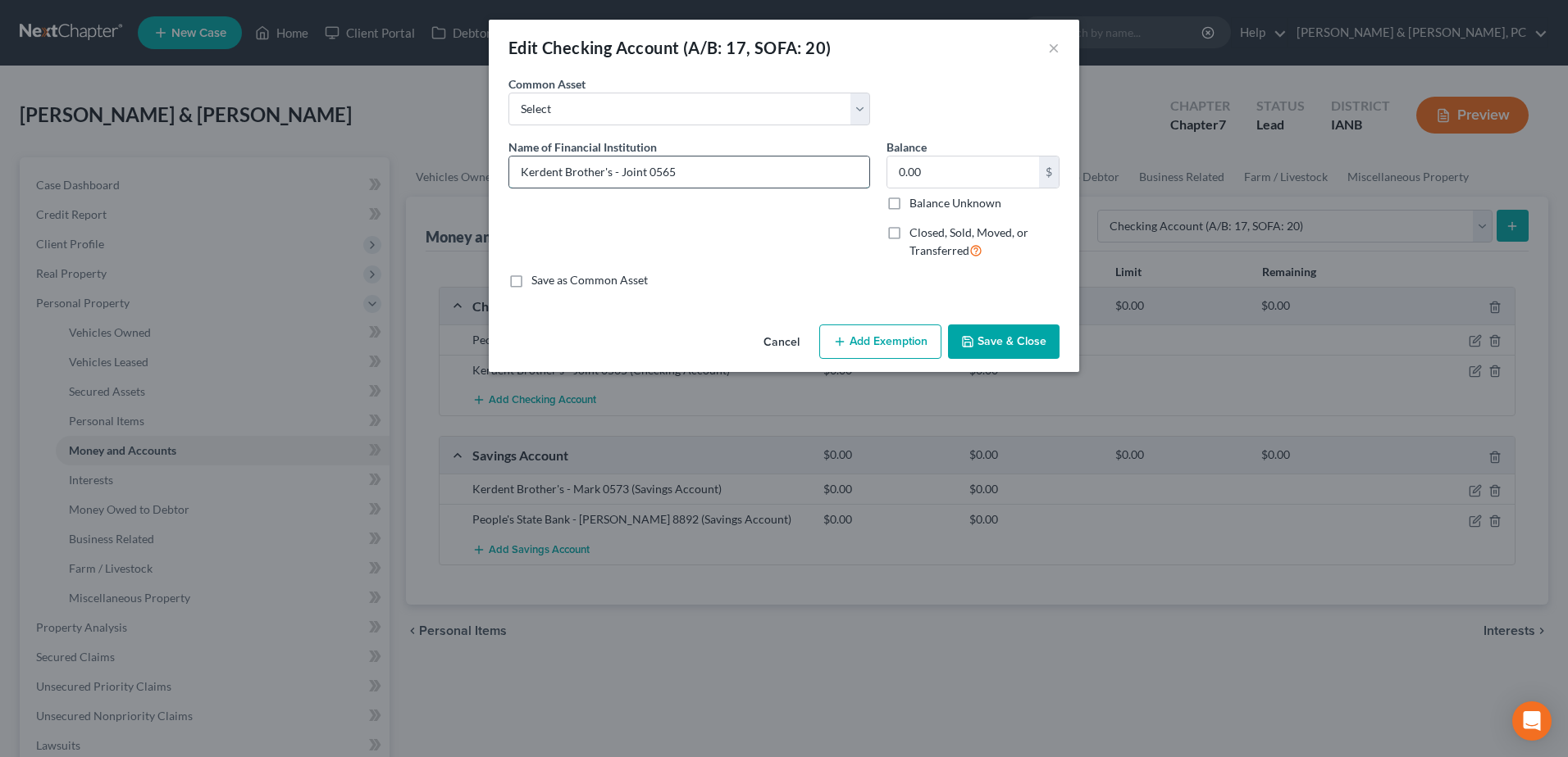
click at [638, 175] on input "Kerdent Brother's - Joint 0565" at bounding box center [689, 171] width 360 height 31
click at [649, 171] on input "Kerdent Brother's - Joint 0565" at bounding box center [689, 171] width 360 height 31
click at [1054, 336] on button "Save & Close" at bounding box center [1004, 342] width 112 height 35
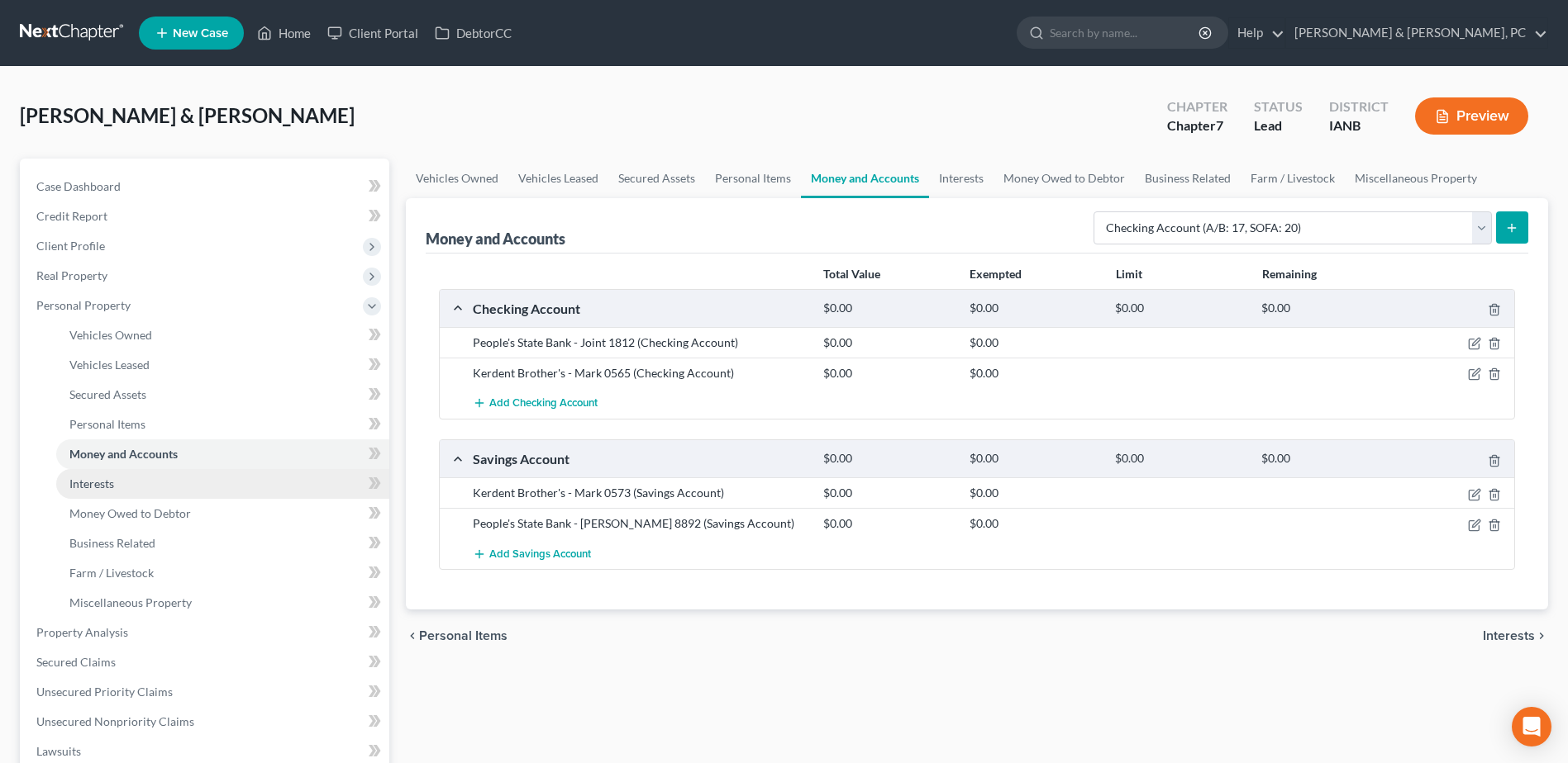
click at [253, 483] on link "Interests" at bounding box center [223, 484] width 333 height 30
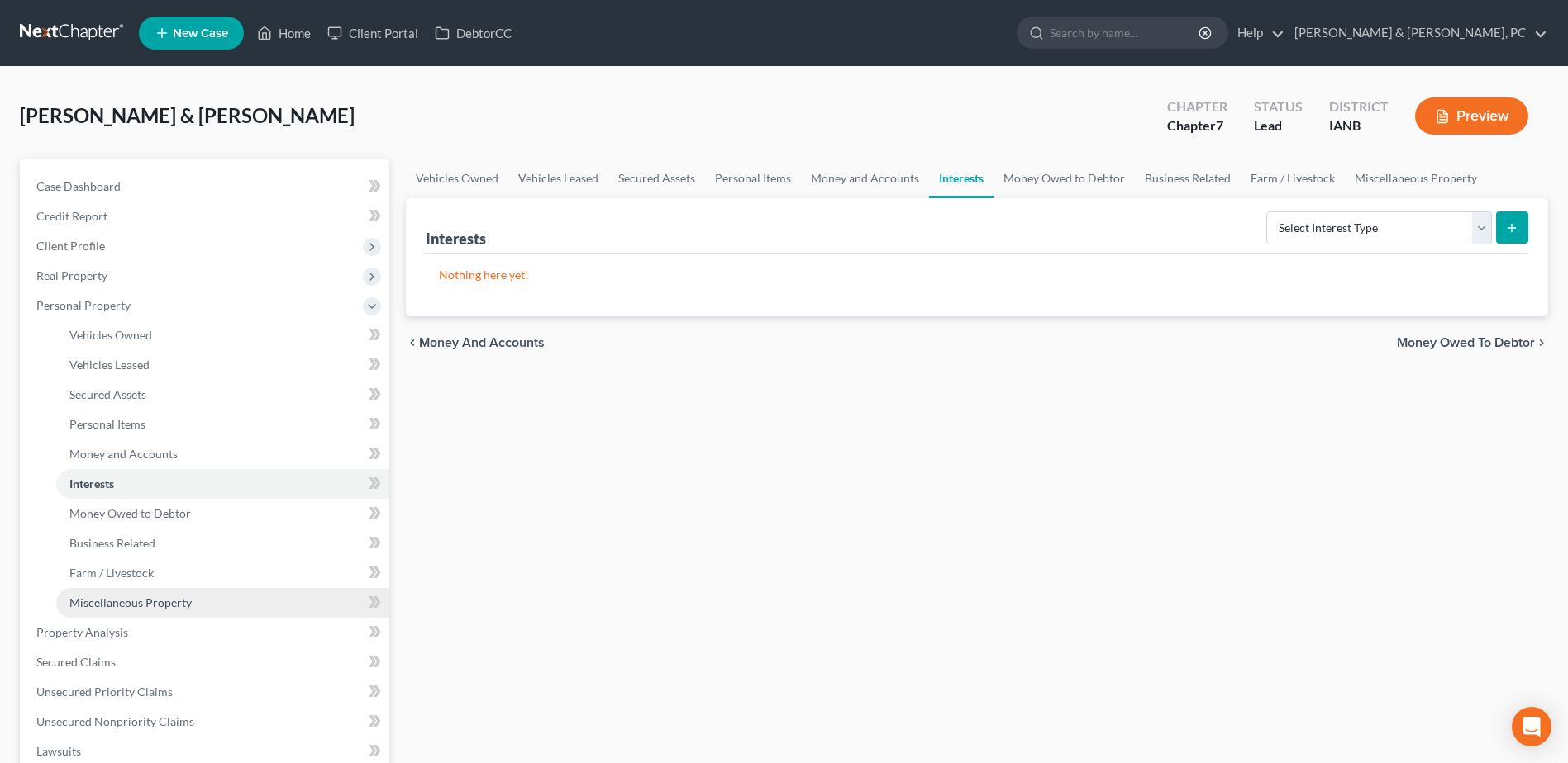
click at [181, 598] on span "Miscellaneous Property" at bounding box center [131, 603] width 123 height 14
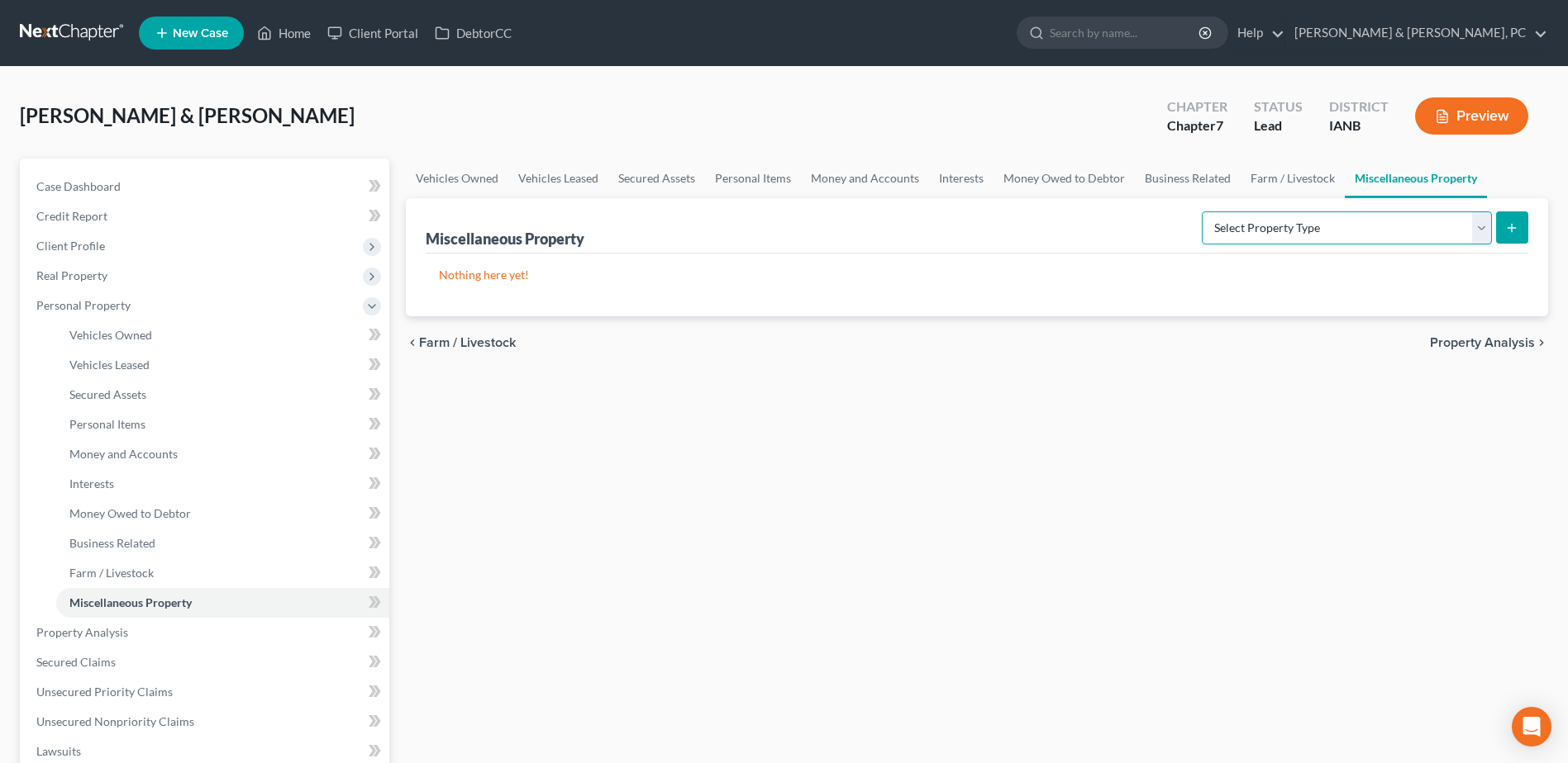
click at [1224, 226] on select "Select Property Type Assigned for Creditor Benefit [DATE] (SOFA: 12) Holding fo…" at bounding box center [1347, 227] width 290 height 33
click at [1202, 211] on select "Select Property Type Assigned for Creditor Benefit [DATE] (SOFA: 12) Holding fo…" at bounding box center [1347, 227] width 290 height 33
click at [1511, 224] on icon "submit" at bounding box center [1512, 228] width 13 height 13
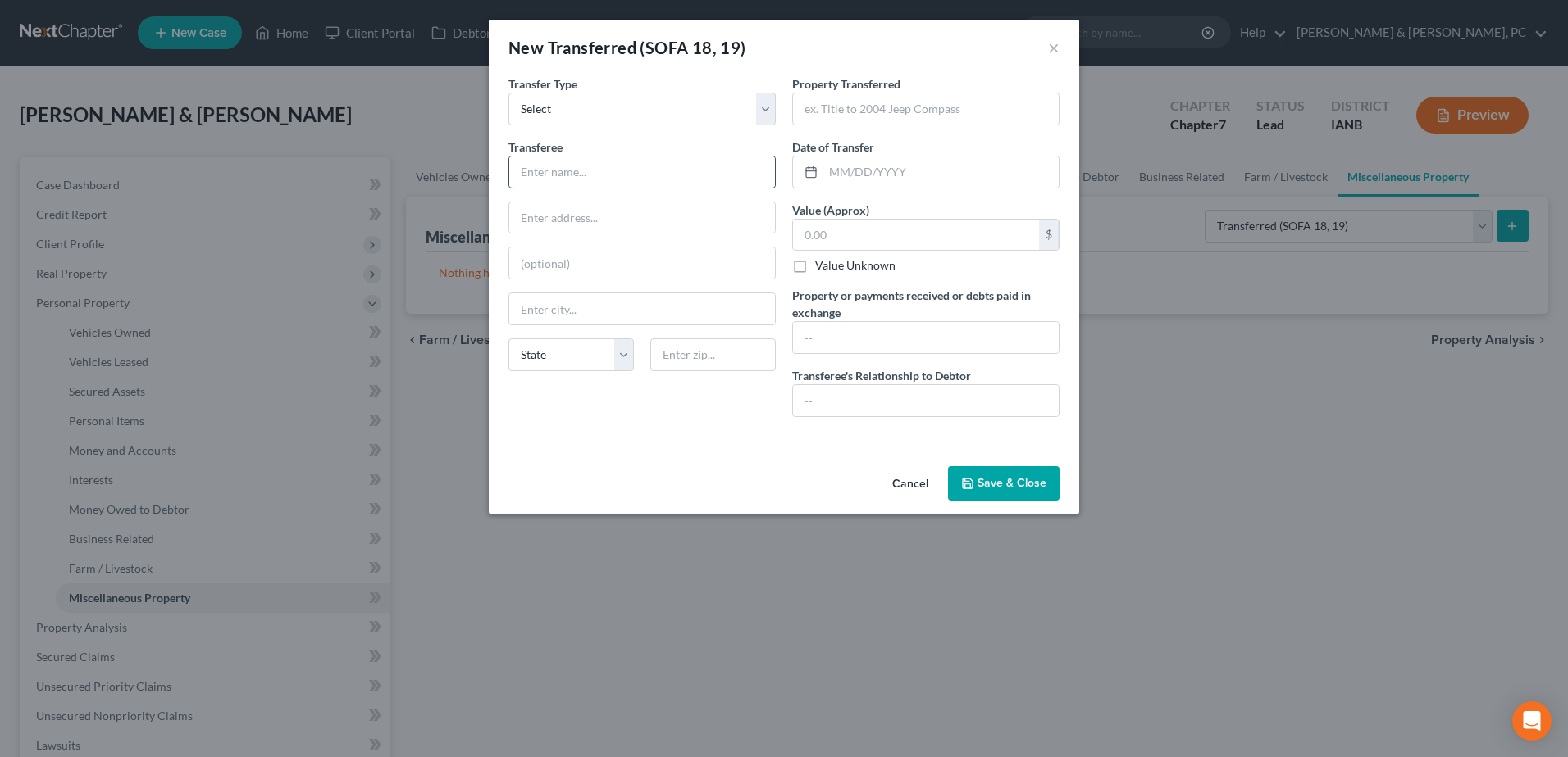
click at [630, 179] on input "text" at bounding box center [642, 171] width 265 height 31
click at [927, 480] on button "Cancel" at bounding box center [910, 484] width 62 height 33
